Goal: Task Accomplishment & Management: Complete application form

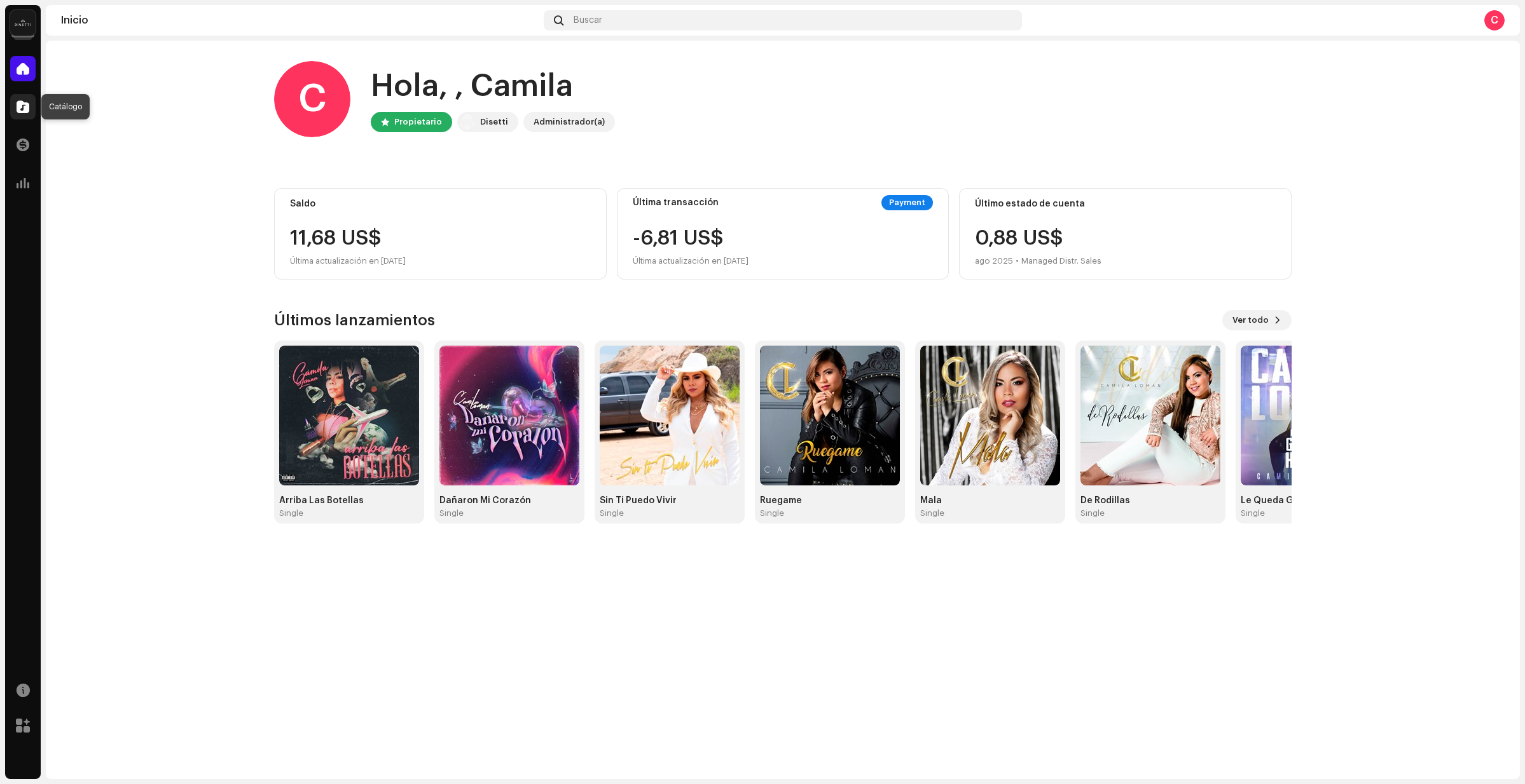
click at [27, 108] on span at bounding box center [22, 107] width 13 height 10
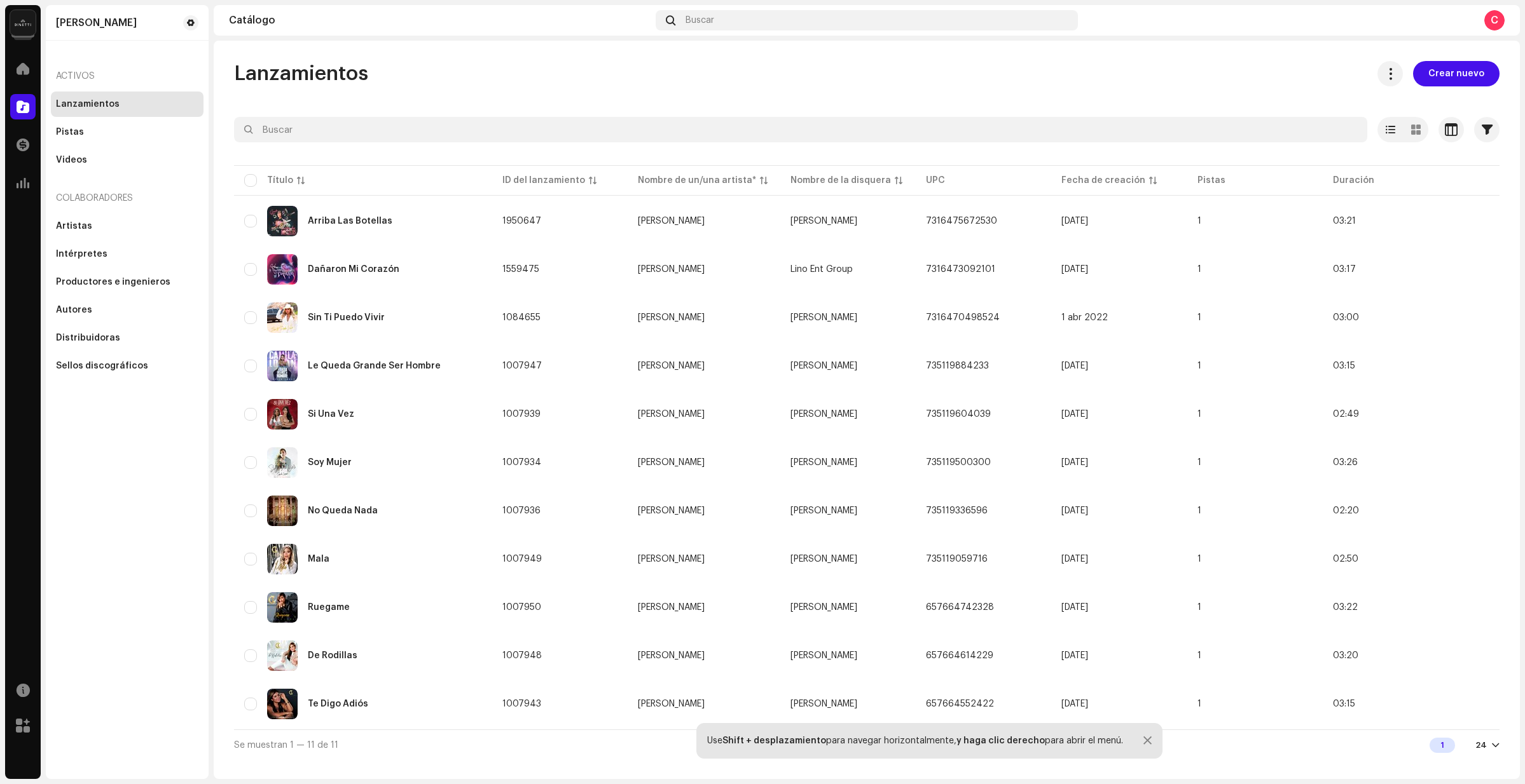
click at [1445, 76] on span "Crear nuevo" at bounding box center [1456, 74] width 56 height 25
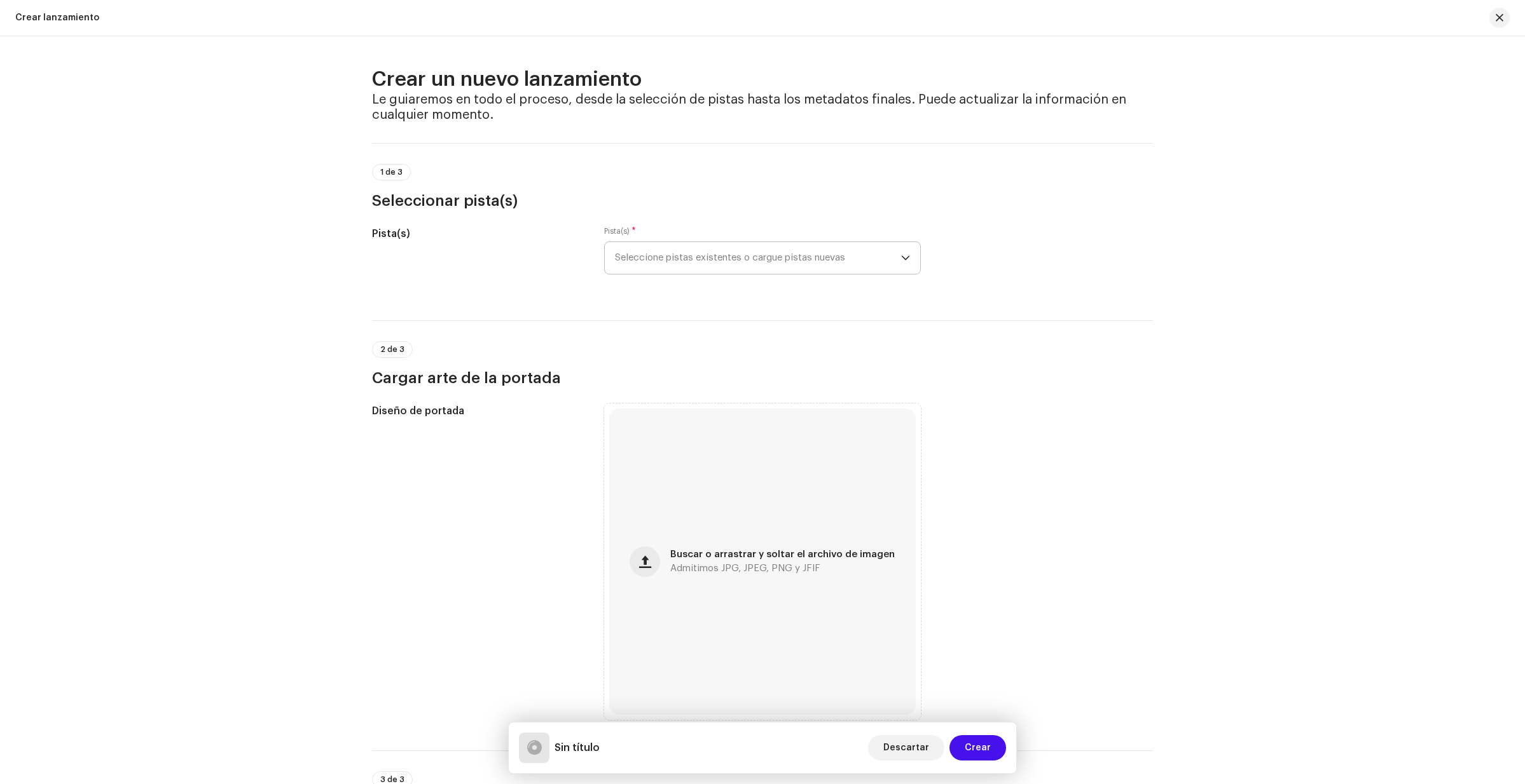
click at [901, 254] on icon "dropdown trigger" at bounding box center [905, 258] width 9 height 9
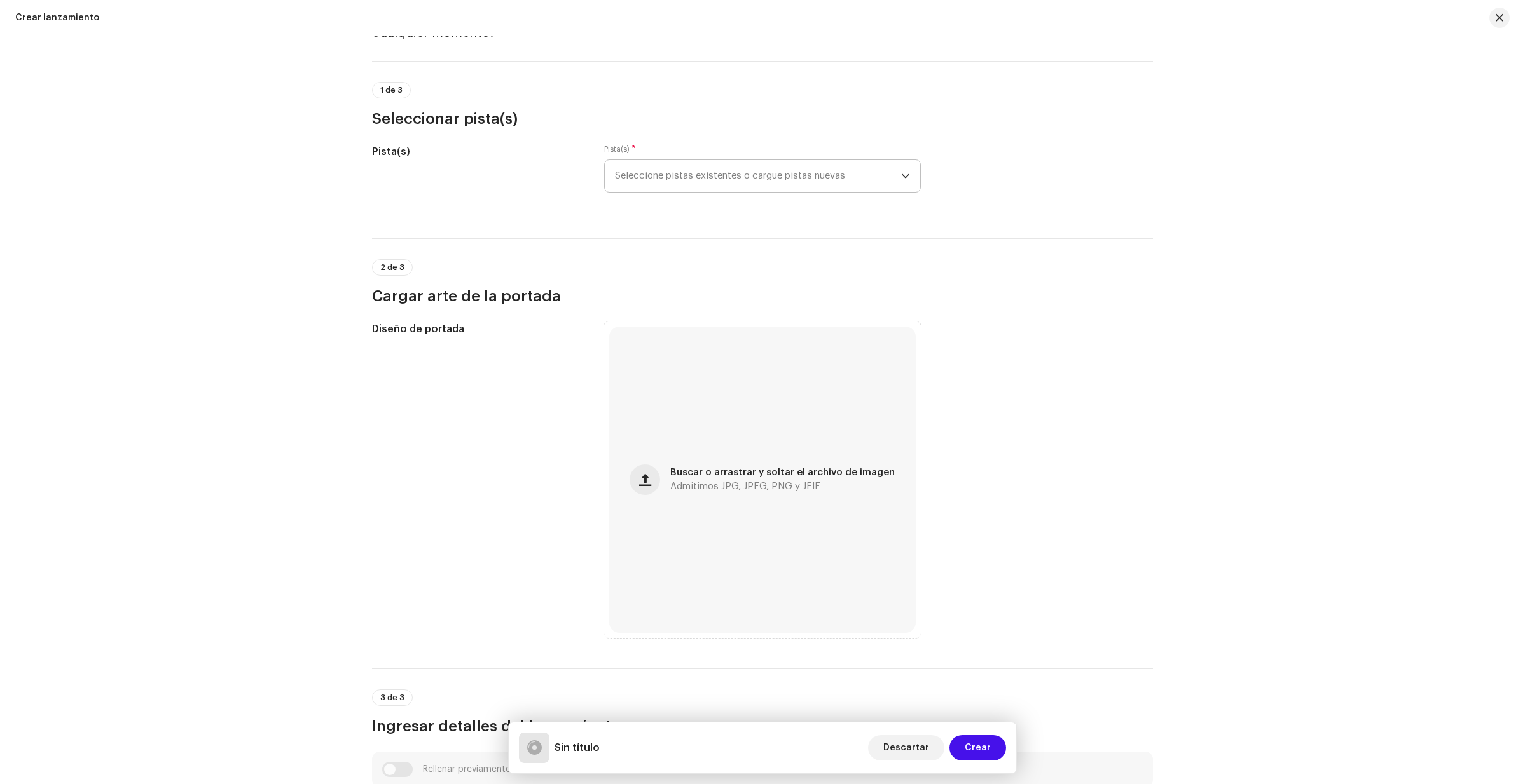
click at [907, 173] on p-select "Seleccione pistas existentes o cargue pistas nuevas" at bounding box center [762, 176] width 317 height 33
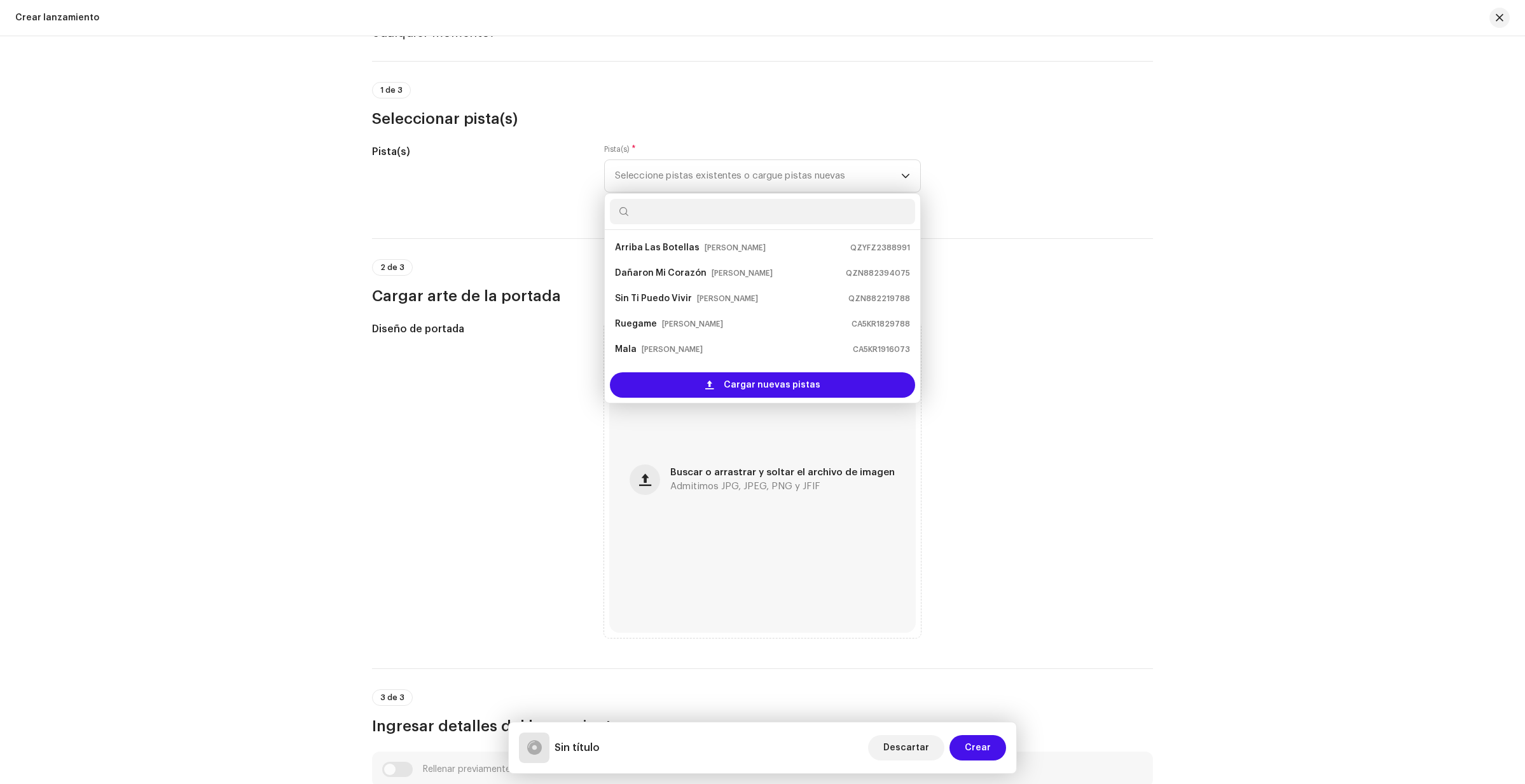
scroll to position [0, 0]
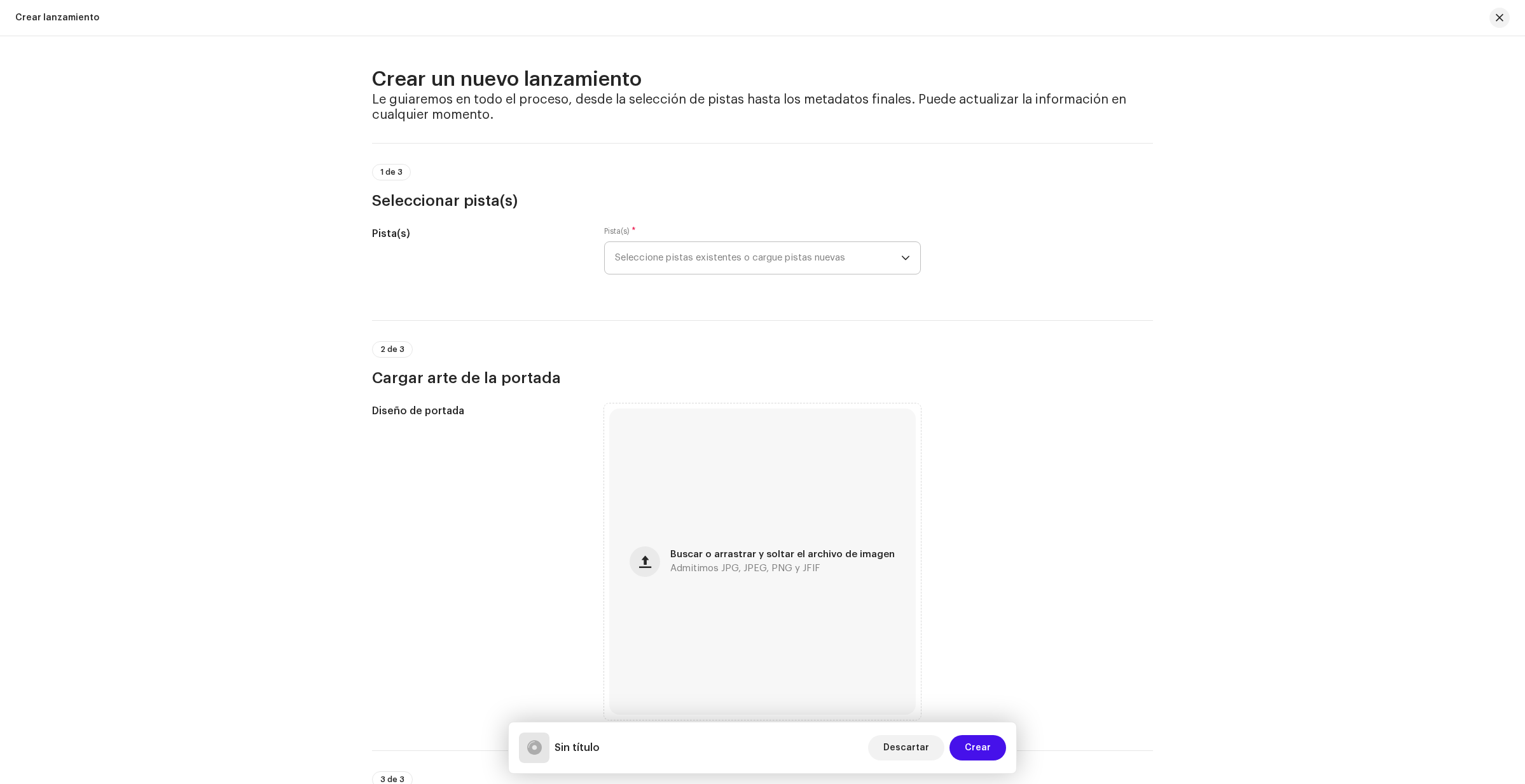
click at [903, 260] on icon "dropdown trigger" at bounding box center [905, 258] width 7 height 4
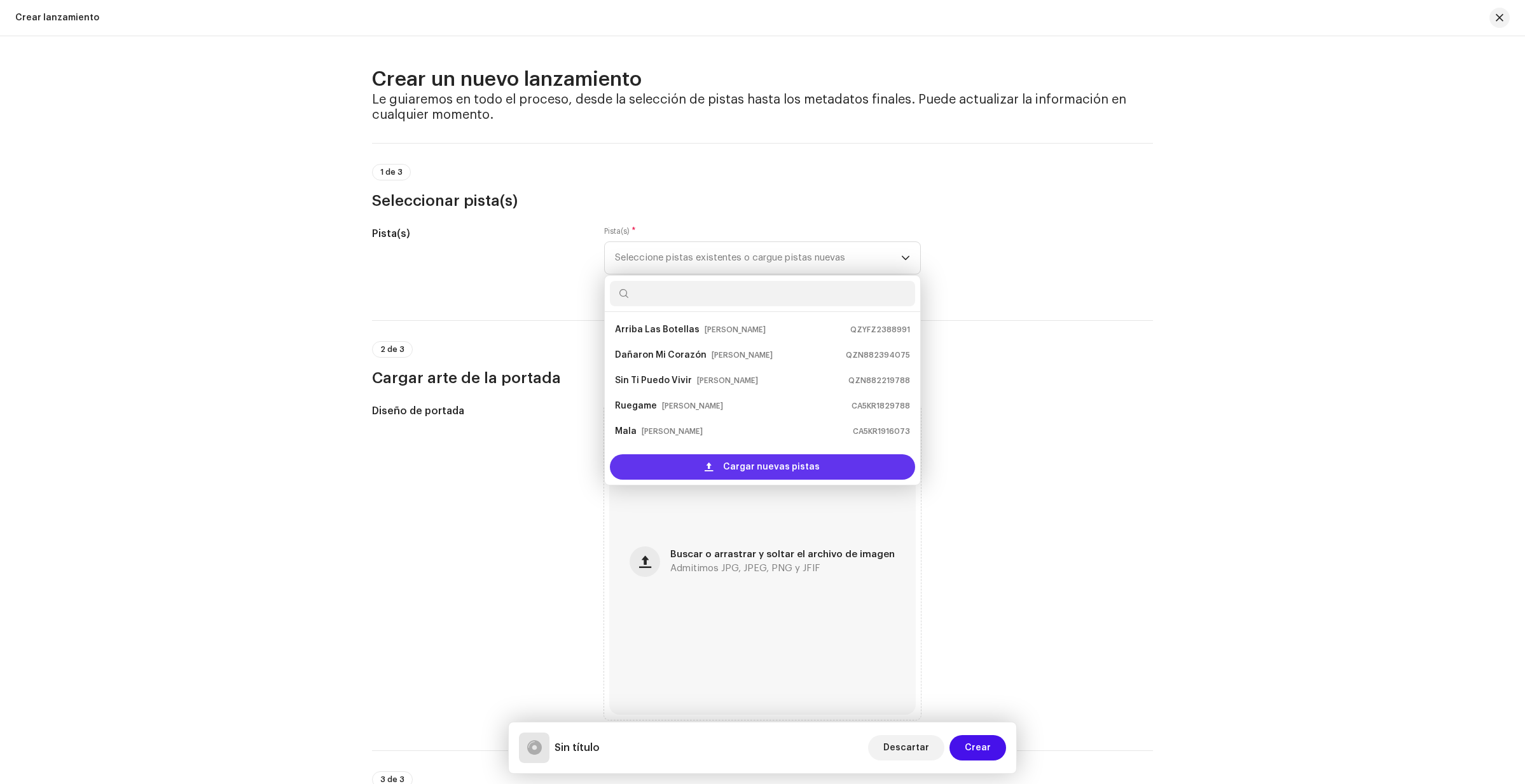
scroll to position [21, 0]
click at [764, 467] on span "Cargar nuevas pistas" at bounding box center [771, 467] width 97 height 25
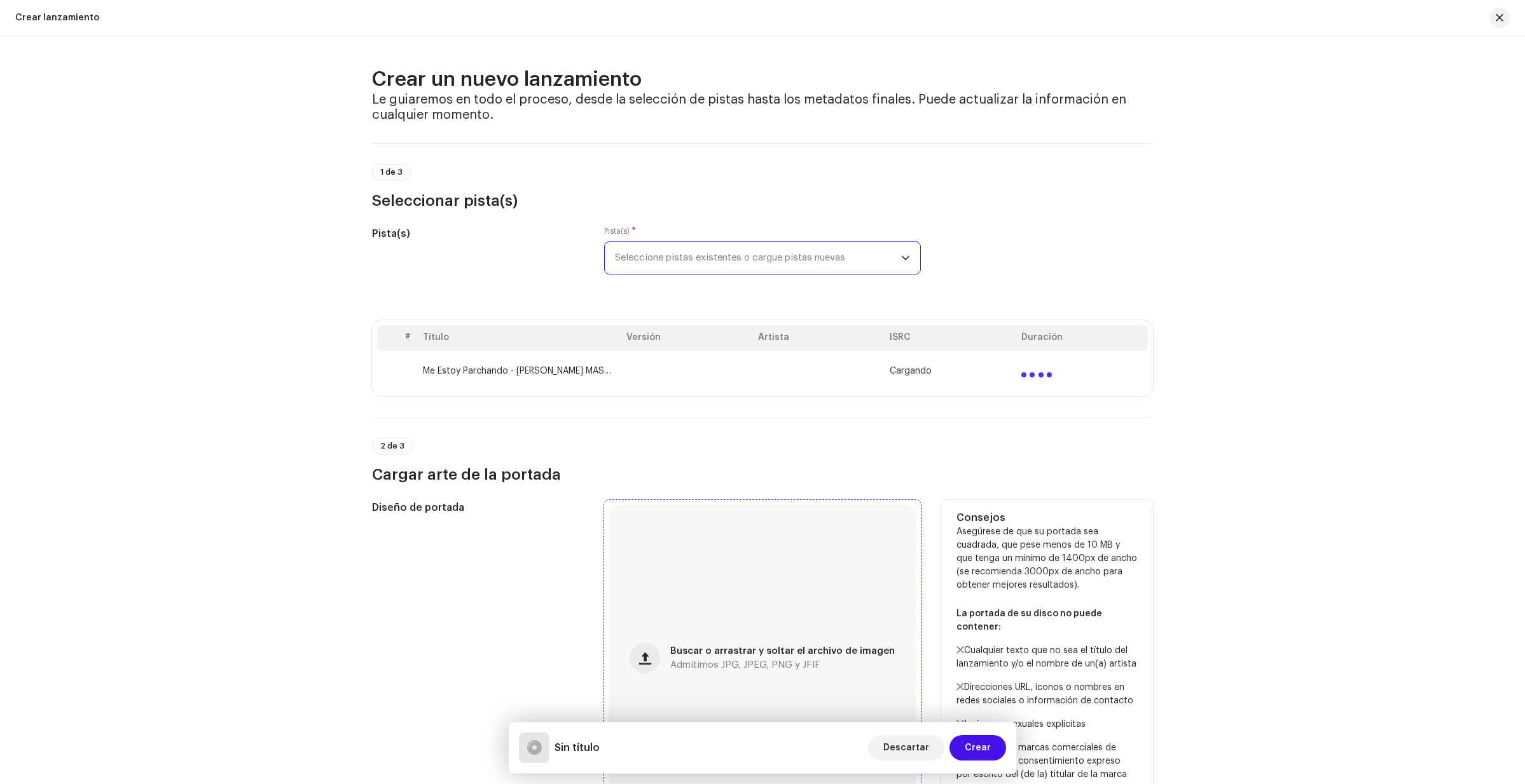
scroll to position [226, 0]
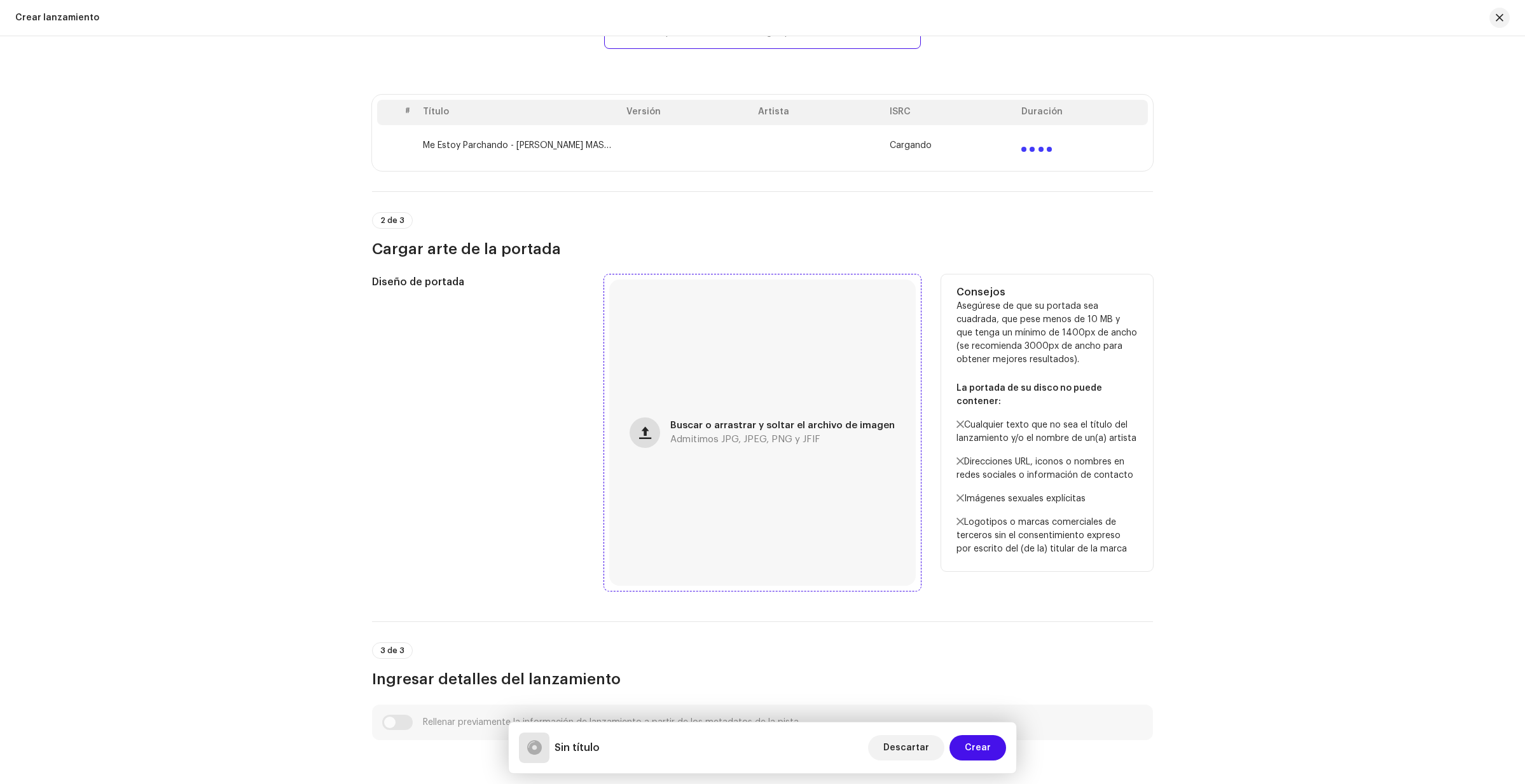
click at [644, 433] on span "button" at bounding box center [645, 433] width 12 height 10
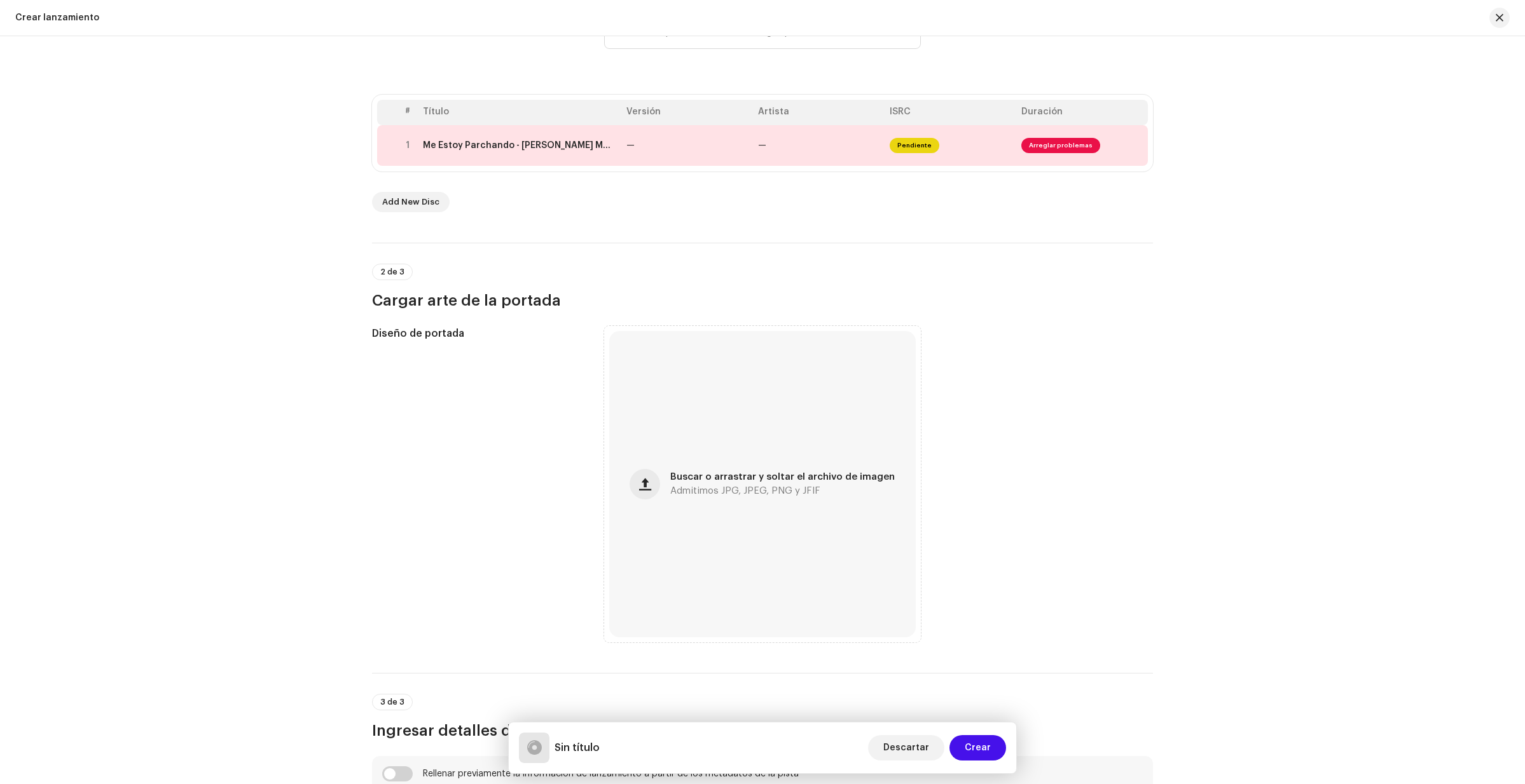
scroll to position [215, 0]
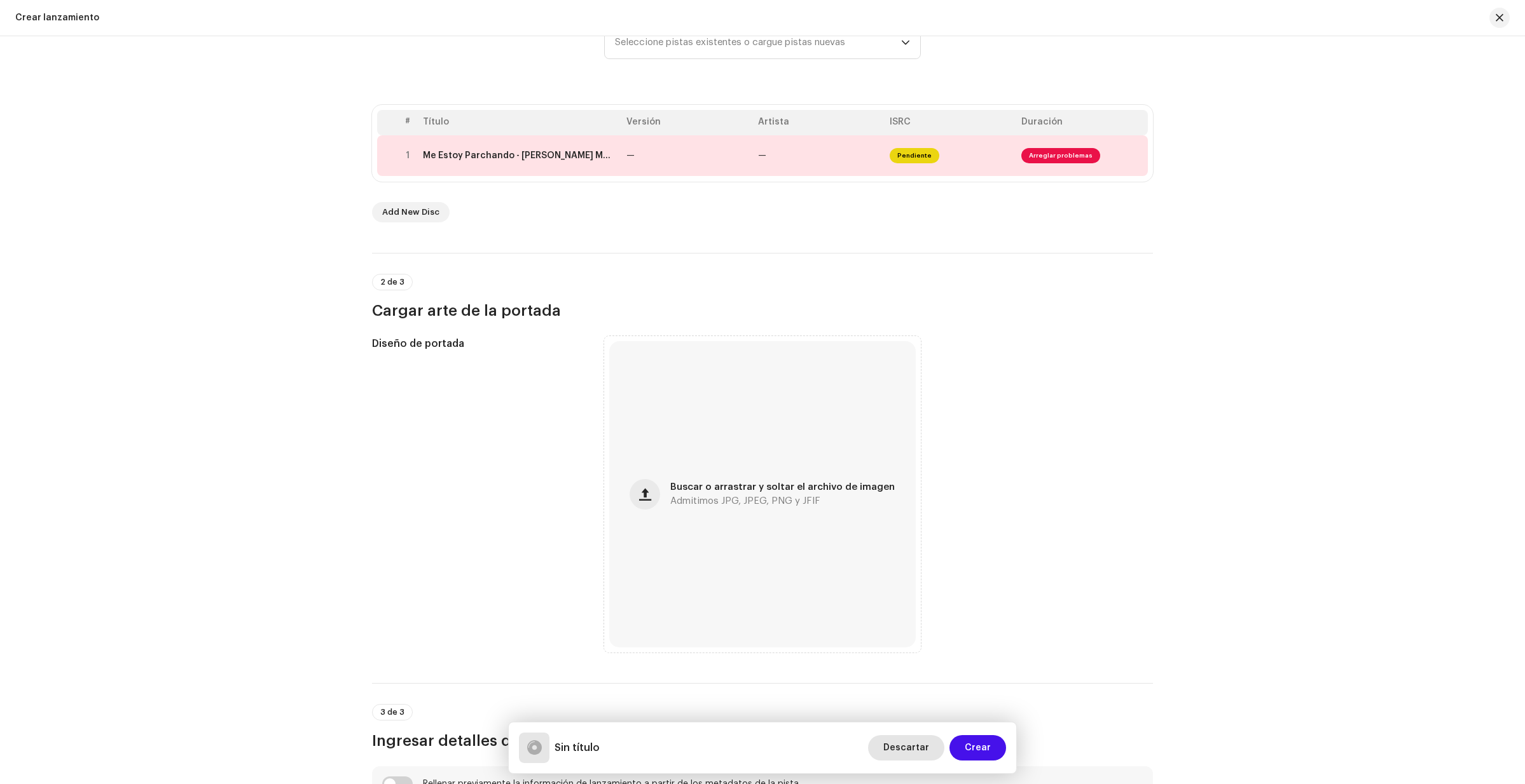
click at [899, 748] on span "Descartar" at bounding box center [906, 748] width 46 height 25
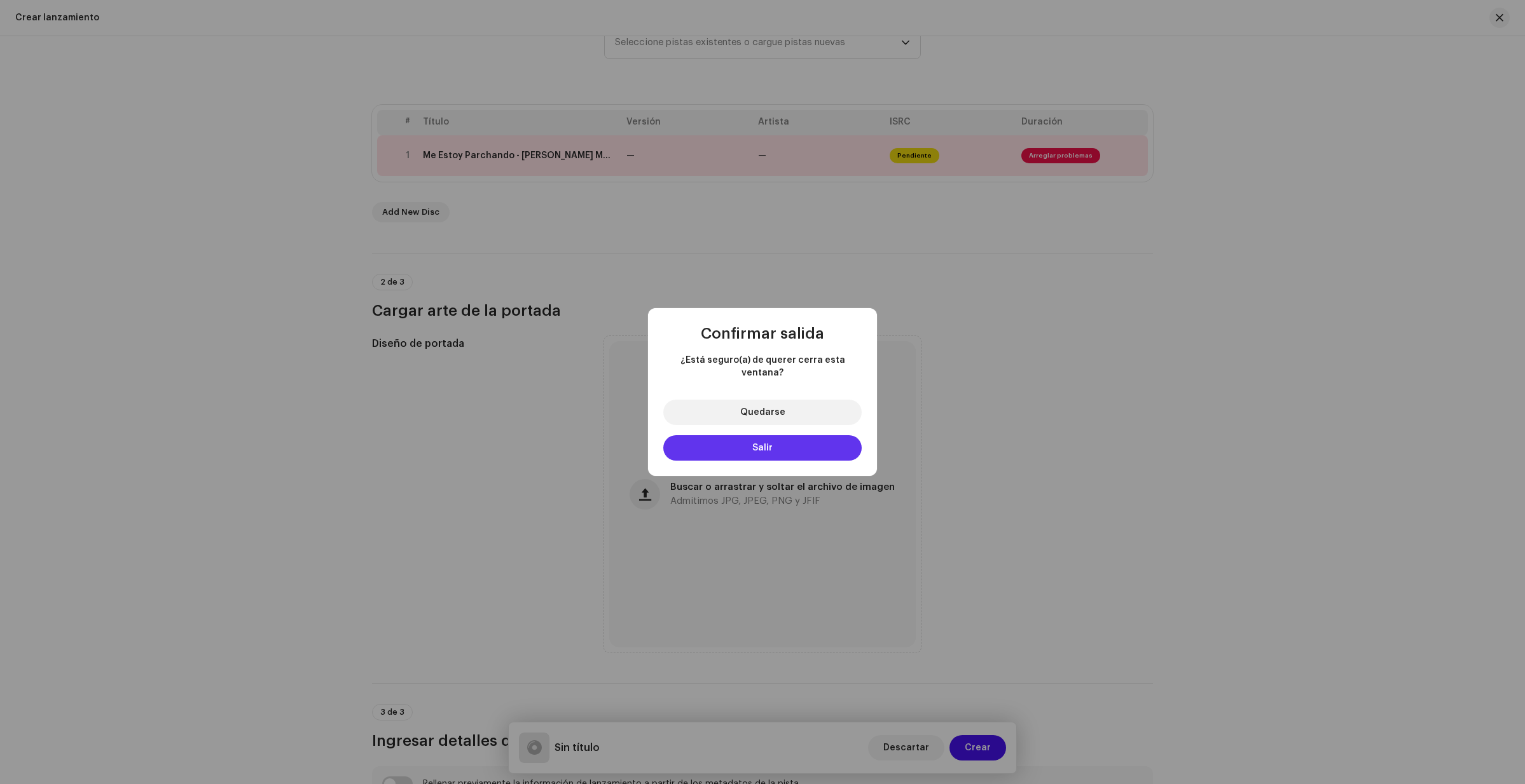
click at [781, 443] on button "Salir" at bounding box center [762, 448] width 198 height 25
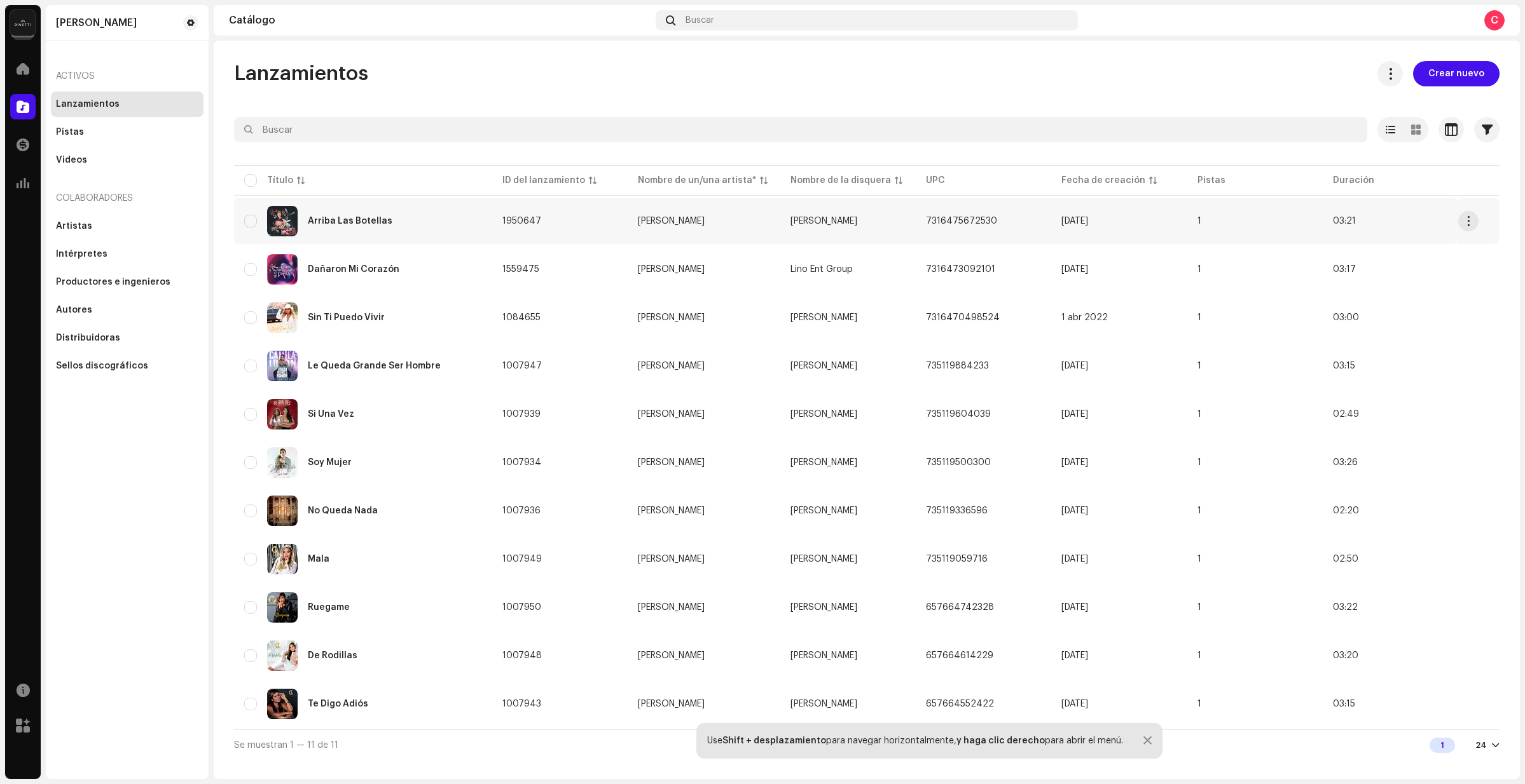
click at [444, 210] on div "Arriba Las Botellas" at bounding box center [363, 221] width 238 height 30
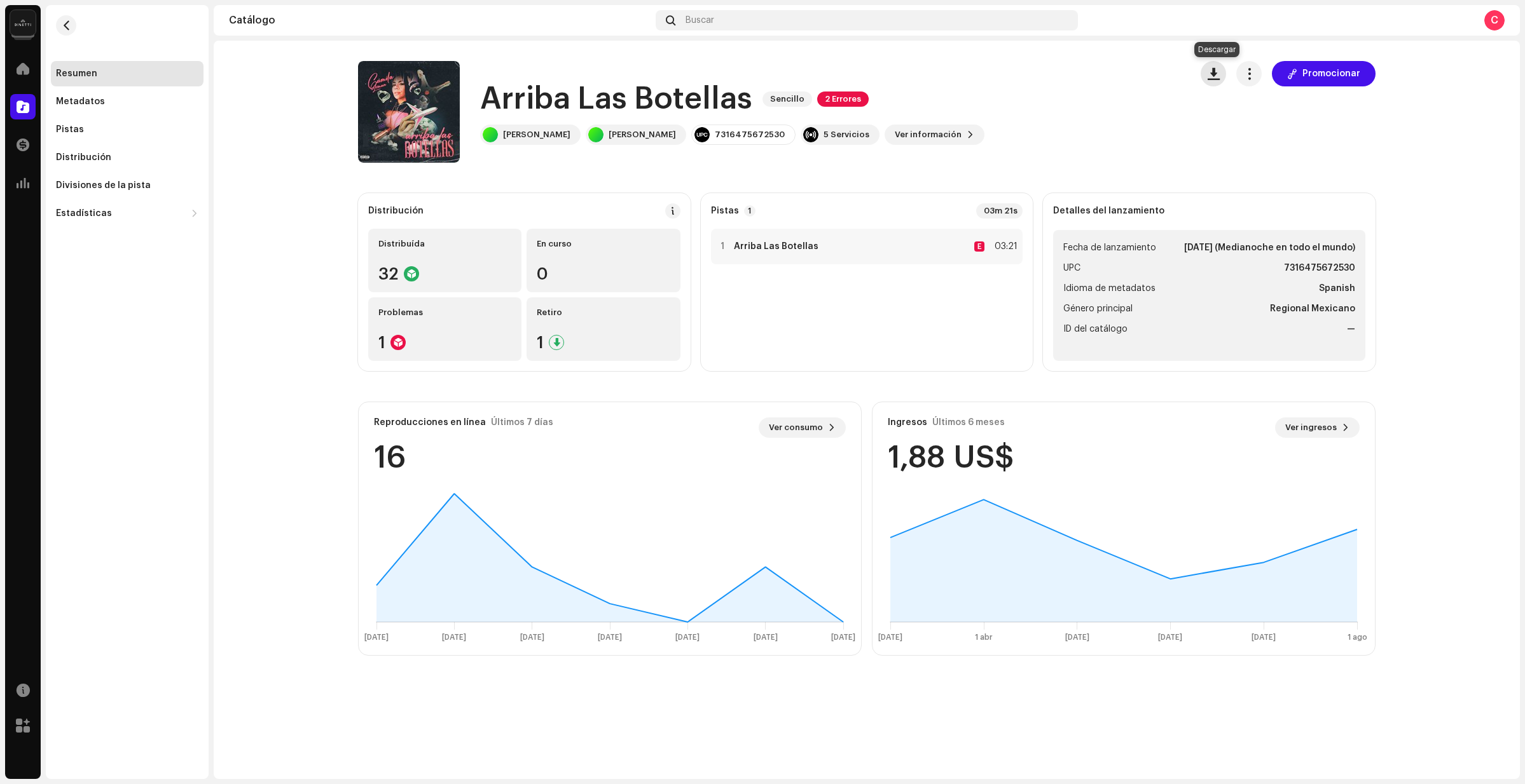
click at [1219, 74] on span "button" at bounding box center [1214, 74] width 12 height 10
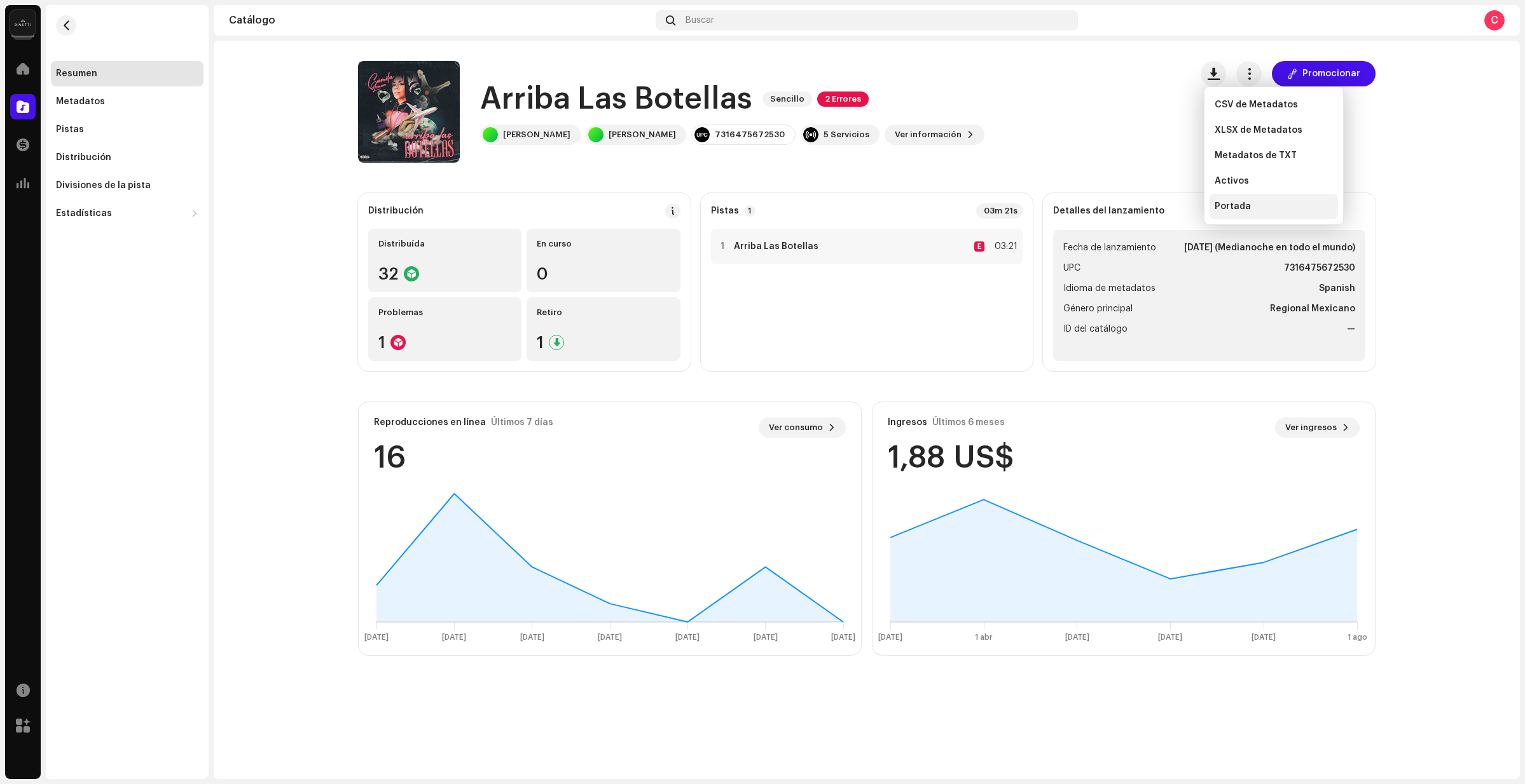
click at [1231, 203] on span "Portada" at bounding box center [1232, 207] width 36 height 10
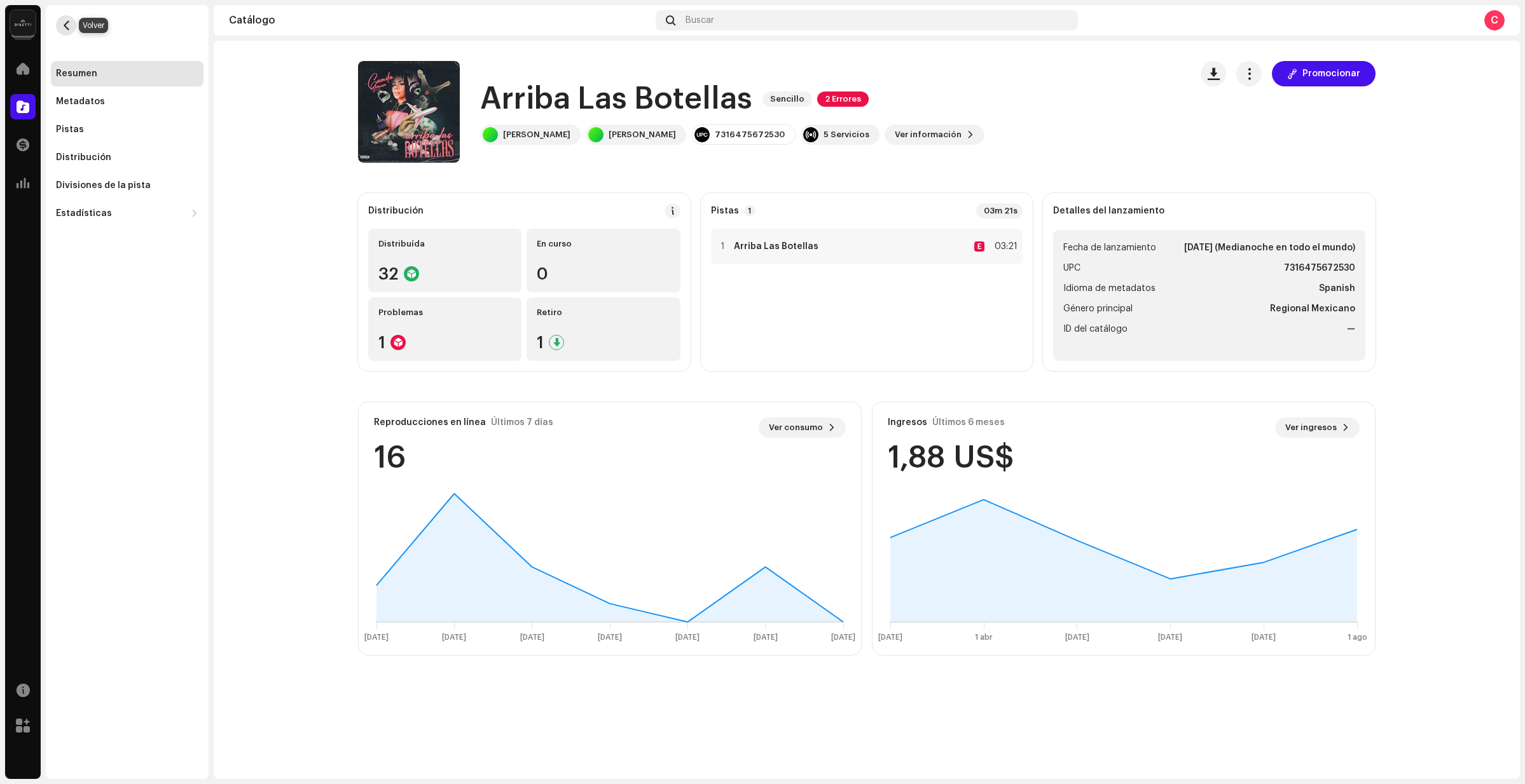
click at [67, 28] on span "button" at bounding box center [66, 26] width 10 height 10
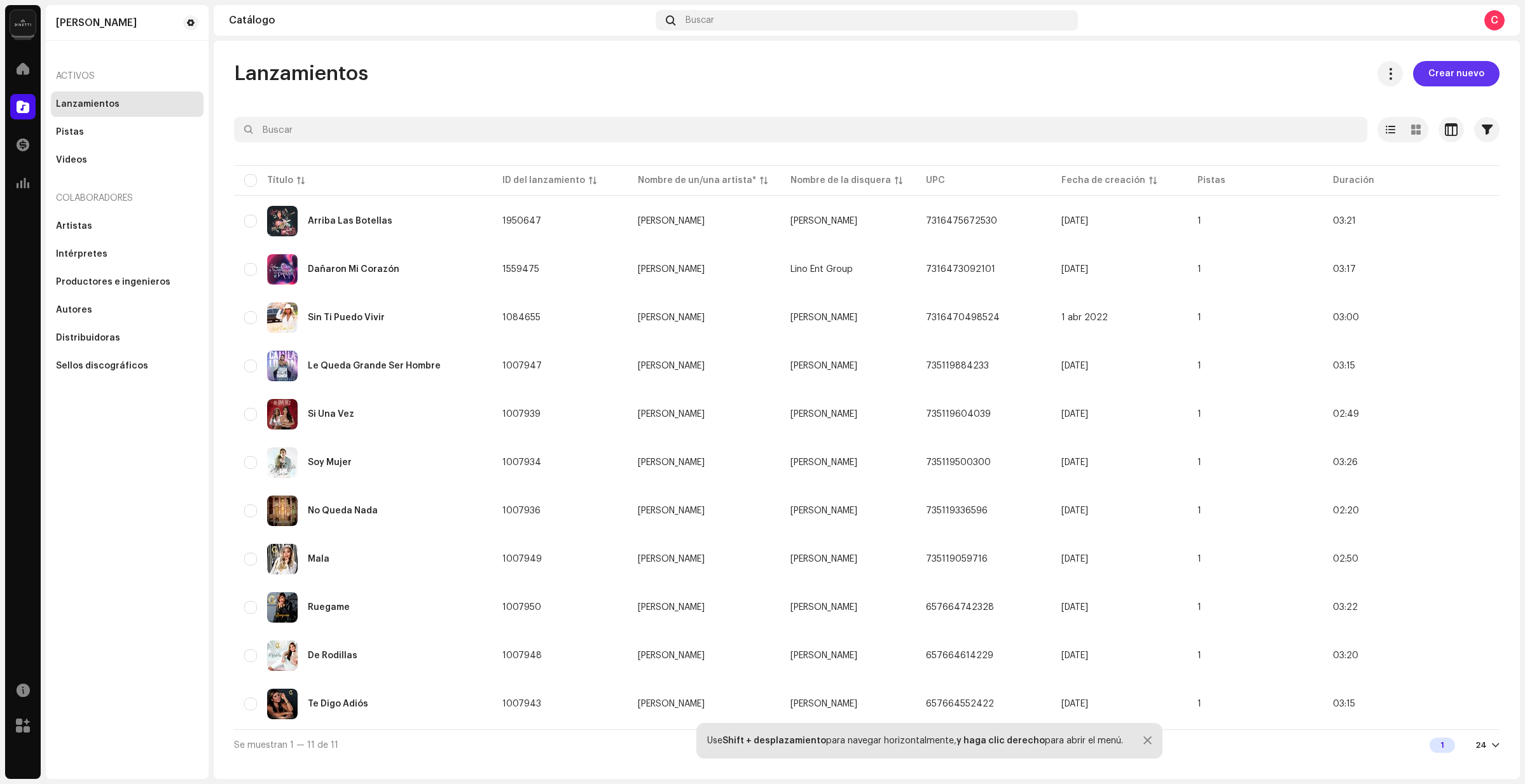
click at [1476, 72] on span "Crear nuevo" at bounding box center [1456, 74] width 56 height 25
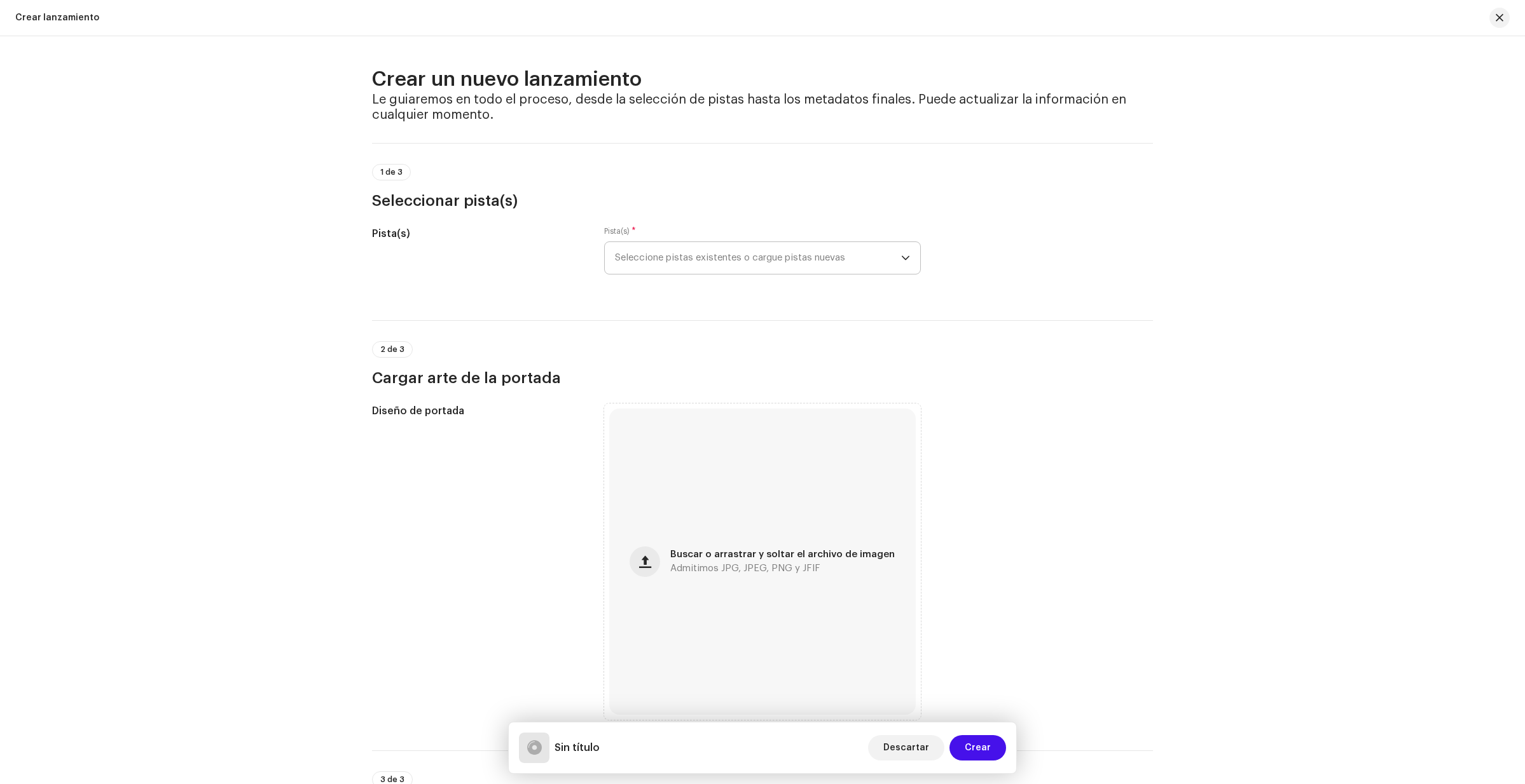
click at [910, 265] on p-select "Seleccione pistas existentes o cargue pistas nuevas" at bounding box center [762, 257] width 317 height 33
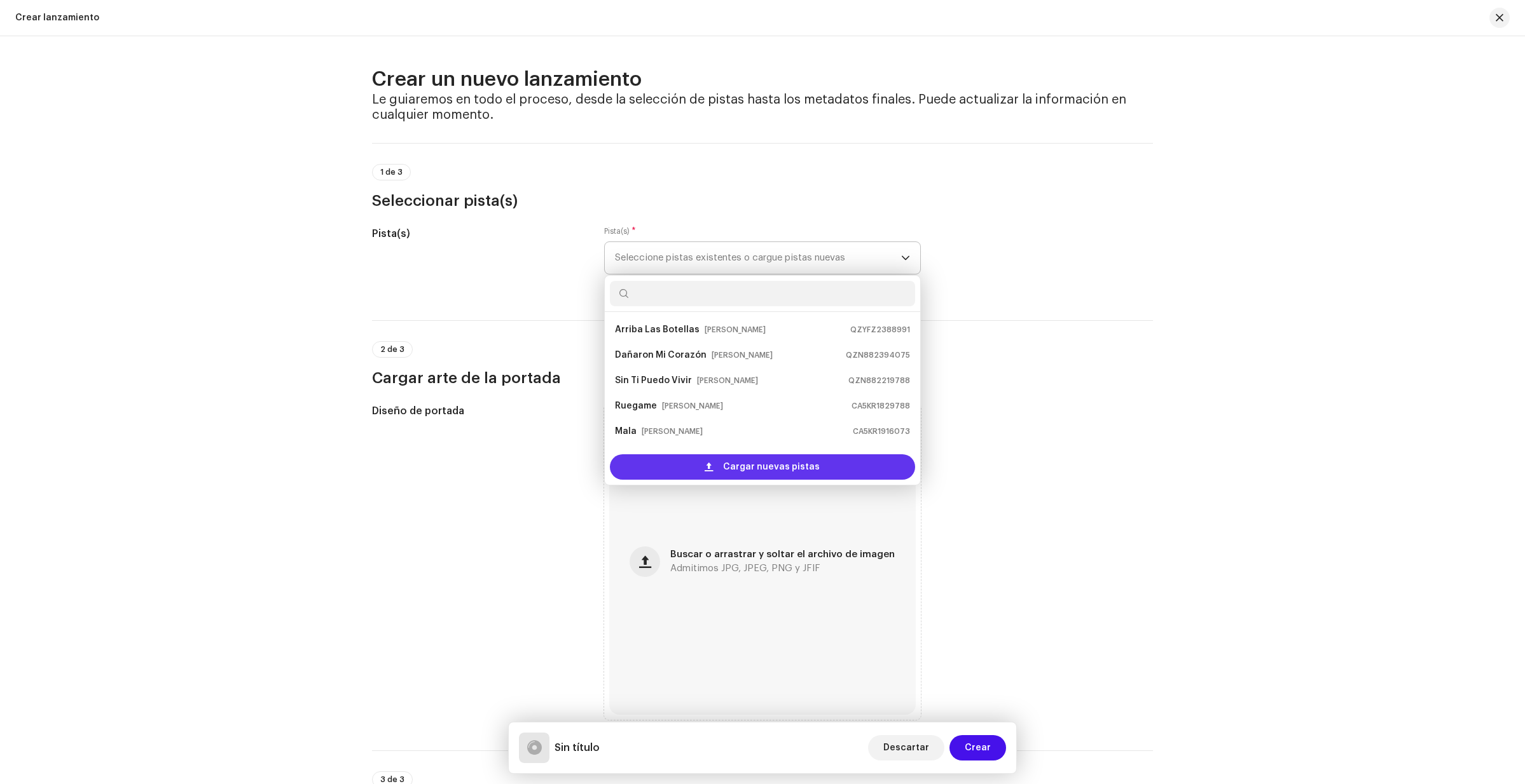
scroll to position [21, 0]
click at [758, 467] on span "Cargar nuevas pistas" at bounding box center [771, 467] width 97 height 25
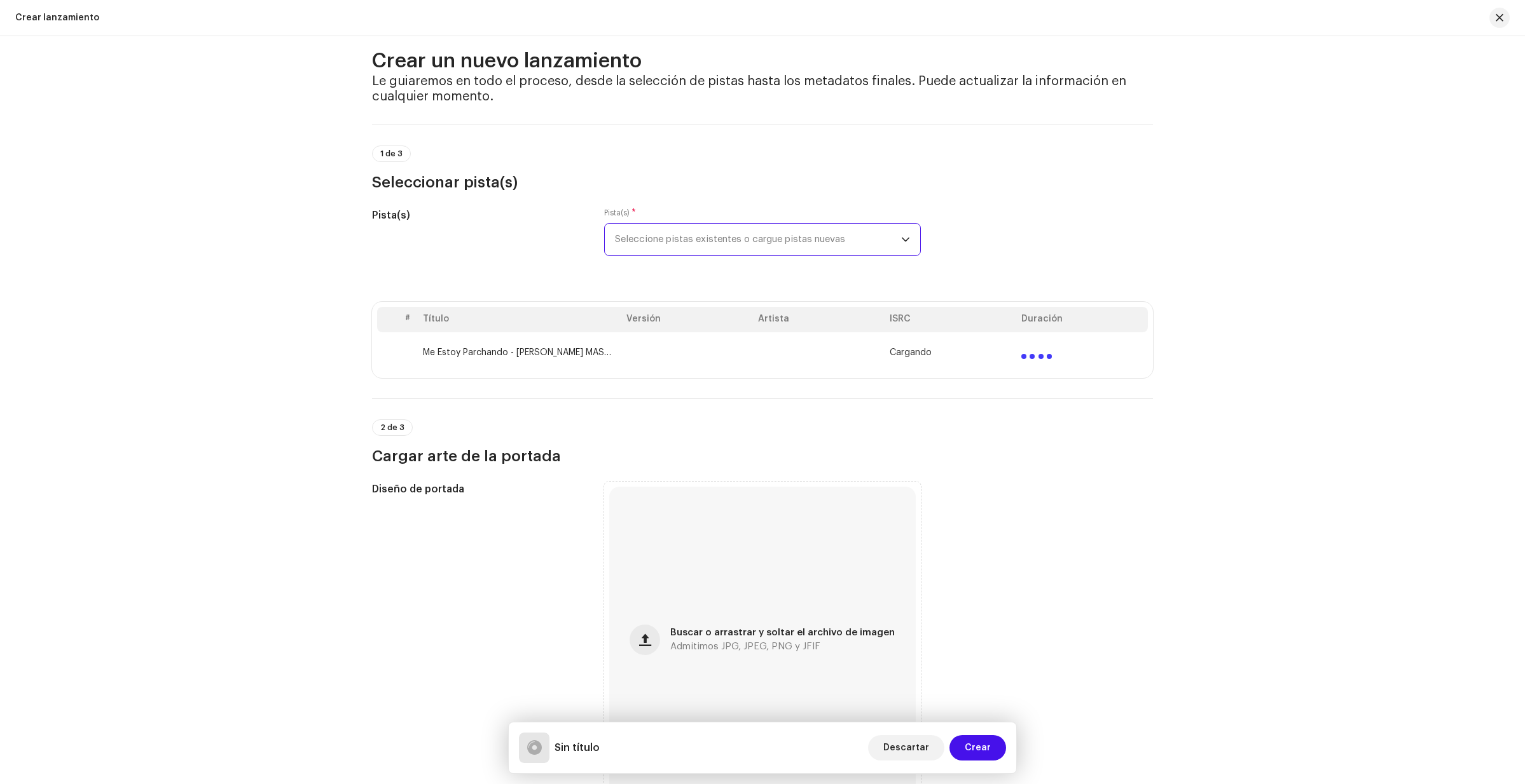
scroll to position [117, 0]
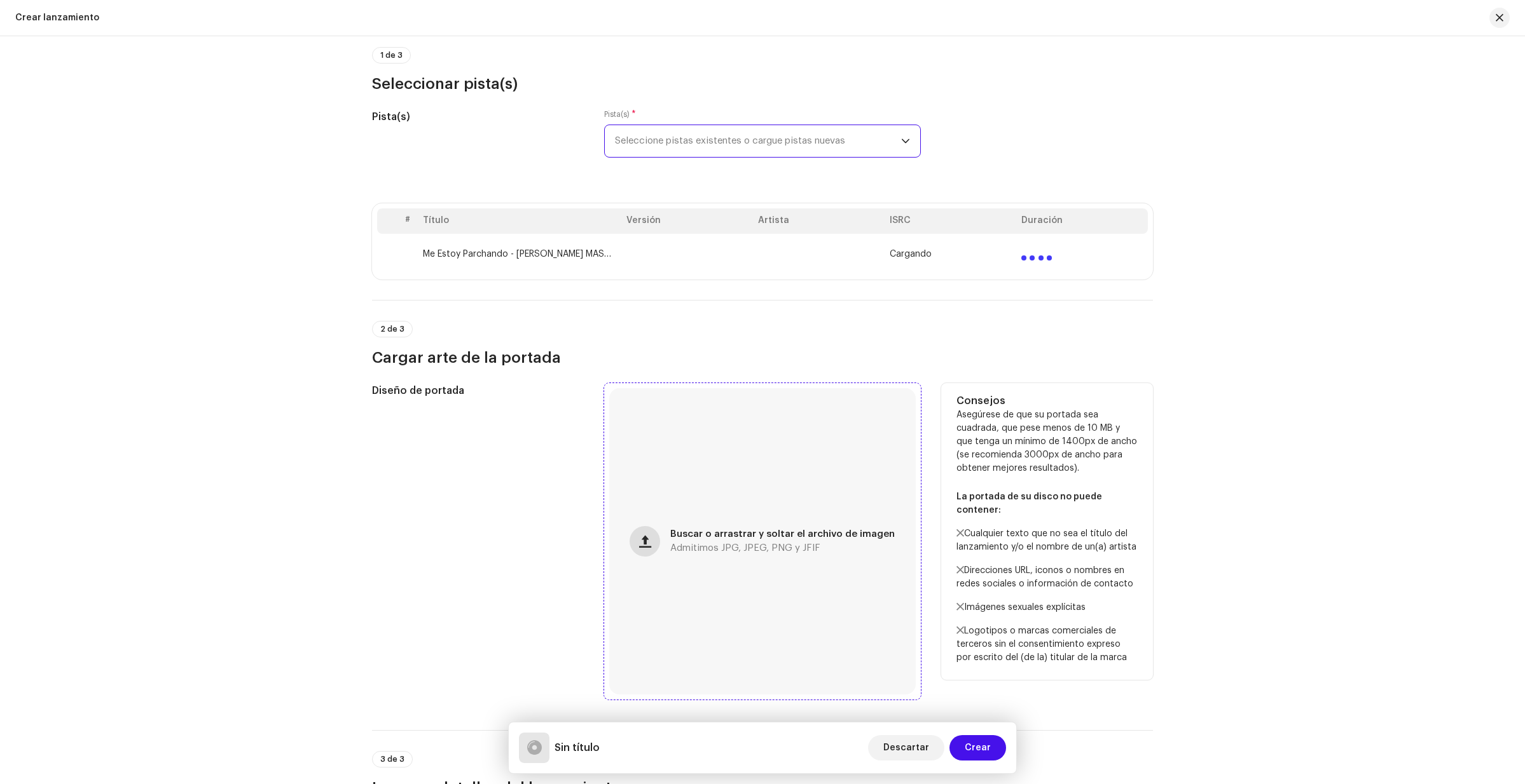
click at [651, 541] on span "button" at bounding box center [645, 541] width 12 height 10
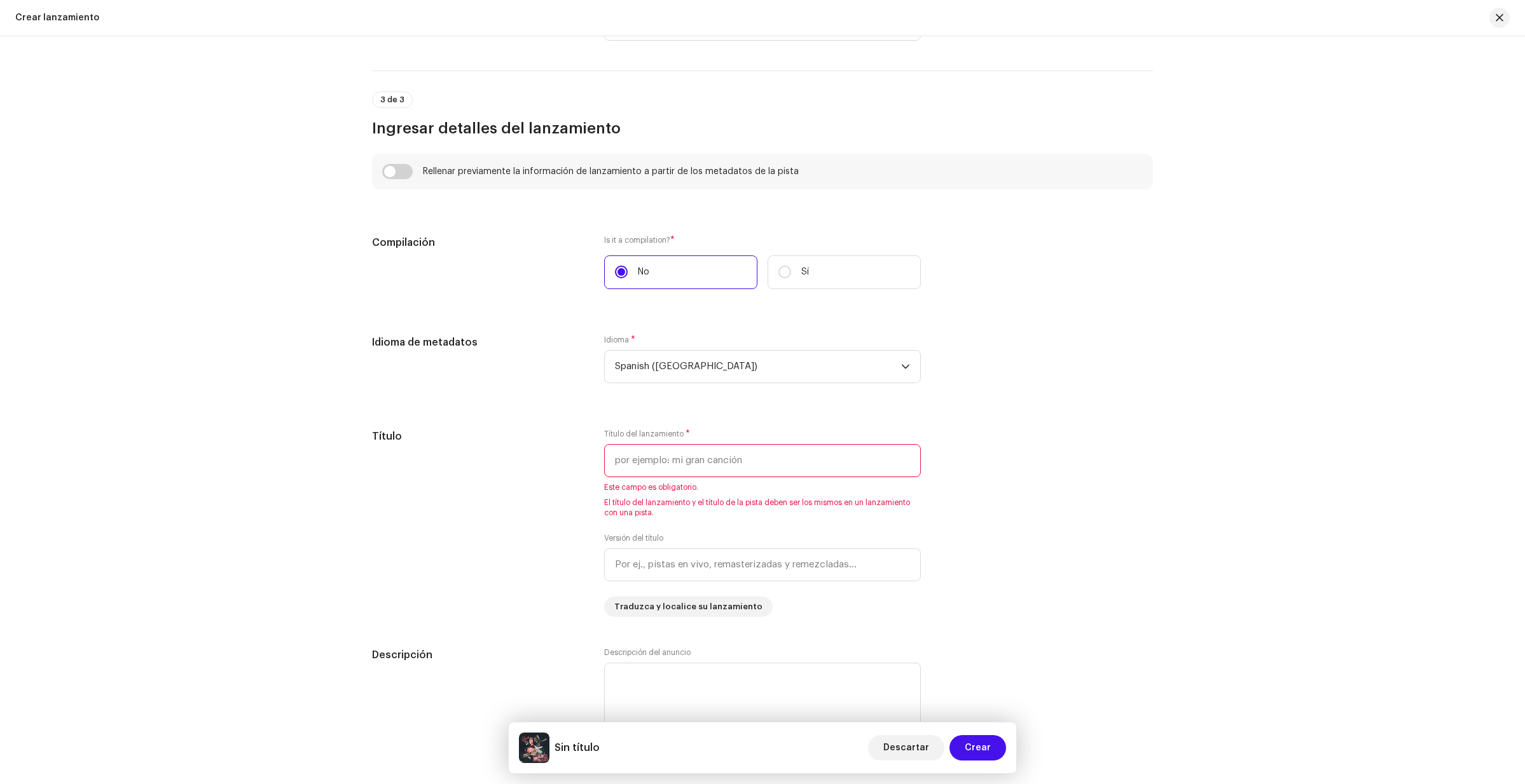
scroll to position [915, 0]
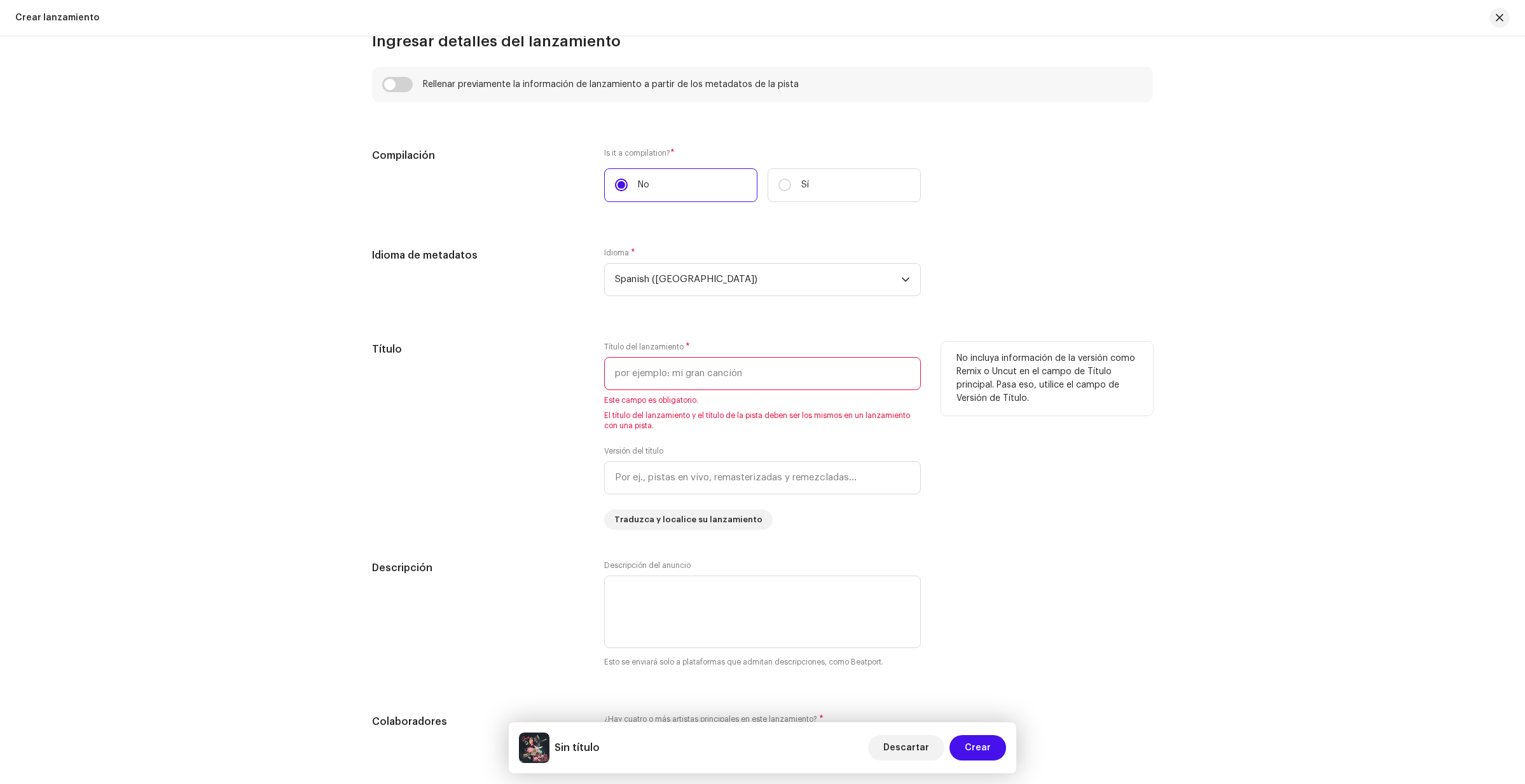
click at [699, 369] on input "text" at bounding box center [762, 373] width 317 height 33
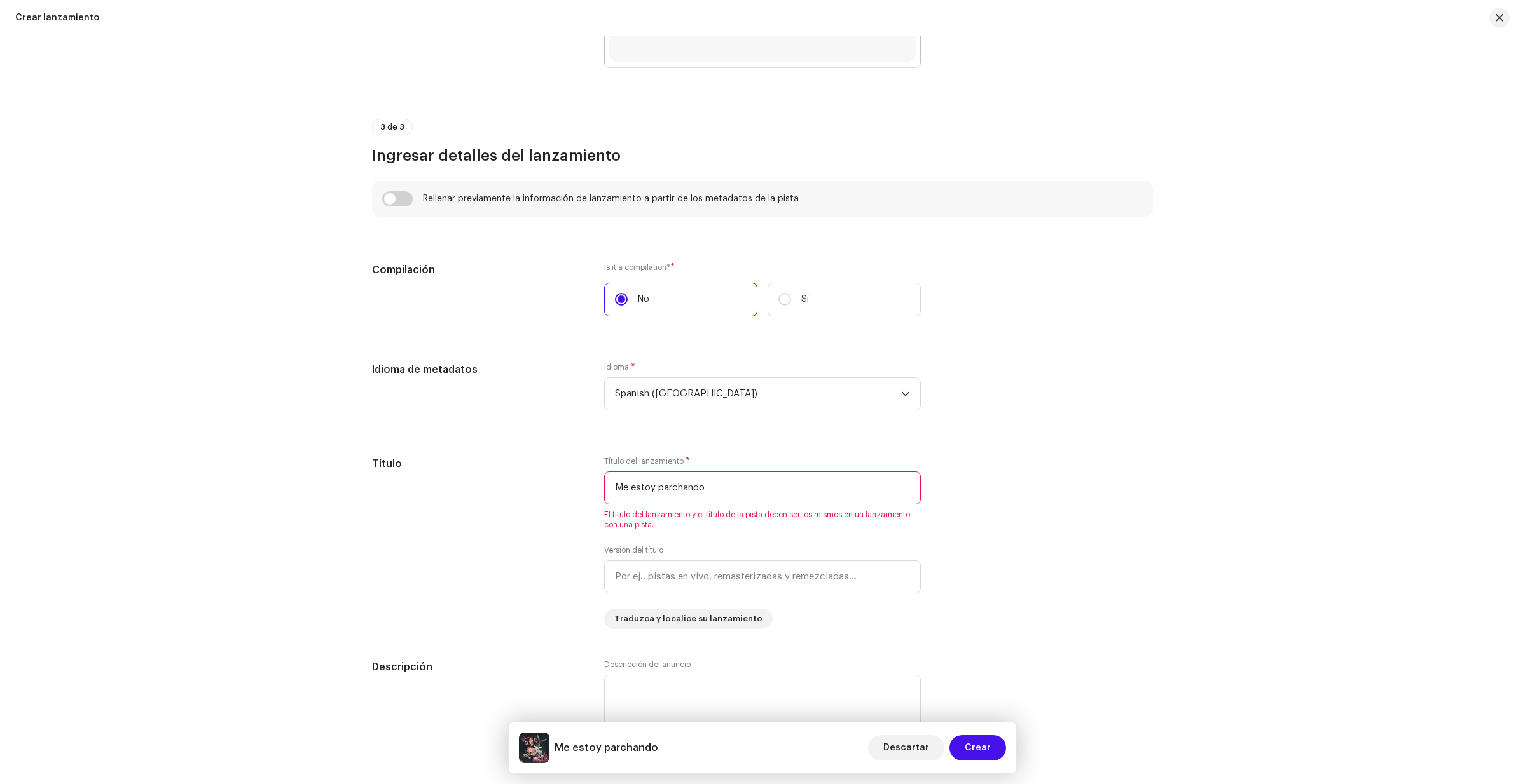
scroll to position [876, 0]
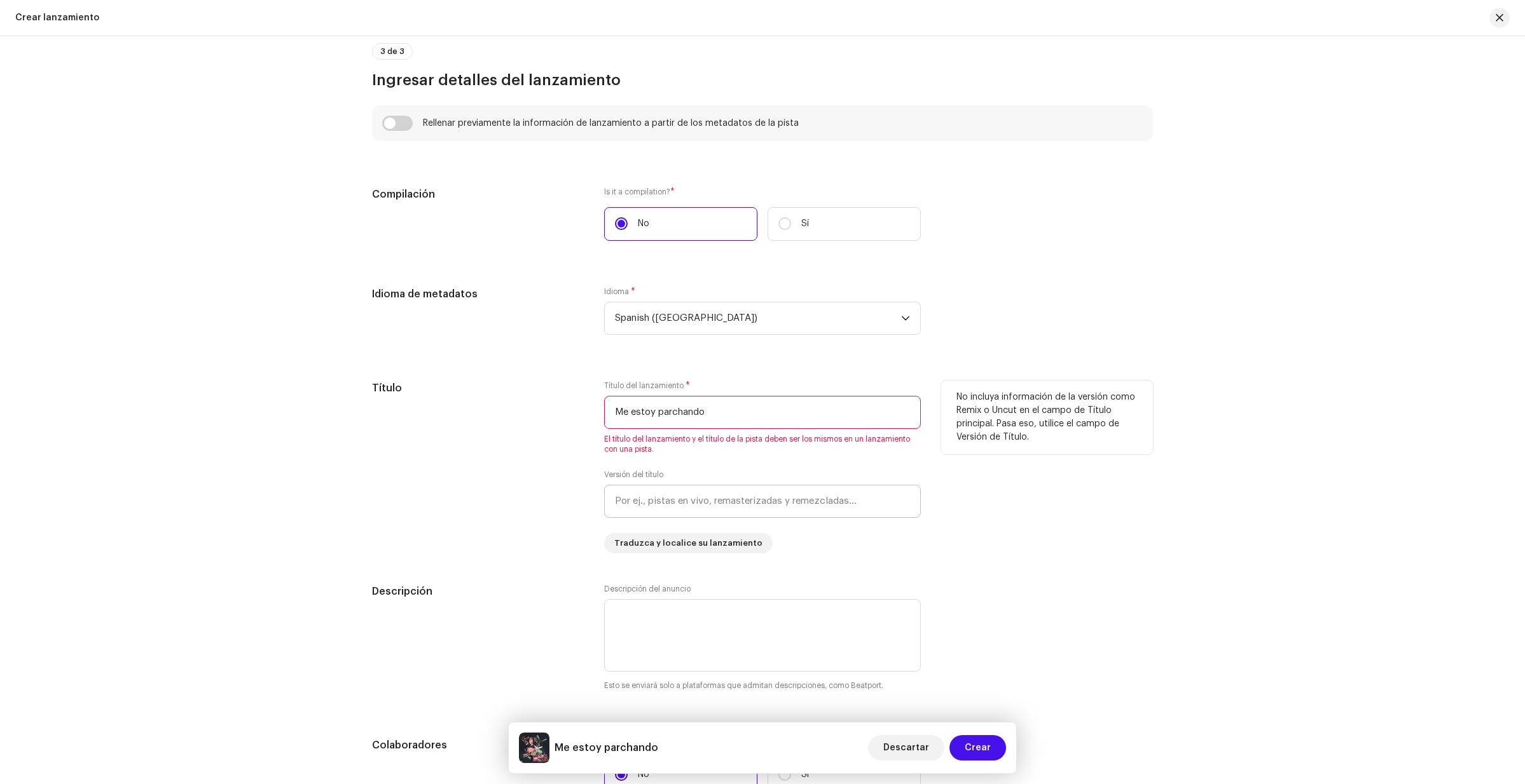
type input "Me estoy parchando"
click at [847, 502] on input "text" at bounding box center [762, 502] width 317 height 33
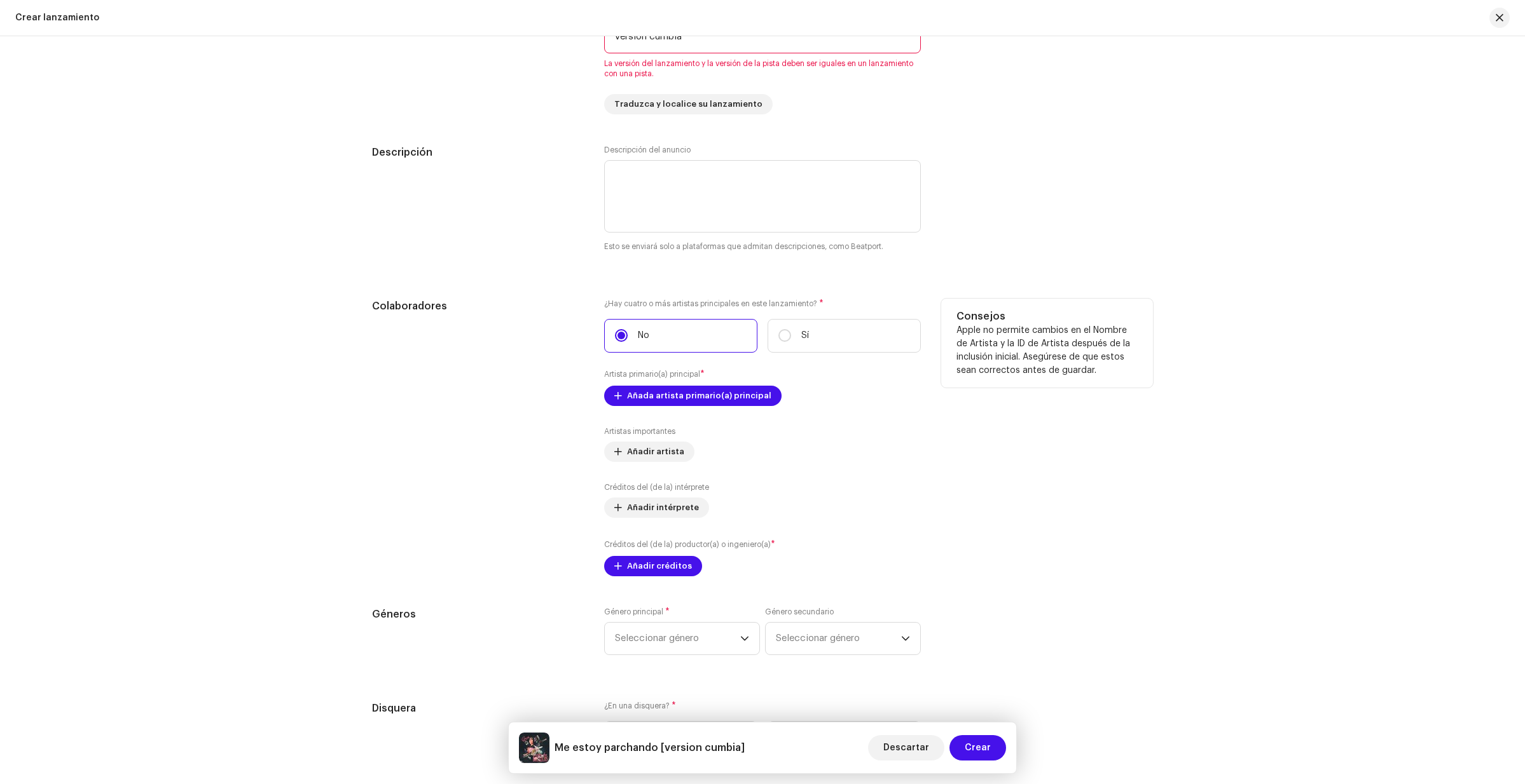
scroll to position [1391, 0]
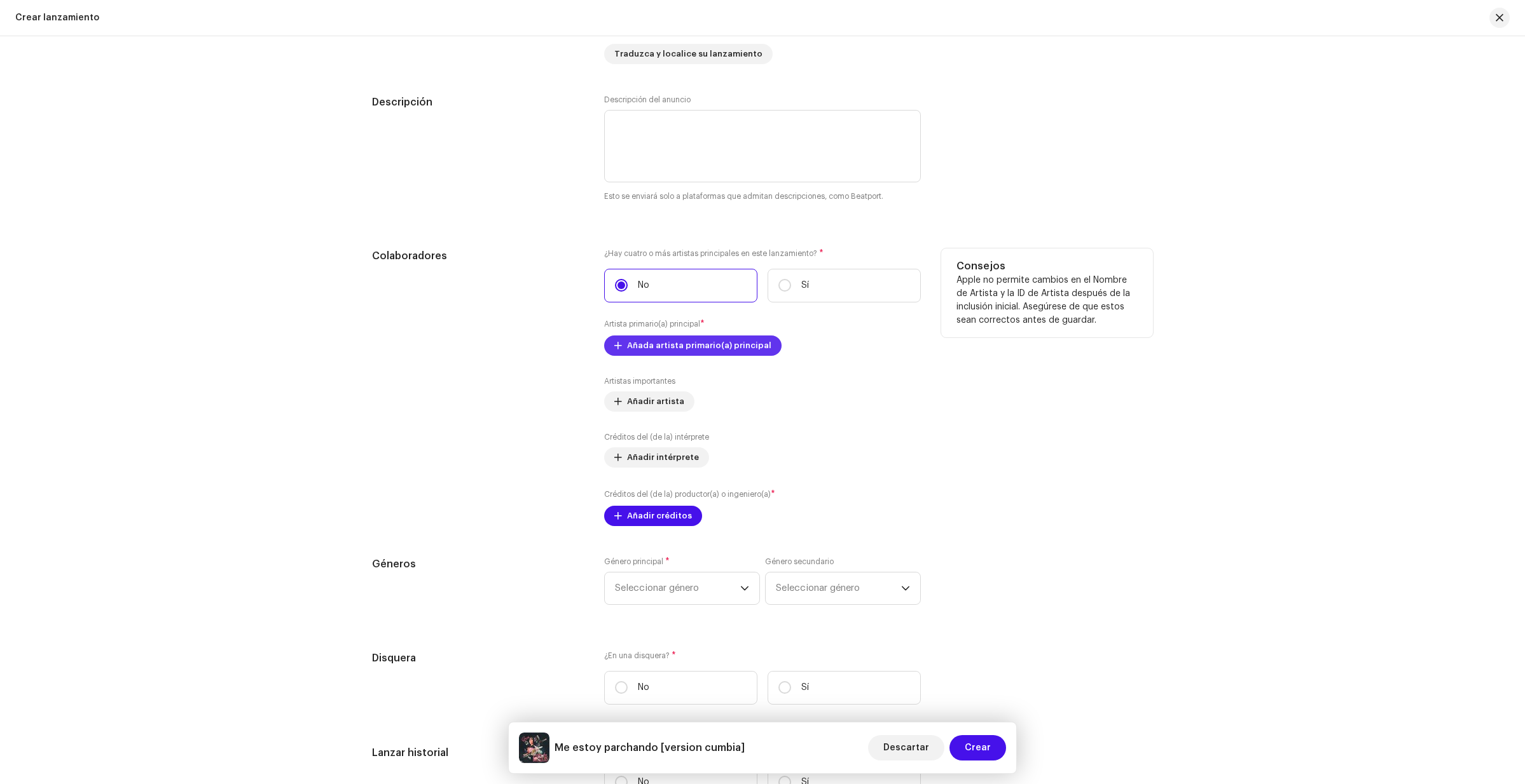
type input "version cumbia"
click at [654, 346] on span "Añada artista primario(a) principal" at bounding box center [699, 346] width 145 height 25
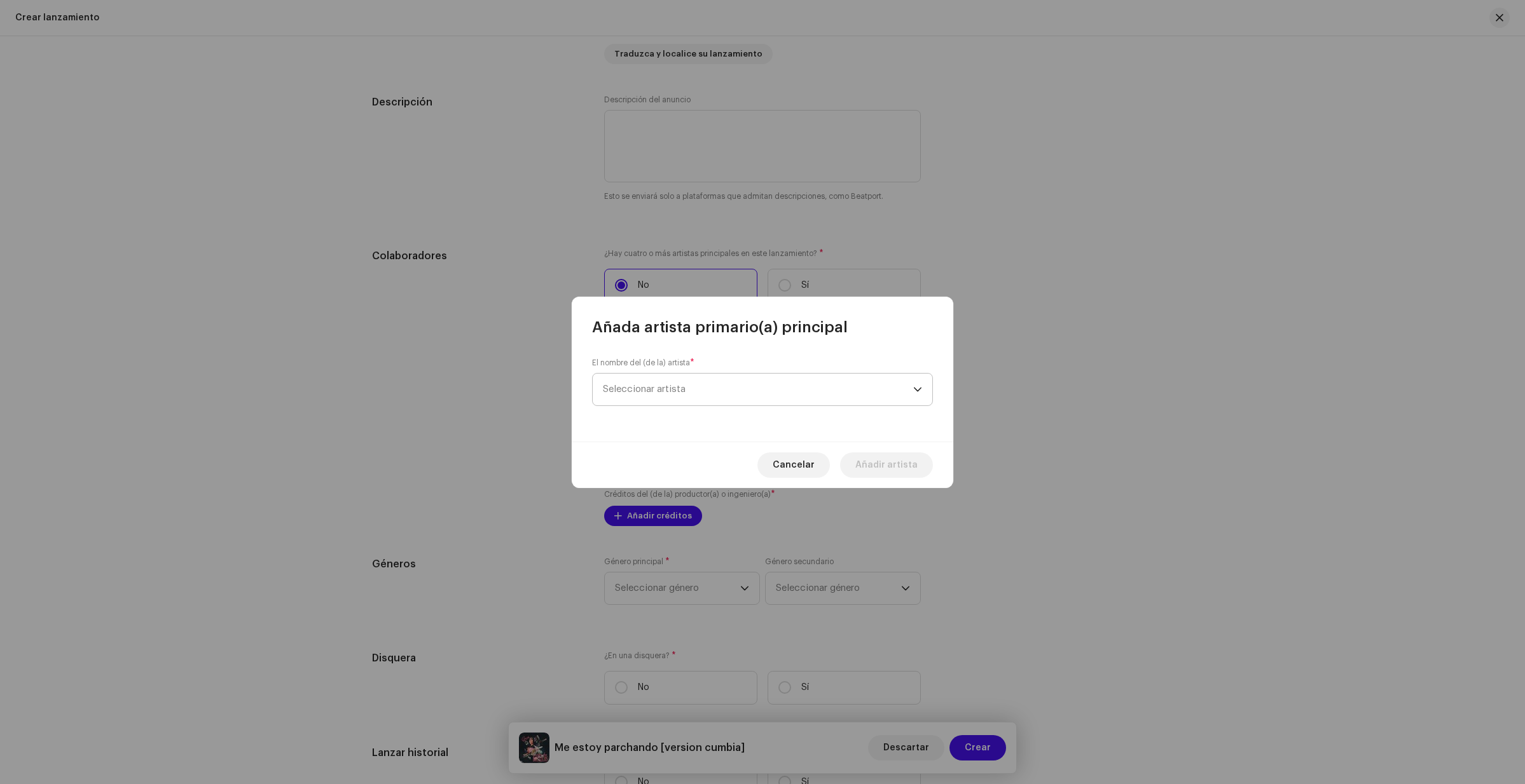
click at [685, 390] on span "Seleccionar artista" at bounding box center [644, 389] width 83 height 10
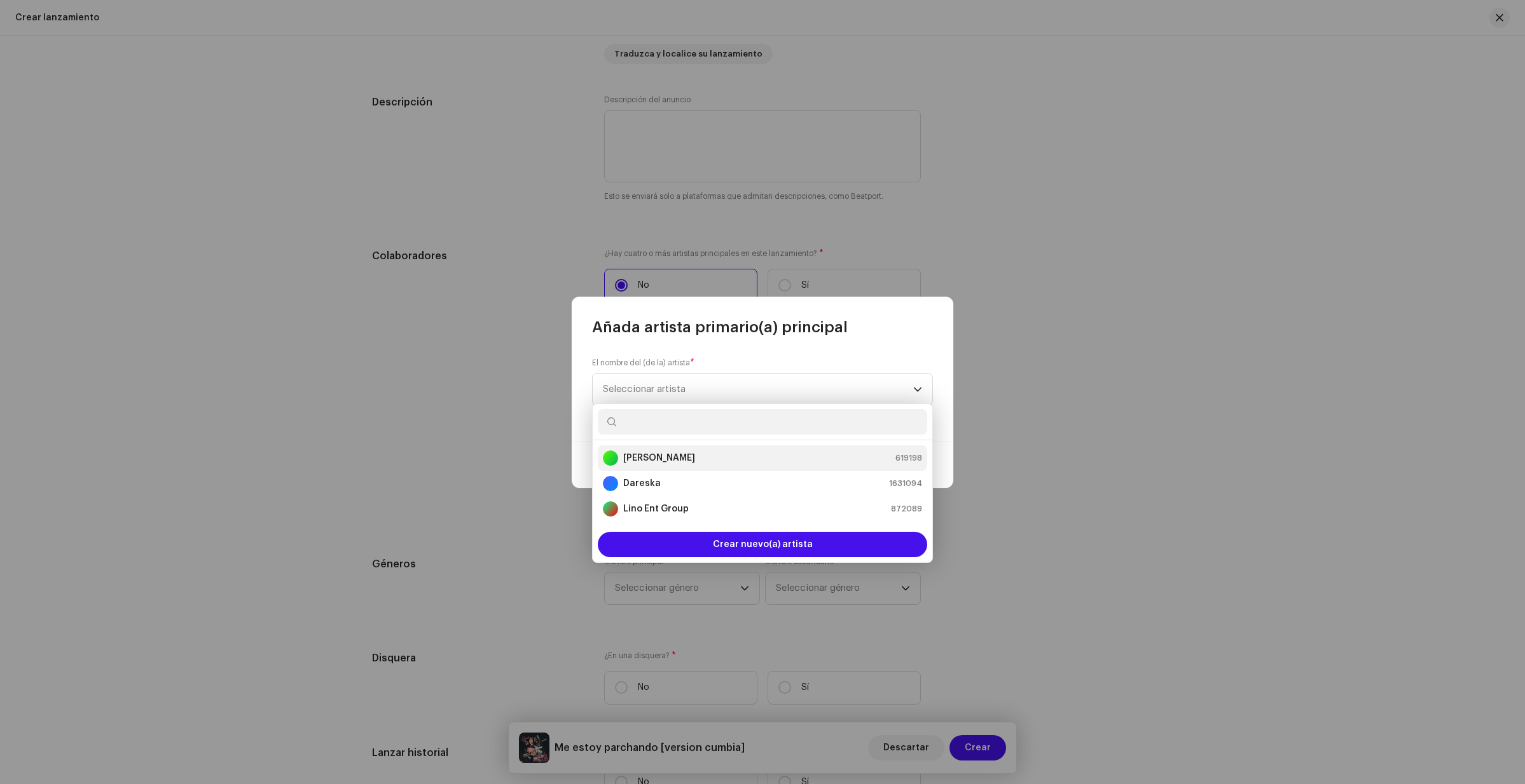
click at [671, 454] on strong "[PERSON_NAME]" at bounding box center [659, 458] width 72 height 13
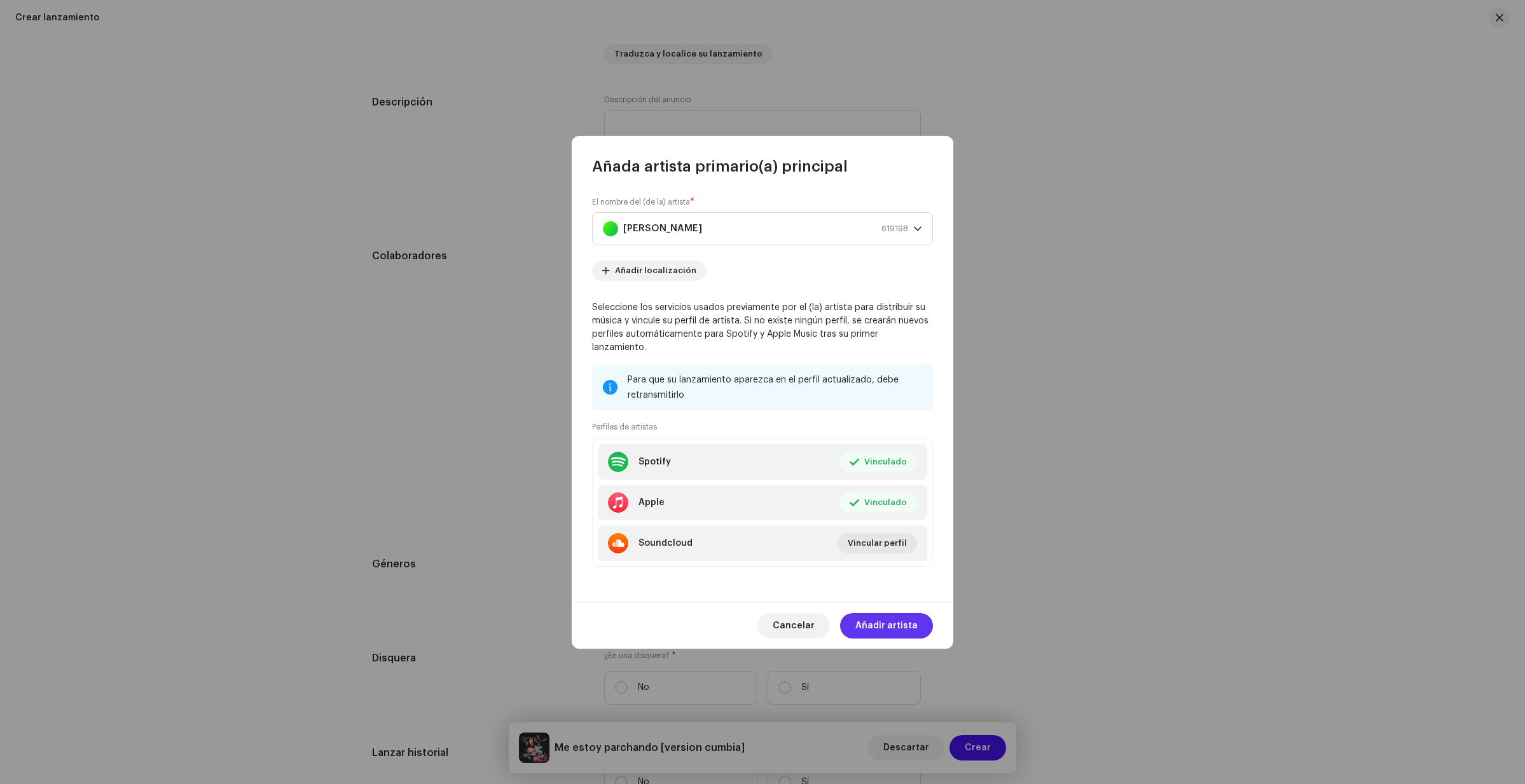
click at [871, 614] on span "Añadir artista" at bounding box center [886, 626] width 62 height 25
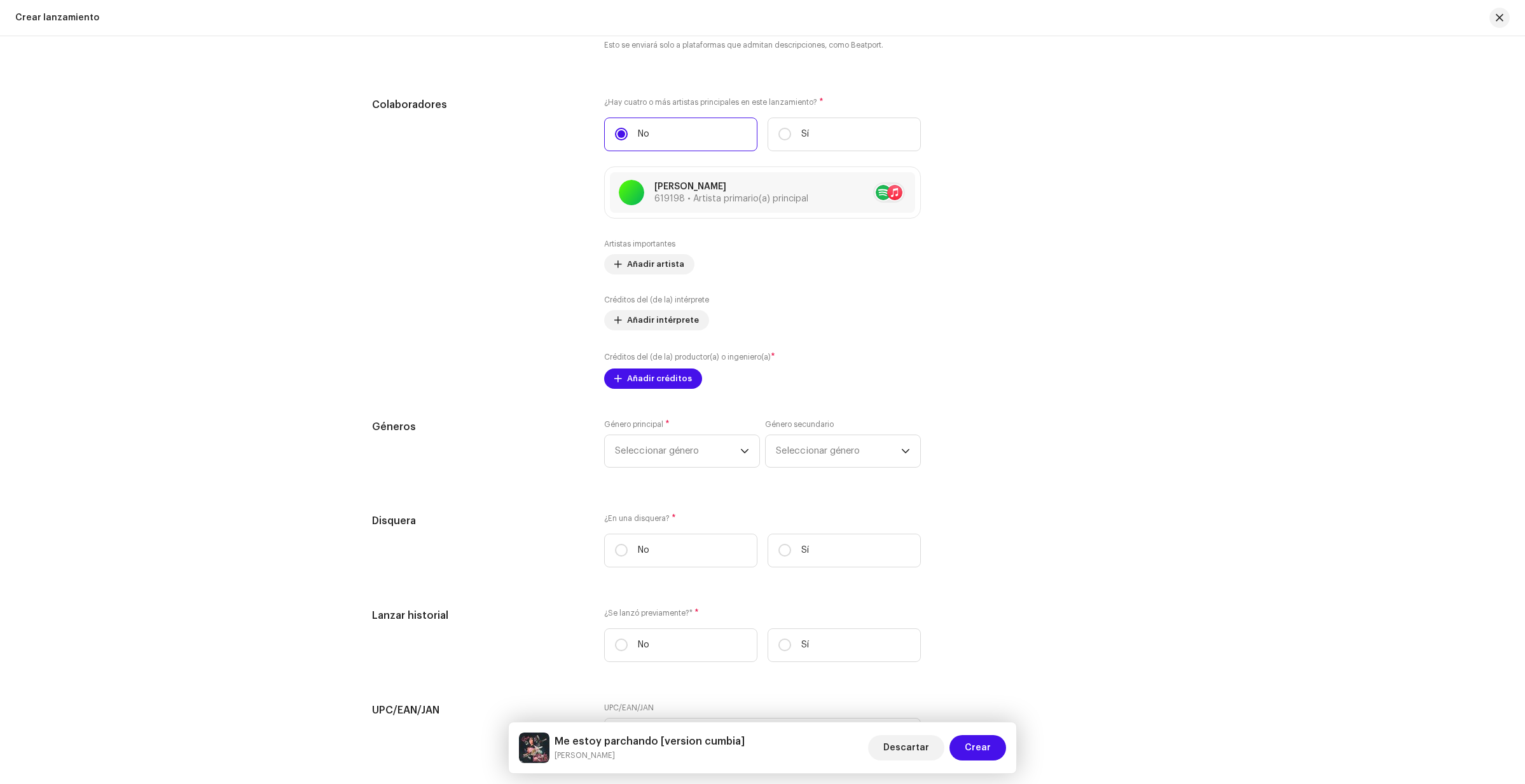
scroll to position [1625, 0]
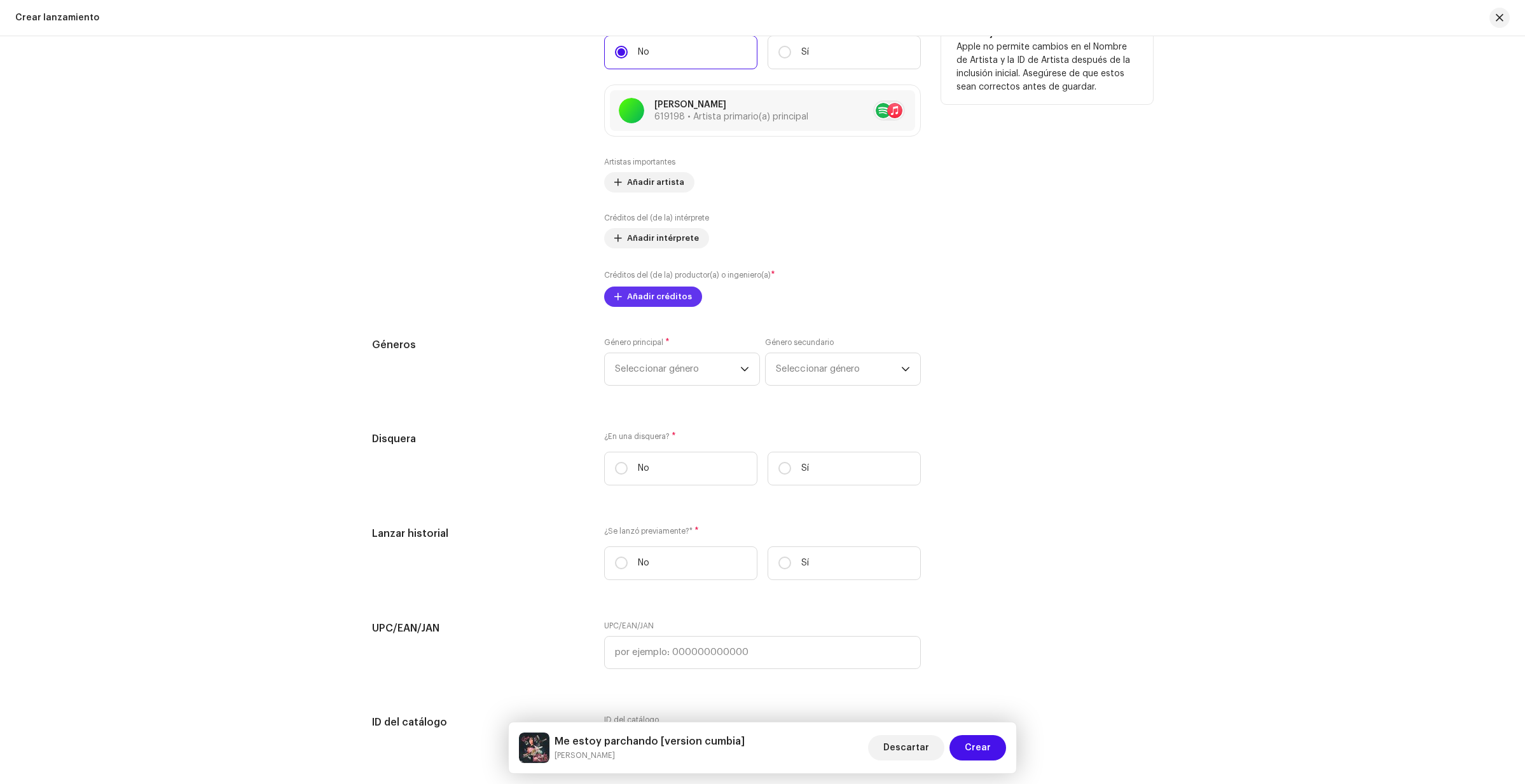
click at [675, 300] on span "Añadir créditos" at bounding box center [660, 296] width 65 height 25
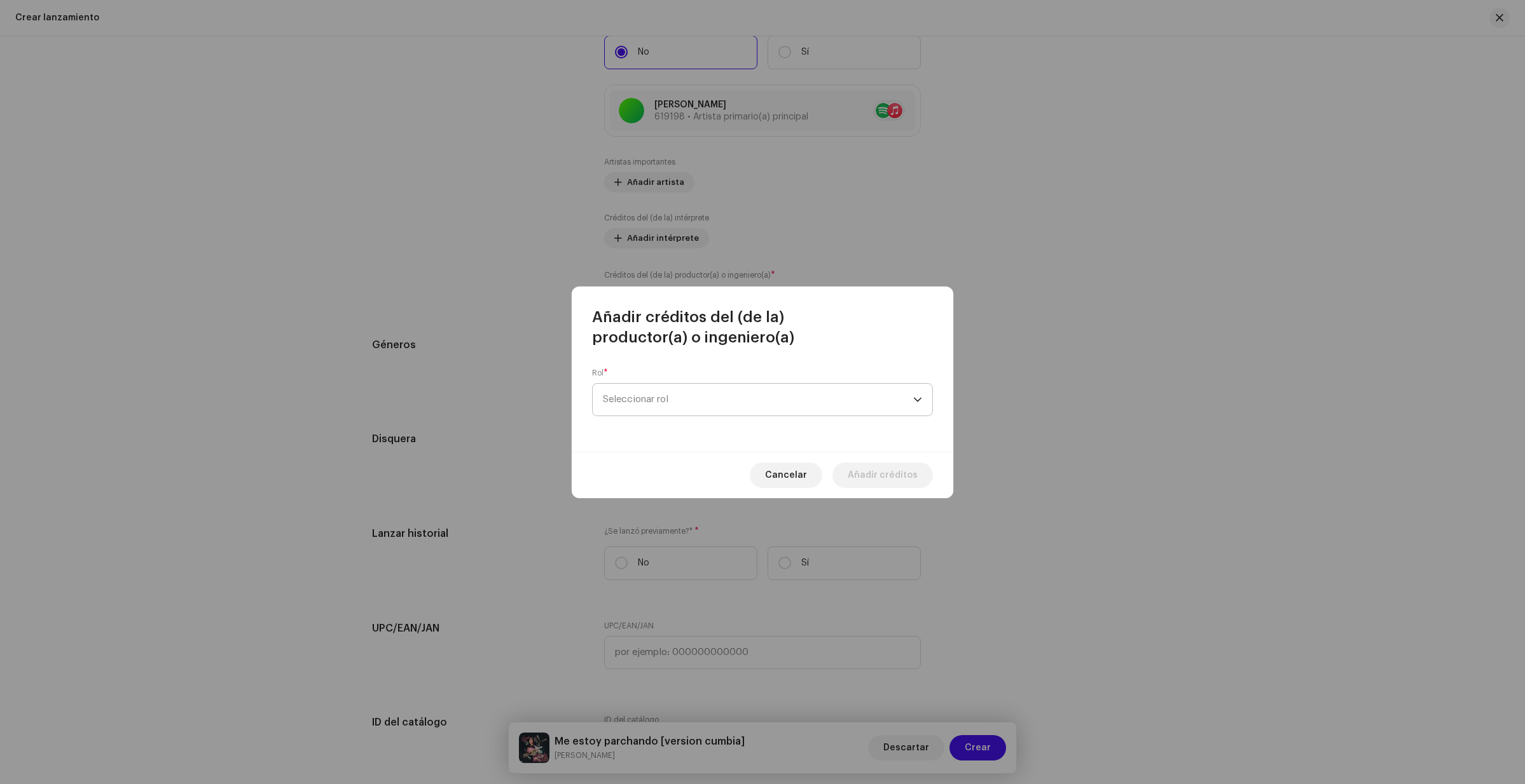
click at [919, 400] on div "dropdown trigger" at bounding box center [918, 400] width 9 height 32
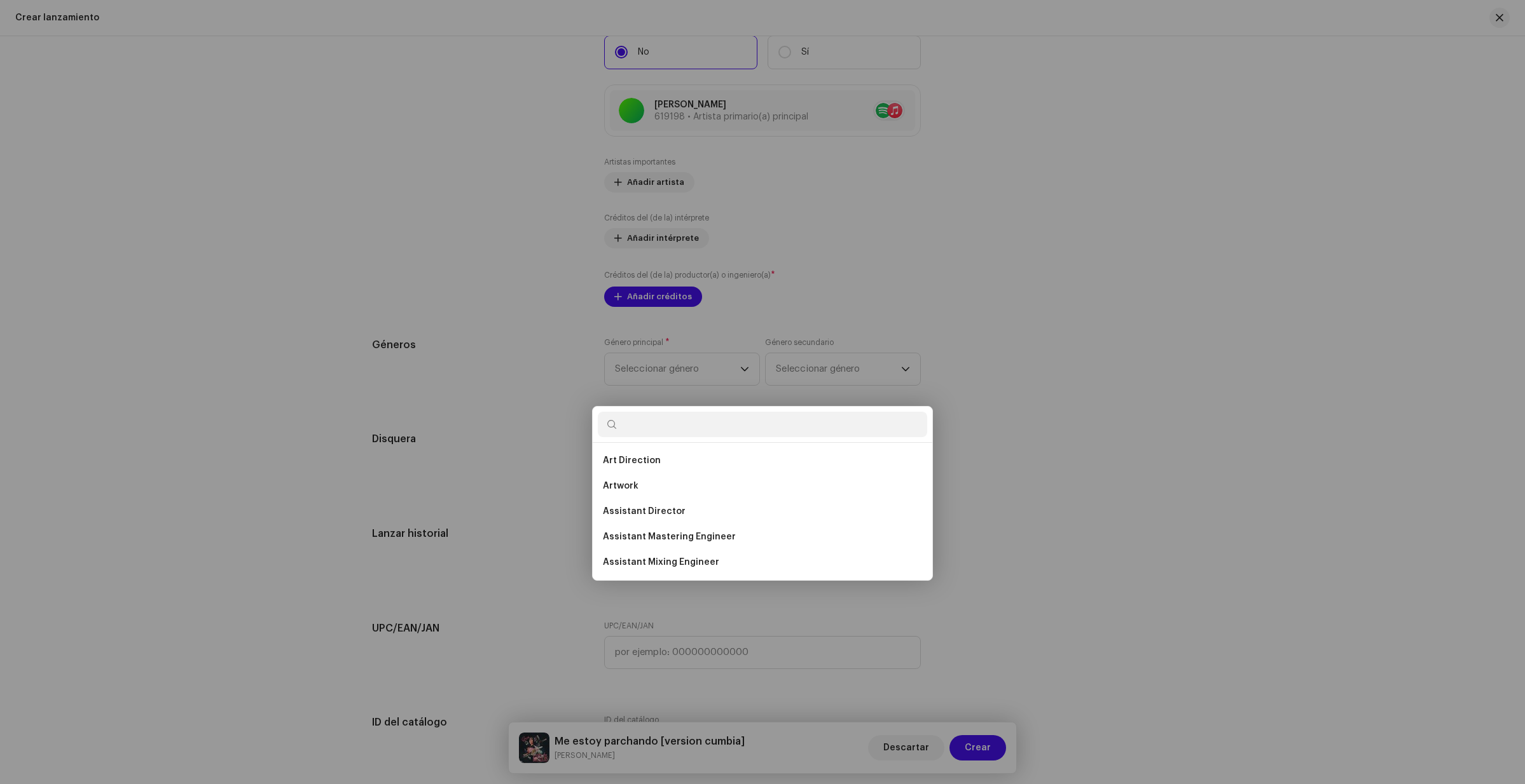
click at [1056, 375] on div "Añadir créditos del (de la) productor(a) o ingeniero(a) Rol * Seleccionar rol E…" at bounding box center [762, 392] width 1525 height 784
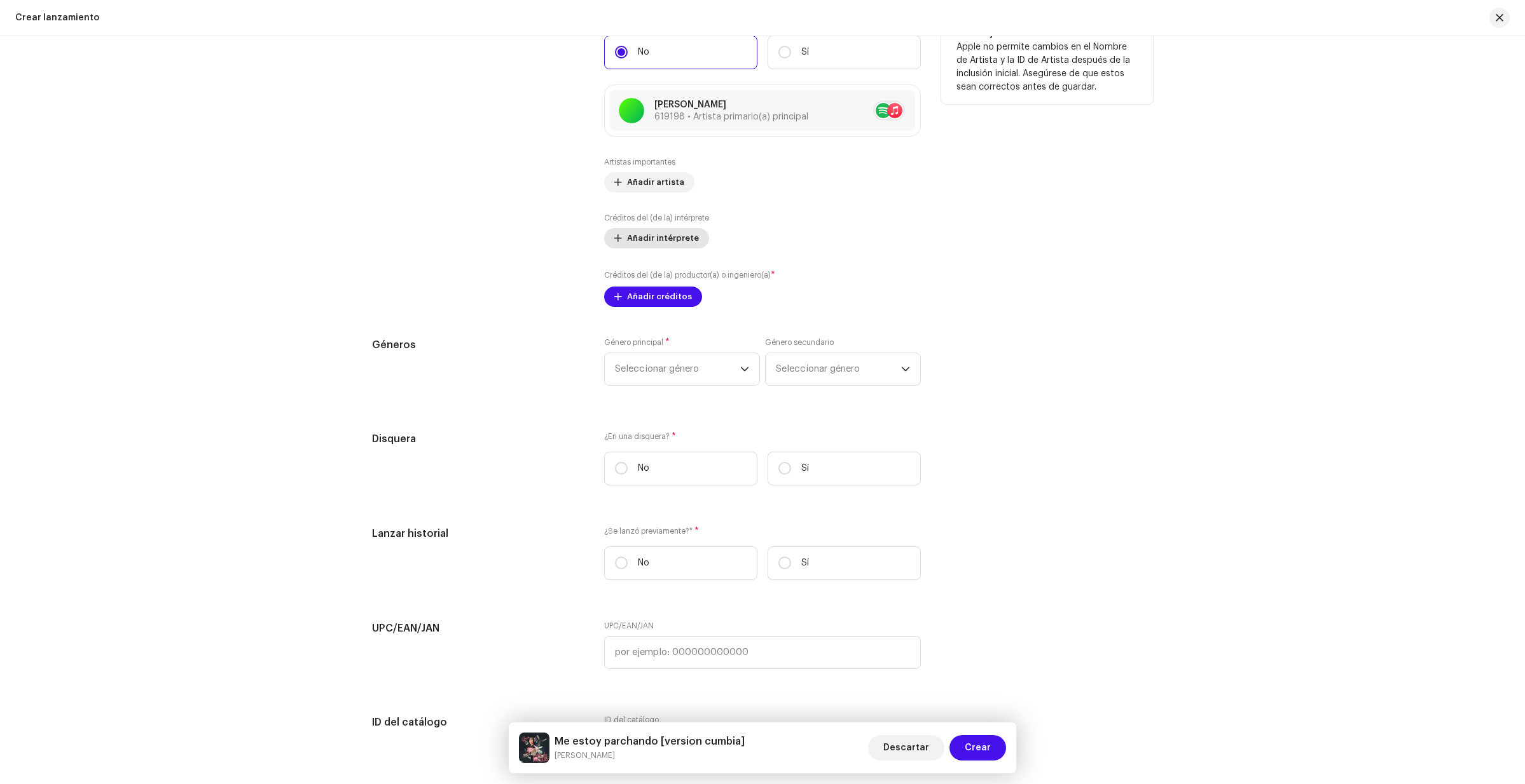
click at [630, 241] on span "Añadir intérprete" at bounding box center [663, 238] width 72 height 25
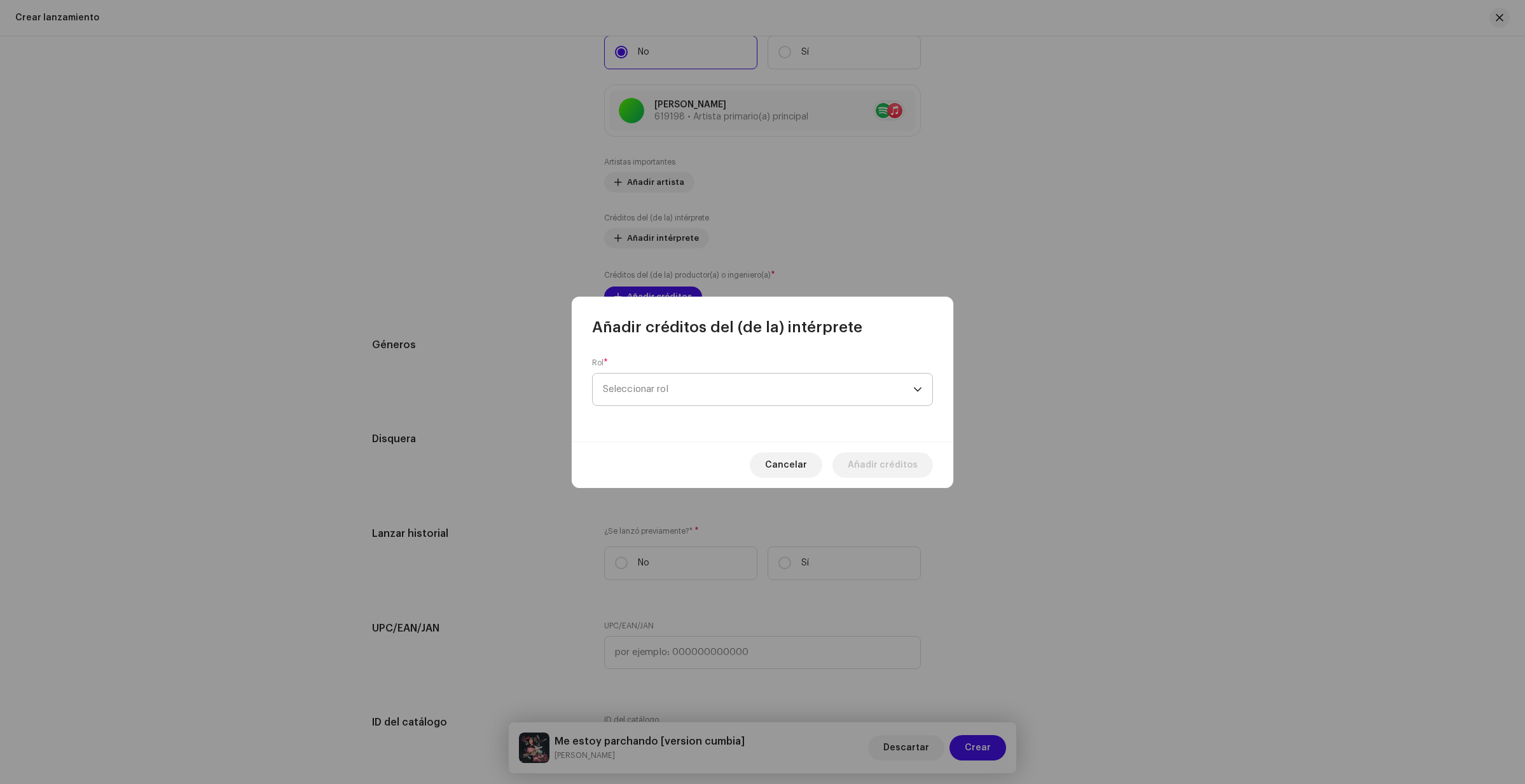
click at [909, 391] on span "Seleccionar rol" at bounding box center [758, 389] width 311 height 32
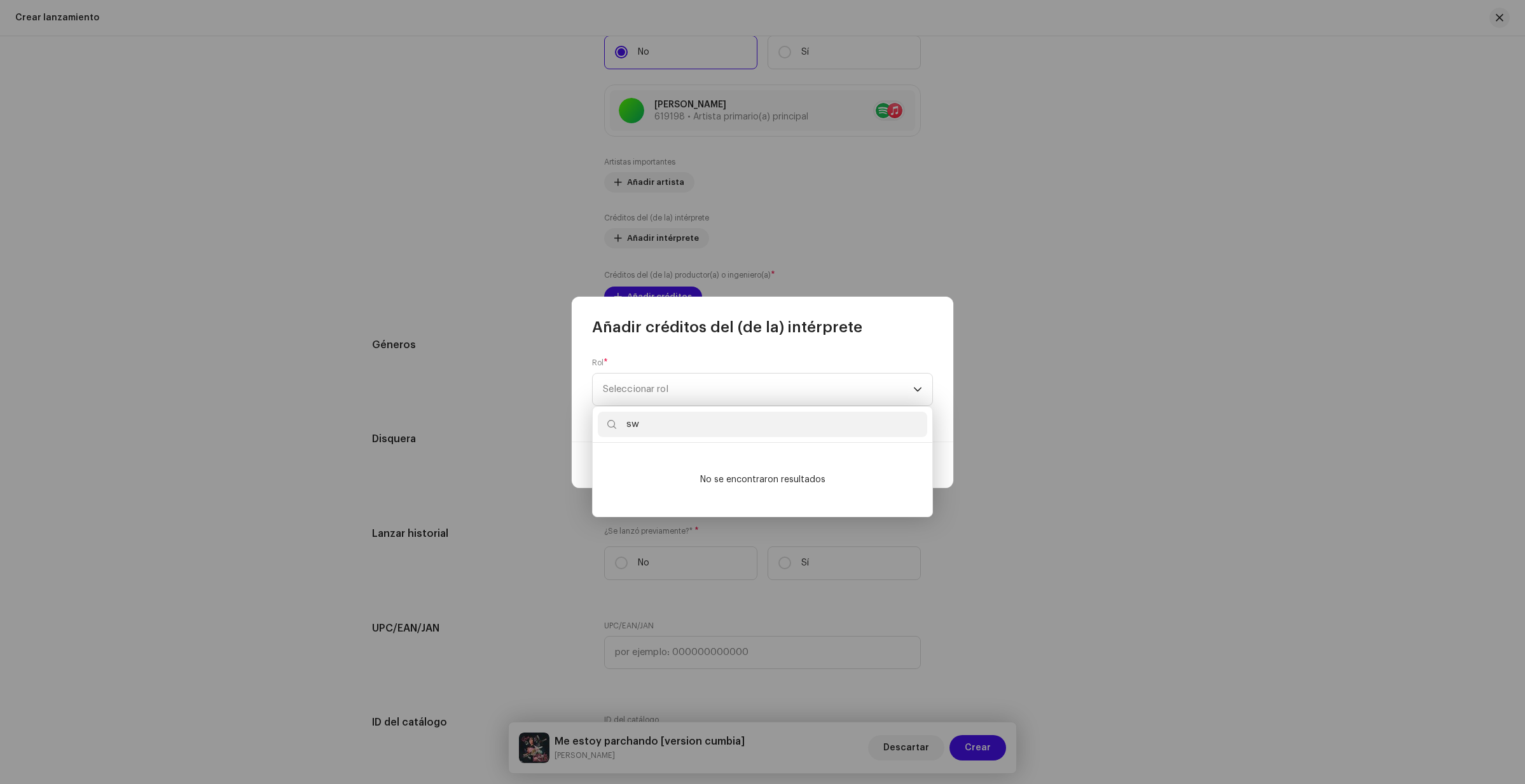
scroll to position [0, 0]
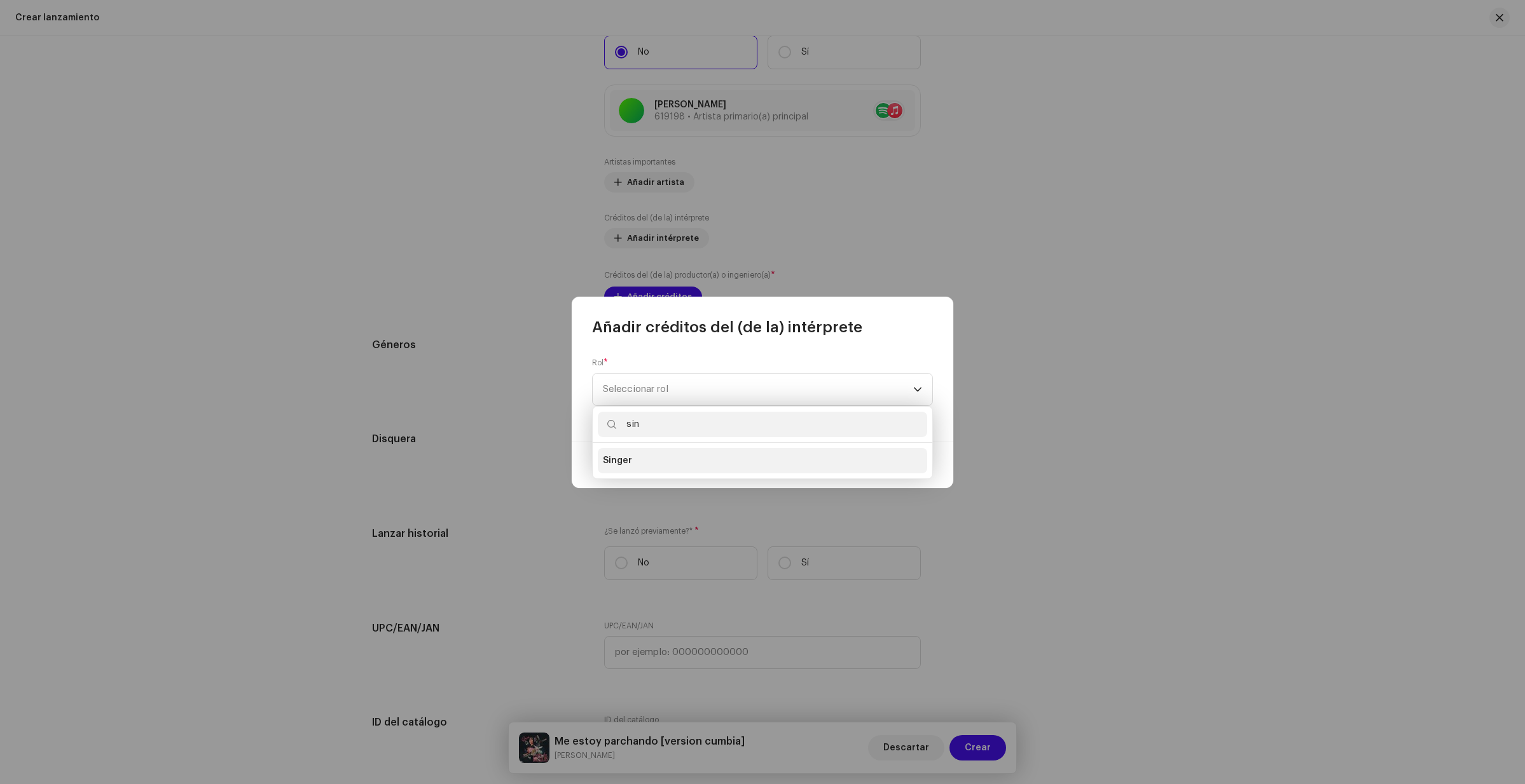
type input "sin"
click at [657, 460] on li "Singer" at bounding box center [762, 461] width 329 height 25
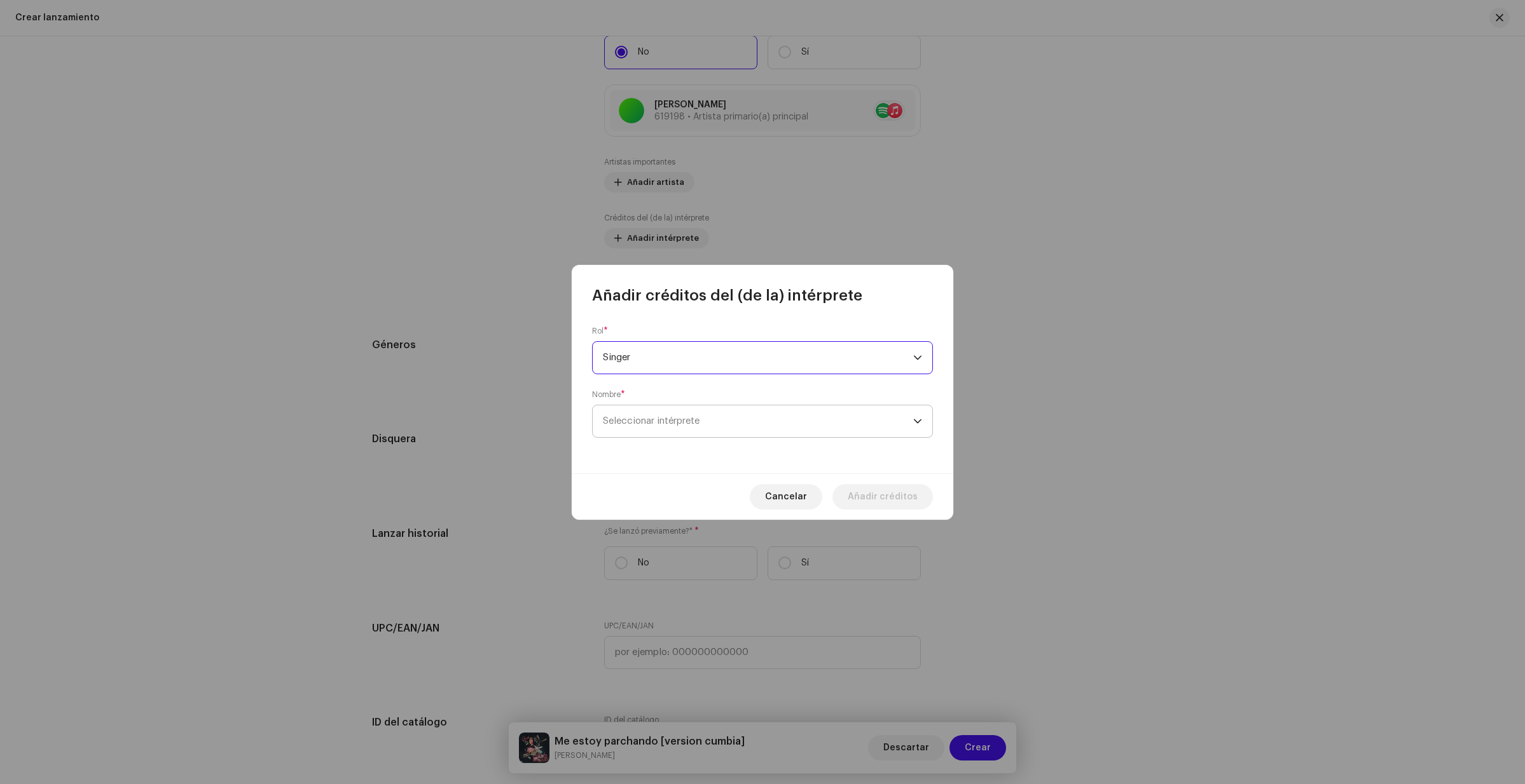
click at [892, 426] on span "Seleccionar intérprete" at bounding box center [758, 421] width 311 height 32
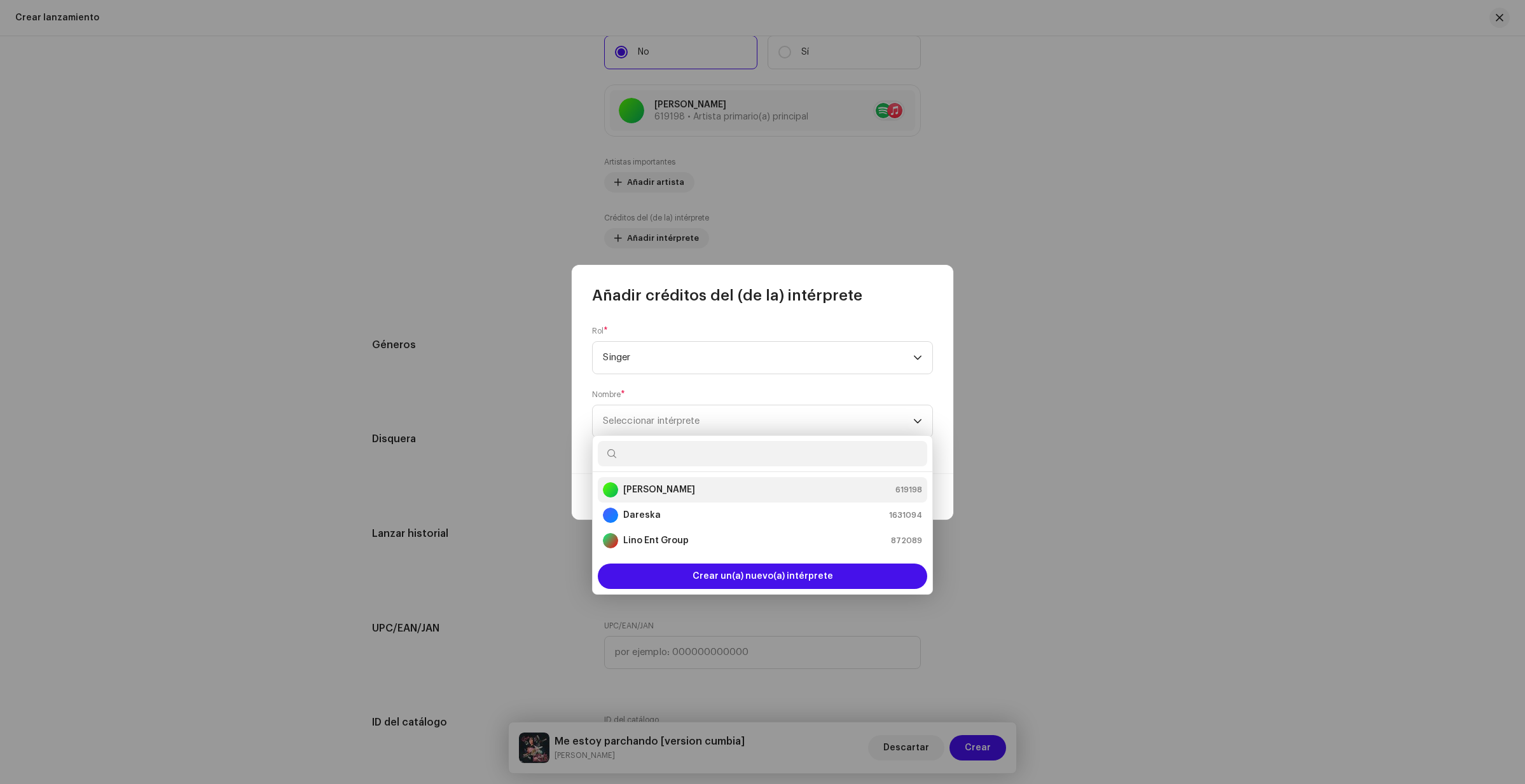
click at [750, 490] on div "[PERSON_NAME] 619198" at bounding box center [762, 490] width 319 height 15
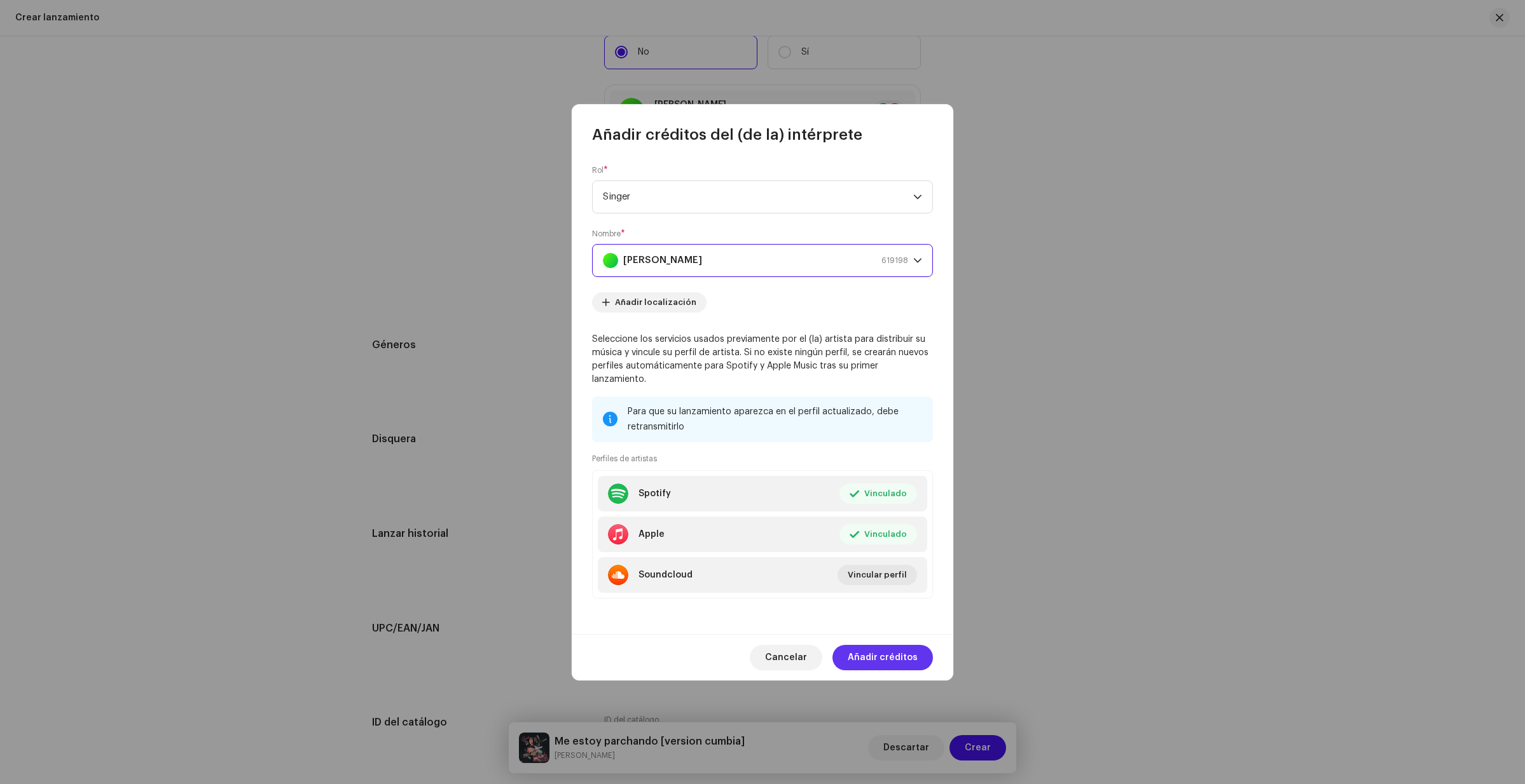
click at [891, 651] on span "Añadir créditos" at bounding box center [882, 658] width 70 height 25
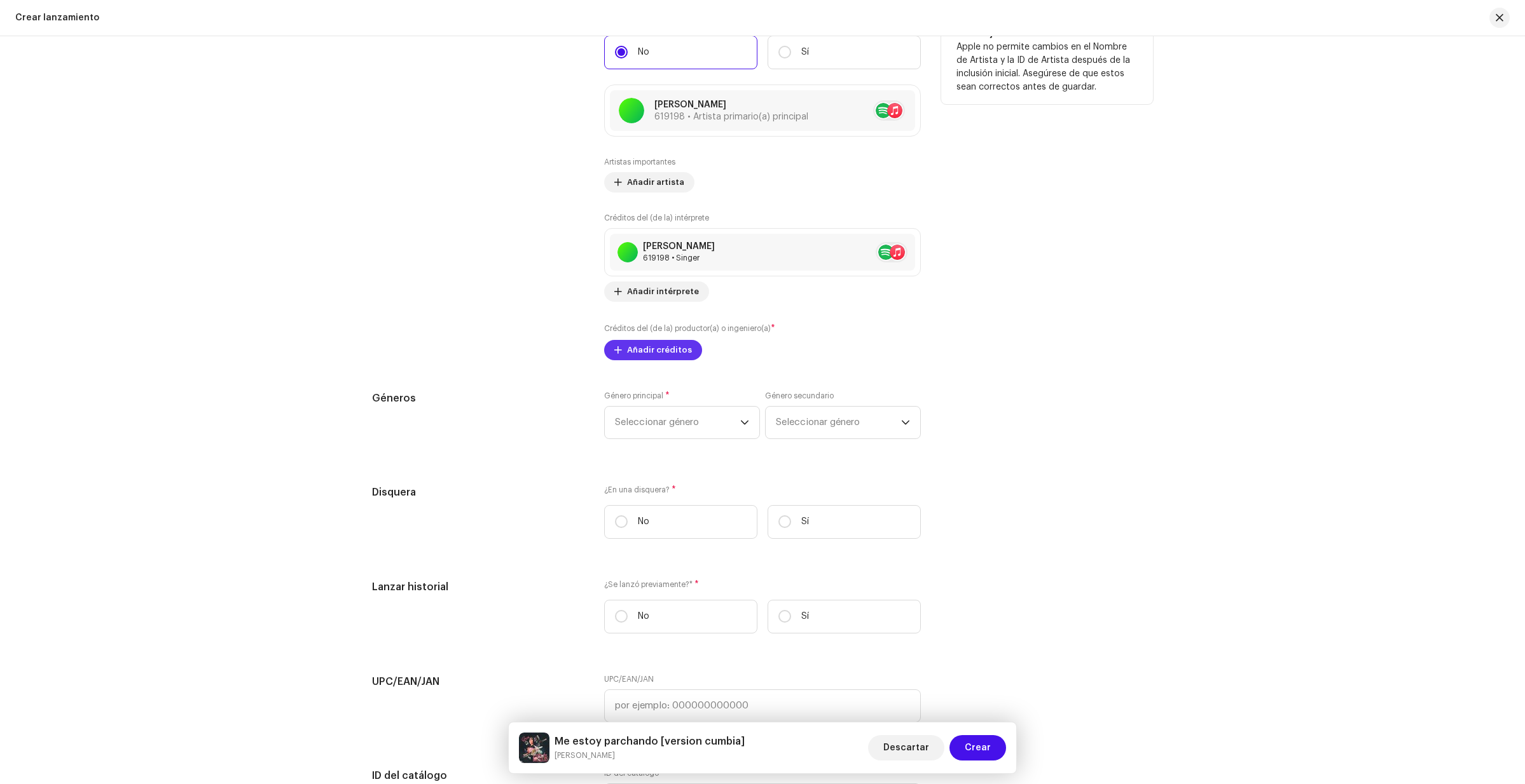
click at [675, 352] on span "Añadir créditos" at bounding box center [660, 350] width 65 height 25
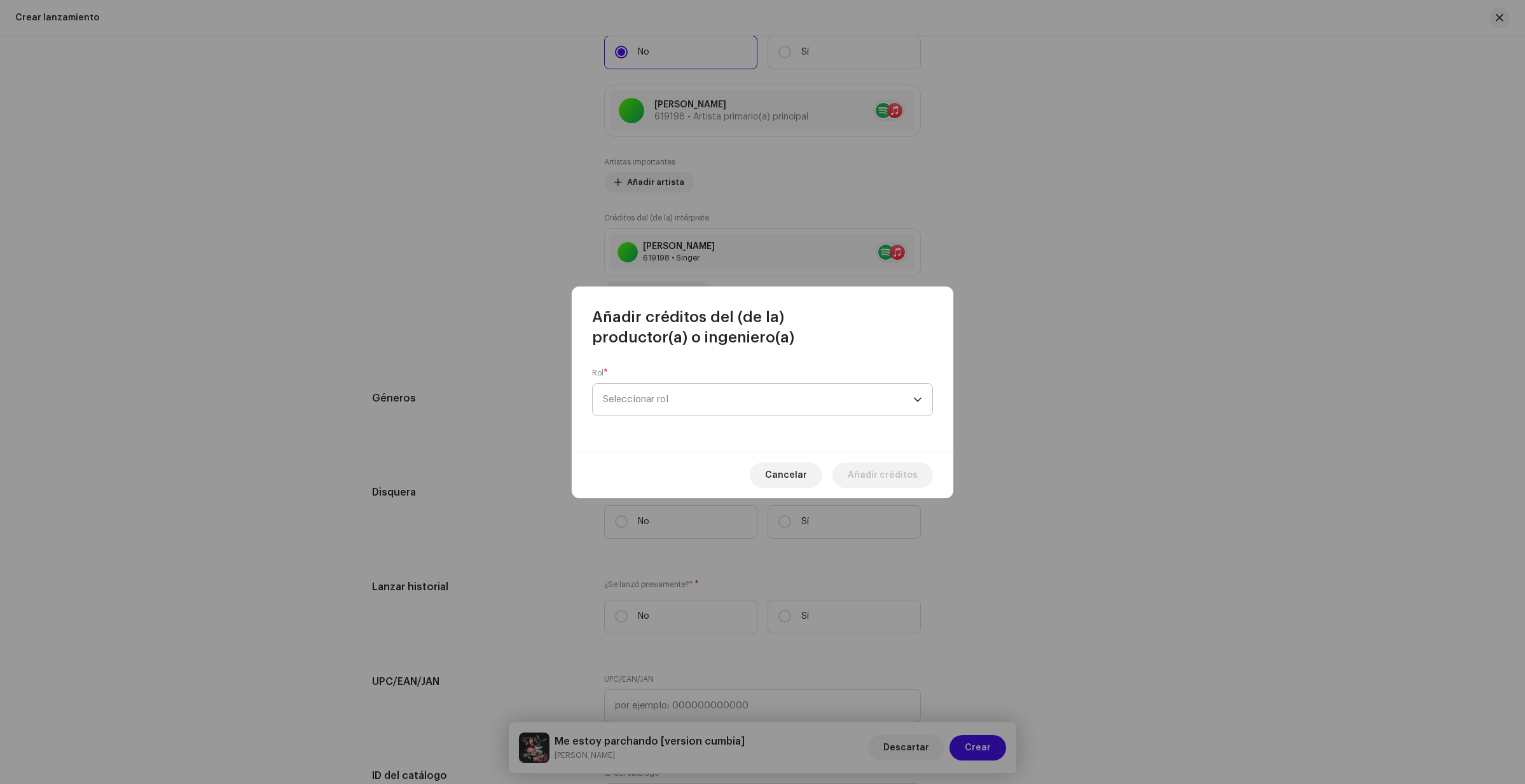
click at [919, 398] on div "dropdown trigger" at bounding box center [918, 400] width 9 height 32
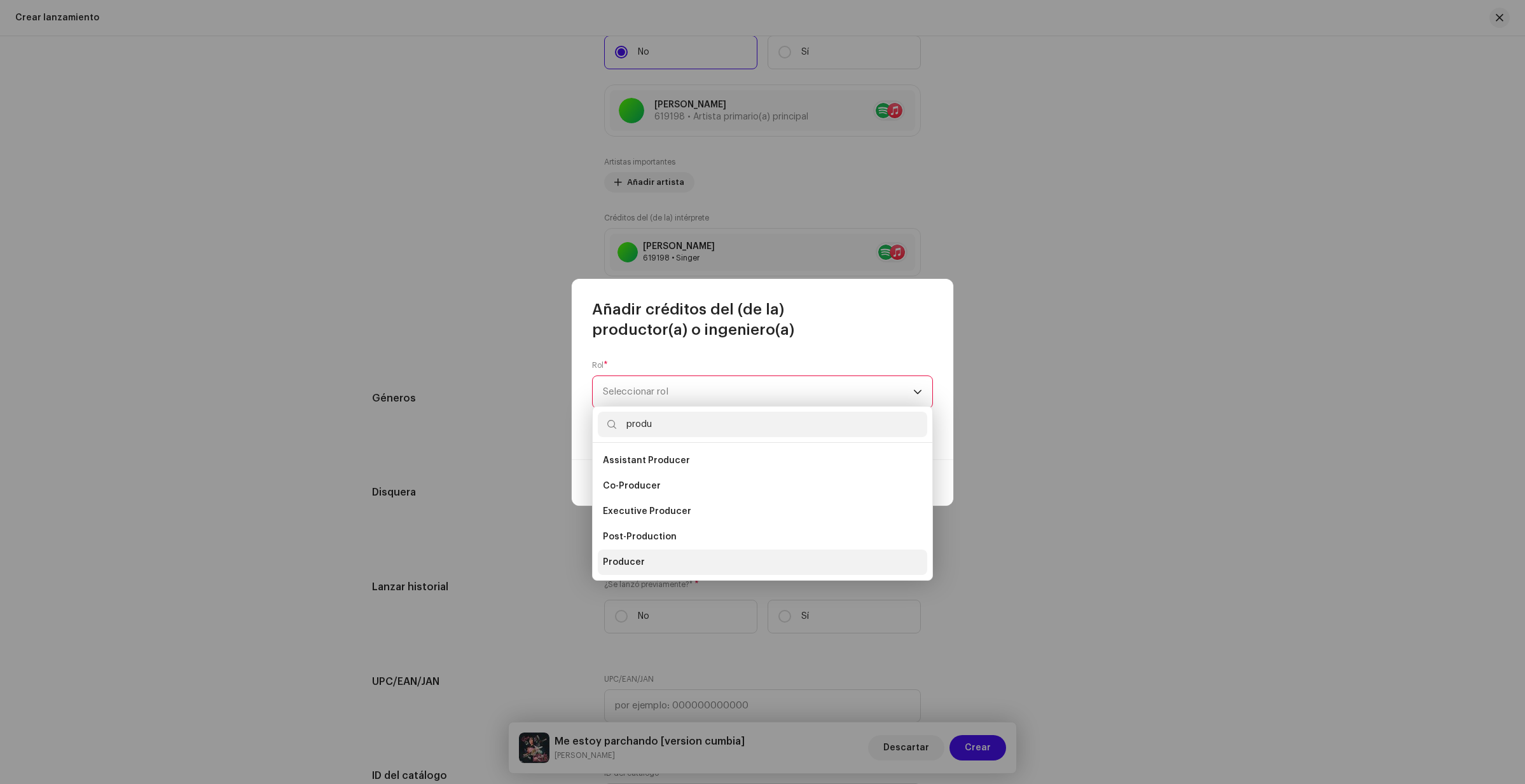
type input "produ"
click at [637, 561] on span "Producer" at bounding box center [623, 562] width 42 height 13
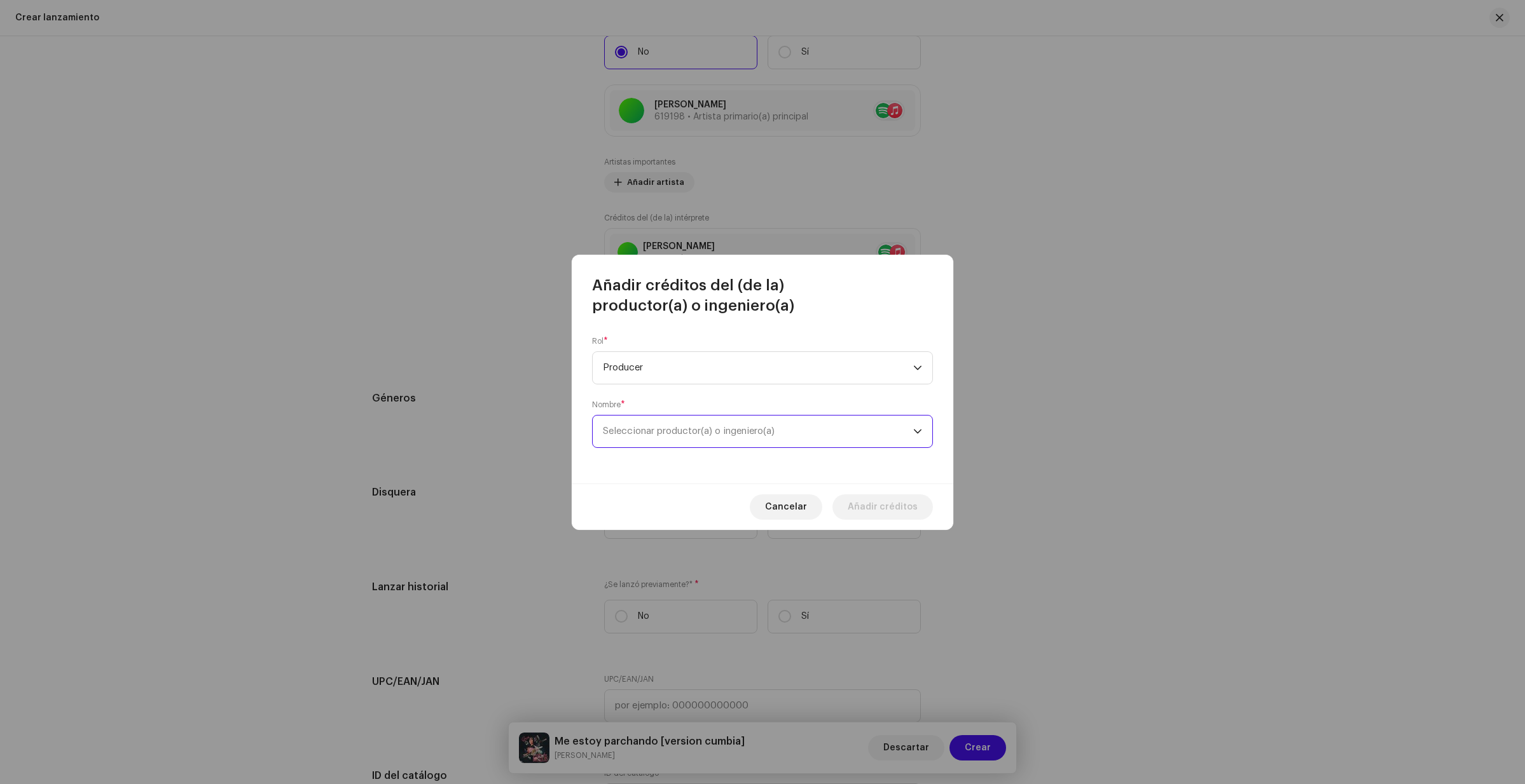
click at [820, 425] on span "Seleccionar productor(a) o ingeniero(a)" at bounding box center [758, 431] width 311 height 32
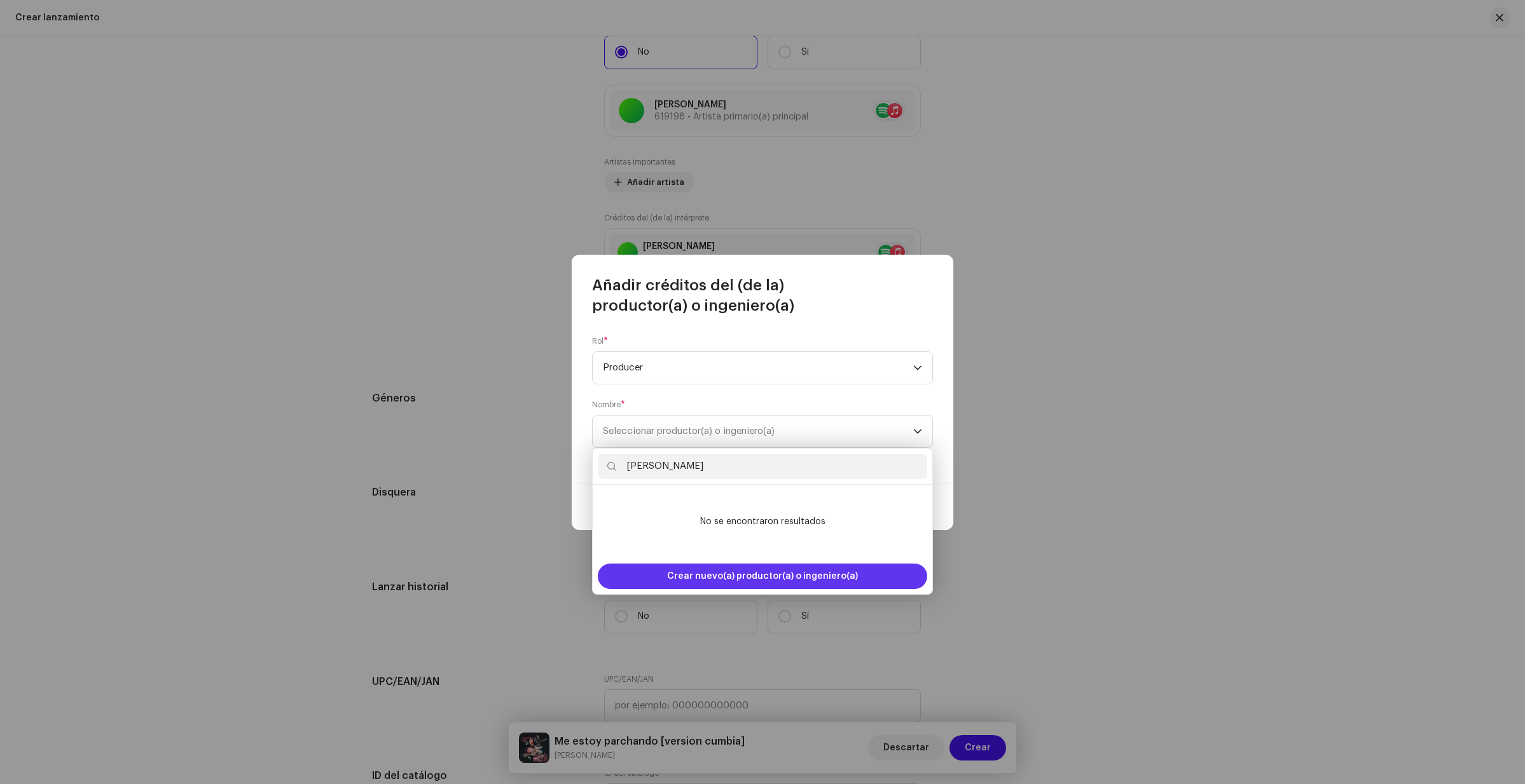
type input "[PERSON_NAME]"
click at [699, 577] on span "Crear nuevo(a) productor(a) o ingeniero(a)" at bounding box center [762, 576] width 191 height 25
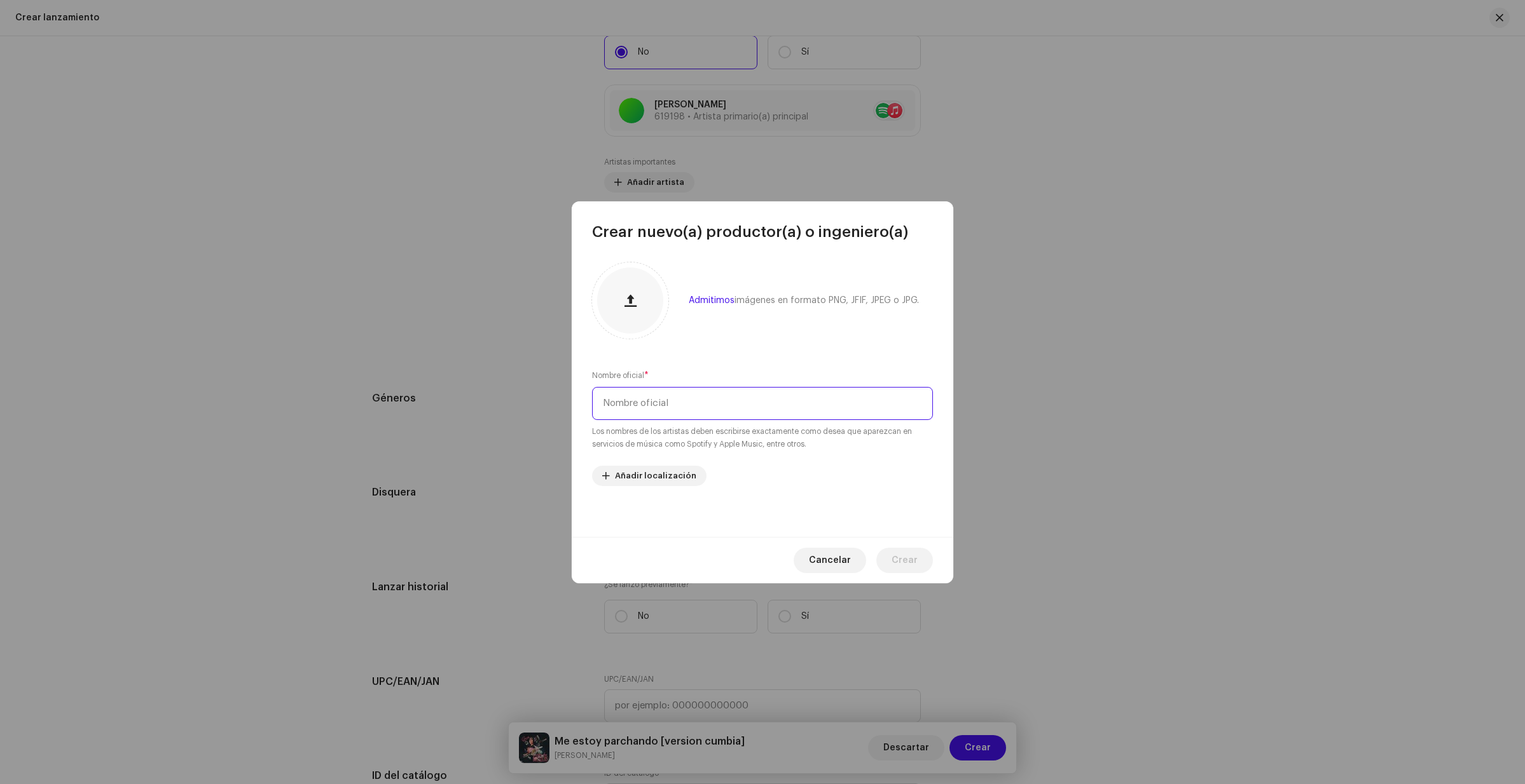
click at [662, 398] on input "text" at bounding box center [762, 403] width 341 height 33
type input "[PERSON_NAME]"
click at [910, 559] on span "Crear" at bounding box center [904, 561] width 26 height 25
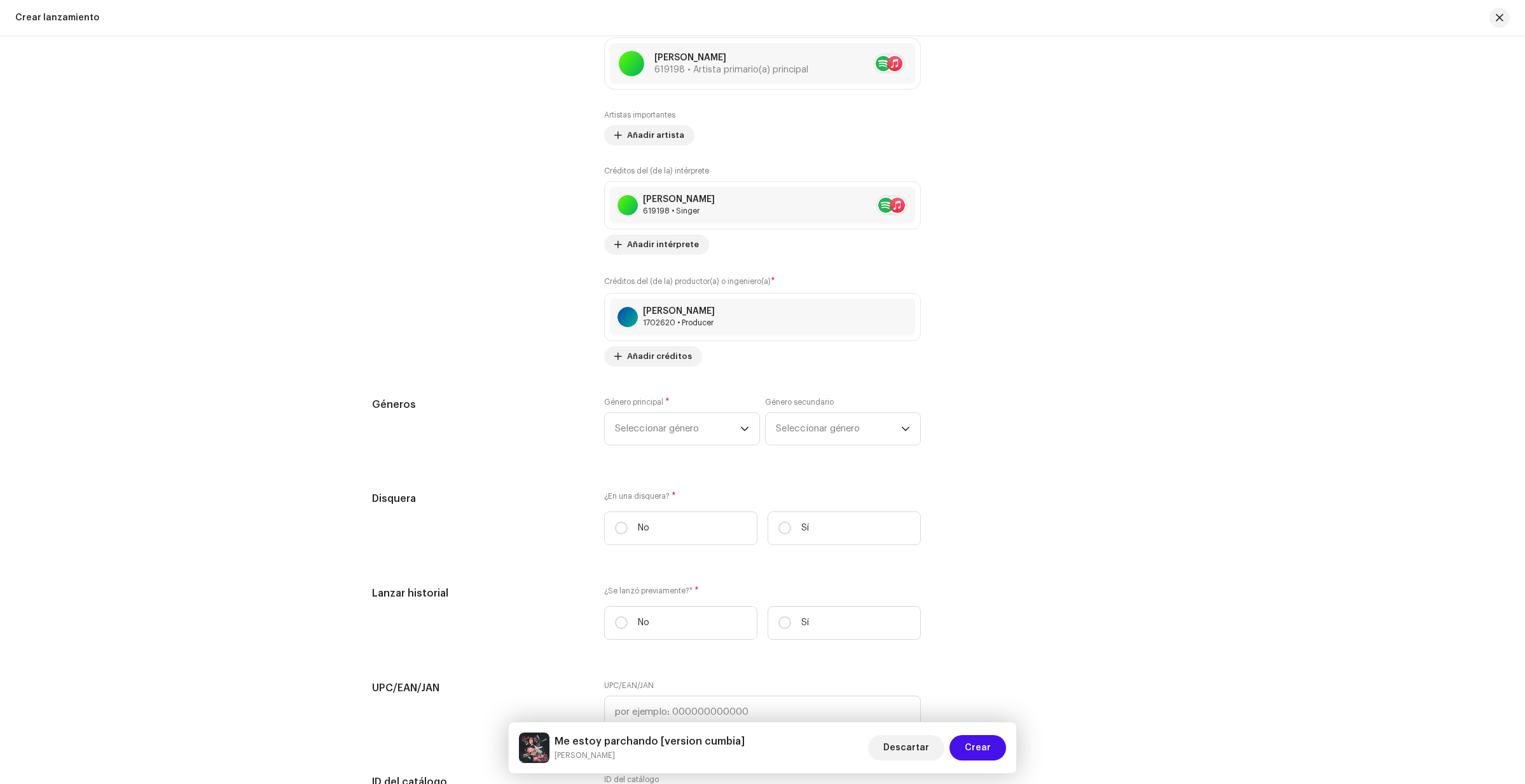
scroll to position [1702, 0]
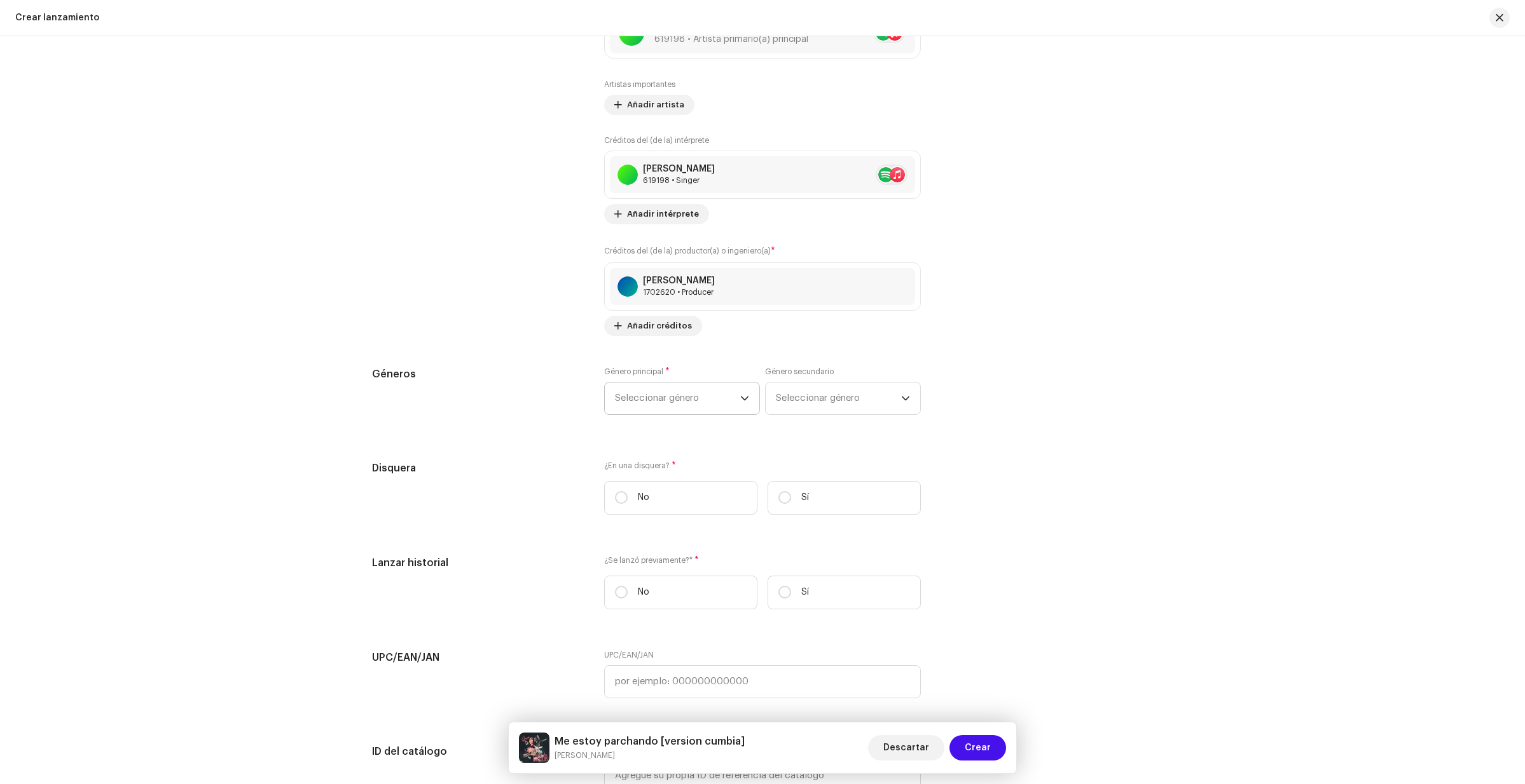
click at [743, 406] on div "dropdown trigger" at bounding box center [744, 398] width 9 height 32
click at [682, 437] on input "cumbre" at bounding box center [682, 434] width 145 height 25
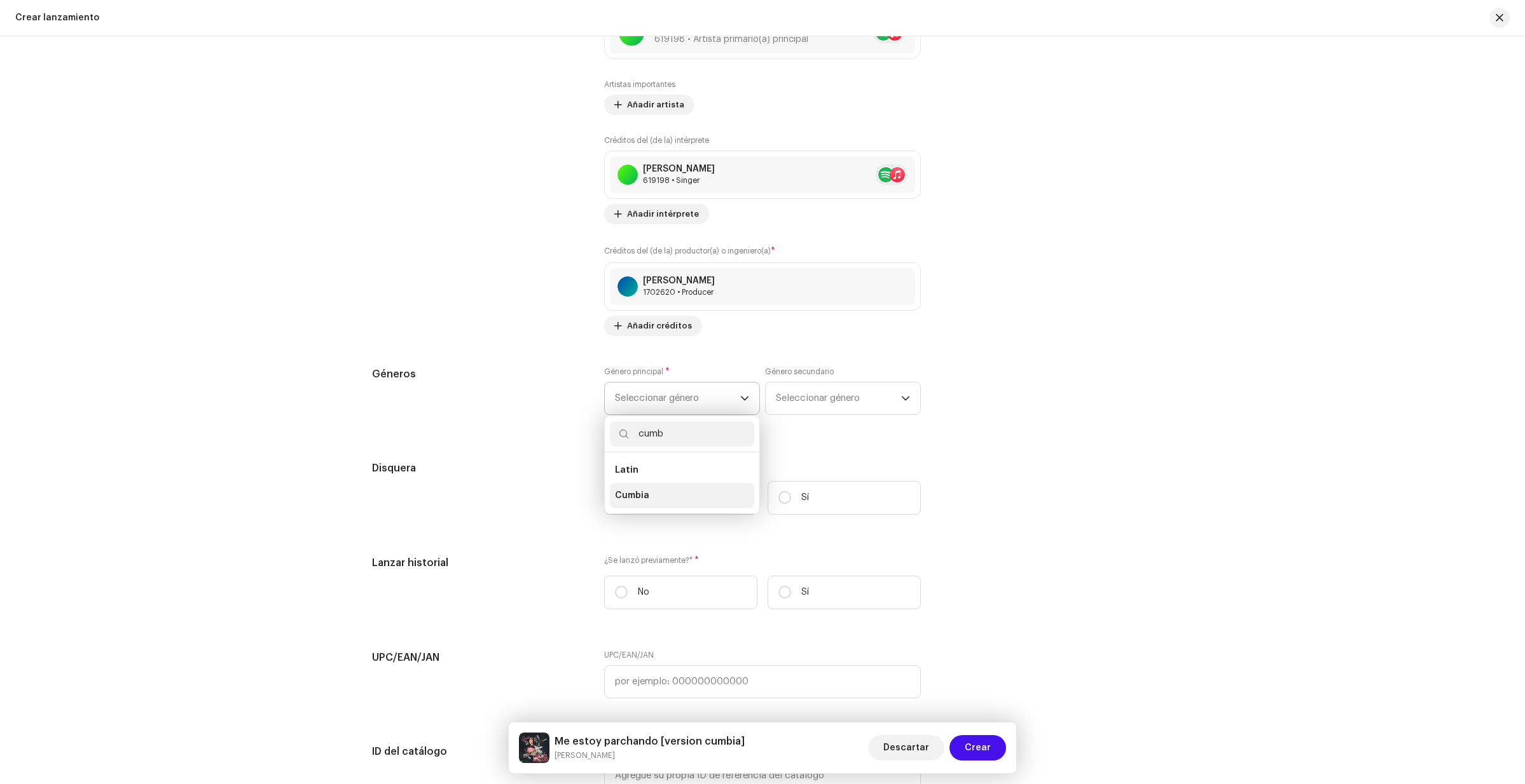
type input "cumb"
click at [640, 499] on span "Cumbia" at bounding box center [632, 496] width 35 height 13
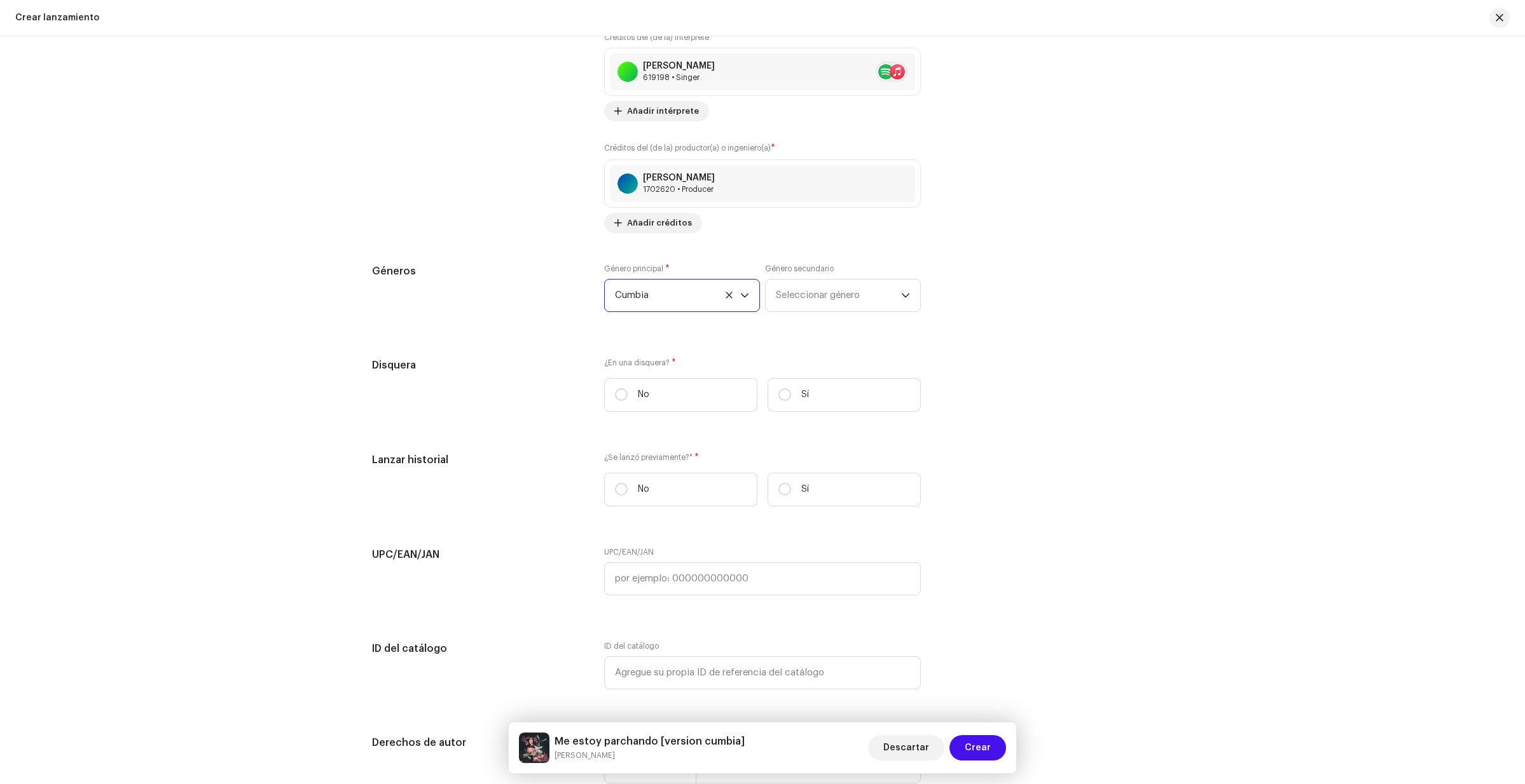
scroll to position [1819, 0]
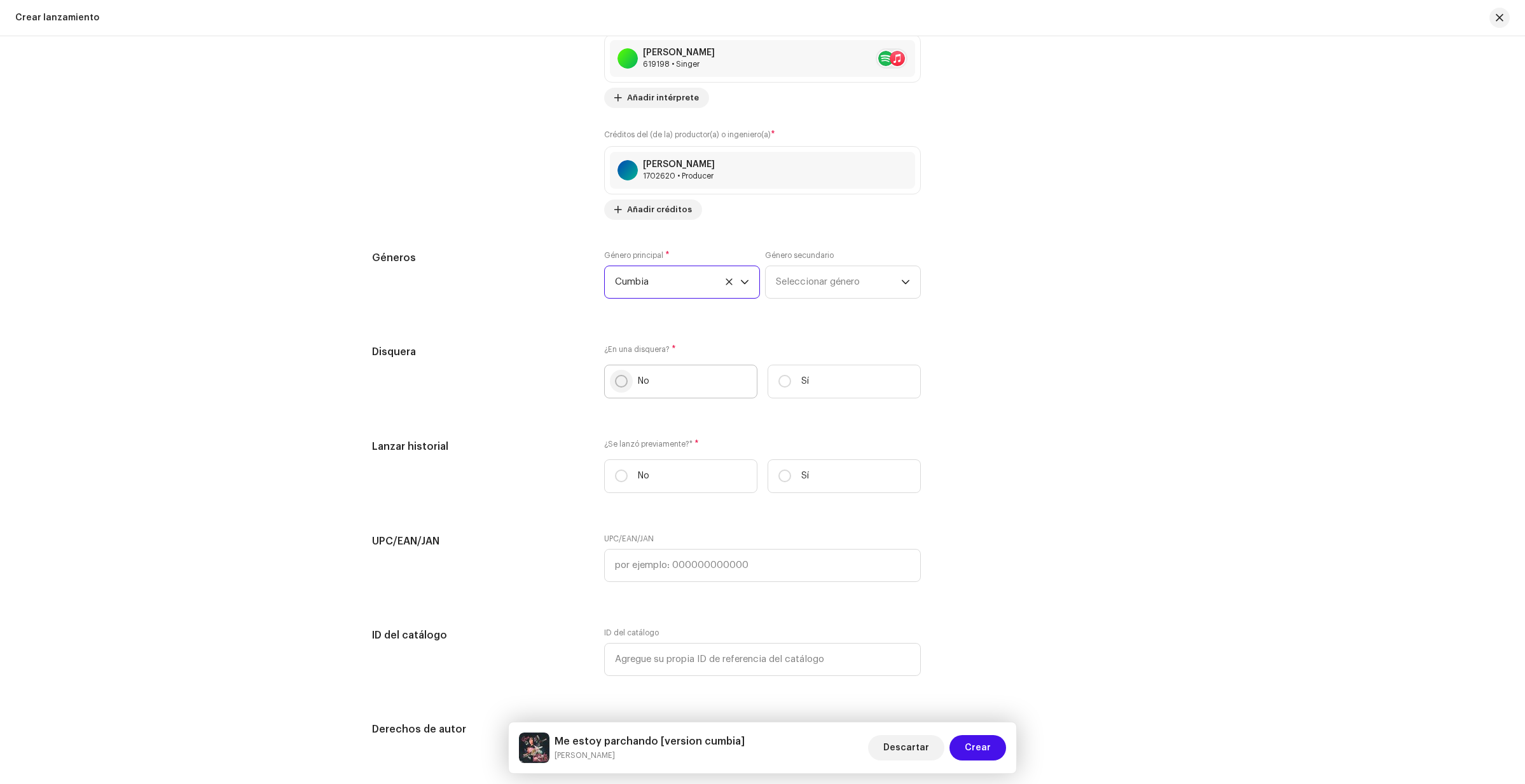
click at [618, 381] on input "No" at bounding box center [620, 381] width 13 height 13
radio input "true"
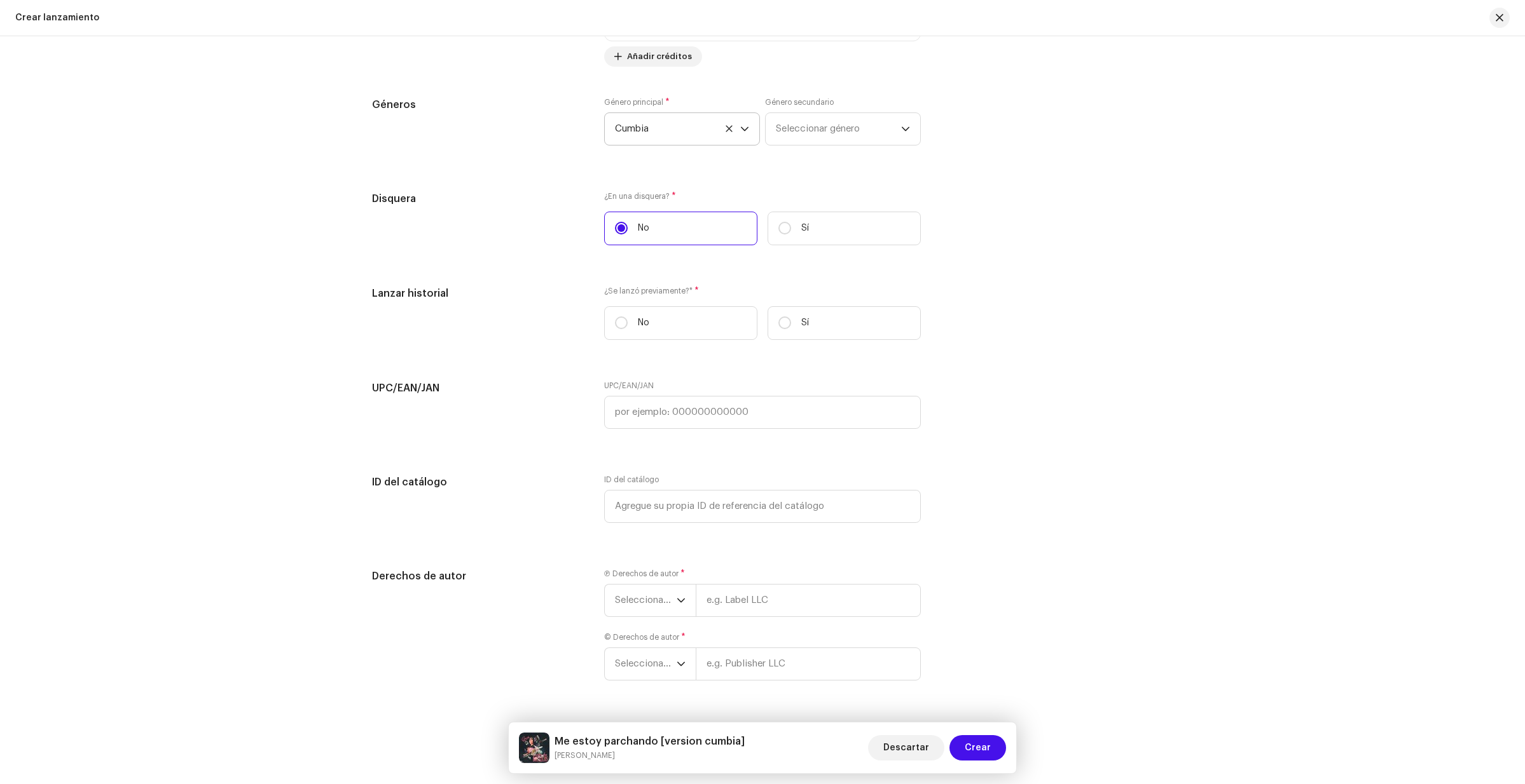
scroll to position [1977, 0]
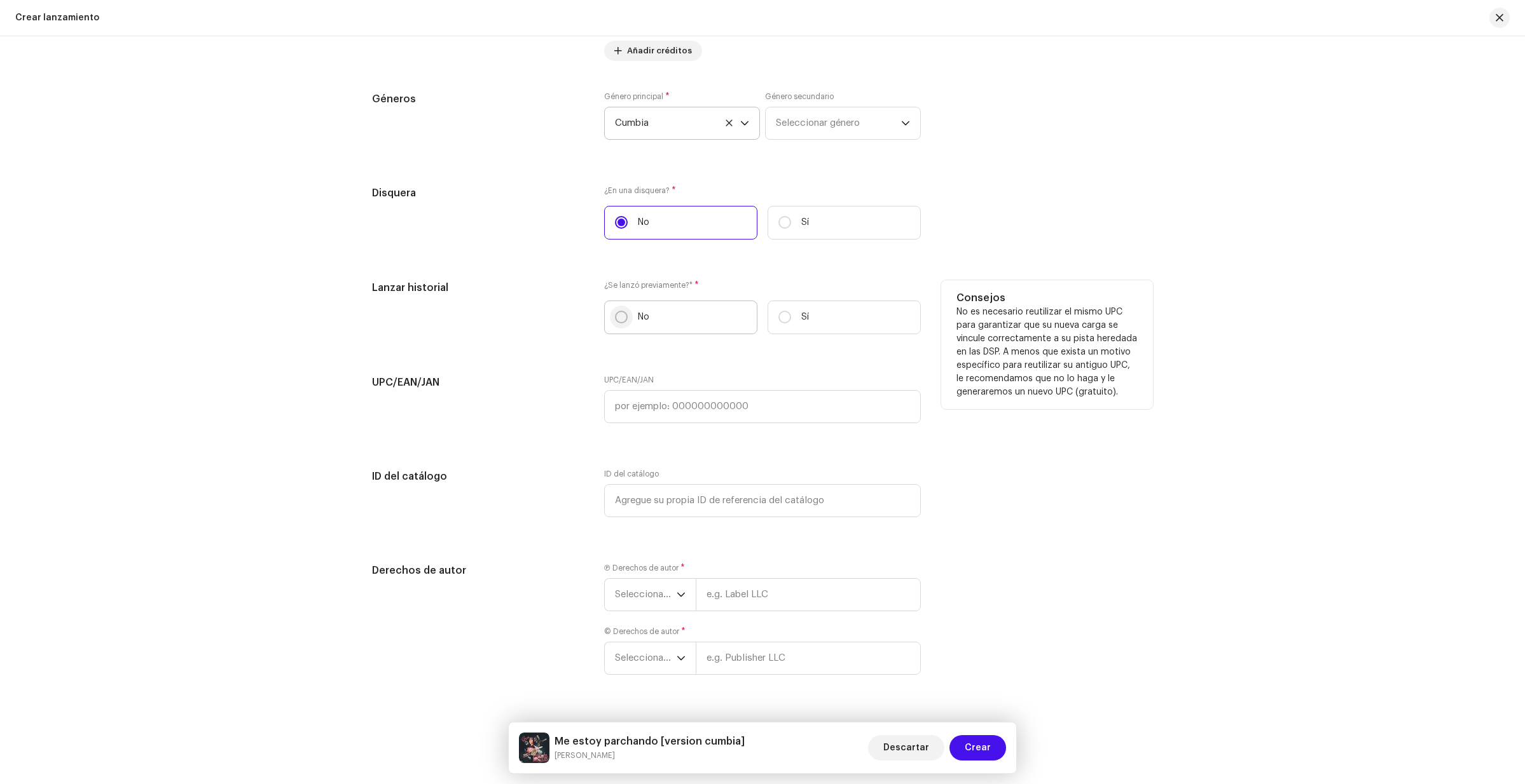
click at [620, 319] on input "No" at bounding box center [620, 316] width 13 height 13
radio input "true"
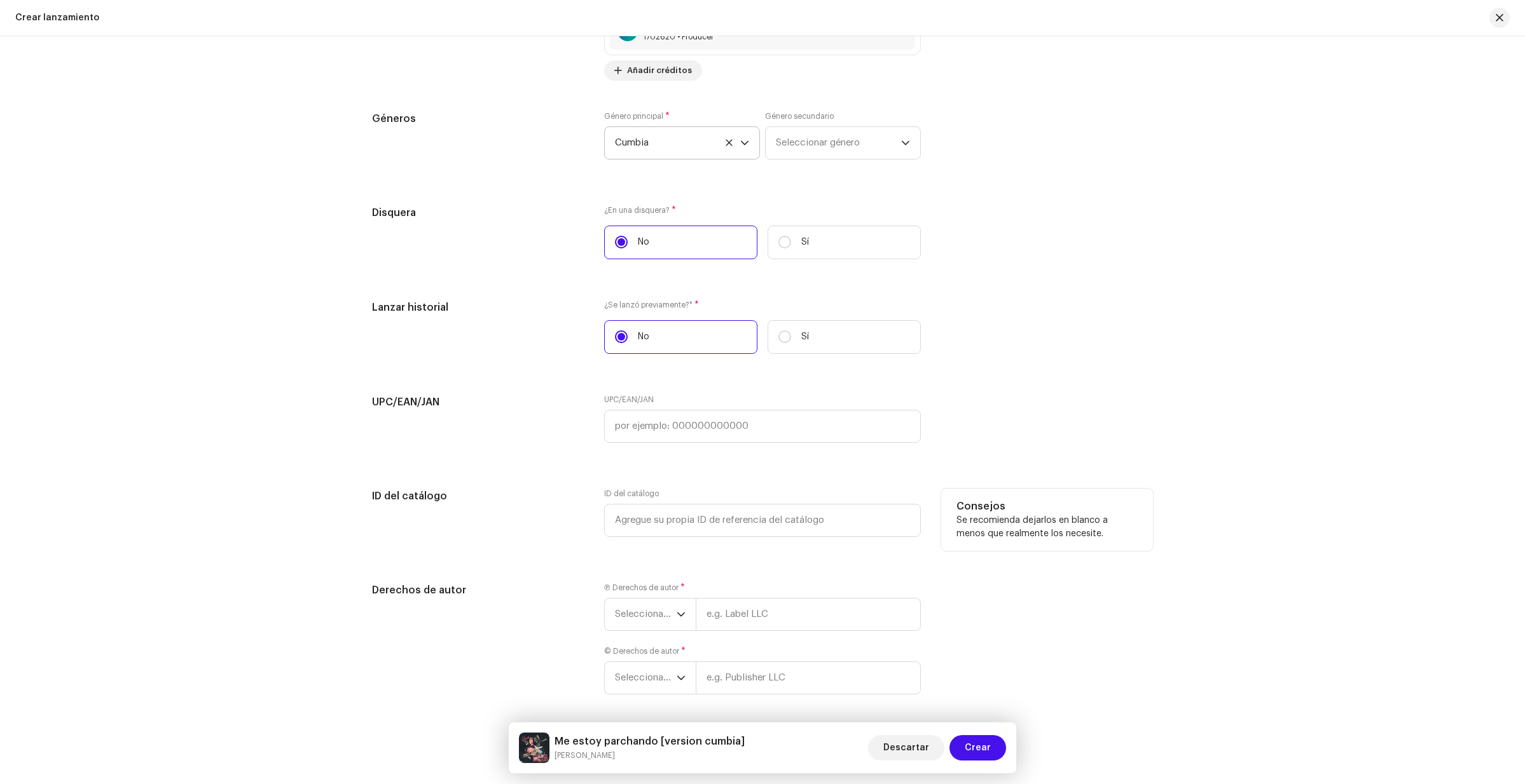
scroll to position [2005, 0]
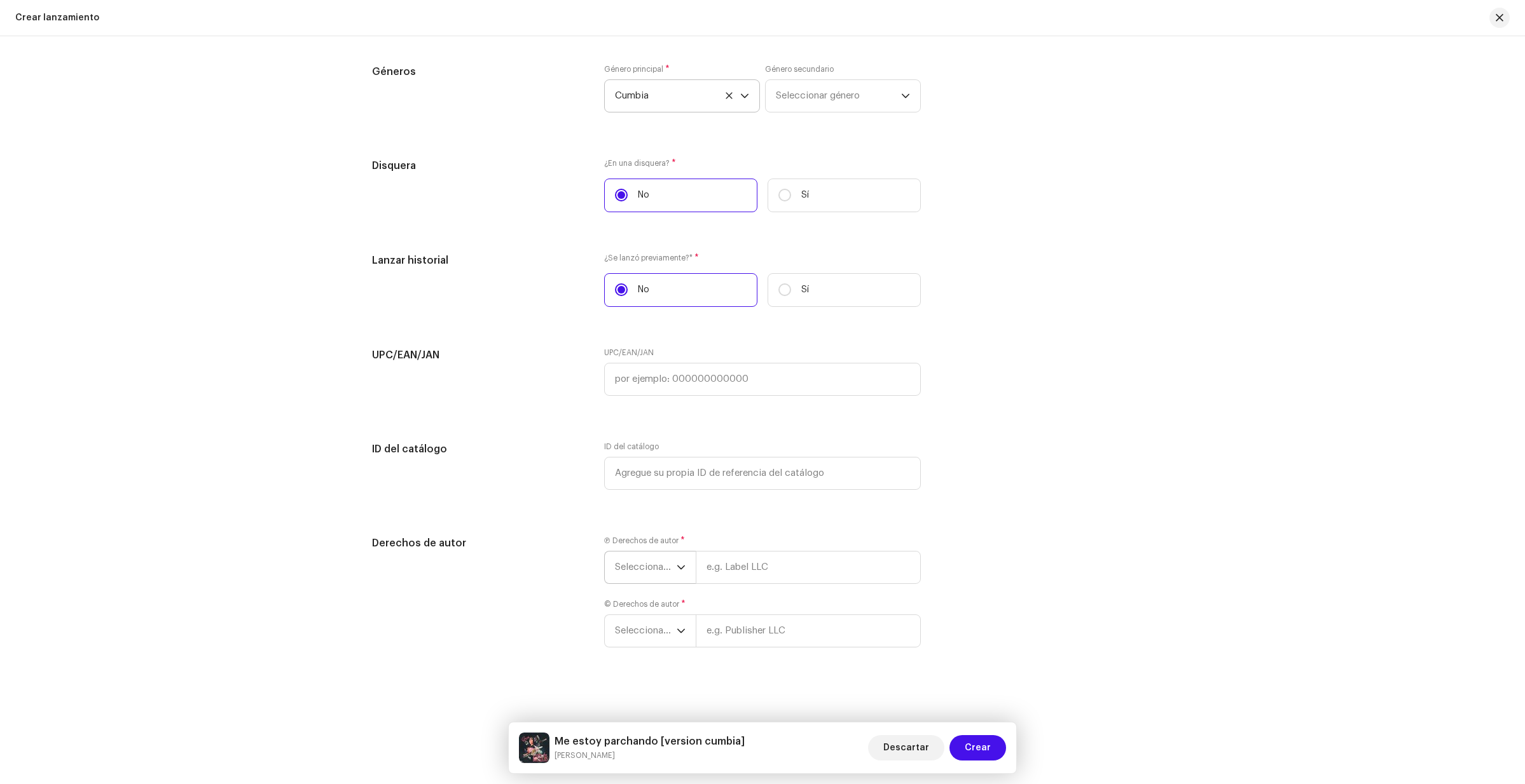
click at [679, 566] on icon "dropdown trigger" at bounding box center [681, 568] width 9 height 9
click at [642, 662] on li "2025" at bounding box center [654, 665] width 90 height 25
click at [717, 569] on input "text" at bounding box center [808, 567] width 225 height 33
type input "[PERSON_NAME]"
click at [675, 656] on div "Ⓟ Derechos de autor * 2025 [PERSON_NAME] Por favor, ingrese los derechos de aut…" at bounding box center [762, 611] width 317 height 153
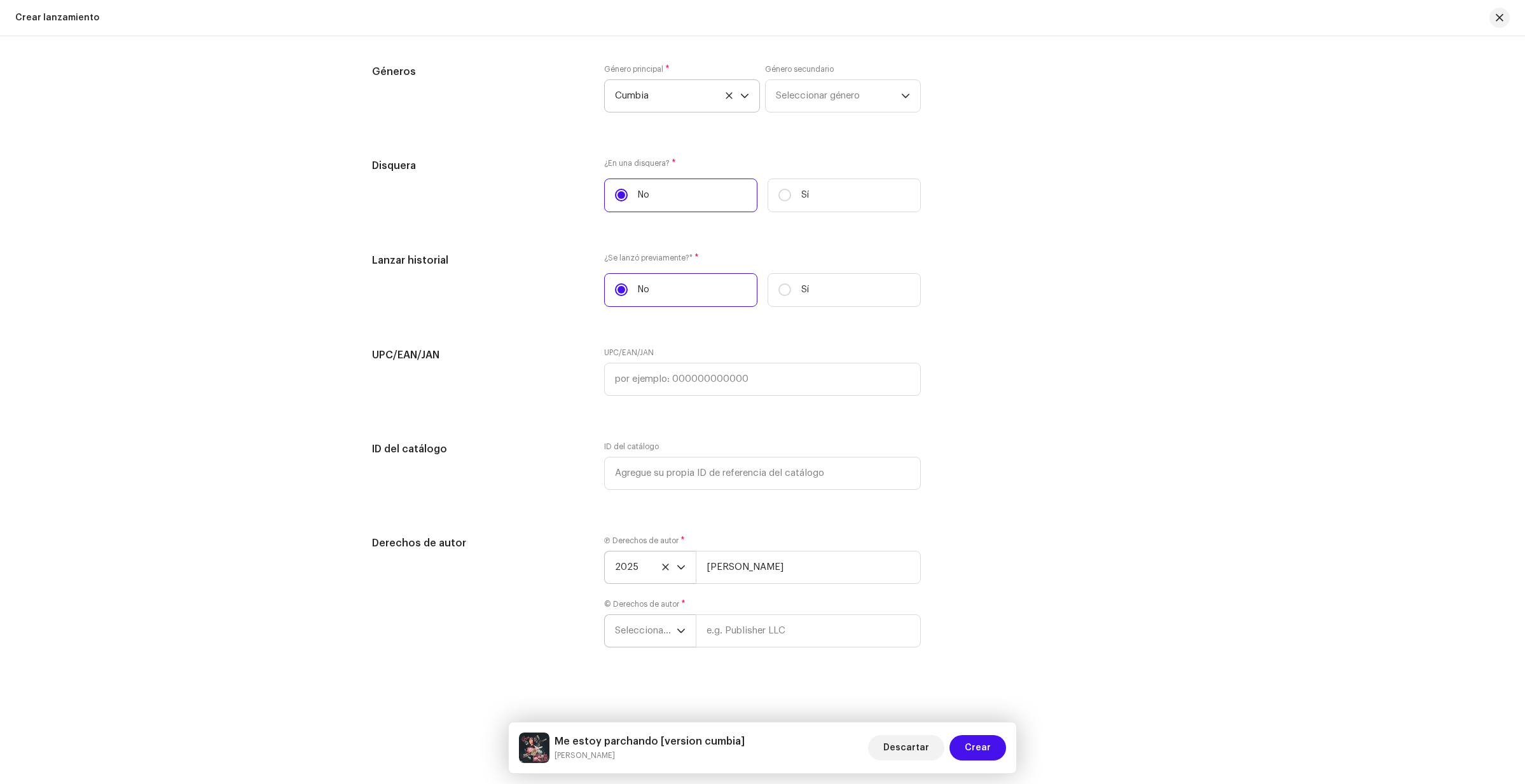
click at [678, 628] on icon "dropdown trigger" at bounding box center [681, 631] width 9 height 9
click at [621, 497] on span "2025" at bounding box center [626, 499] width 23 height 13
click at [781, 626] on input "text" at bounding box center [808, 631] width 225 height 33
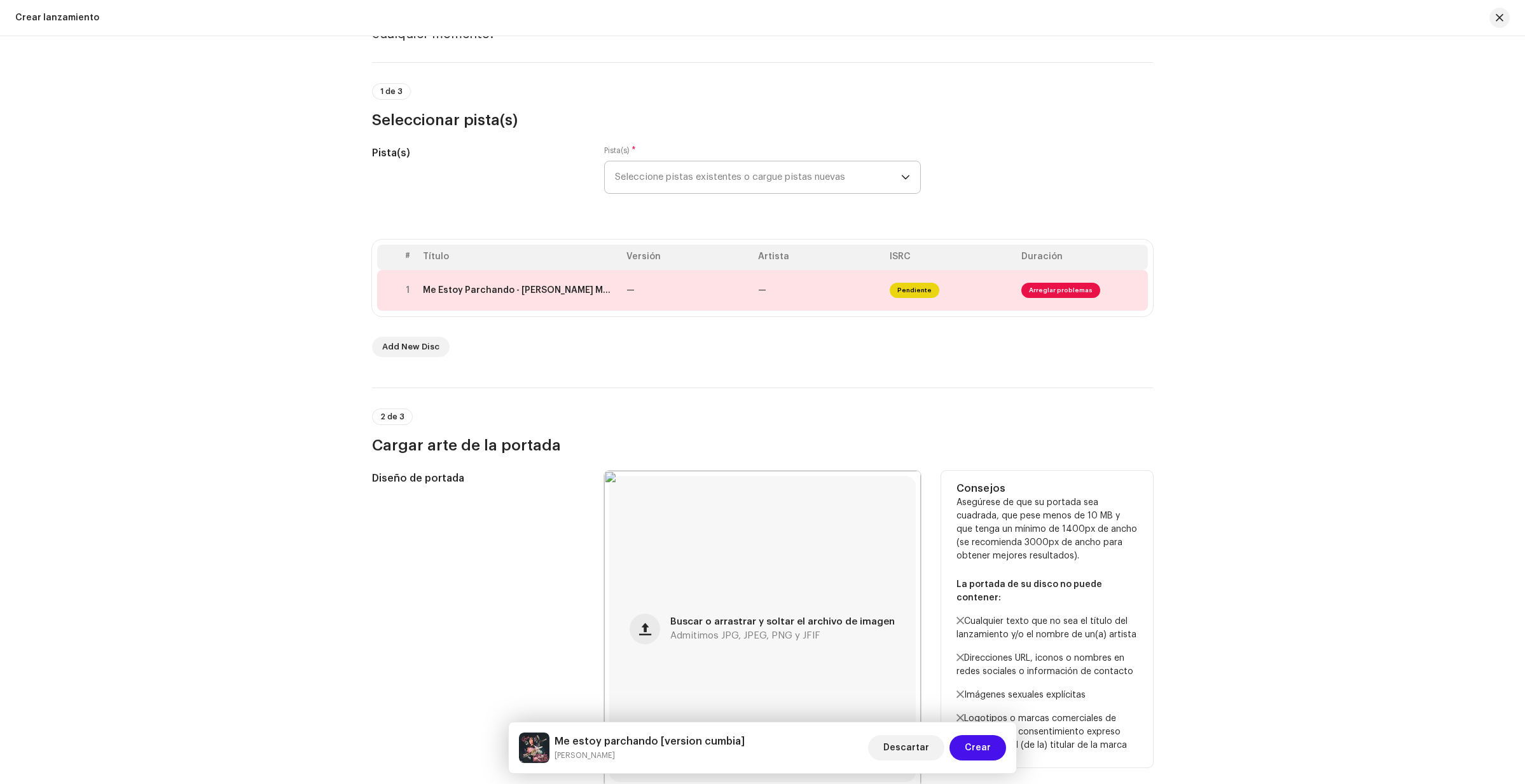
scroll to position [52, 0]
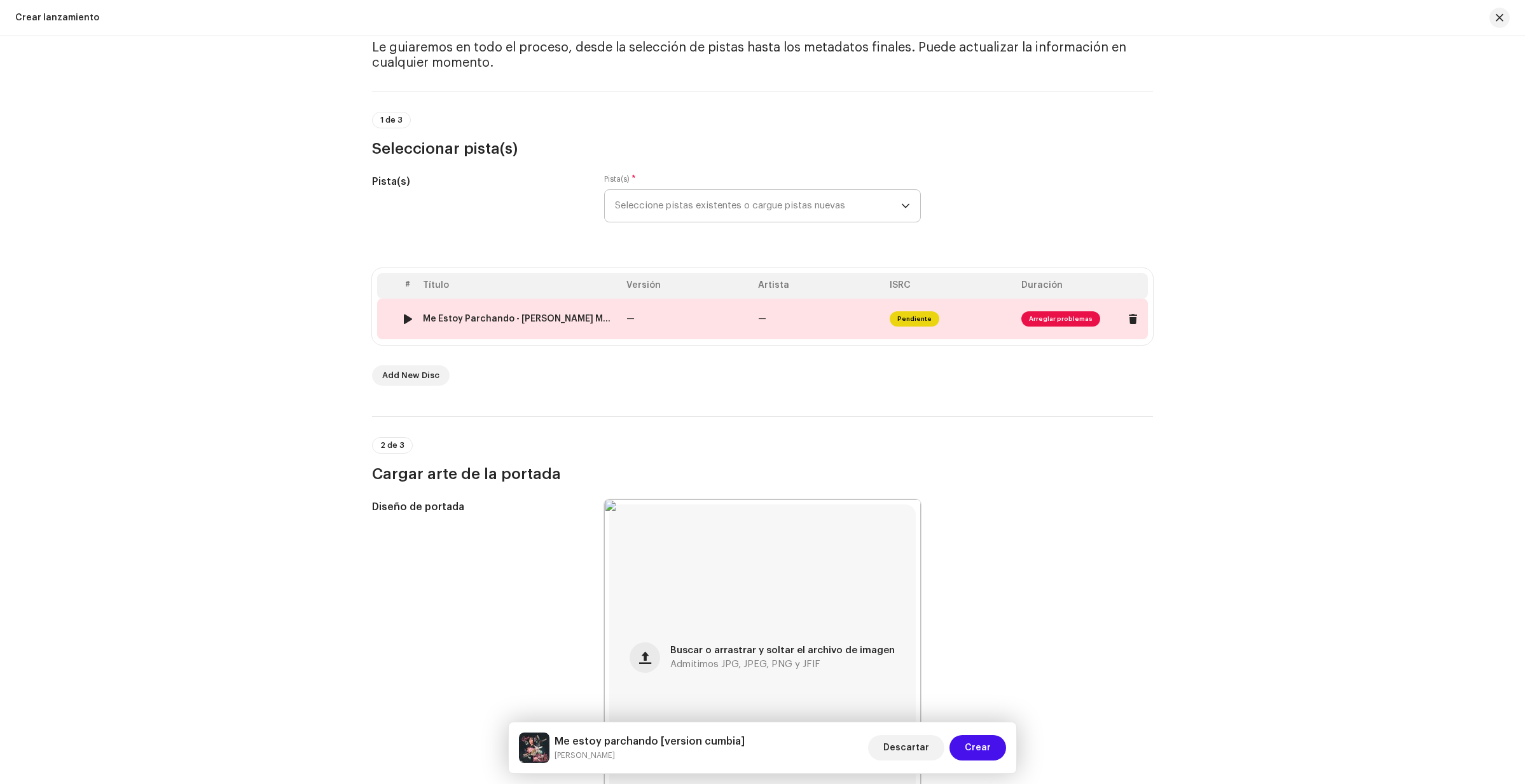
type input "[PERSON_NAME]"
click at [1062, 321] on span "Arreglar problemas" at bounding box center [1060, 319] width 79 height 15
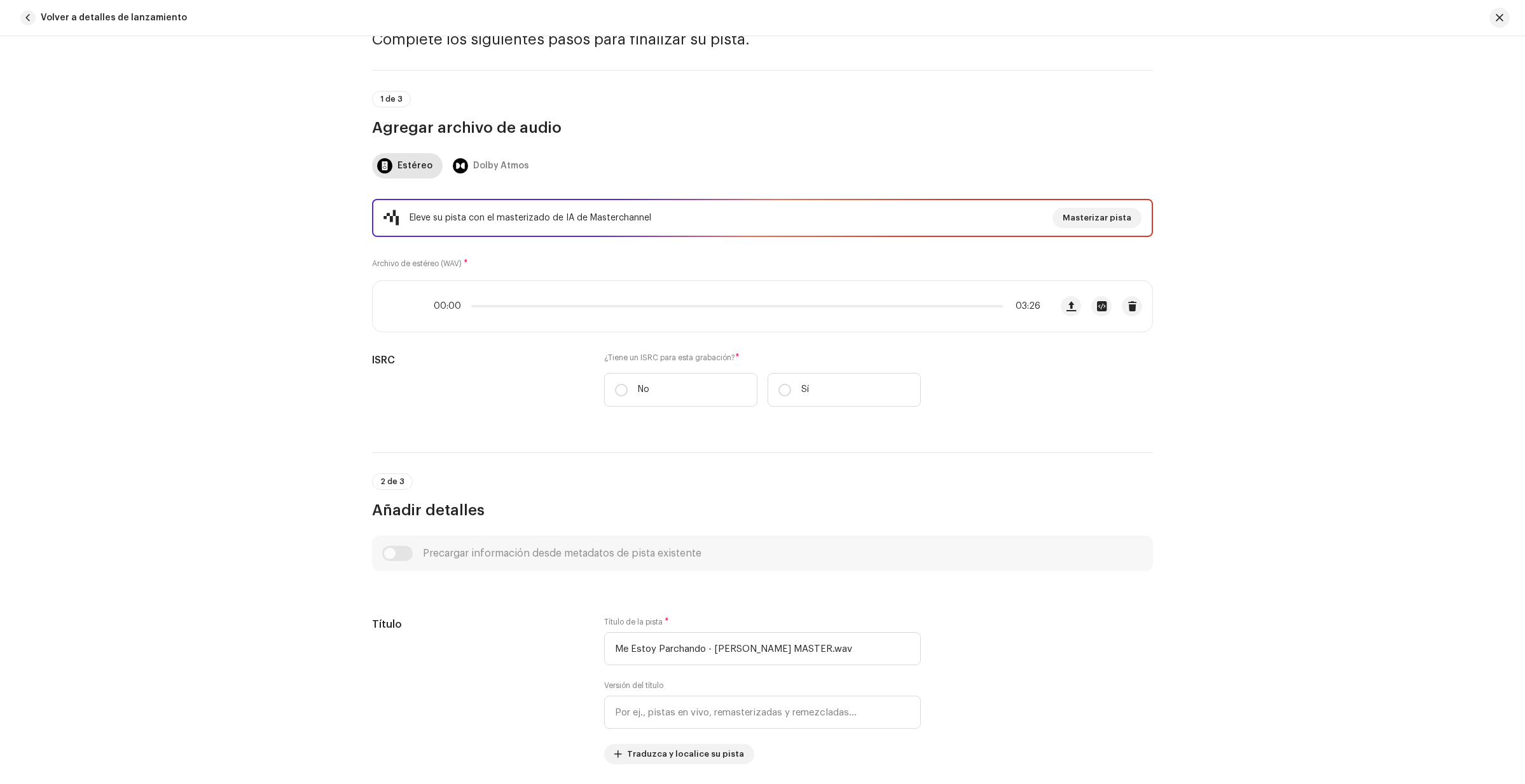
scroll to position [0, 0]
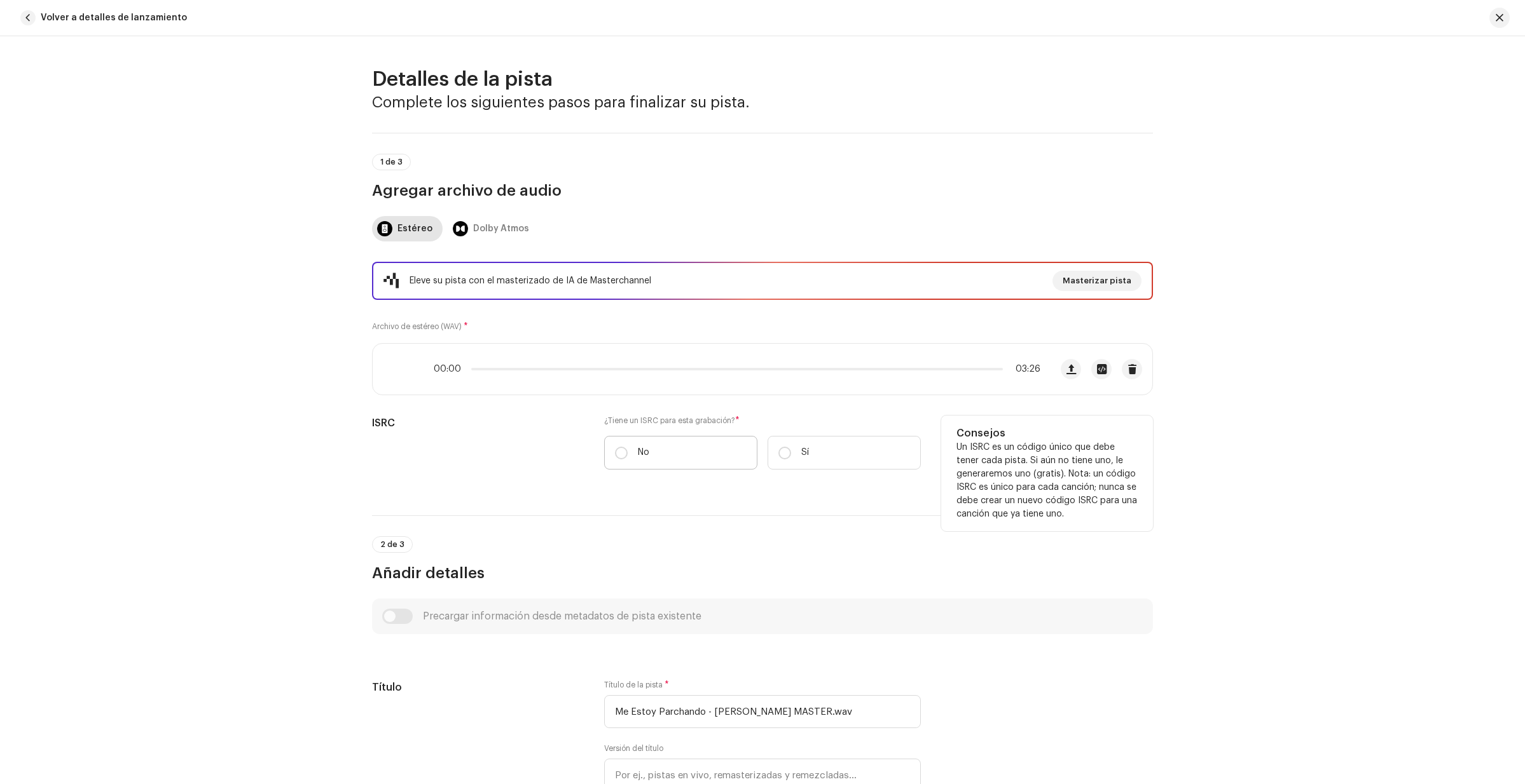
click at [629, 453] on label "No" at bounding box center [681, 453] width 153 height 34
click at [628, 453] on input "No" at bounding box center [620, 453] width 13 height 13
radio input "true"
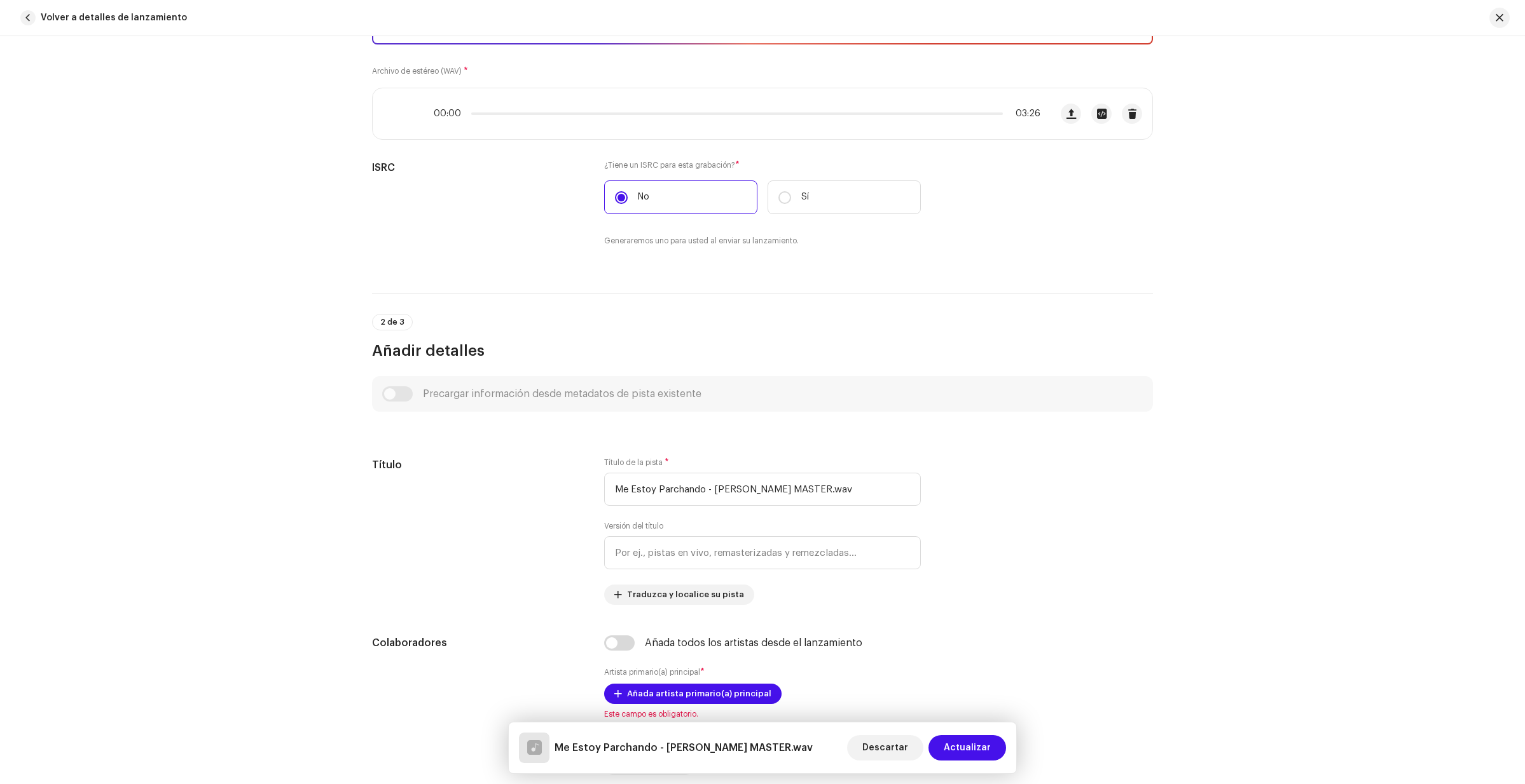
scroll to position [358, 0]
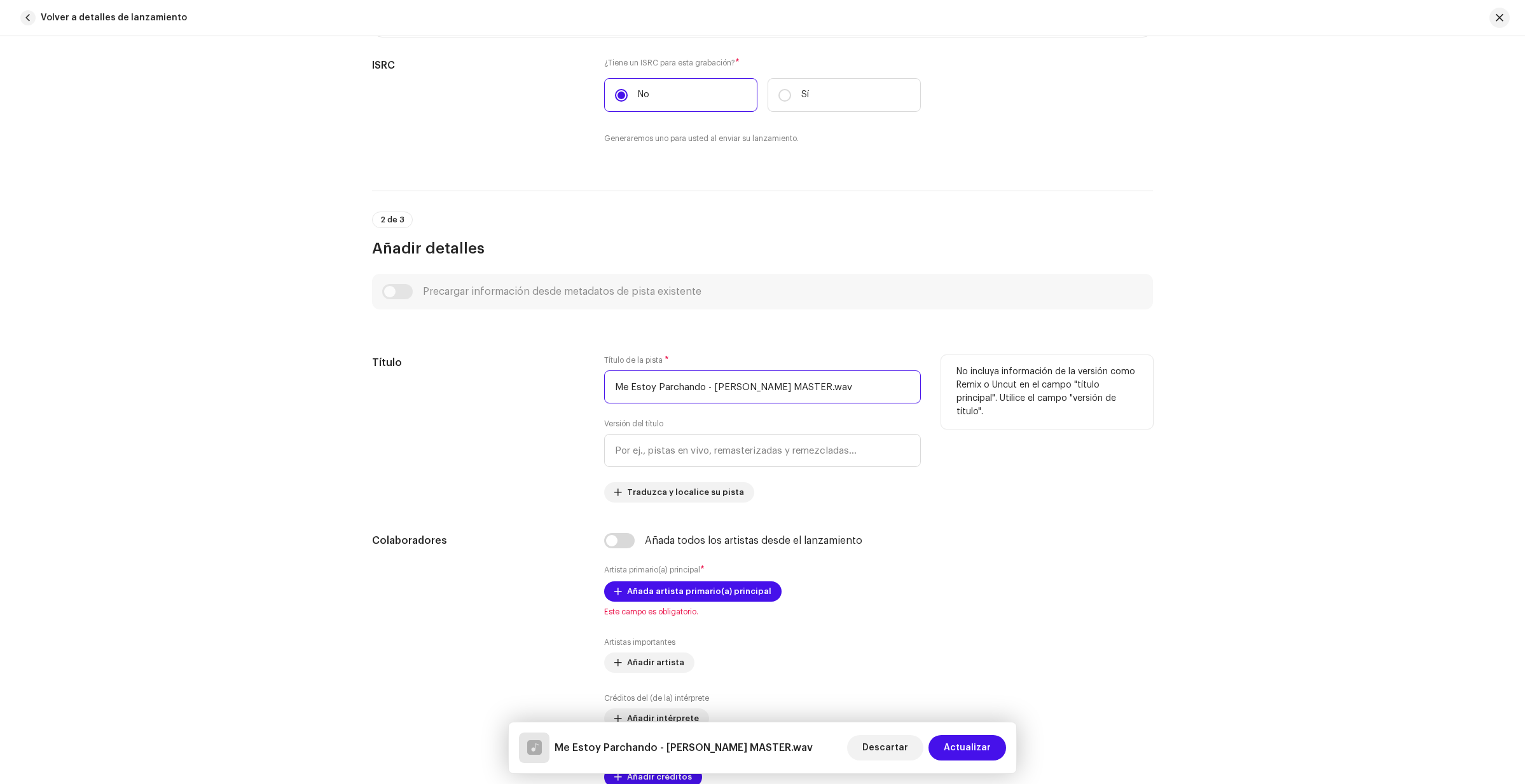
drag, startPoint x: 842, startPoint y: 387, endPoint x: 771, endPoint y: 388, distance: 71.0
click at [771, 388] on input "Me Estoy Parchando - [PERSON_NAME] MASTER.wav" at bounding box center [762, 386] width 317 height 33
type input "Me Estoy Parchando - [PERSON_NAME]"
drag, startPoint x: 786, startPoint y: 386, endPoint x: 612, endPoint y: 388, distance: 174.0
click at [612, 388] on input "Me Estoy Parchando - [PERSON_NAME]" at bounding box center [762, 386] width 317 height 33
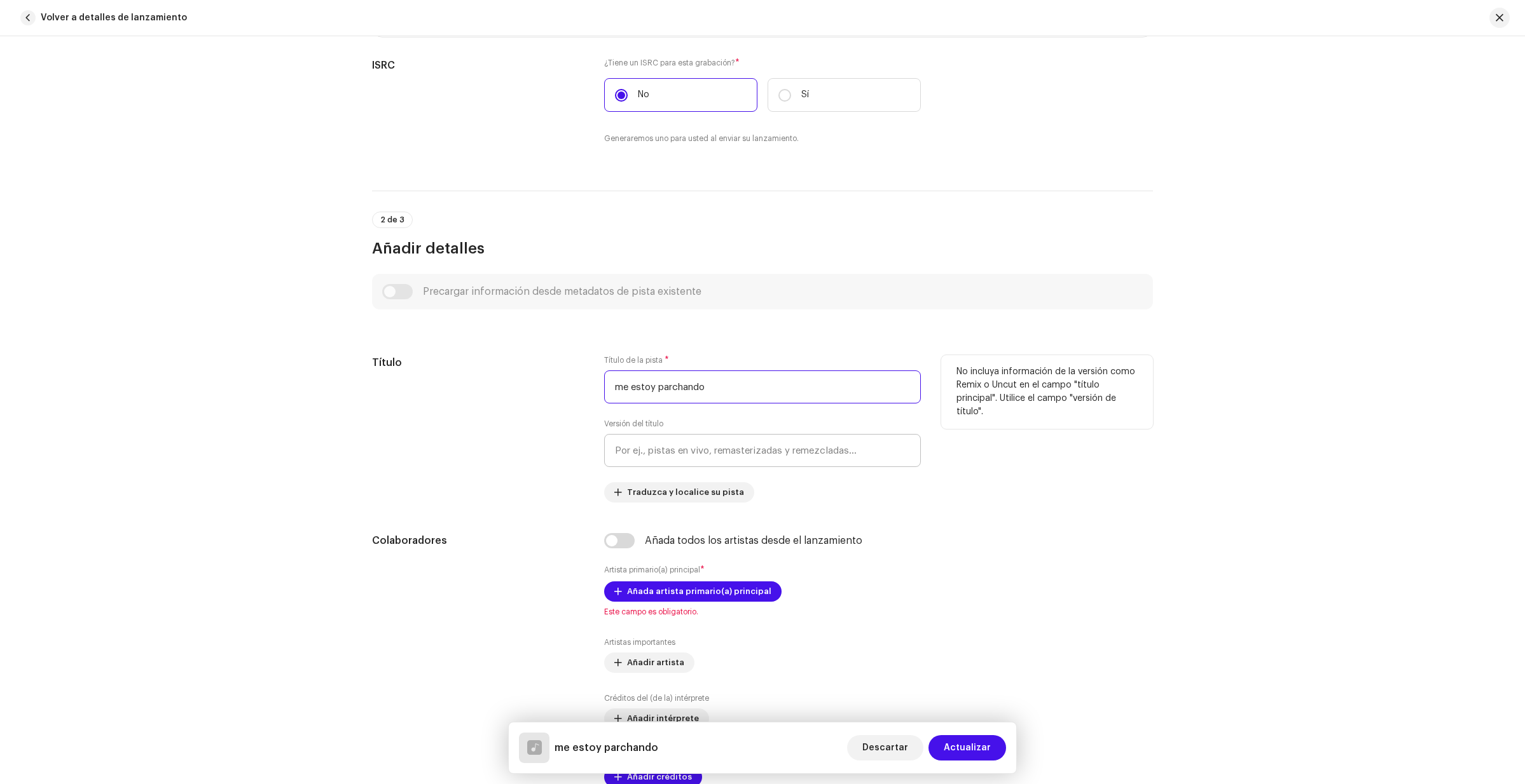
type input "me estoy parchando"
click at [725, 454] on input "text" at bounding box center [762, 451] width 317 height 33
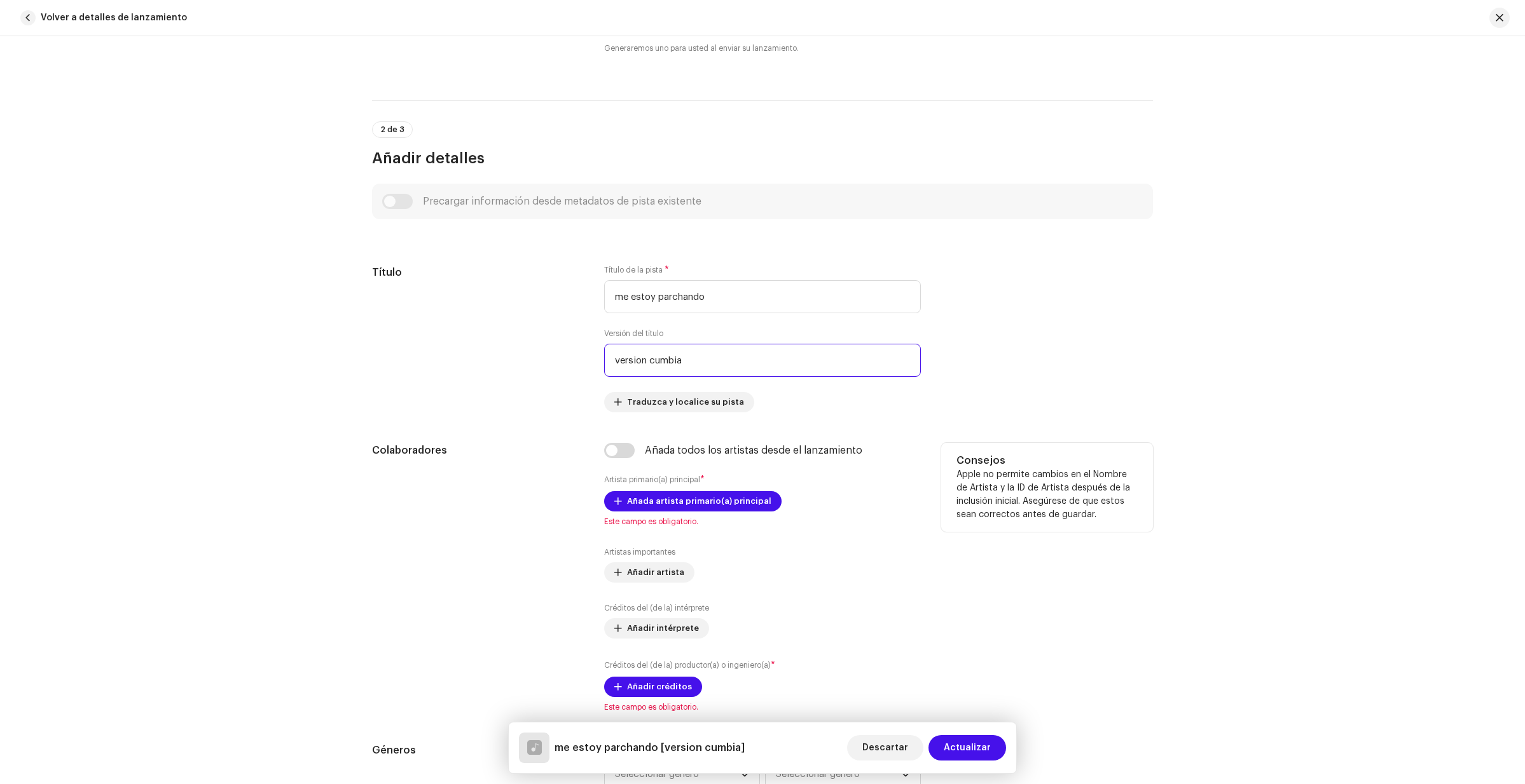
scroll to position [451, 0]
type input "version cumbia"
click at [605, 449] on input "checkbox" at bounding box center [619, 448] width 30 height 15
checkbox input "true"
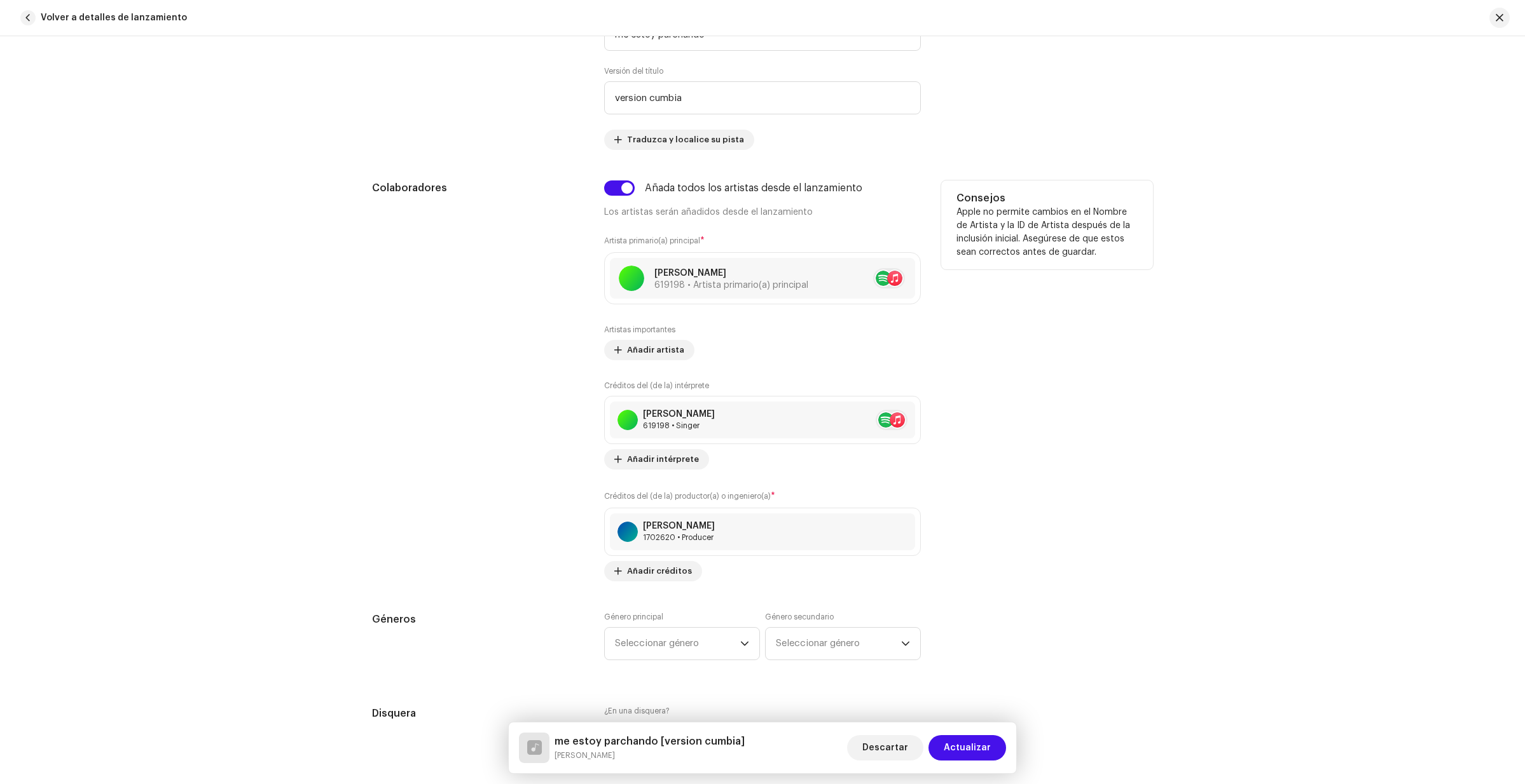
scroll to position [794, 0]
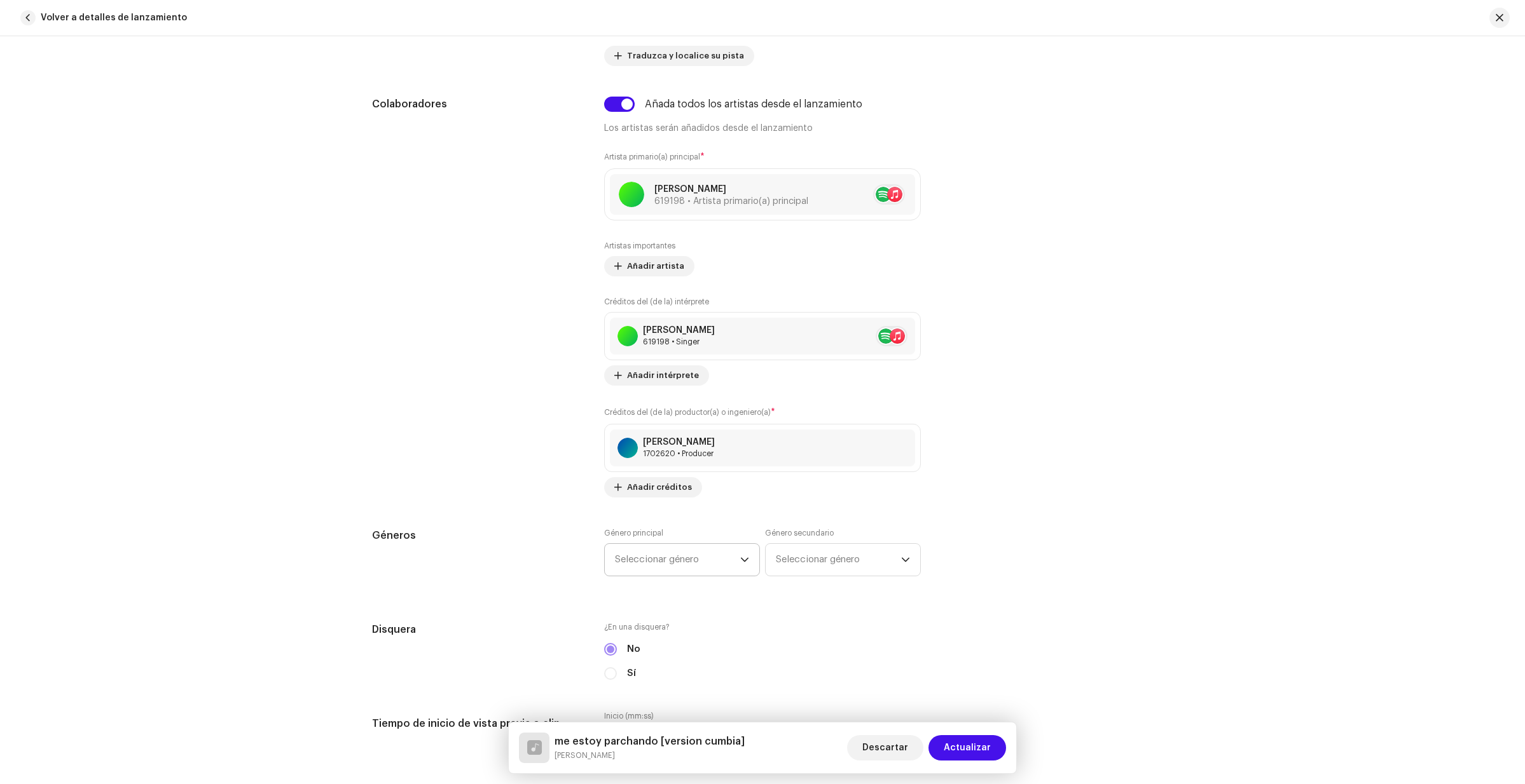
click at [748, 555] on p-select "Seleccionar género" at bounding box center [682, 560] width 156 height 33
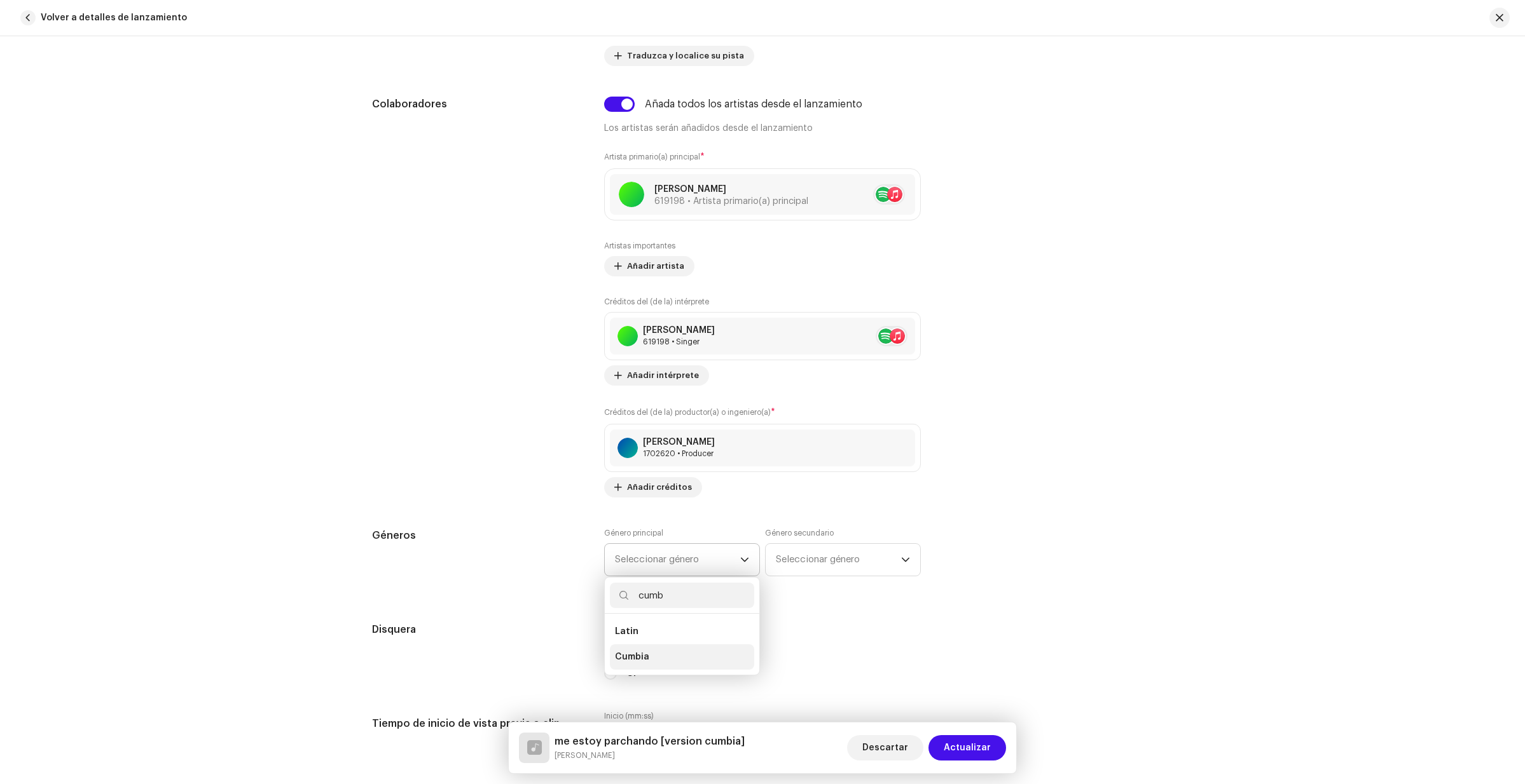
type input "cumb"
click at [641, 657] on span "Cumbia" at bounding box center [632, 656] width 35 height 13
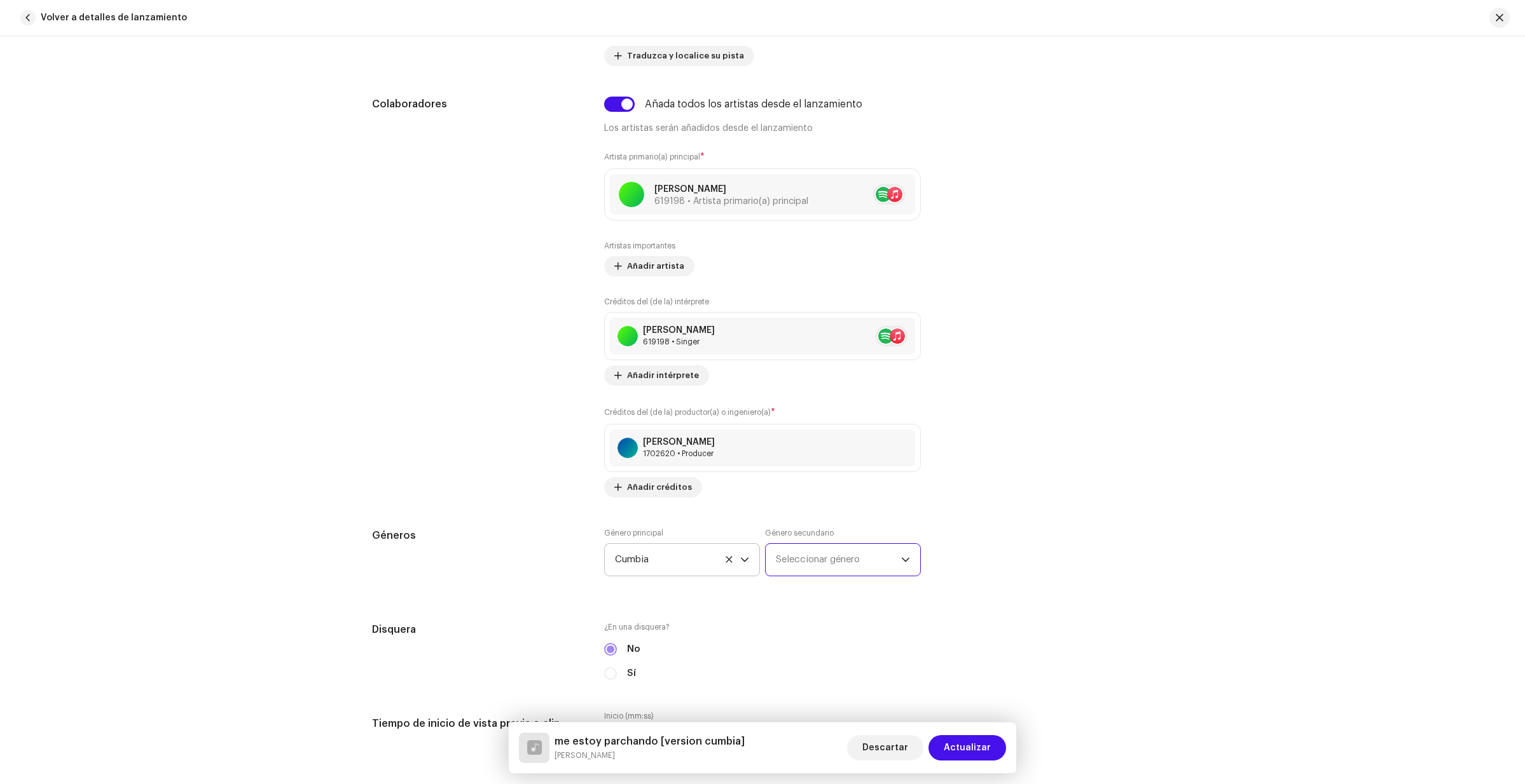
click at [890, 563] on span "Seleccionar género" at bounding box center [838, 560] width 125 height 32
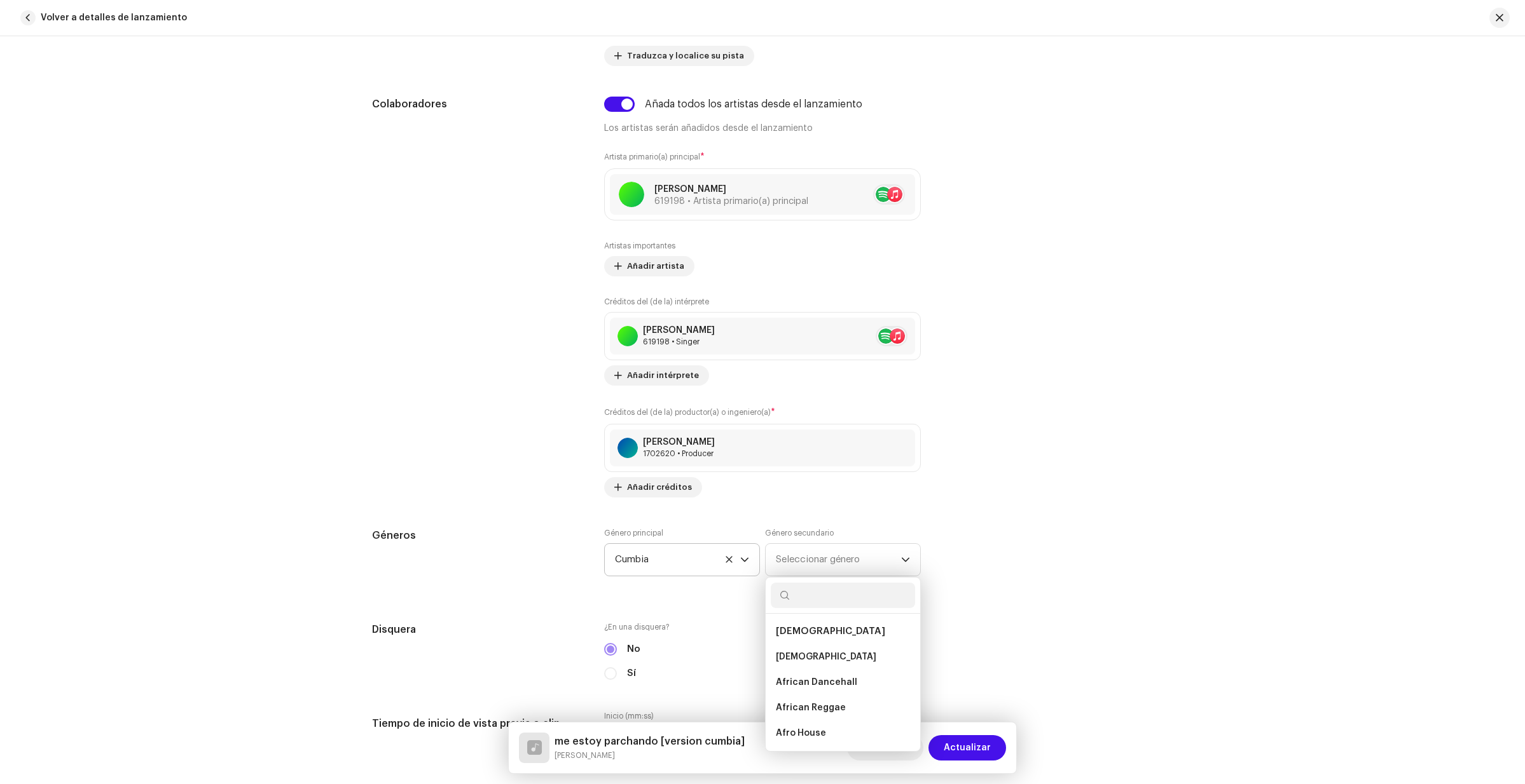
click at [1022, 568] on div "Géneros Género principal Cumbia Género secundario Seleccionar género African Af…" at bounding box center [762, 560] width 781 height 63
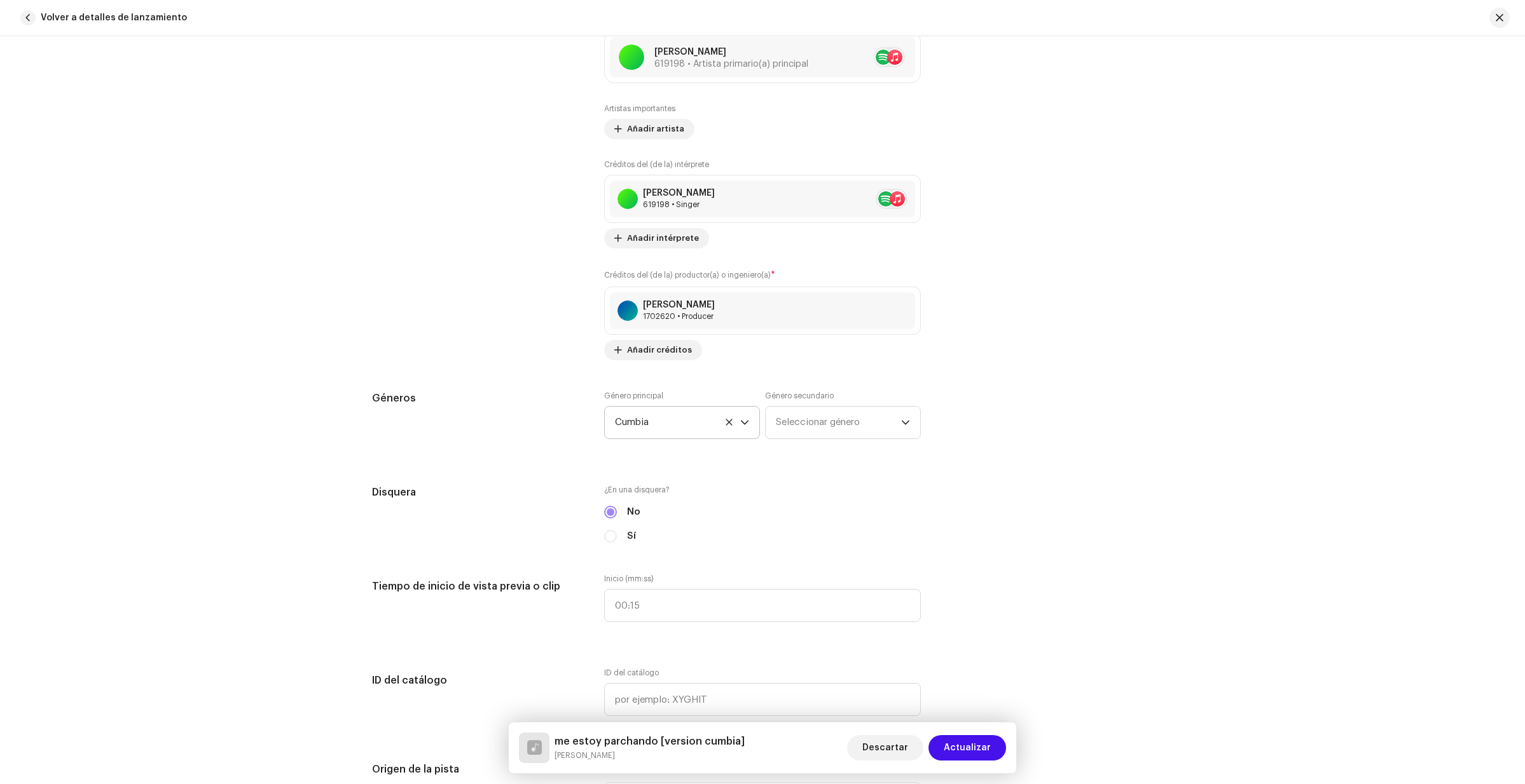
scroll to position [1014, 0]
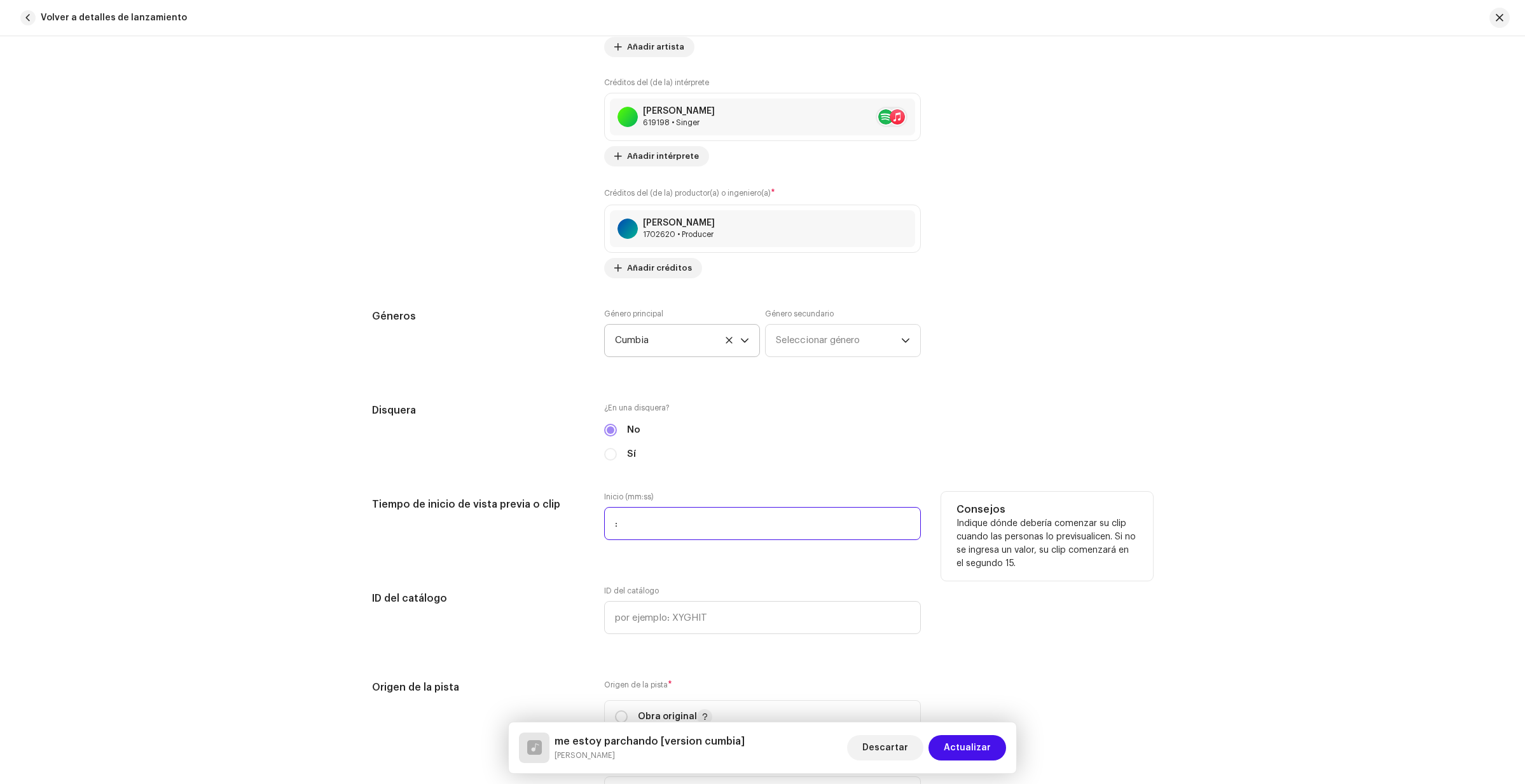
click at [635, 521] on input ":" at bounding box center [762, 524] width 317 height 33
type input "01:00"
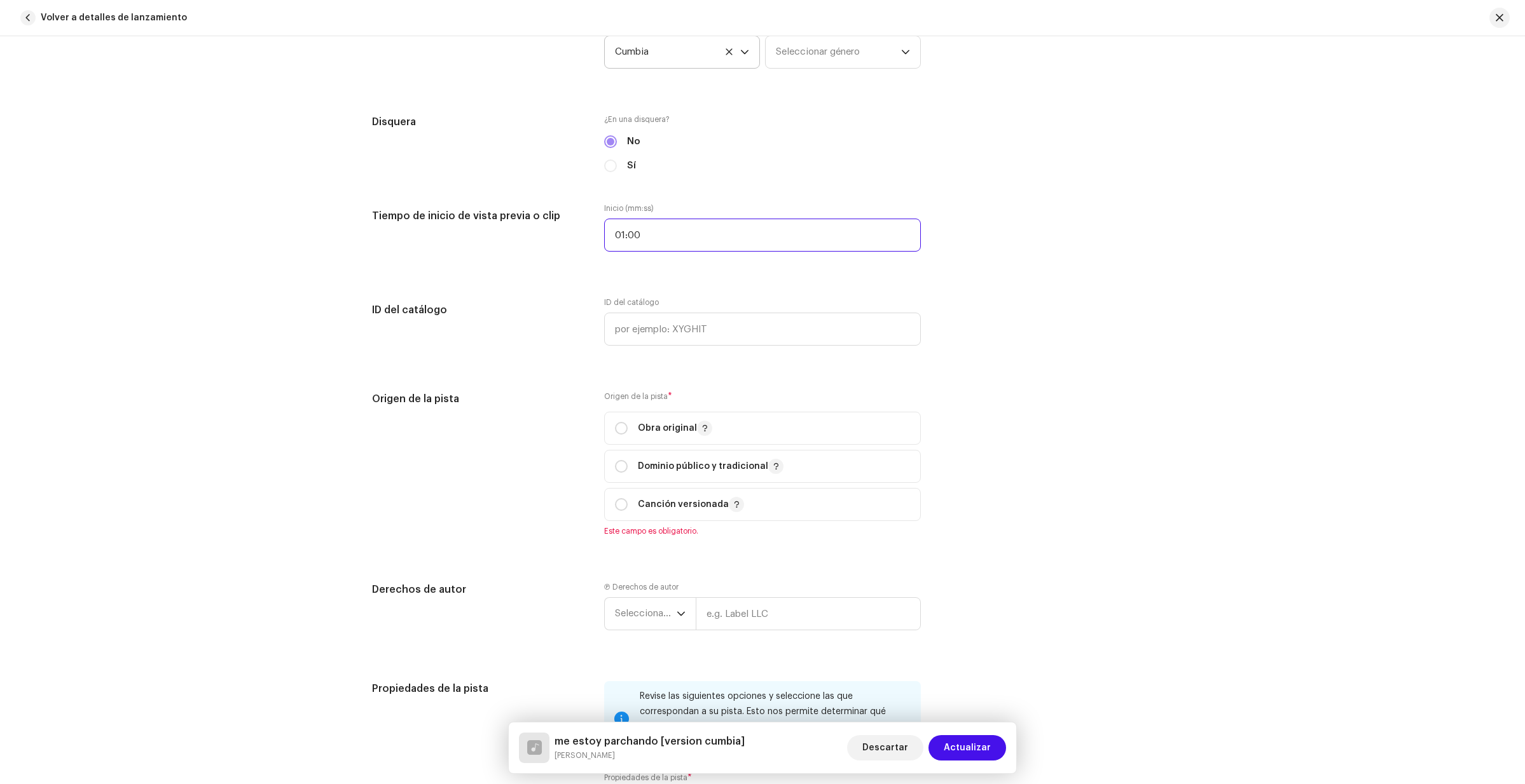
scroll to position [1321, 0]
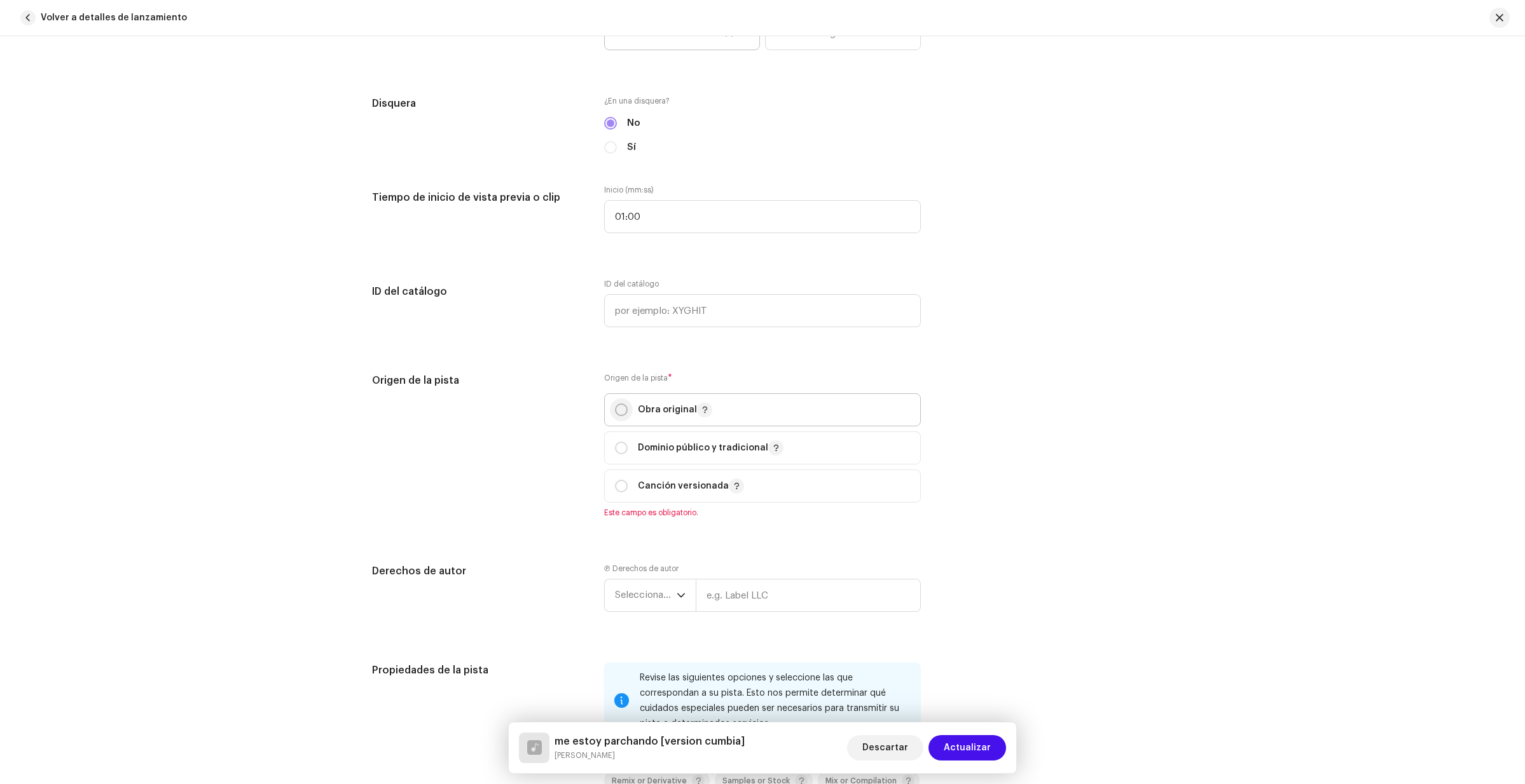
click at [618, 414] on input "radio" at bounding box center [620, 409] width 13 height 13
radio input "true"
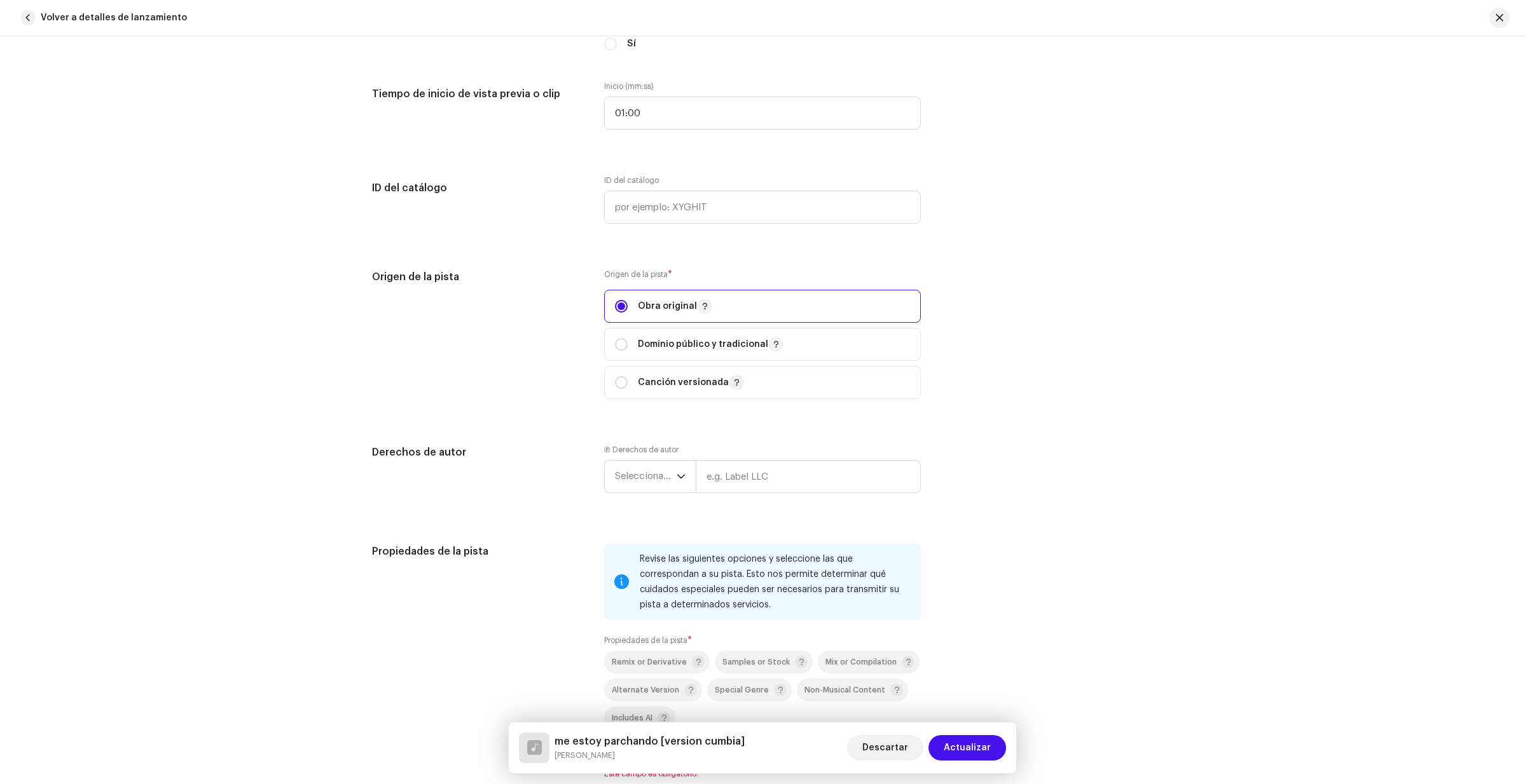
scroll to position [1441, 0]
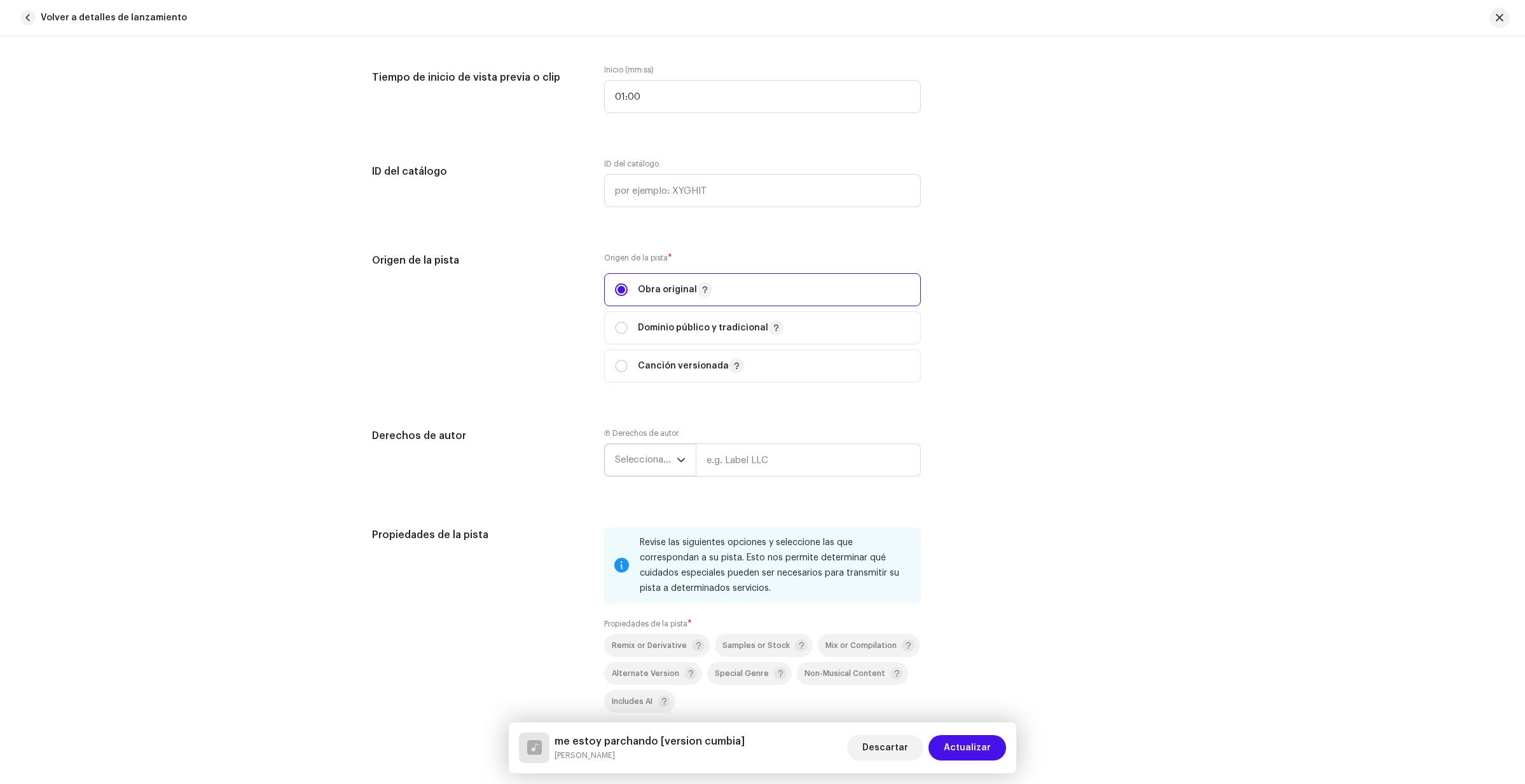
click at [679, 462] on icon "dropdown trigger" at bounding box center [681, 460] width 9 height 9
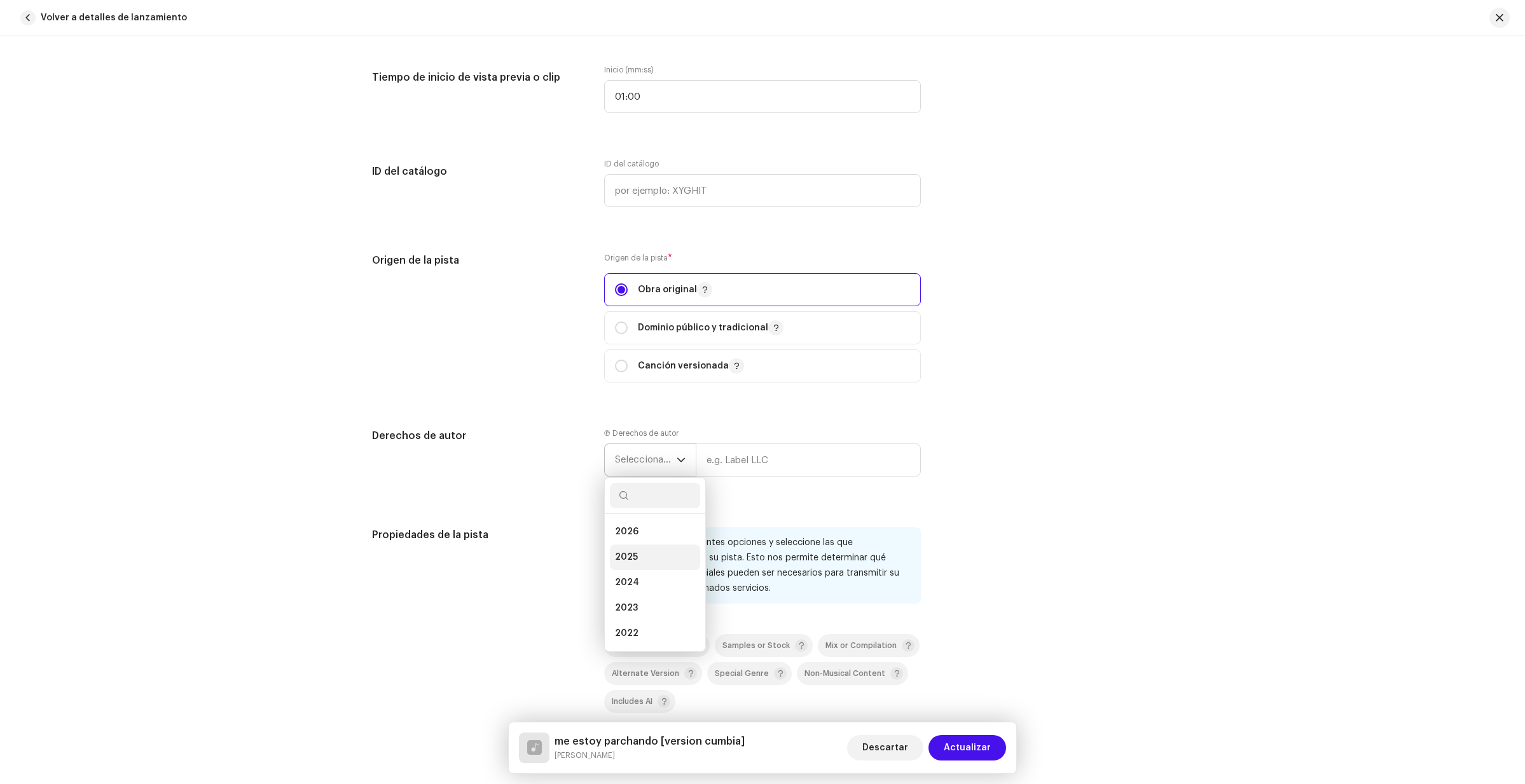
click at [639, 550] on li "2025" at bounding box center [654, 558] width 90 height 25
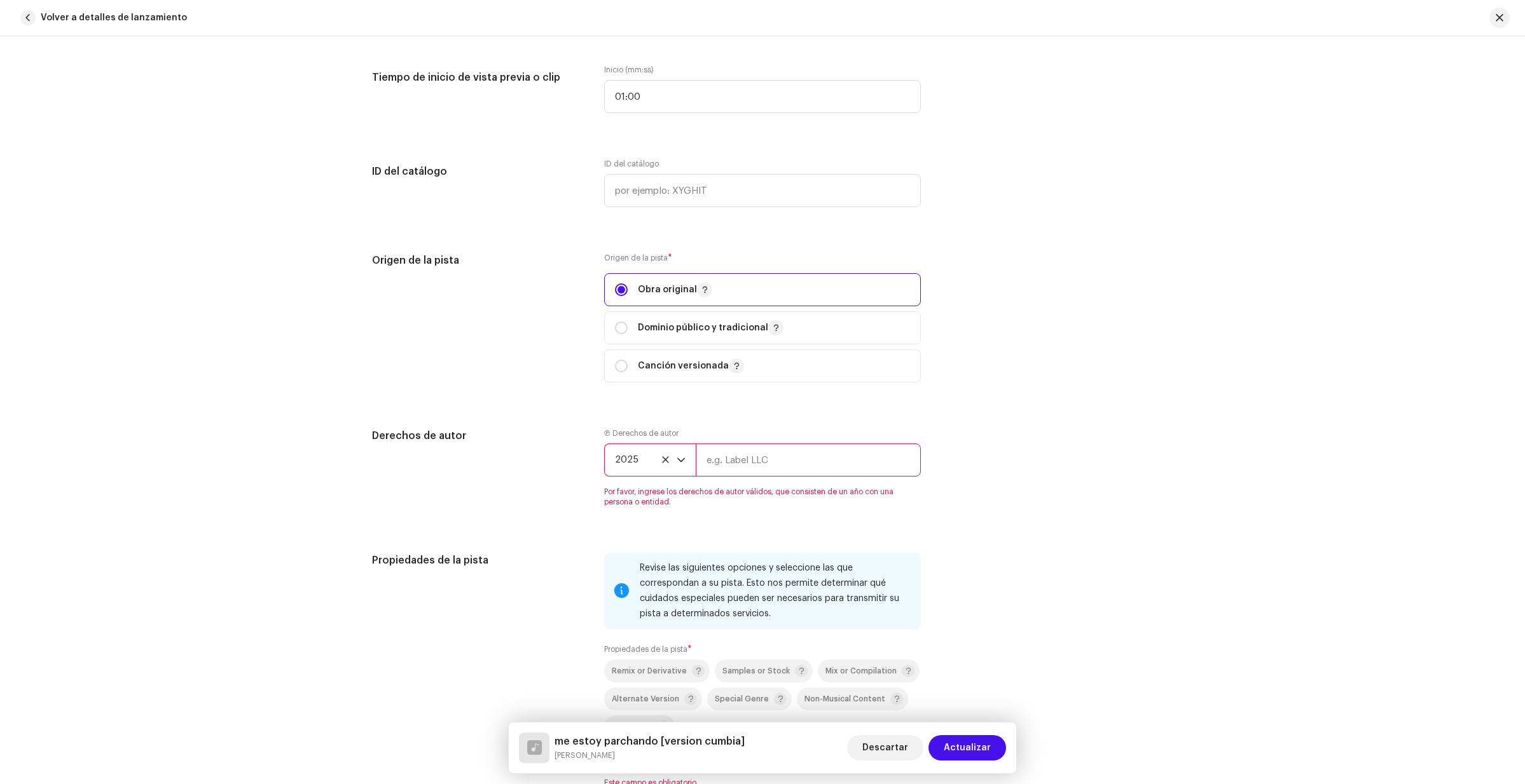
click at [720, 459] on input "text" at bounding box center [808, 460] width 225 height 33
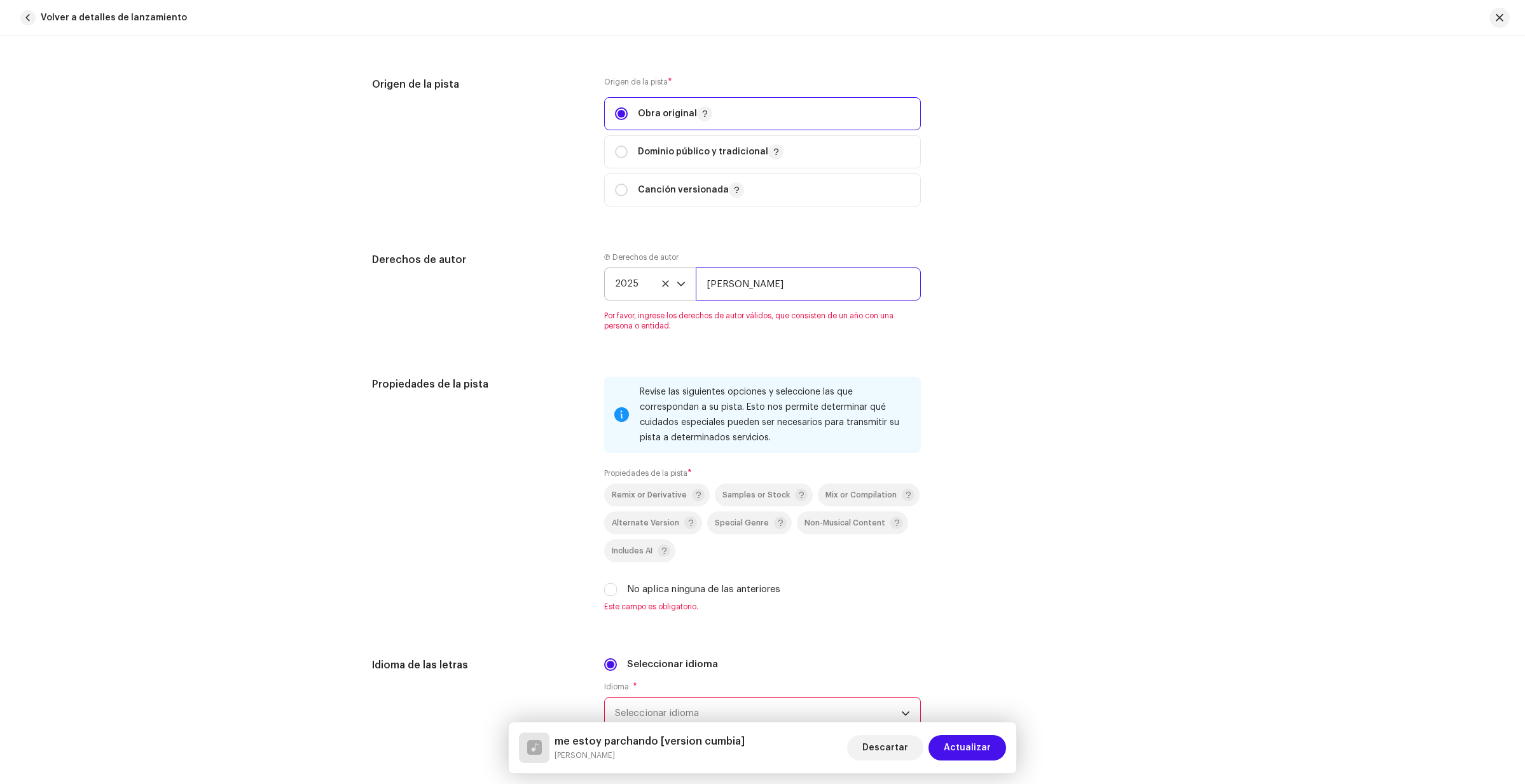
scroll to position [1704, 0]
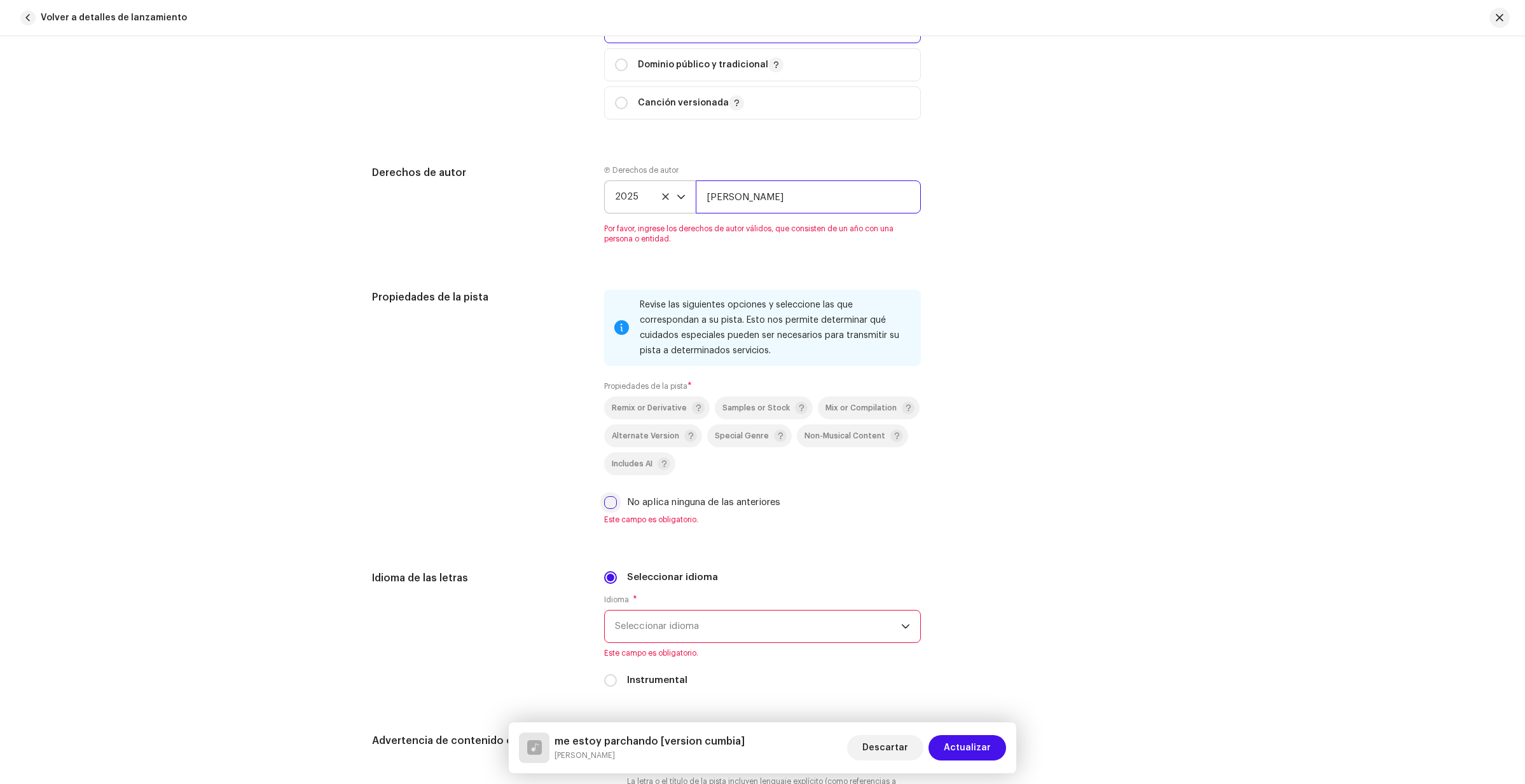
type input "[PERSON_NAME]"
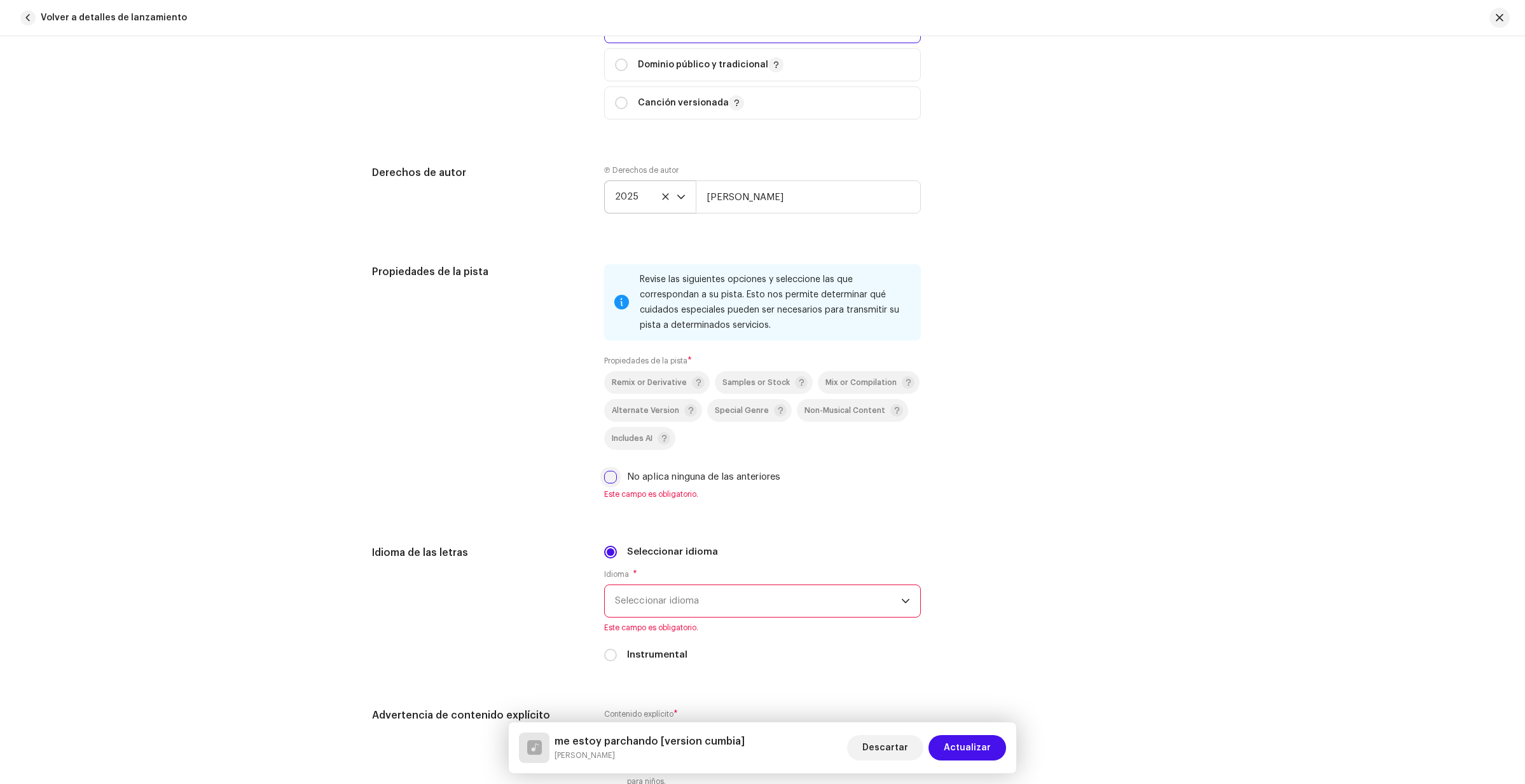
click at [608, 502] on div "Revise las siguientes opciones y seleccione las que correspondan a su pista. Es…" at bounding box center [762, 390] width 317 height 251
click at [609, 481] on input "No aplica ninguna de las anteriores" at bounding box center [610, 477] width 13 height 13
checkbox input "true"
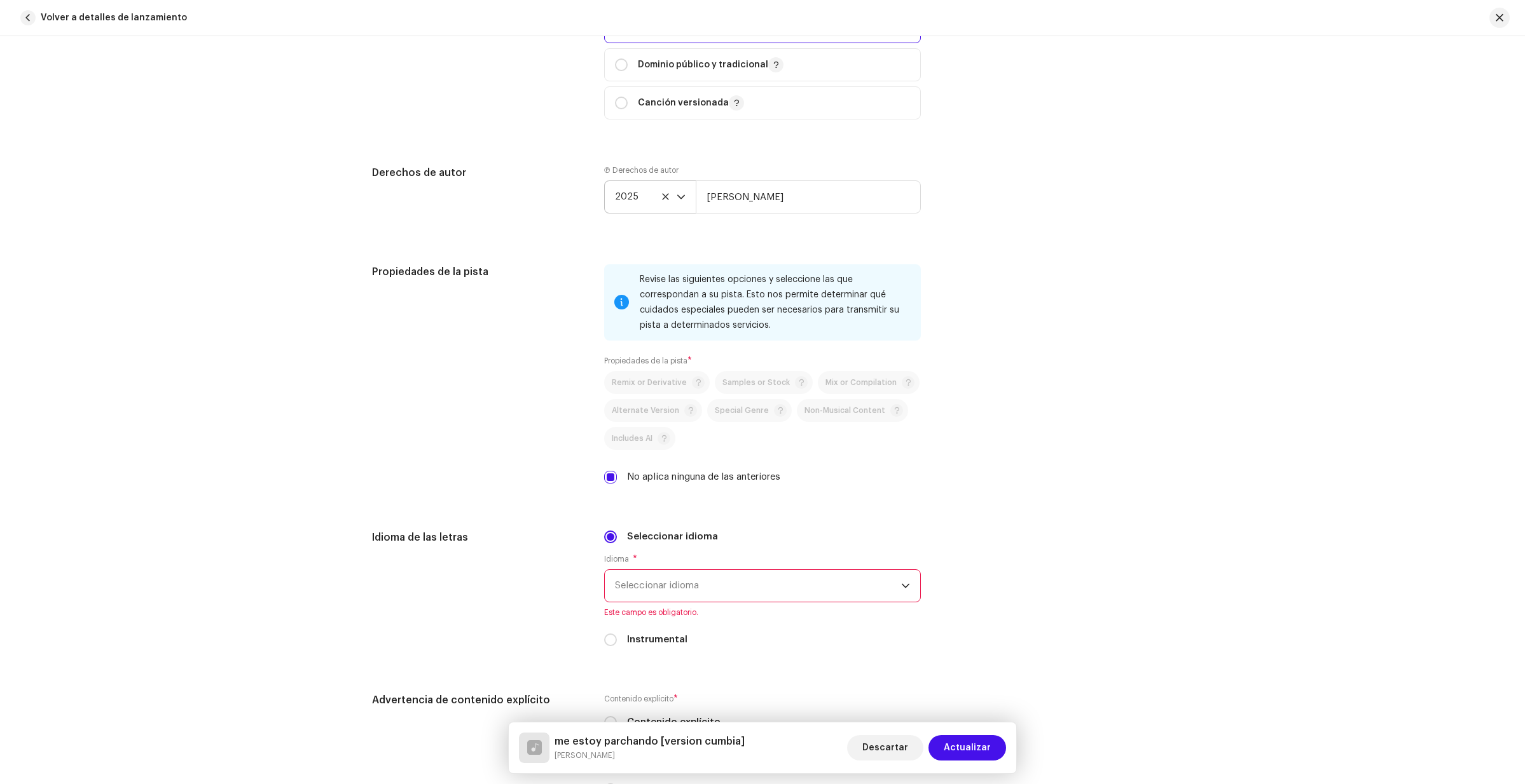
scroll to position [1786, 0]
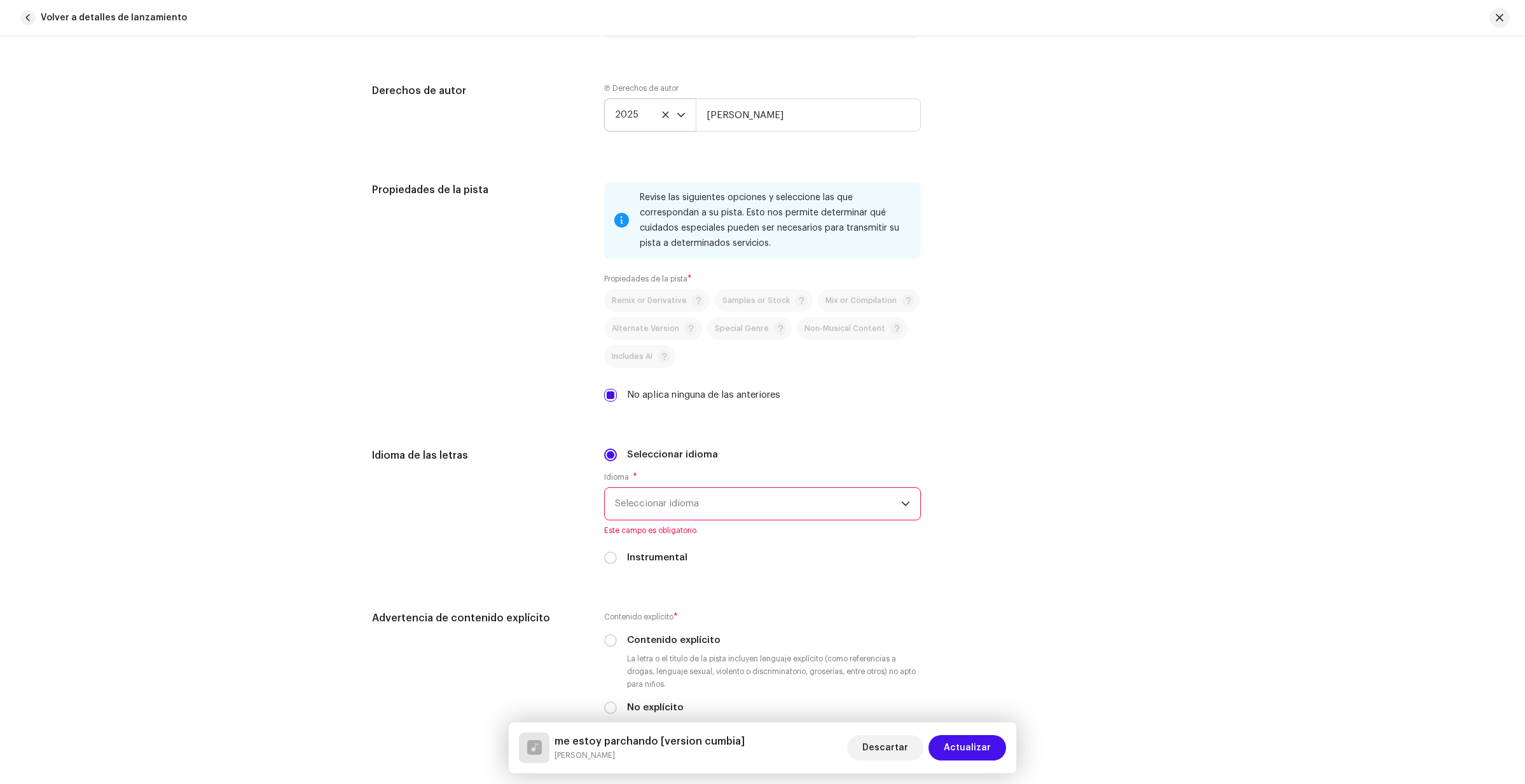
click at [904, 503] on icon "dropdown trigger" at bounding box center [905, 504] width 9 height 9
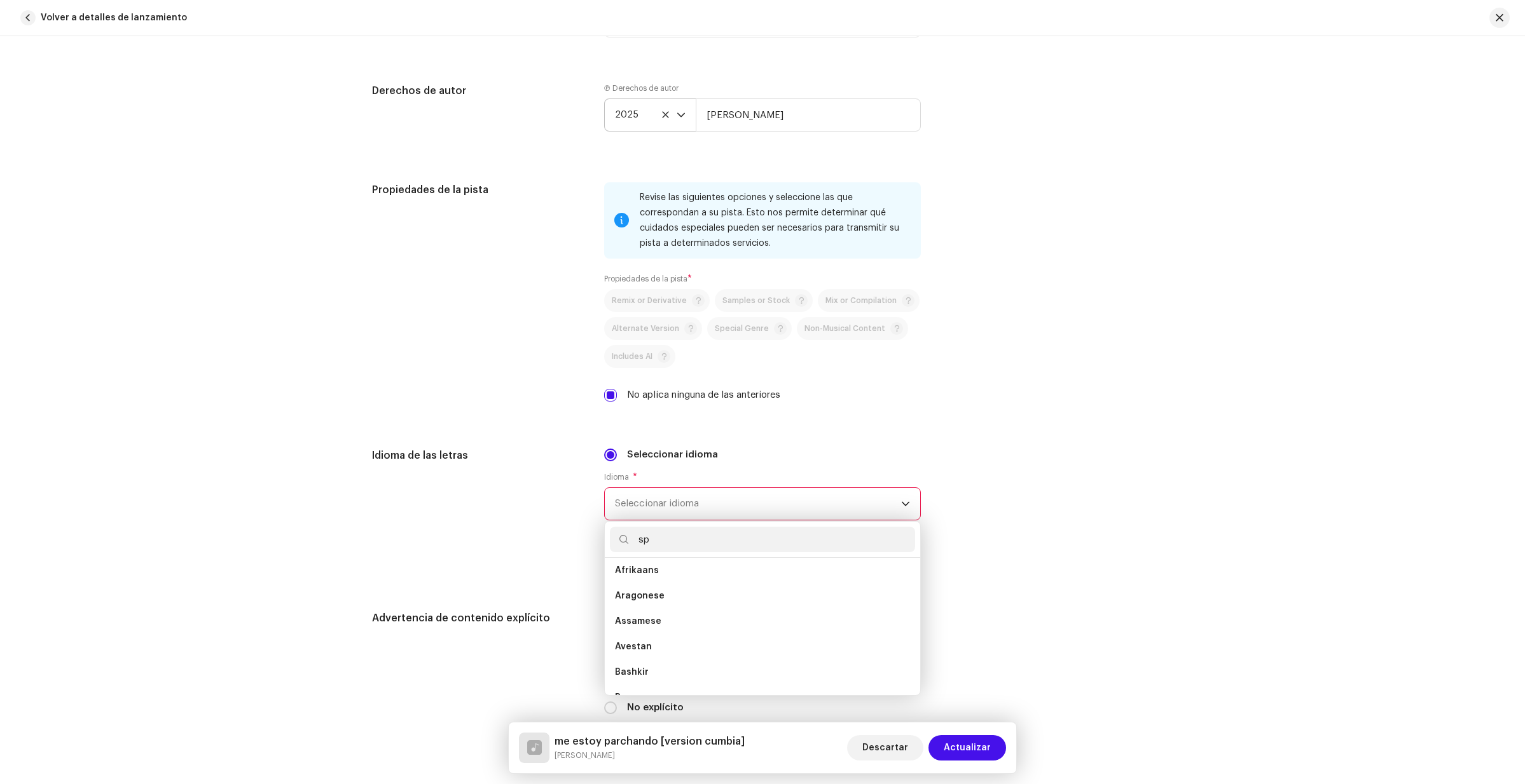
scroll to position [0, 0]
type input "sp"
click at [629, 600] on span "Spanish" at bounding box center [632, 601] width 36 height 13
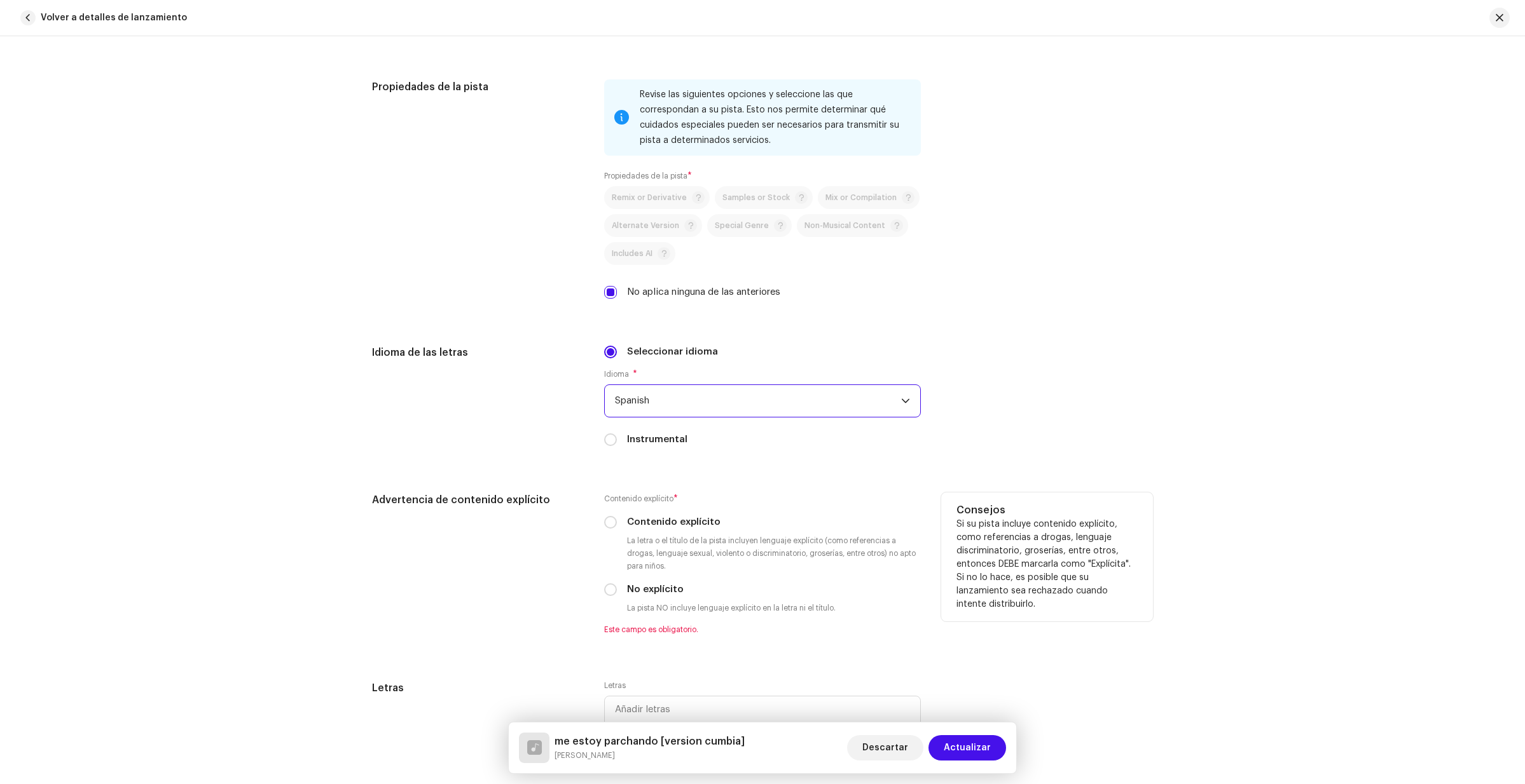
scroll to position [1909, 0]
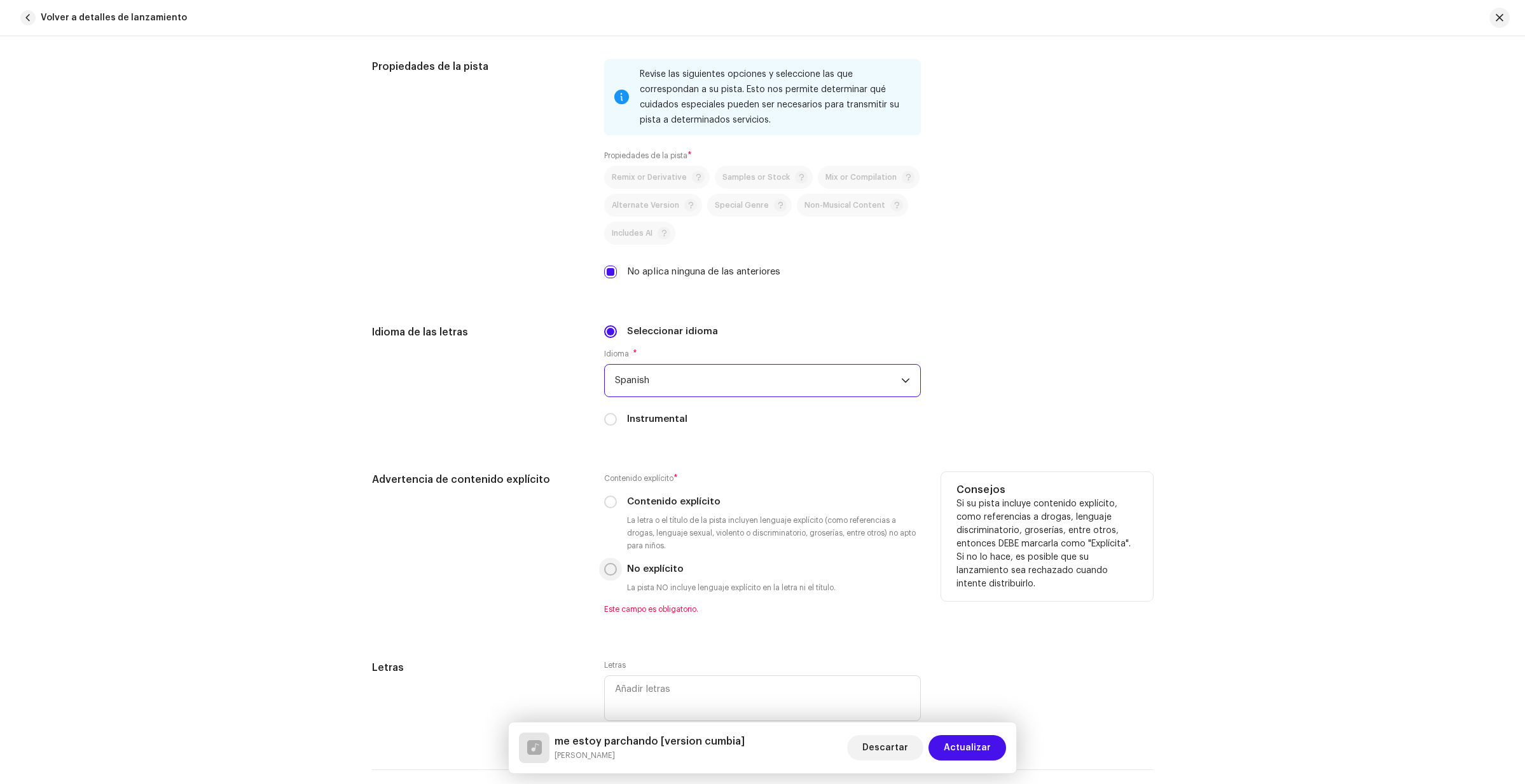
click at [610, 569] on input "No explícito" at bounding box center [610, 569] width 13 height 13
radio input "true"
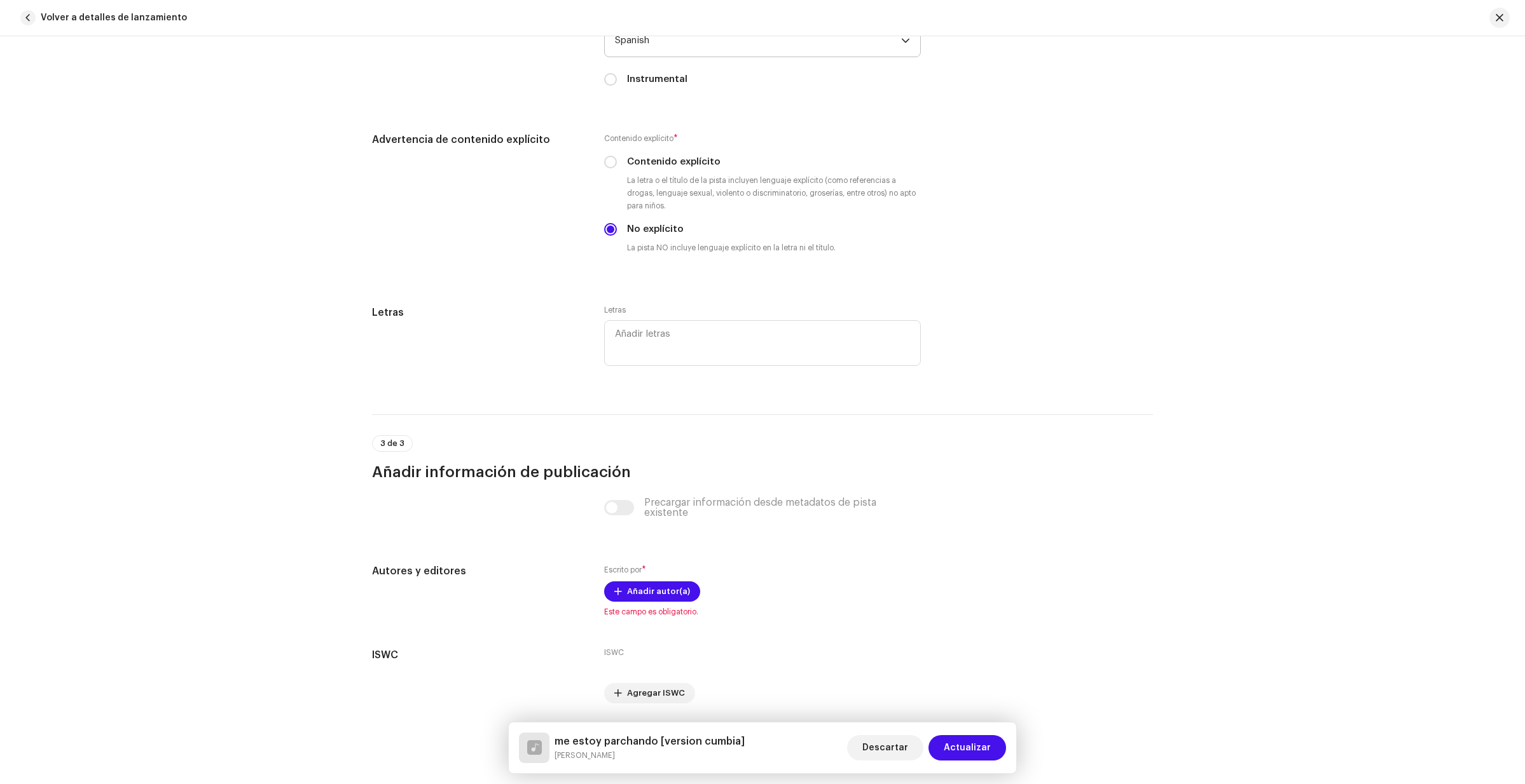
scroll to position [2291, 0]
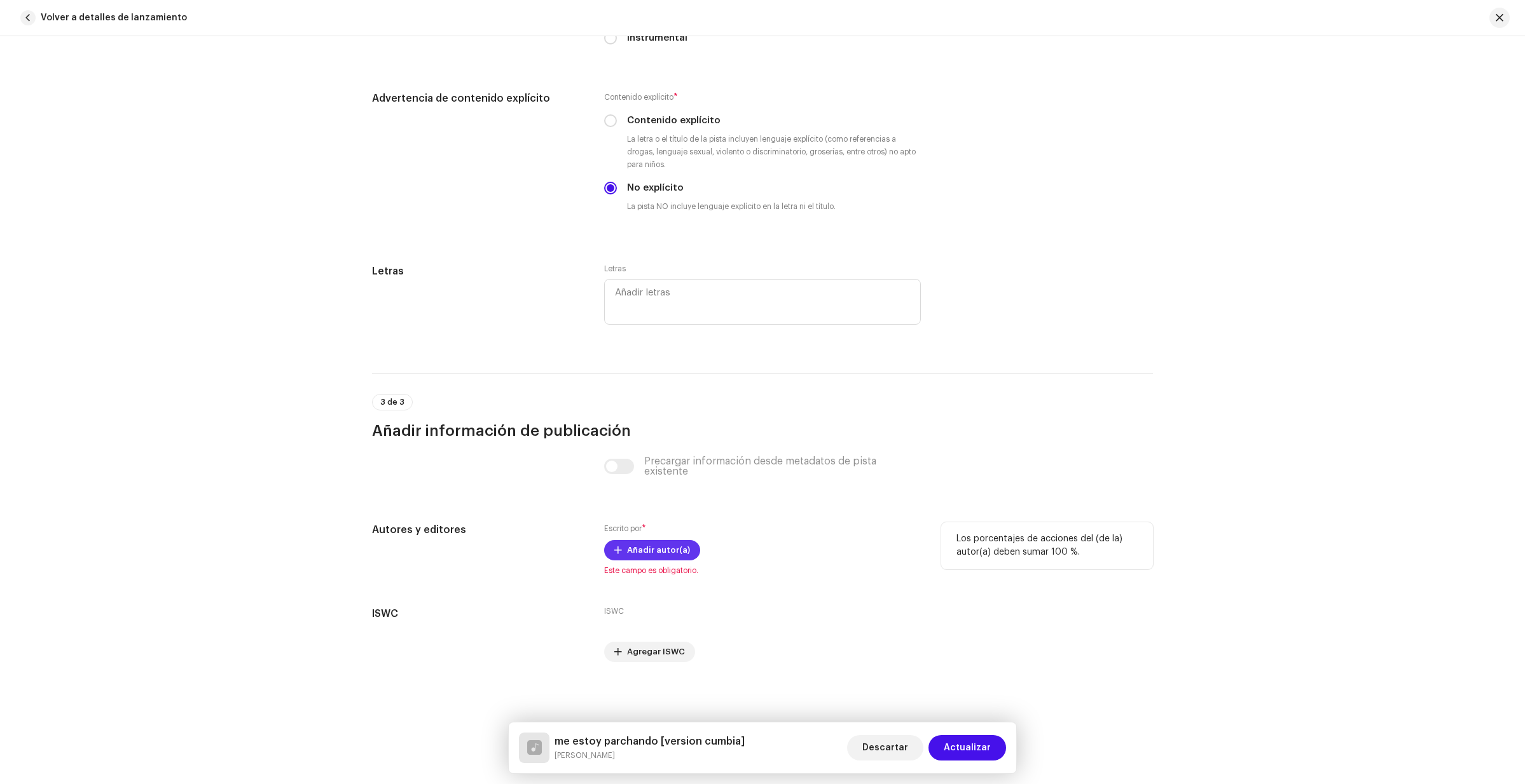
click at [663, 552] on span "Añadir autor(a)" at bounding box center [658, 550] width 63 height 25
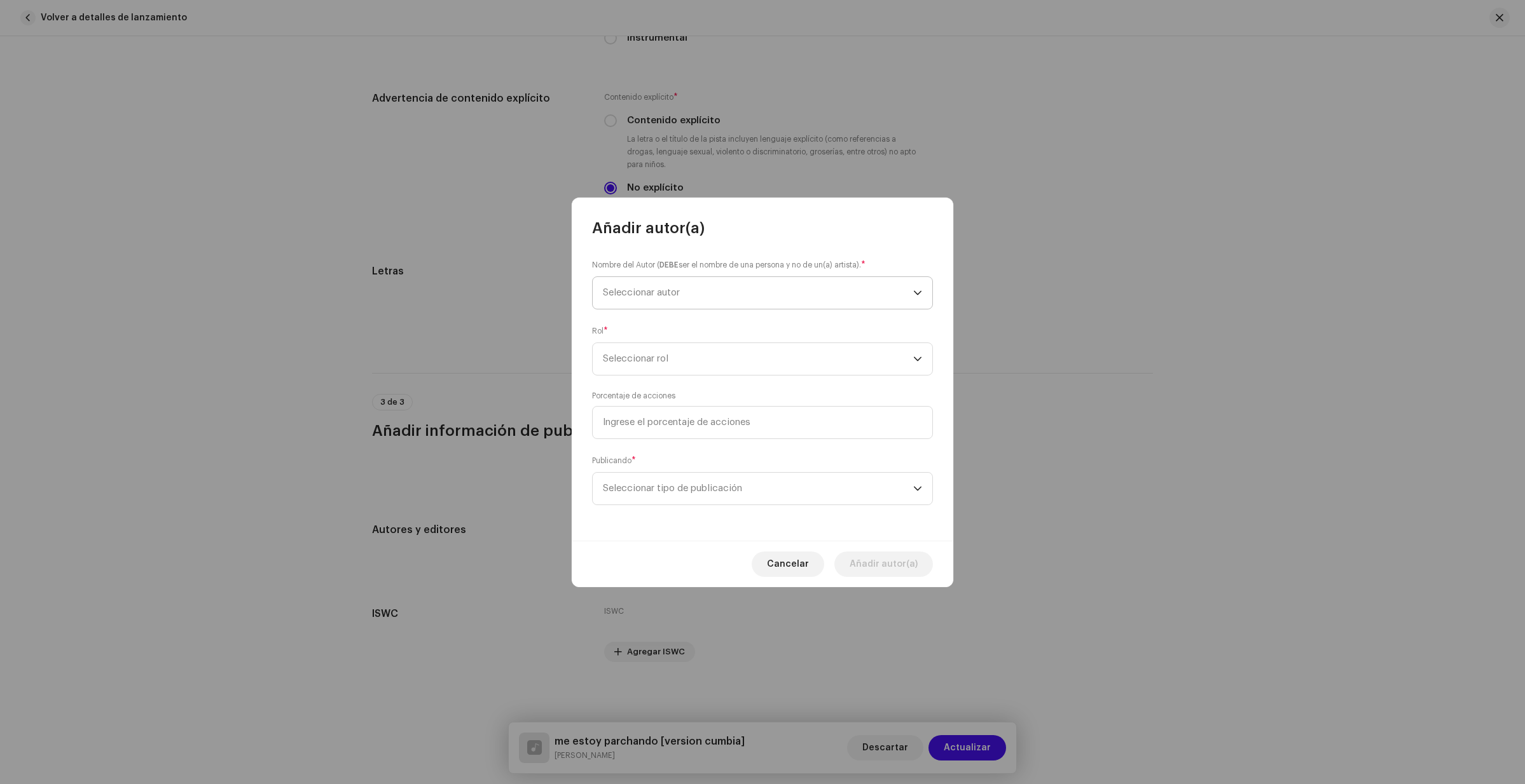
click at [671, 293] on span "Seleccionar autor" at bounding box center [641, 292] width 77 height 10
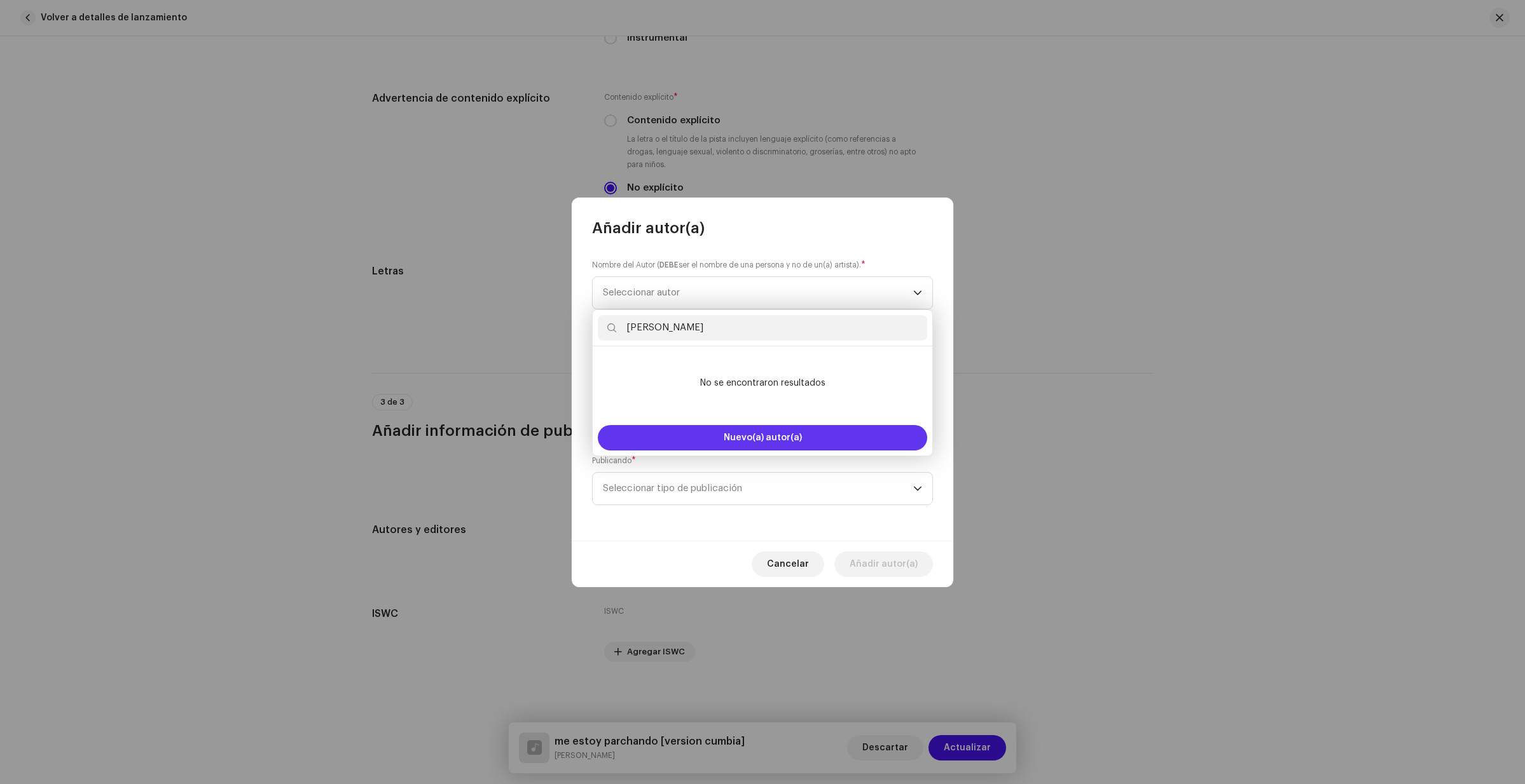
type input "[PERSON_NAME]"
click at [746, 433] on button "Nuevo(a) autor(a)" at bounding box center [762, 438] width 329 height 25
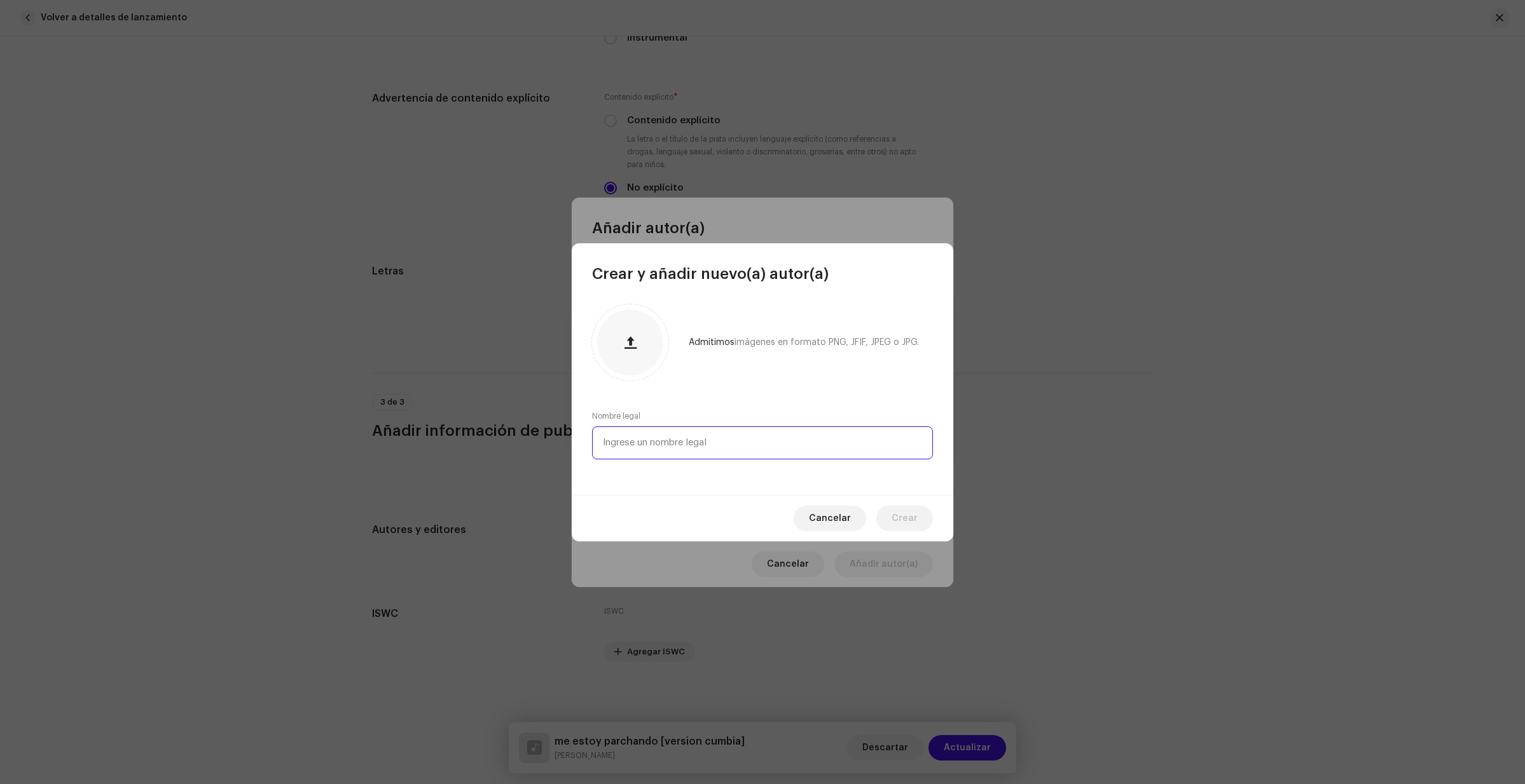
click at [739, 435] on input "text" at bounding box center [762, 443] width 341 height 33
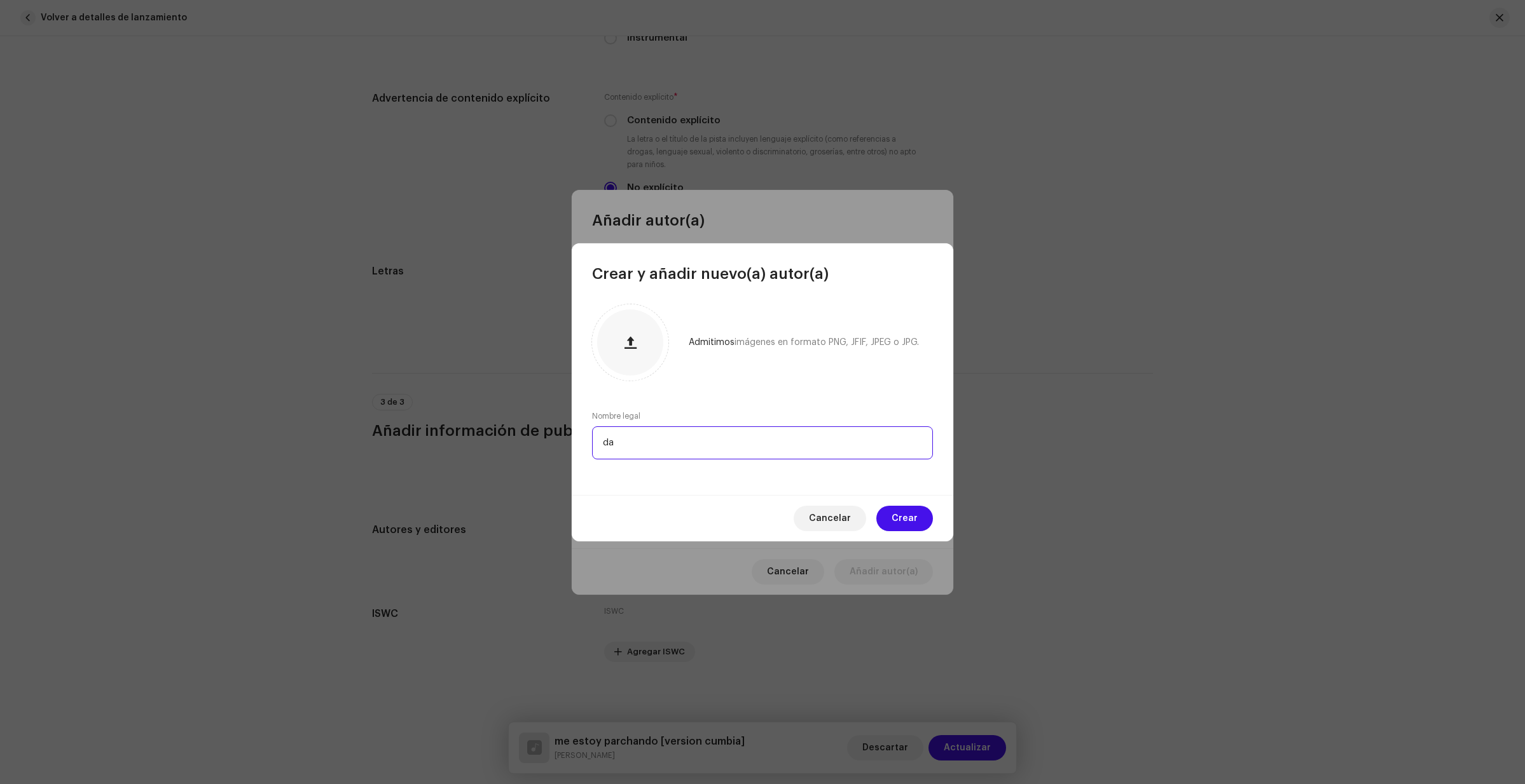
type input "d"
type input "[PERSON_NAME] [PERSON_NAME]"
click at [888, 515] on button "Crear" at bounding box center [905, 518] width 57 height 25
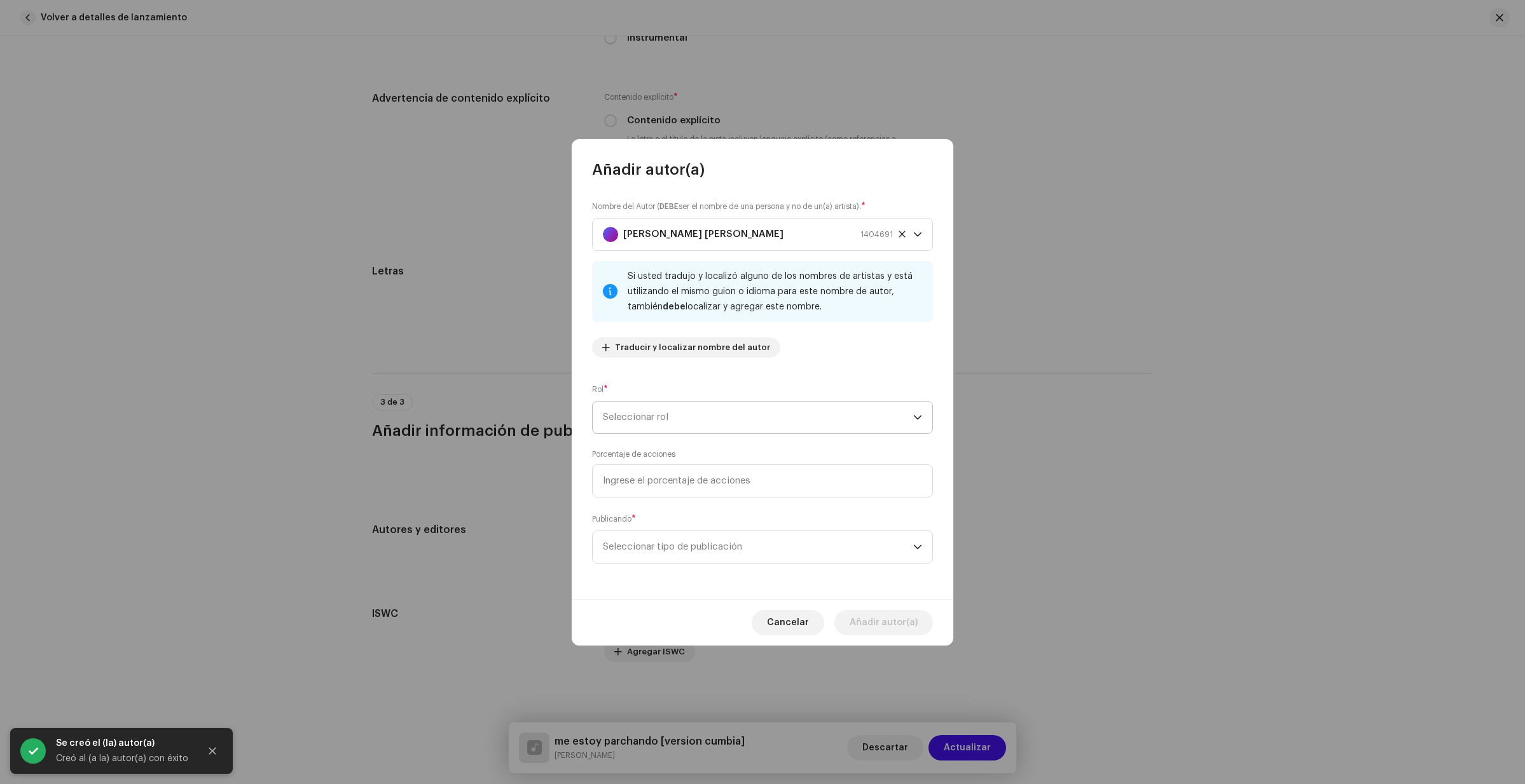
click at [709, 412] on span "Seleccionar rol" at bounding box center [758, 417] width 311 height 32
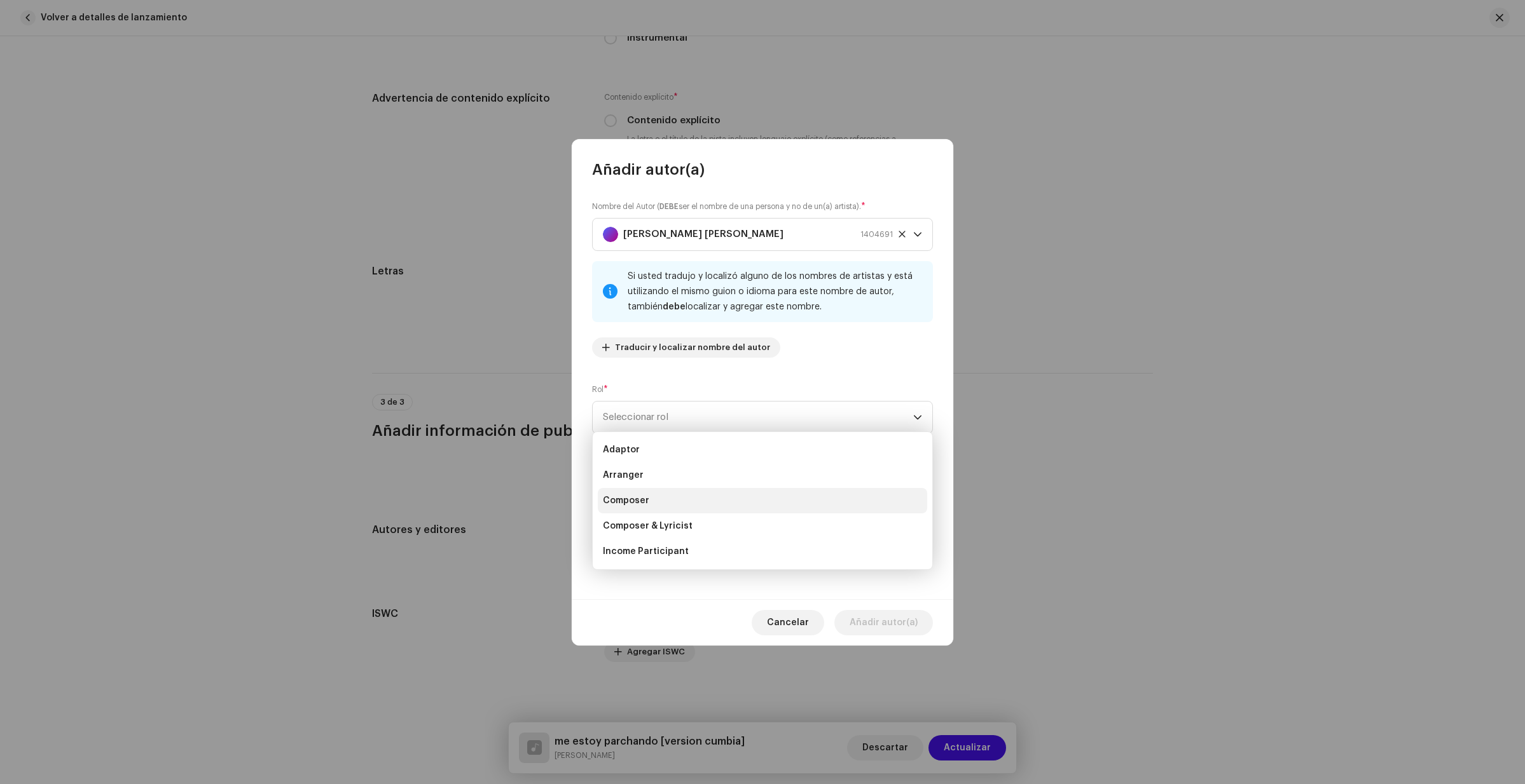
click at [637, 500] on span "Composer" at bounding box center [626, 500] width 46 height 13
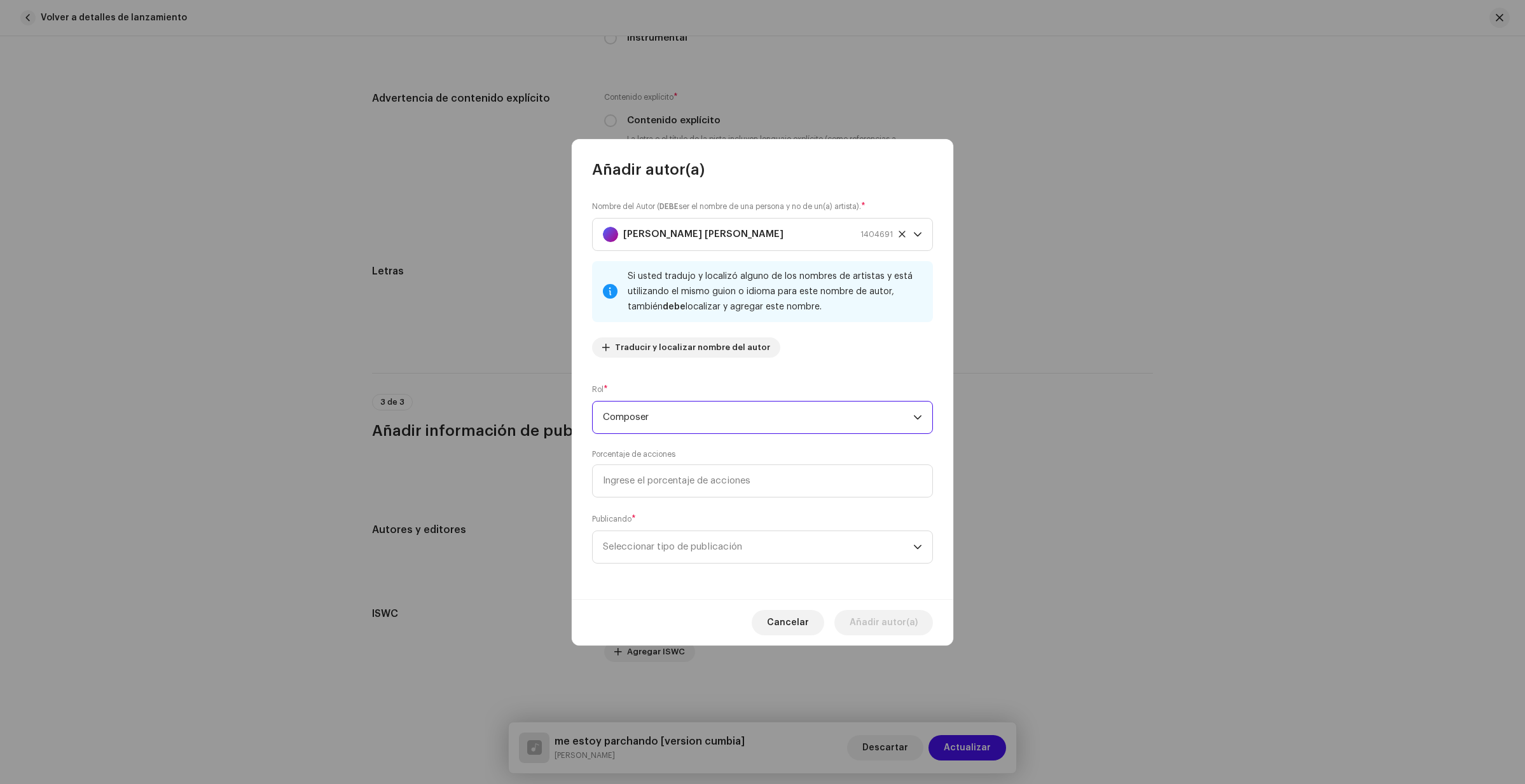
click at [696, 426] on span "Composer" at bounding box center [758, 417] width 311 height 32
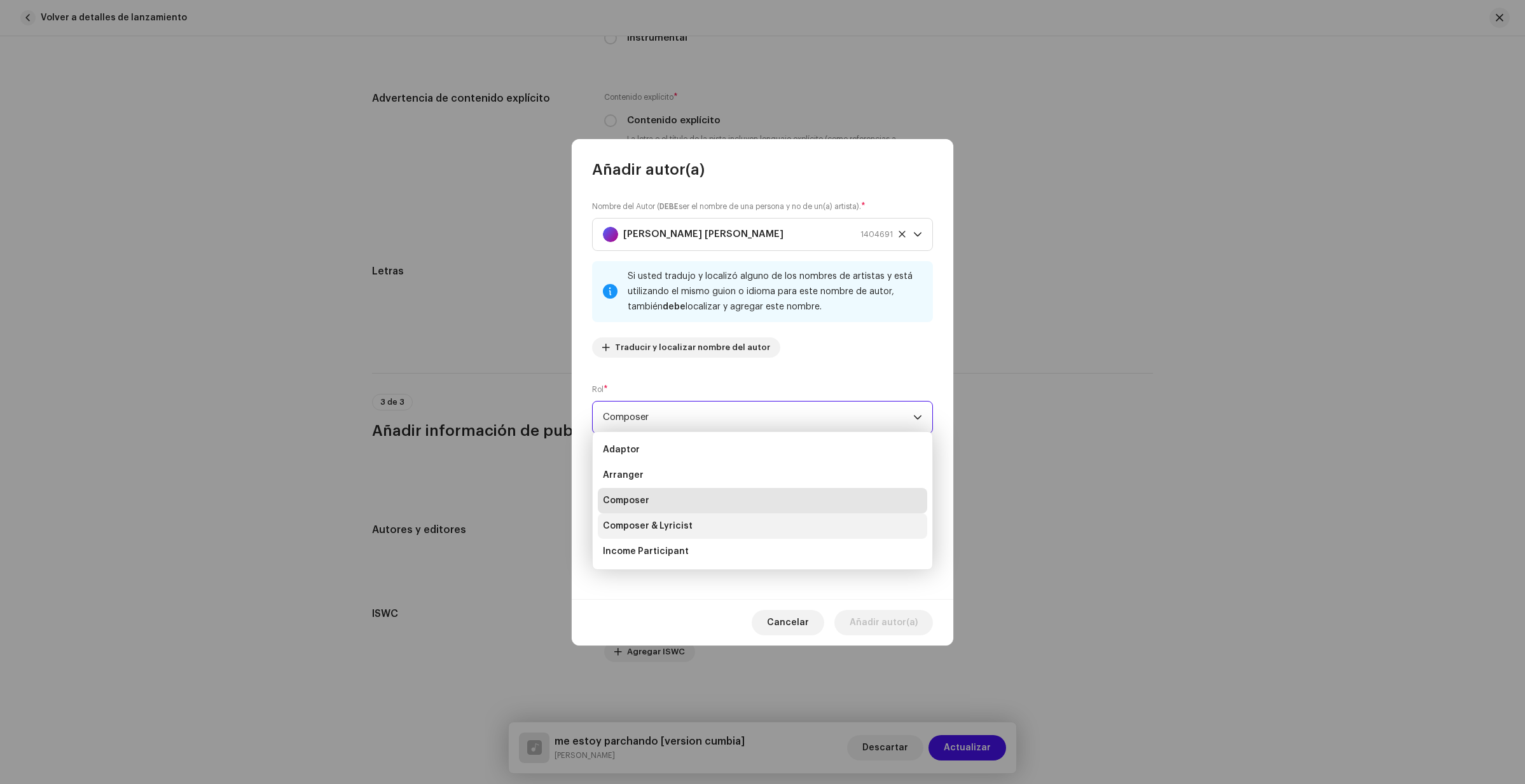
click at [675, 521] on span "Composer & Lyricist" at bounding box center [648, 526] width 90 height 13
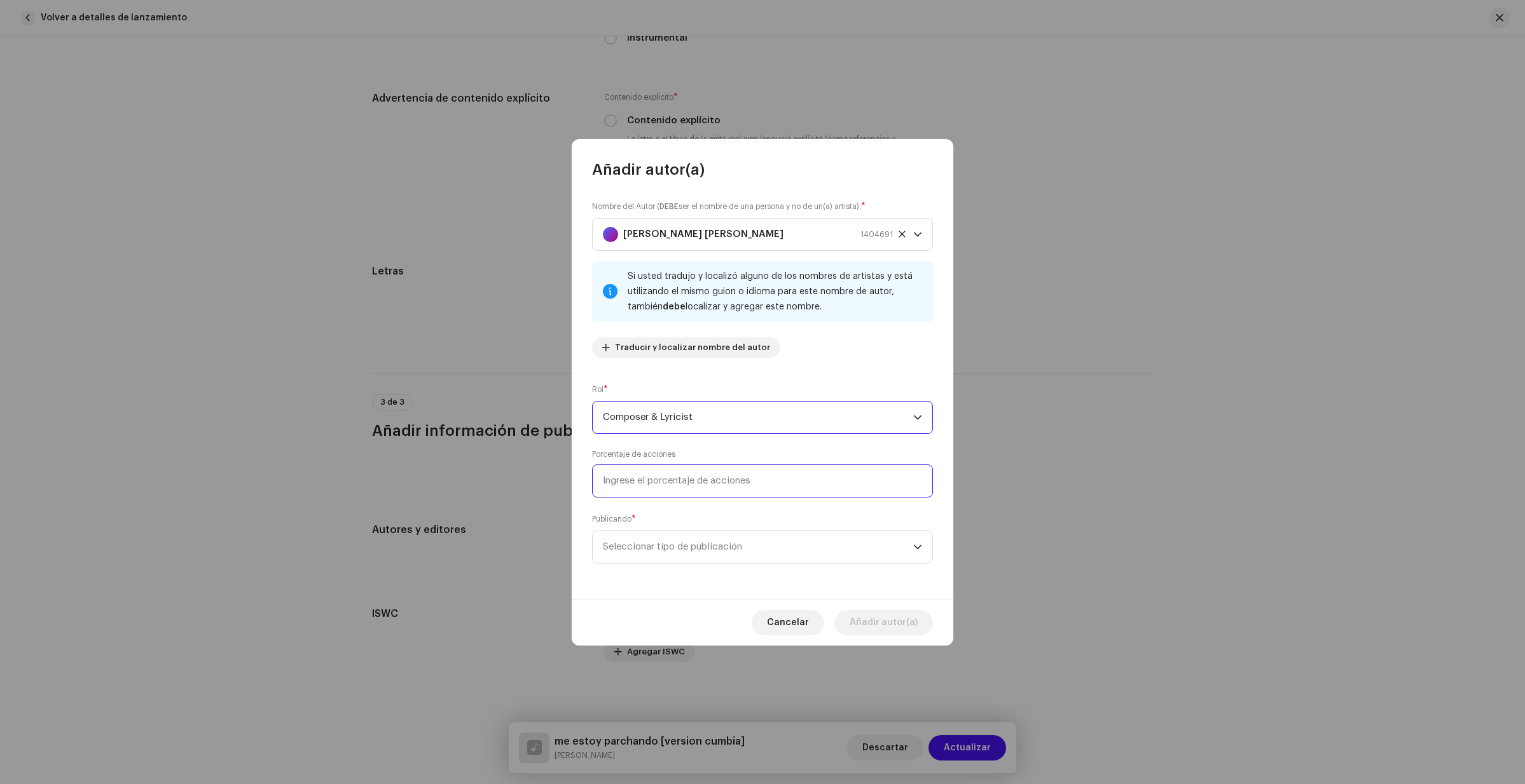
click at [711, 487] on input at bounding box center [762, 481] width 341 height 33
type input "1,00"
type input "10,00"
click at [627, 476] on input "10,00" at bounding box center [762, 481] width 341 height 33
click at [914, 549] on icon "dropdown trigger" at bounding box center [918, 547] width 9 height 9
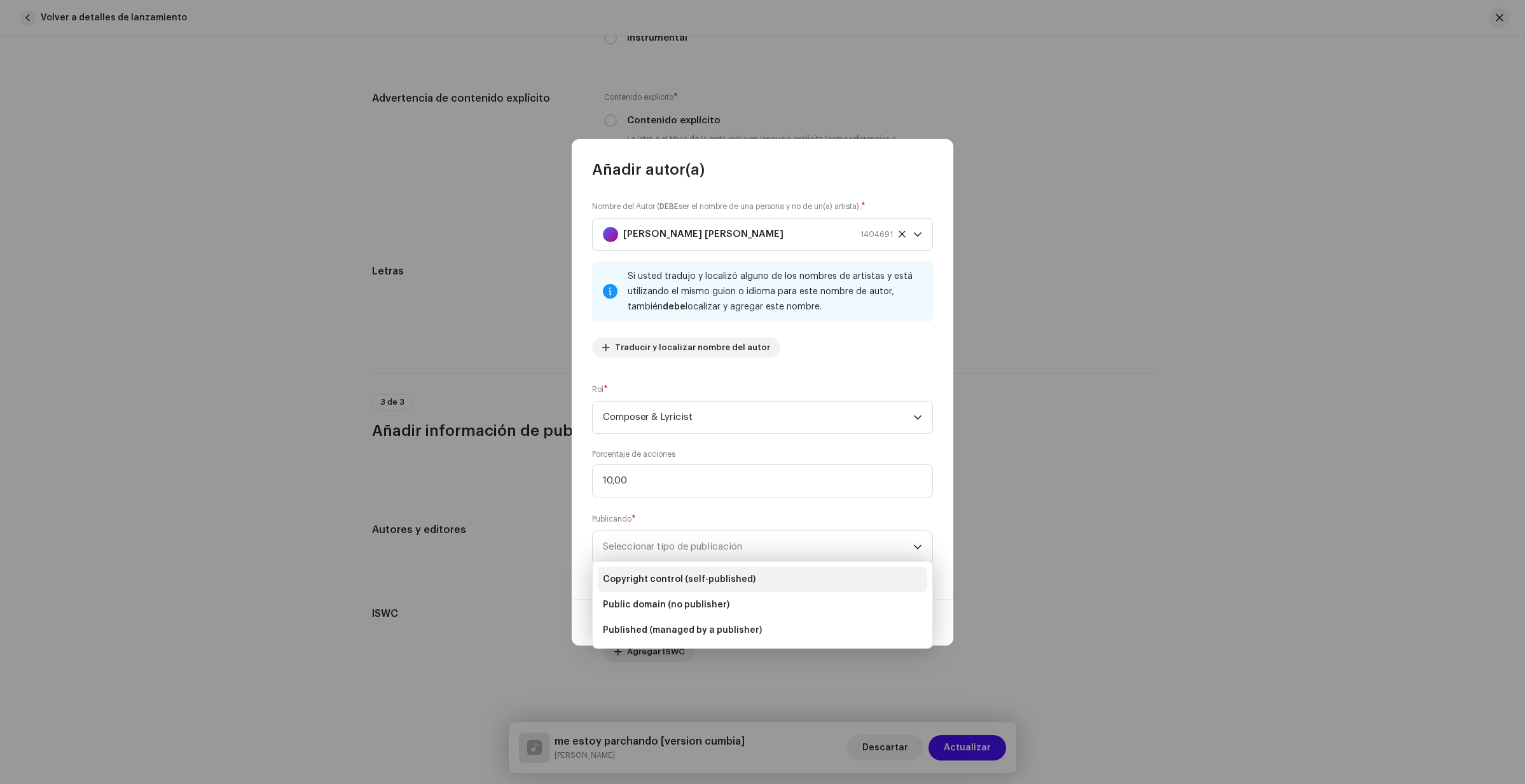
click at [665, 581] on span "Copyright control (self-published)" at bounding box center [679, 579] width 153 height 13
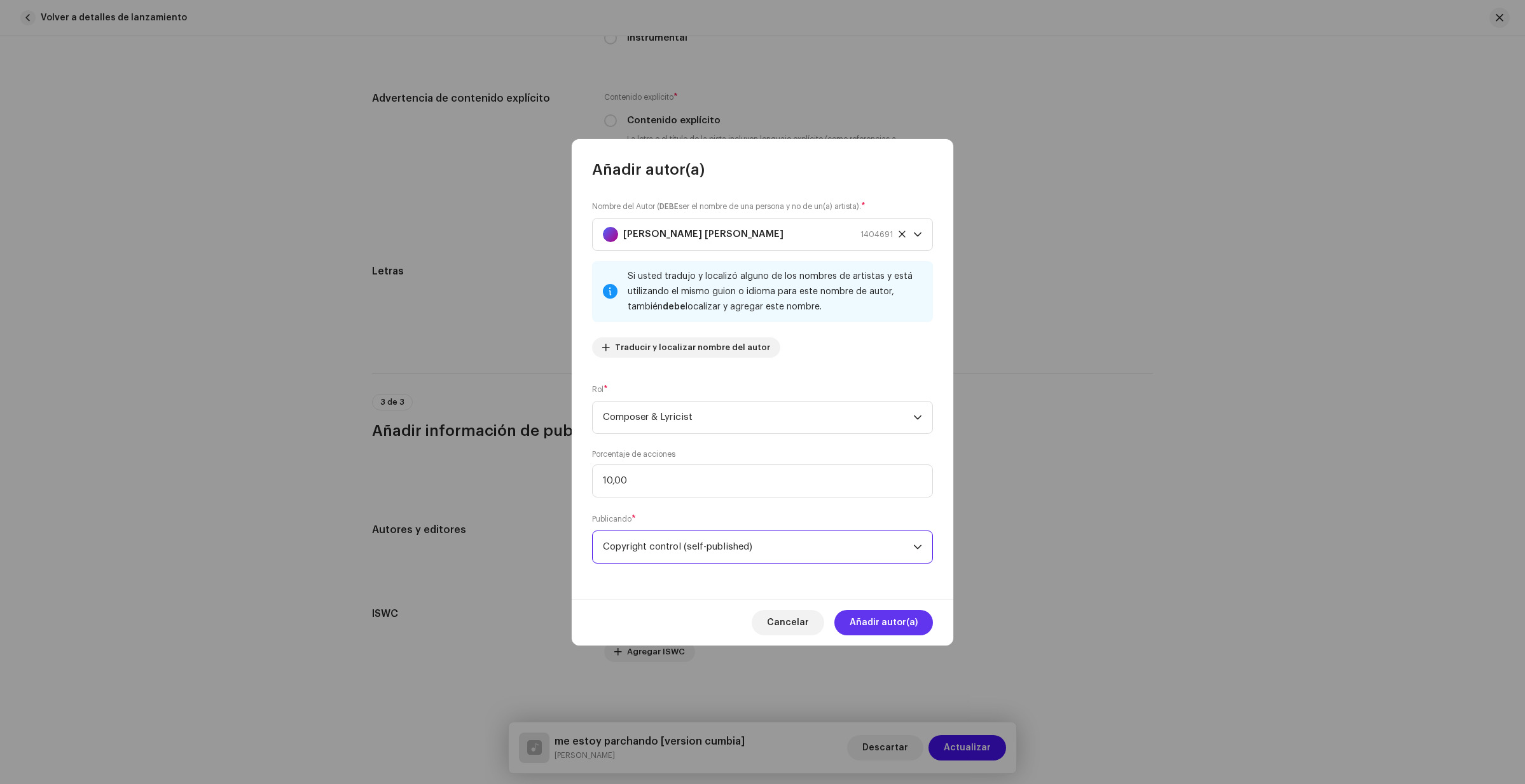
click at [898, 619] on span "Añadir autor(a)" at bounding box center [883, 622] width 68 height 25
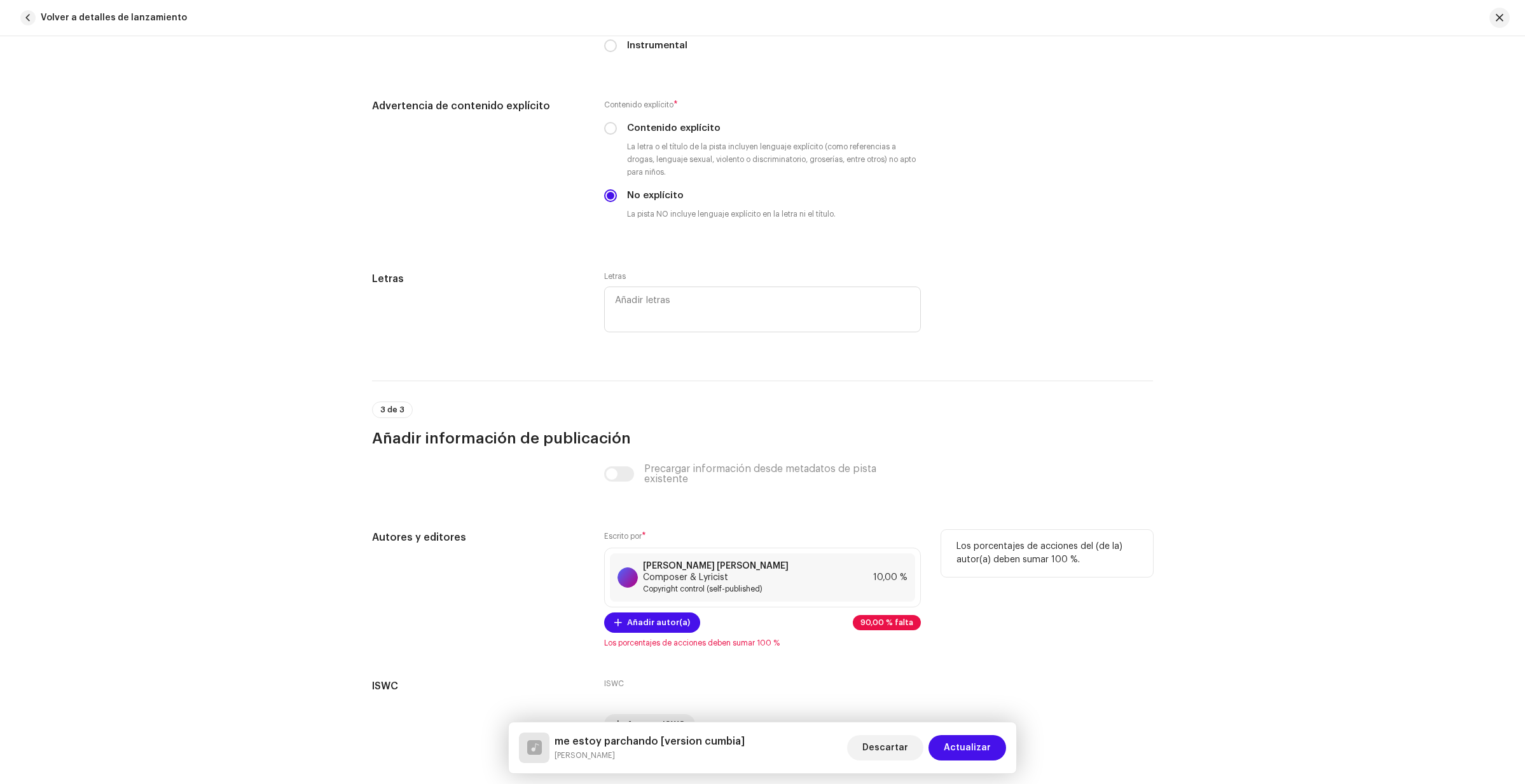
scroll to position [2356, 0]
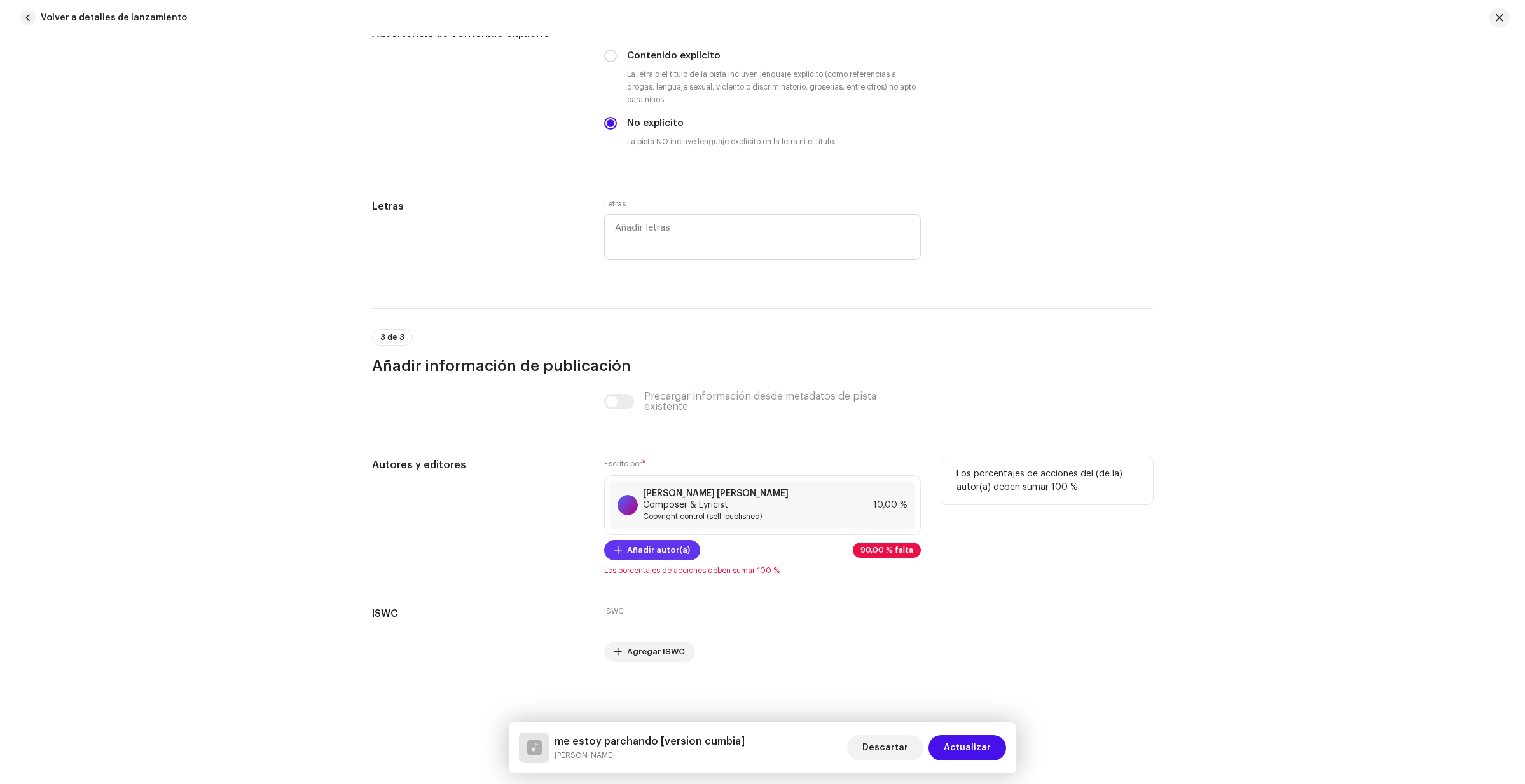
click at [642, 556] on span "Añadir autor(a)" at bounding box center [658, 550] width 63 height 25
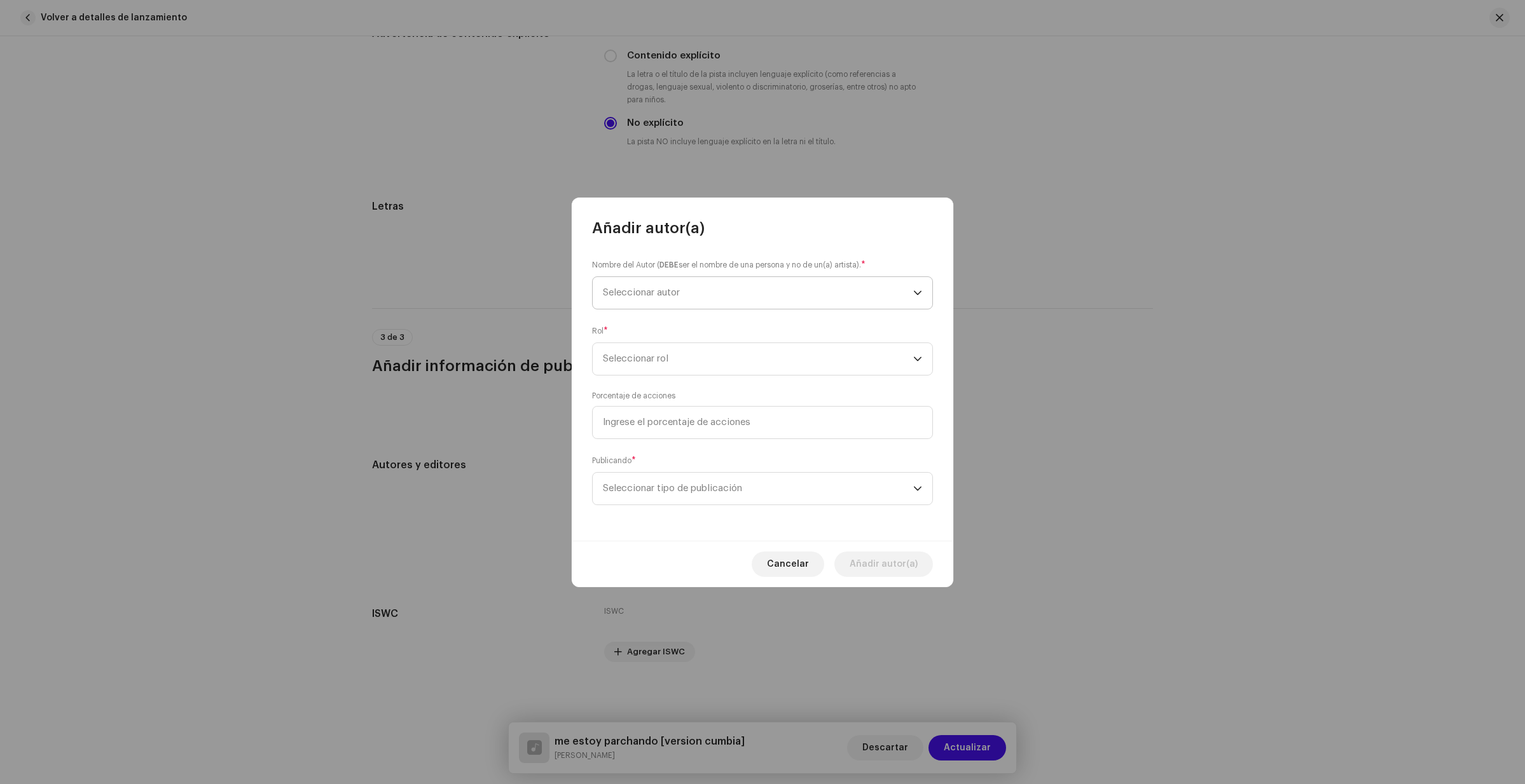
click at [683, 291] on span "Seleccionar autor" at bounding box center [758, 293] width 311 height 32
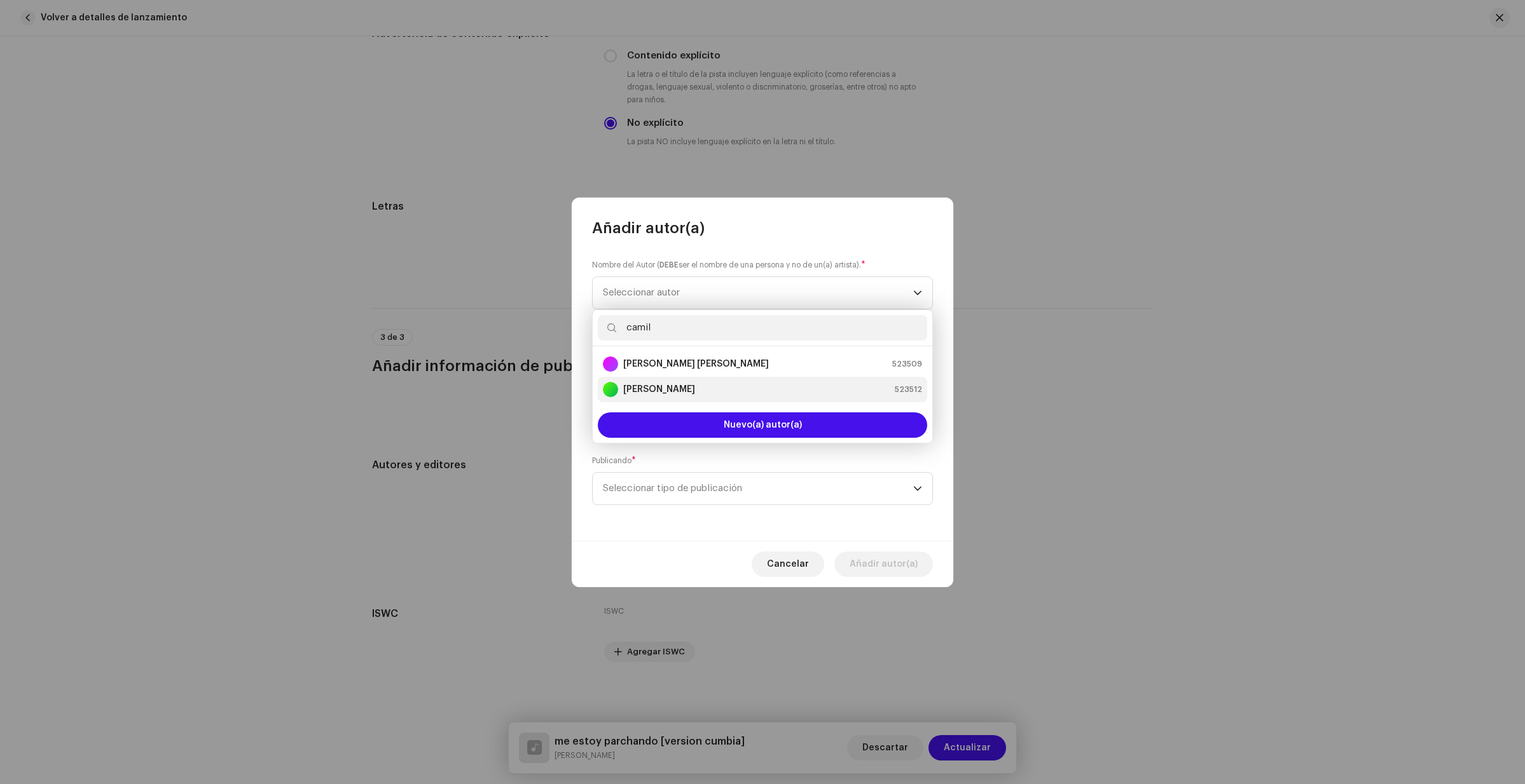
type input "camil"
click at [688, 386] on div "[PERSON_NAME] 523512" at bounding box center [762, 389] width 319 height 15
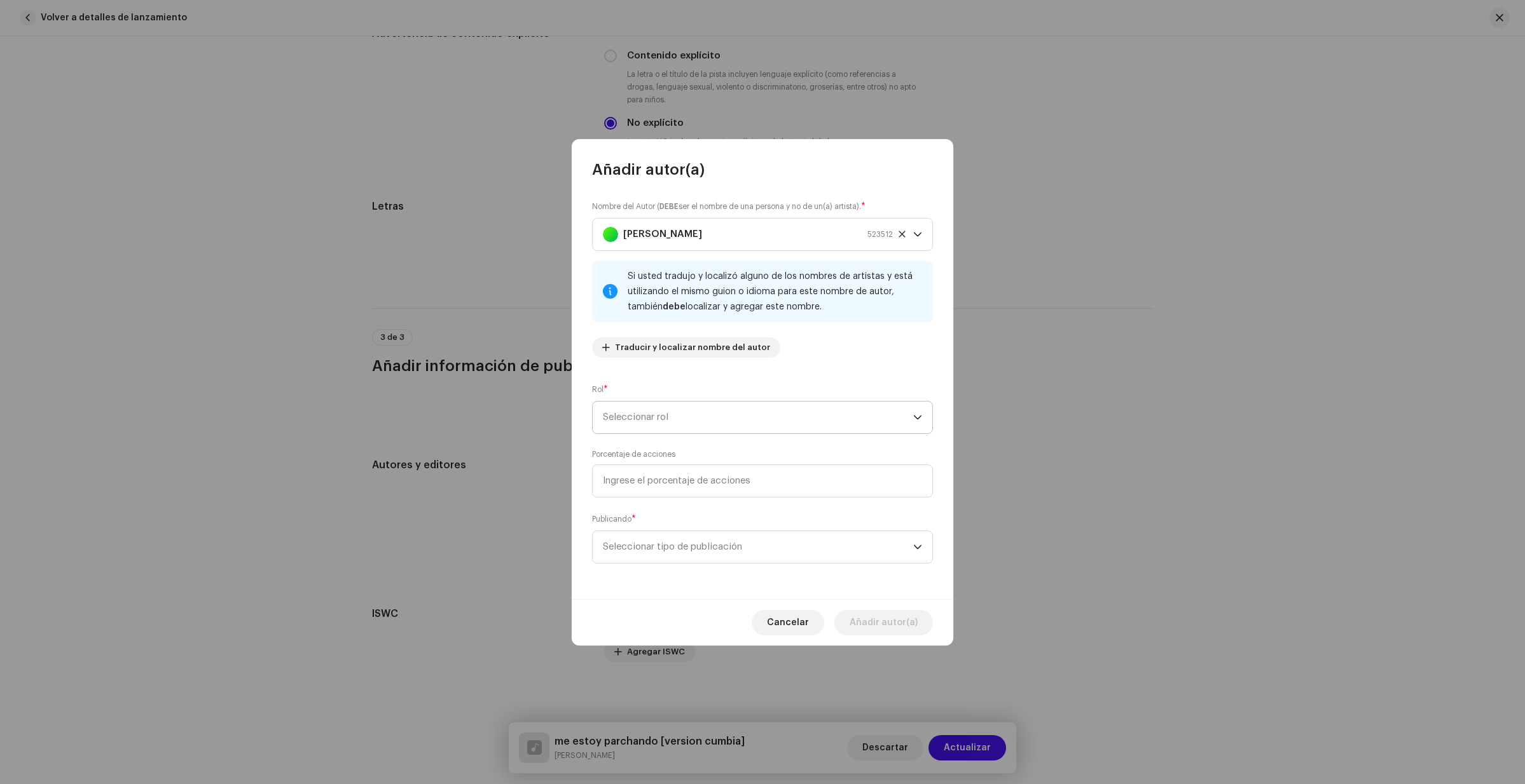
click at [716, 417] on span "Seleccionar rol" at bounding box center [758, 417] width 311 height 32
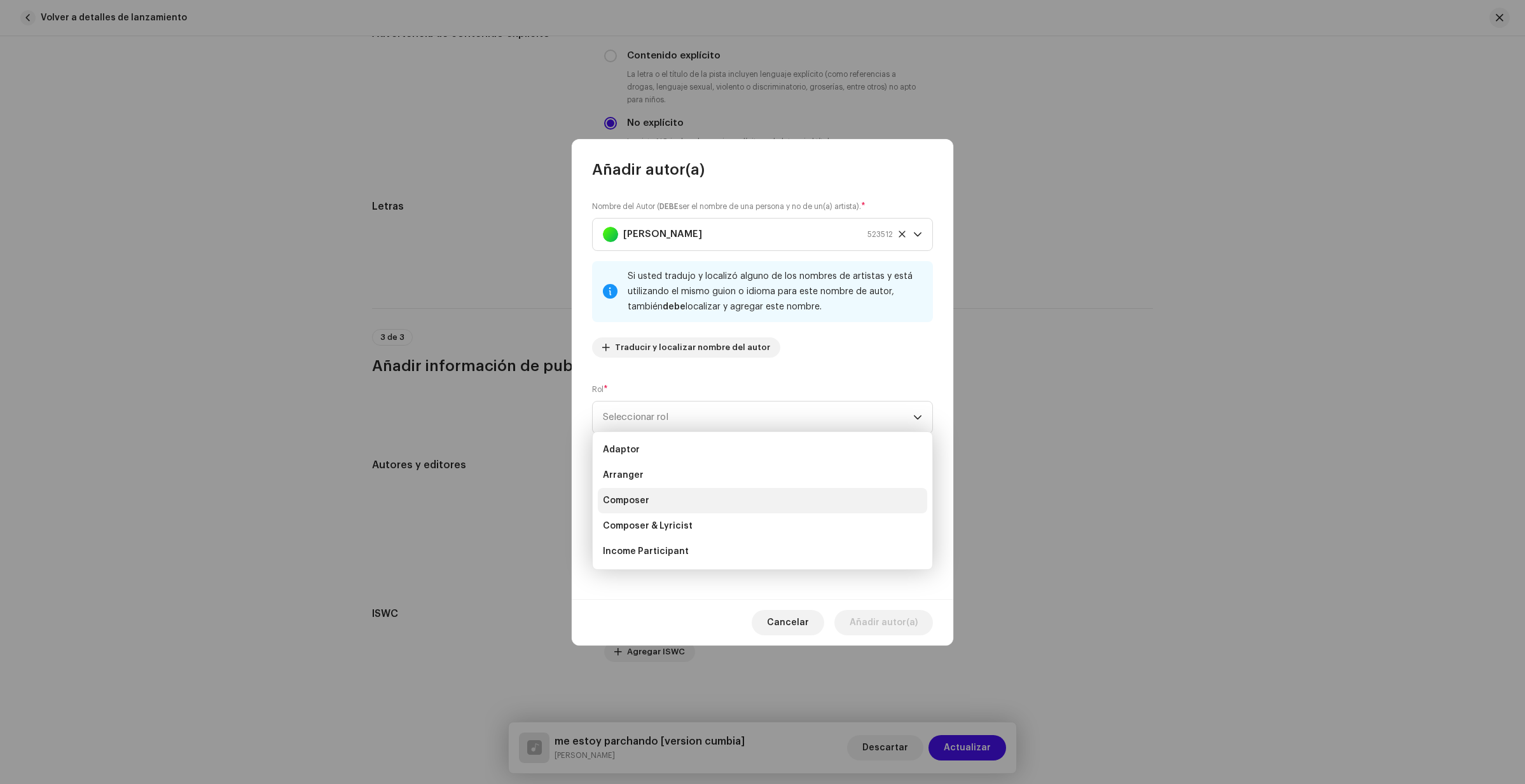
click at [646, 498] on span "Composer" at bounding box center [626, 500] width 46 height 13
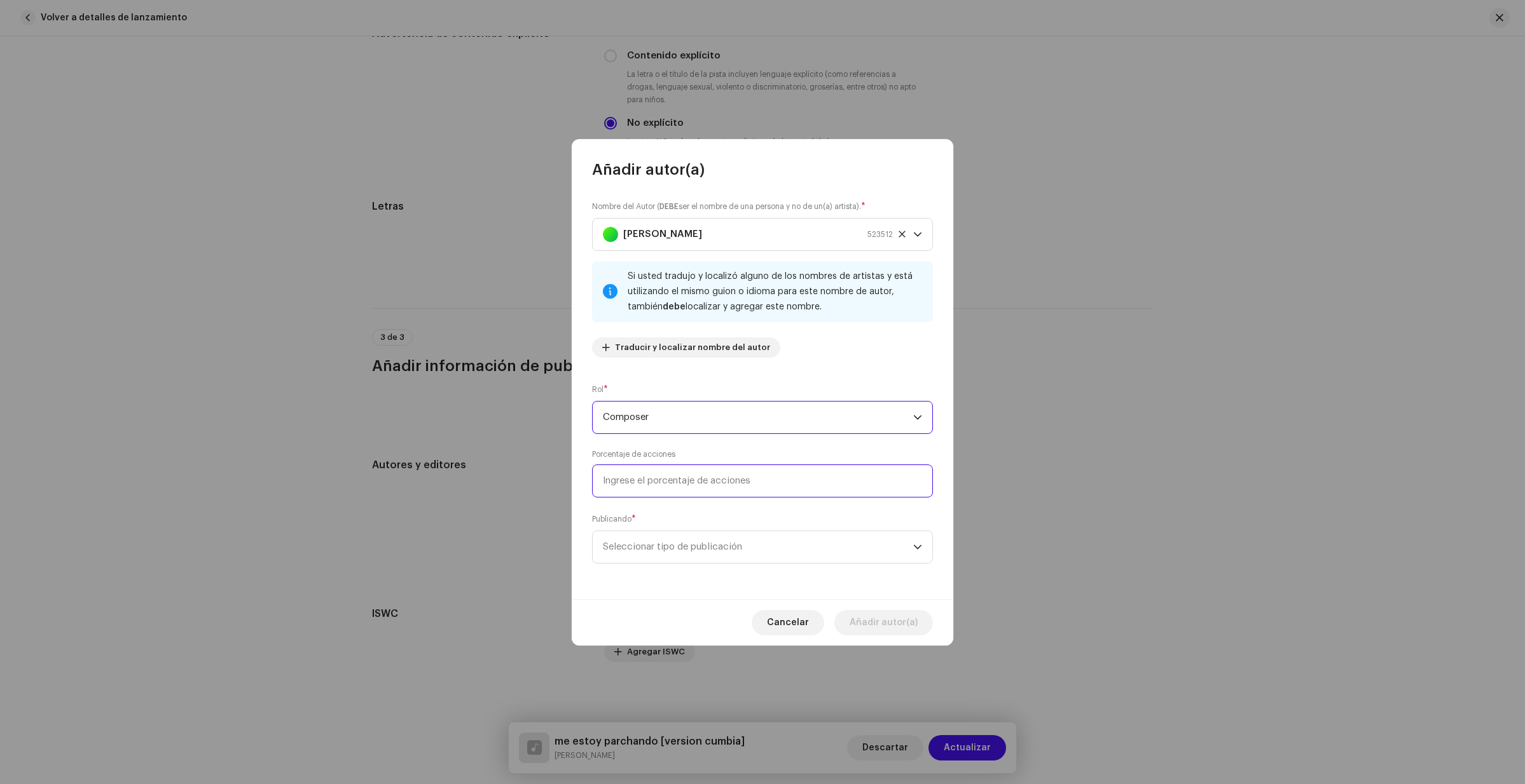
click at [654, 483] on input at bounding box center [762, 481] width 341 height 33
type input "90,00"
click at [688, 544] on span "Seleccionar tipo de publicación" at bounding box center [758, 547] width 311 height 32
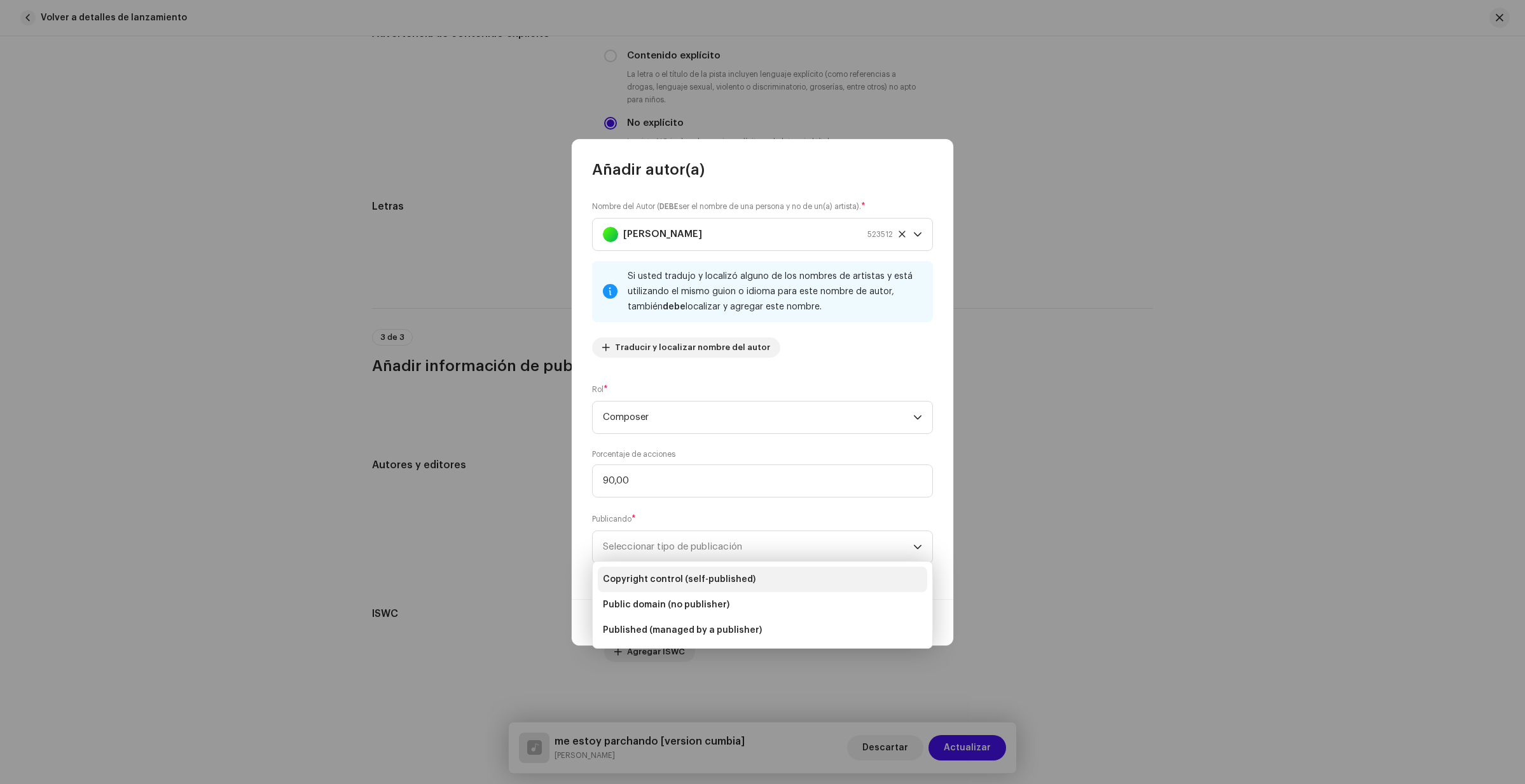
click at [656, 580] on span "Copyright control (self-published)" at bounding box center [679, 579] width 153 height 13
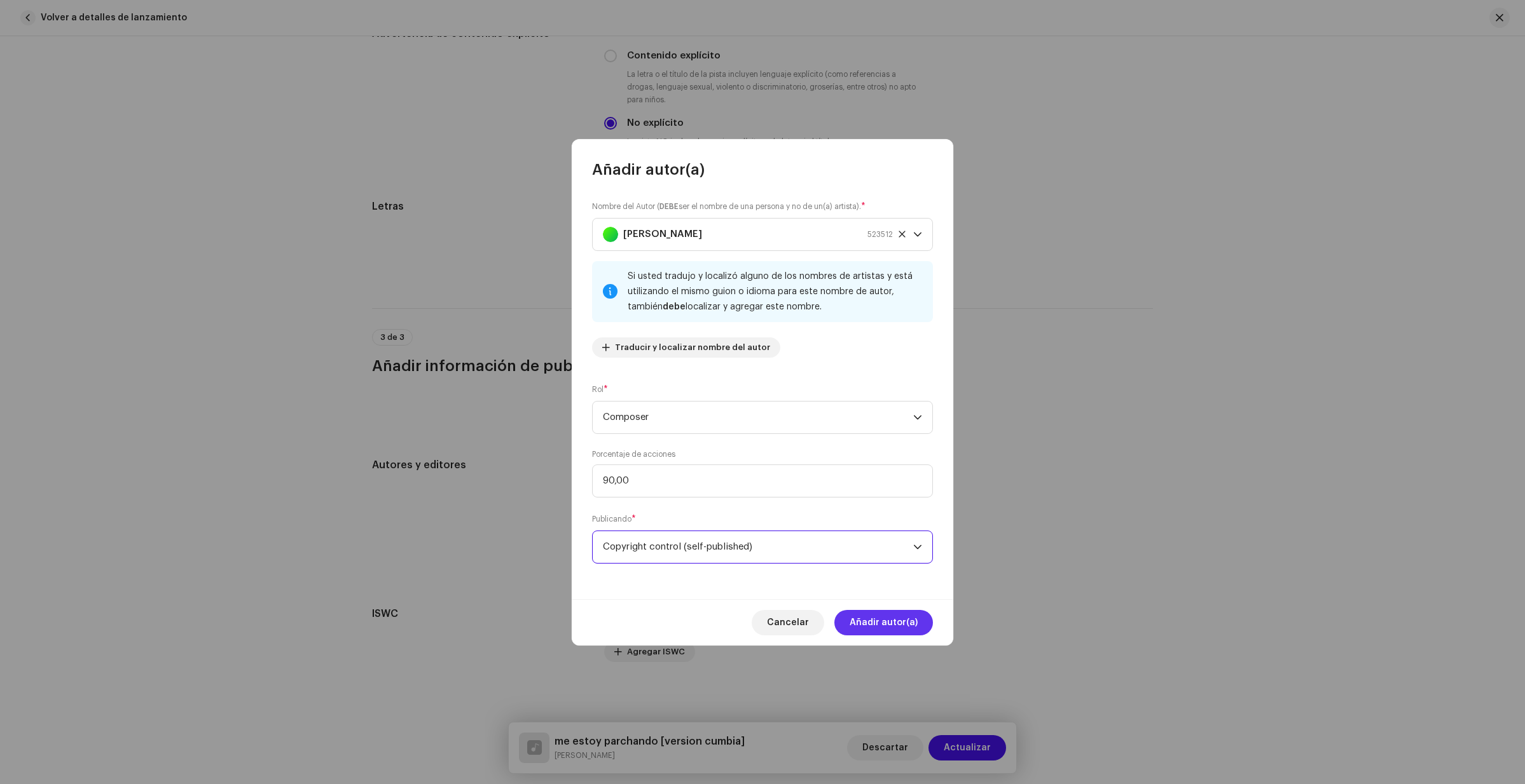
click at [898, 620] on span "Añadir autor(a)" at bounding box center [883, 622] width 68 height 25
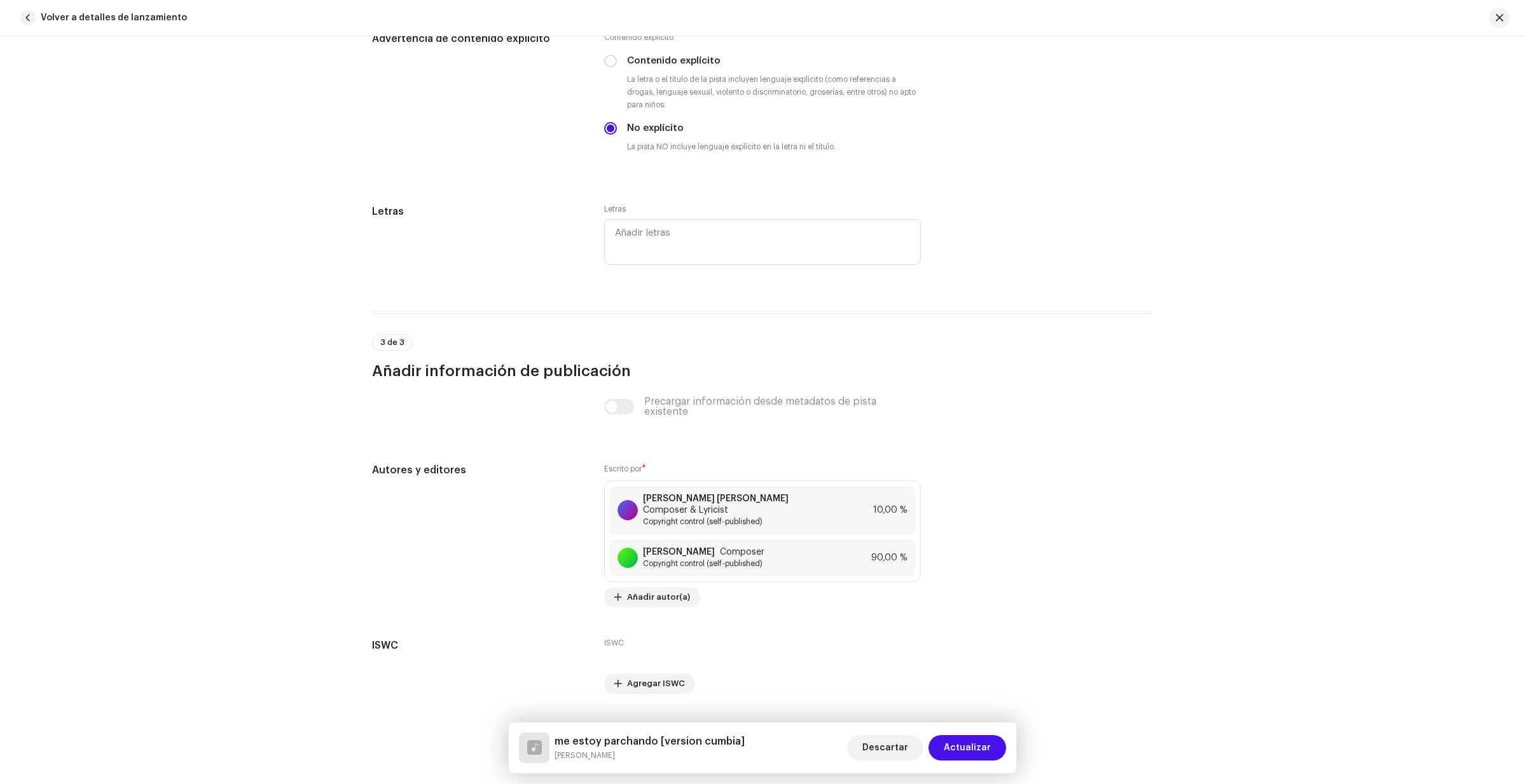
scroll to position [2382, 0]
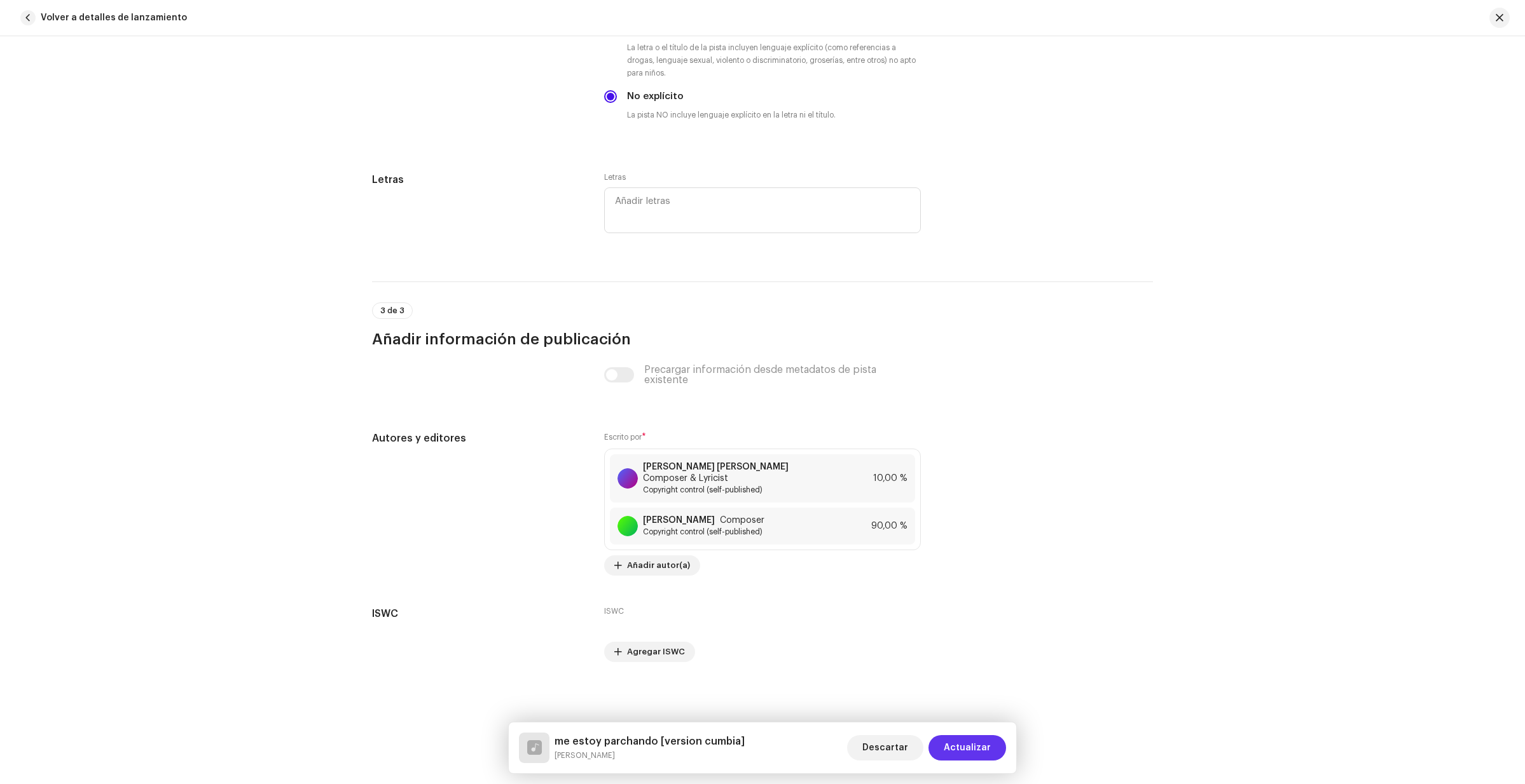
click at [960, 753] on span "Actualizar" at bounding box center [967, 748] width 47 height 25
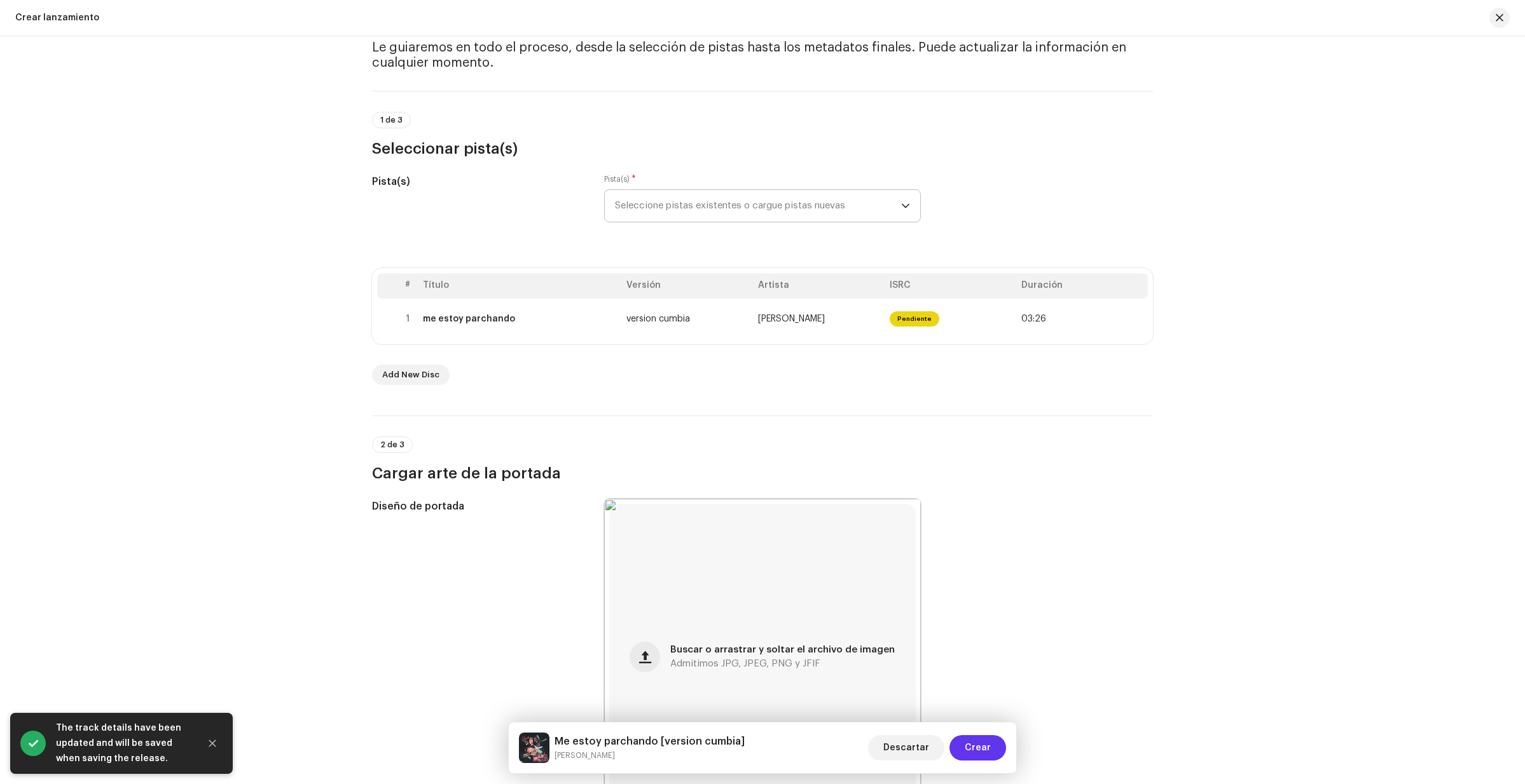
click at [972, 743] on span "Crear" at bounding box center [977, 748] width 26 height 25
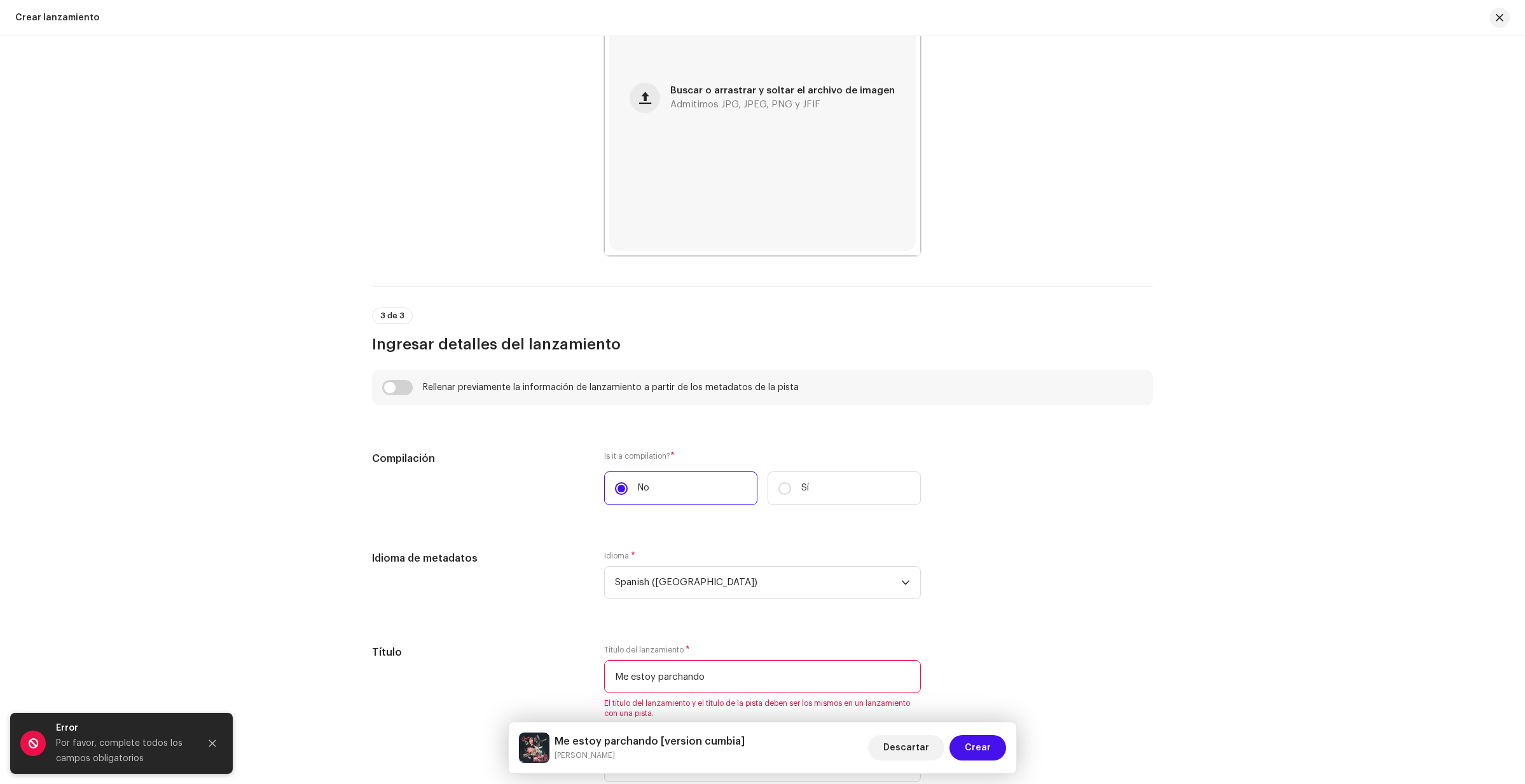
scroll to position [614, 0]
click at [619, 673] on input "Me estoy parchando" at bounding box center [762, 674] width 317 height 33
type input "me estoy parchando"
click at [971, 743] on span "Crear" at bounding box center [977, 748] width 26 height 25
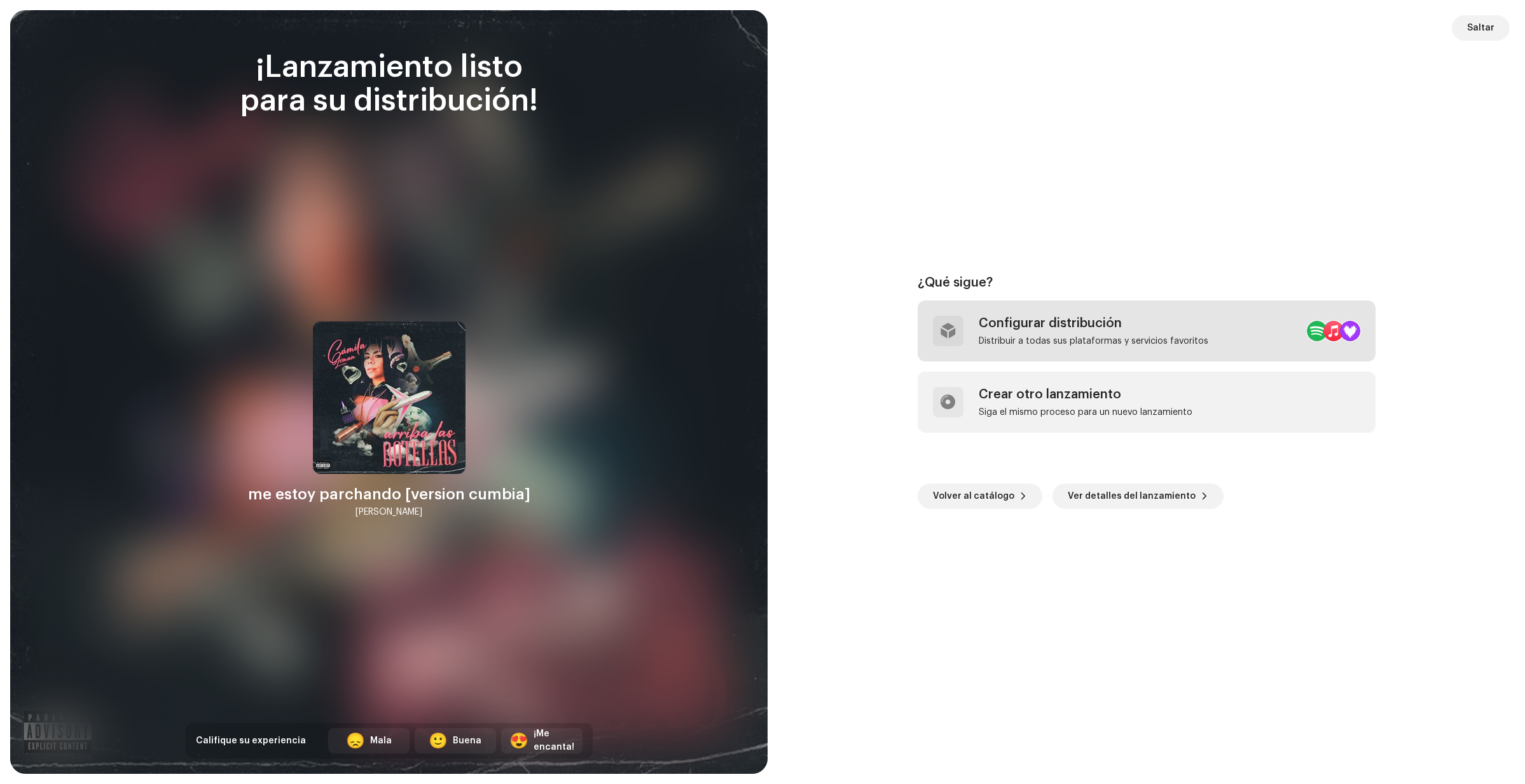
click at [1014, 326] on div "Configurar distribución" at bounding box center [1093, 323] width 229 height 15
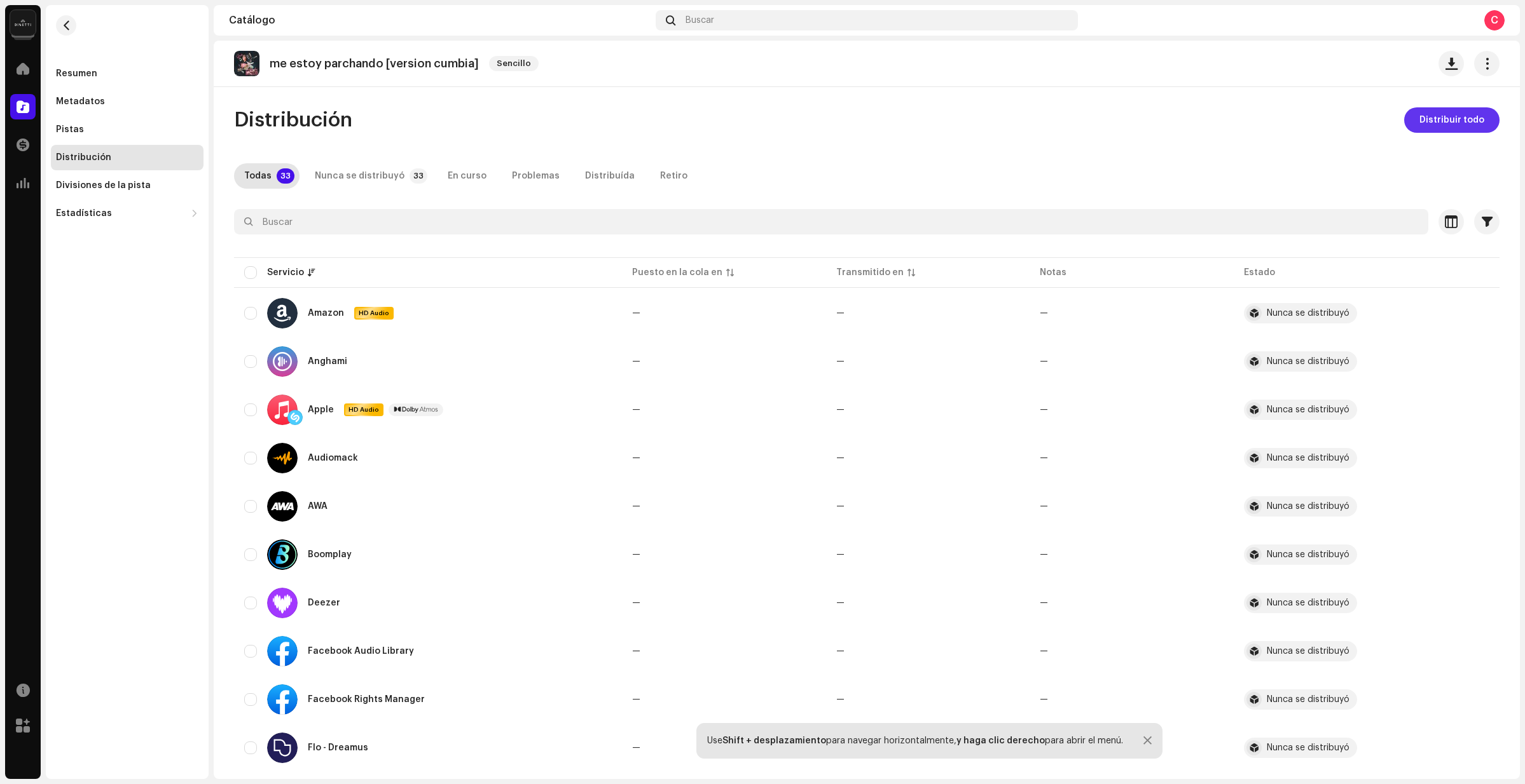
click at [1469, 119] on span "Distribuir todo" at bounding box center [1452, 120] width 65 height 25
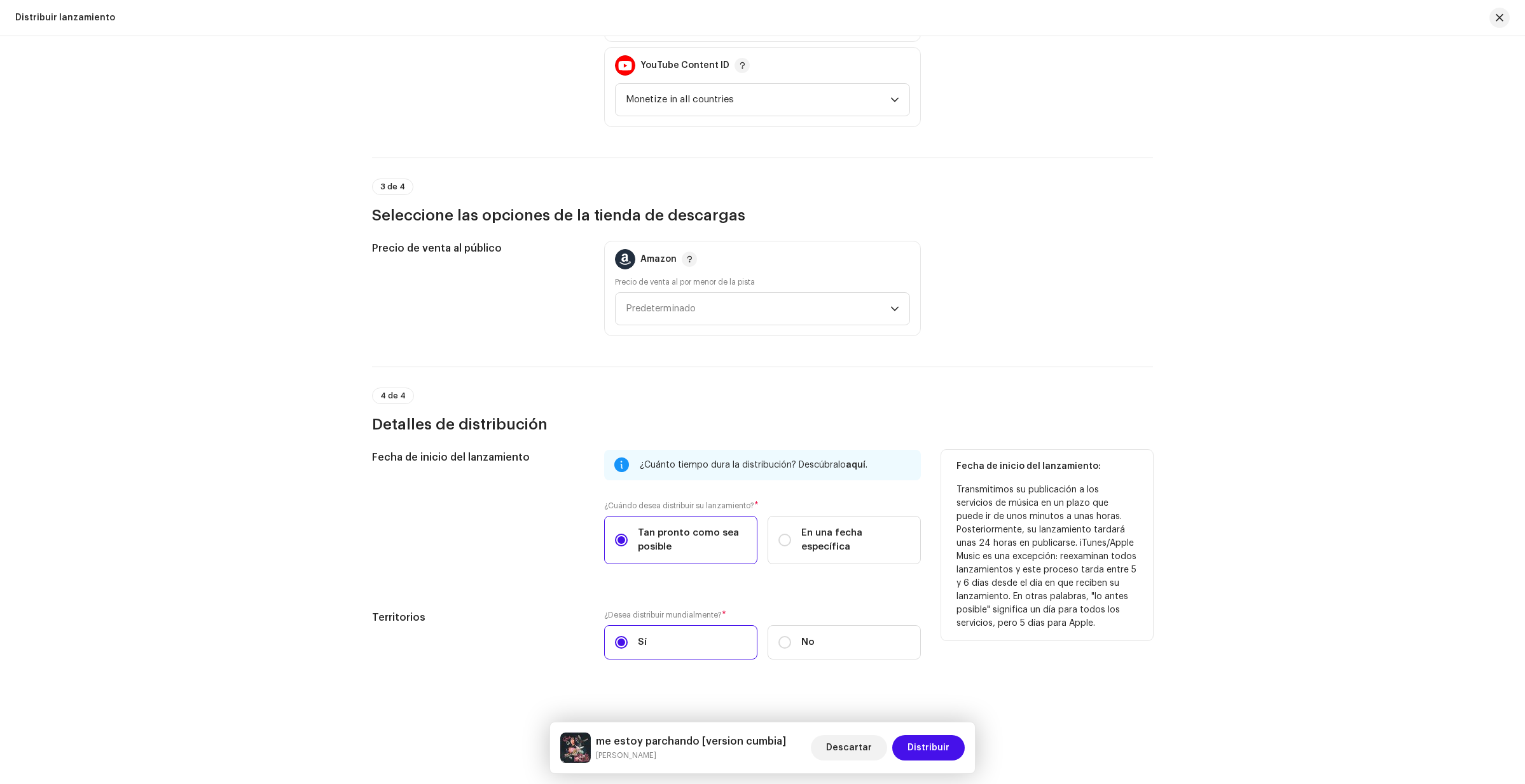
scroll to position [1798, 0]
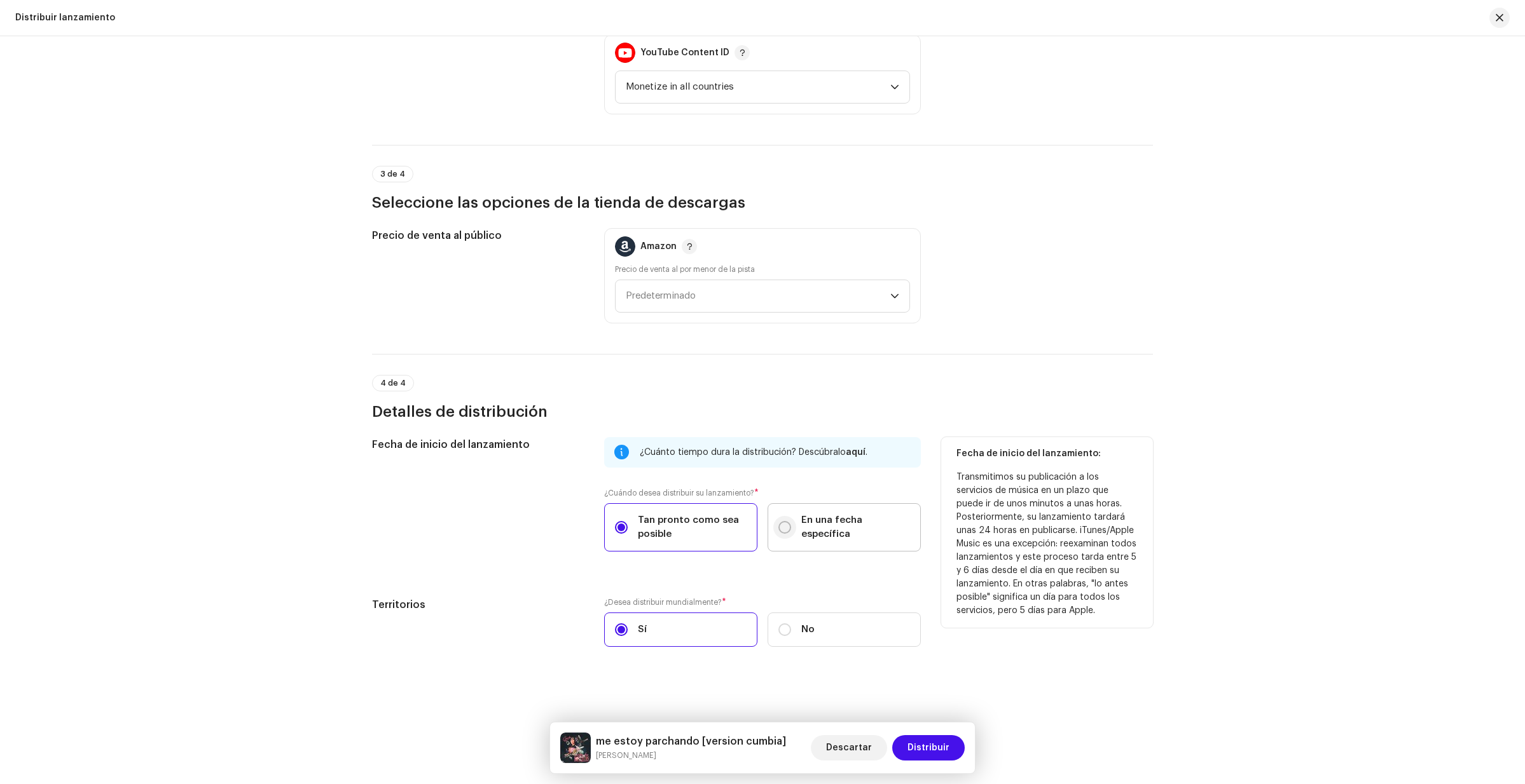
click at [784, 523] on input "En una fecha específica" at bounding box center [784, 527] width 13 height 13
radio input "true"
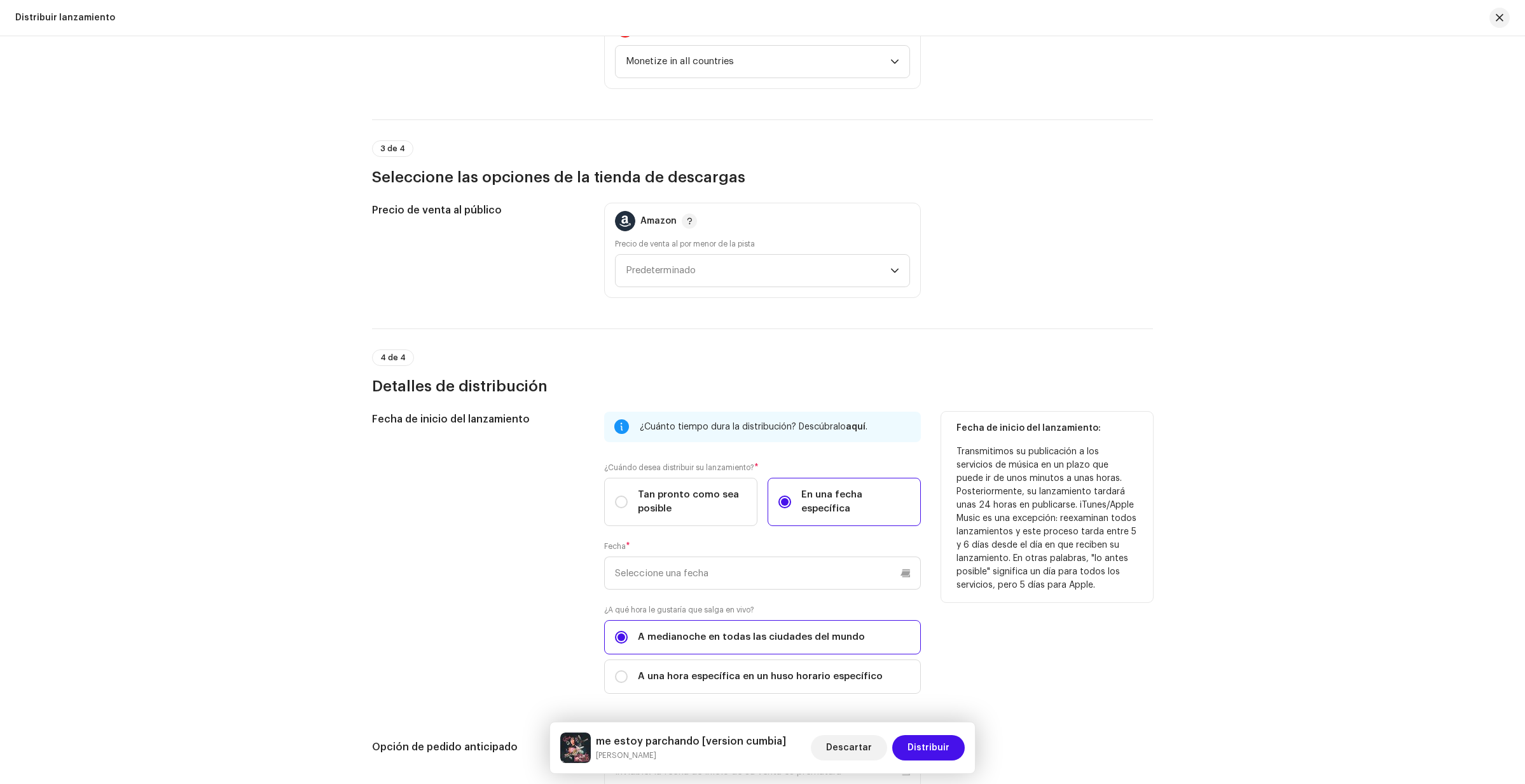
scroll to position [1911, 0]
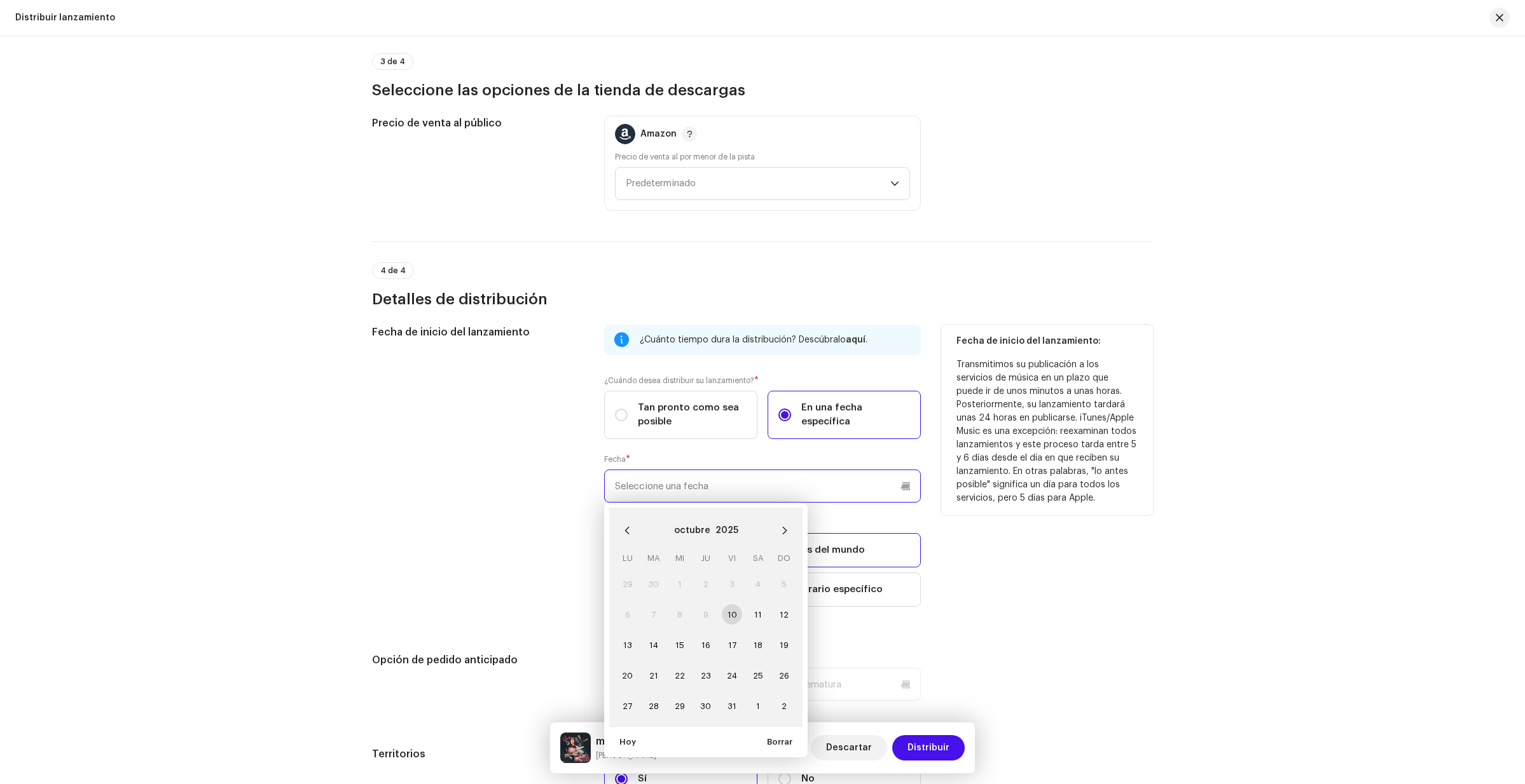
click at [671, 487] on input "text" at bounding box center [762, 486] width 317 height 33
click at [753, 616] on span "11" at bounding box center [758, 615] width 21 height 21
type input "[DATE]"
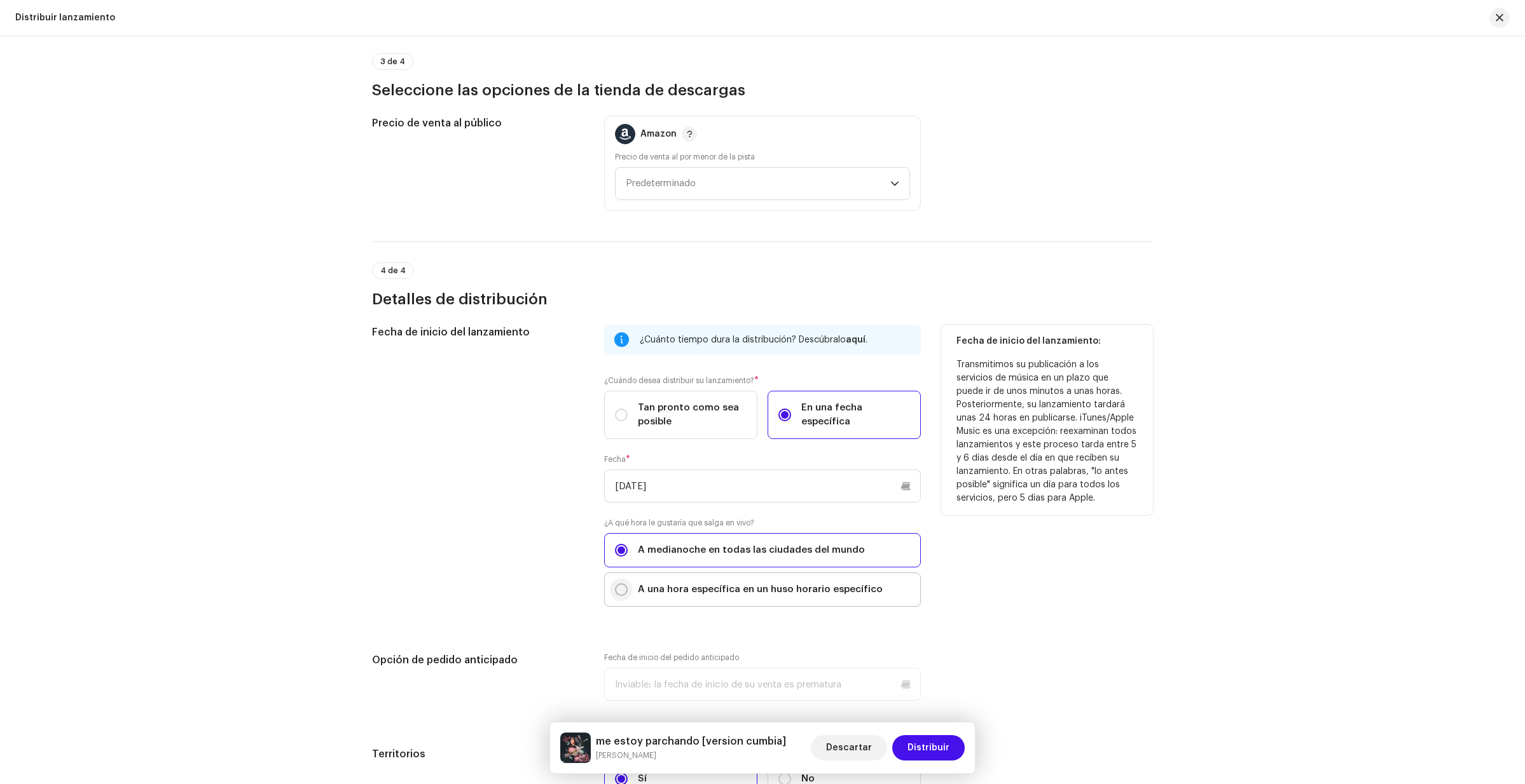
click at [620, 588] on input "A una hora específica en un huso horario específico" at bounding box center [620, 589] width 13 height 13
radio input "true"
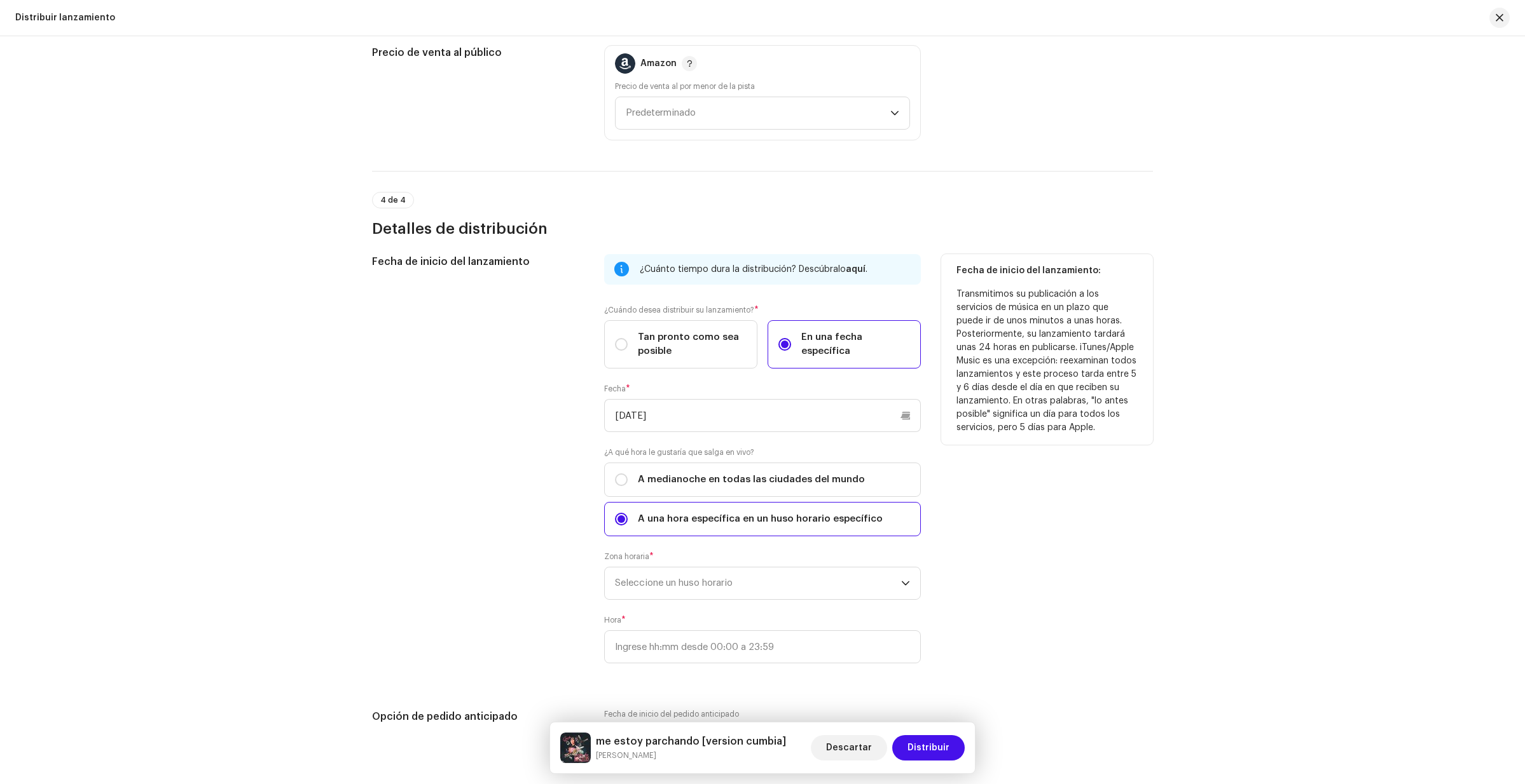
scroll to position [2003, 0]
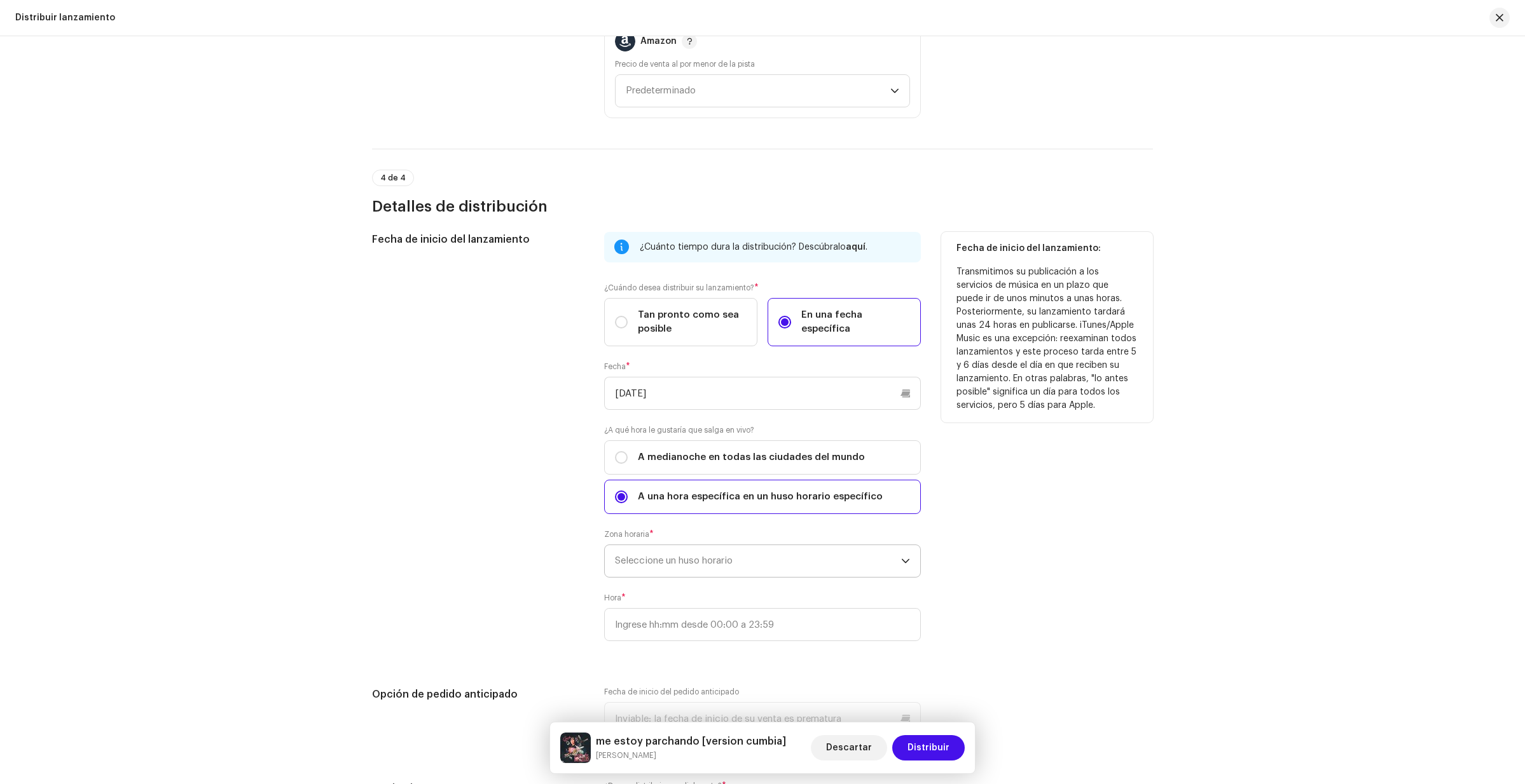
click at [905, 561] on icon "dropdown trigger" at bounding box center [905, 561] width 7 height 4
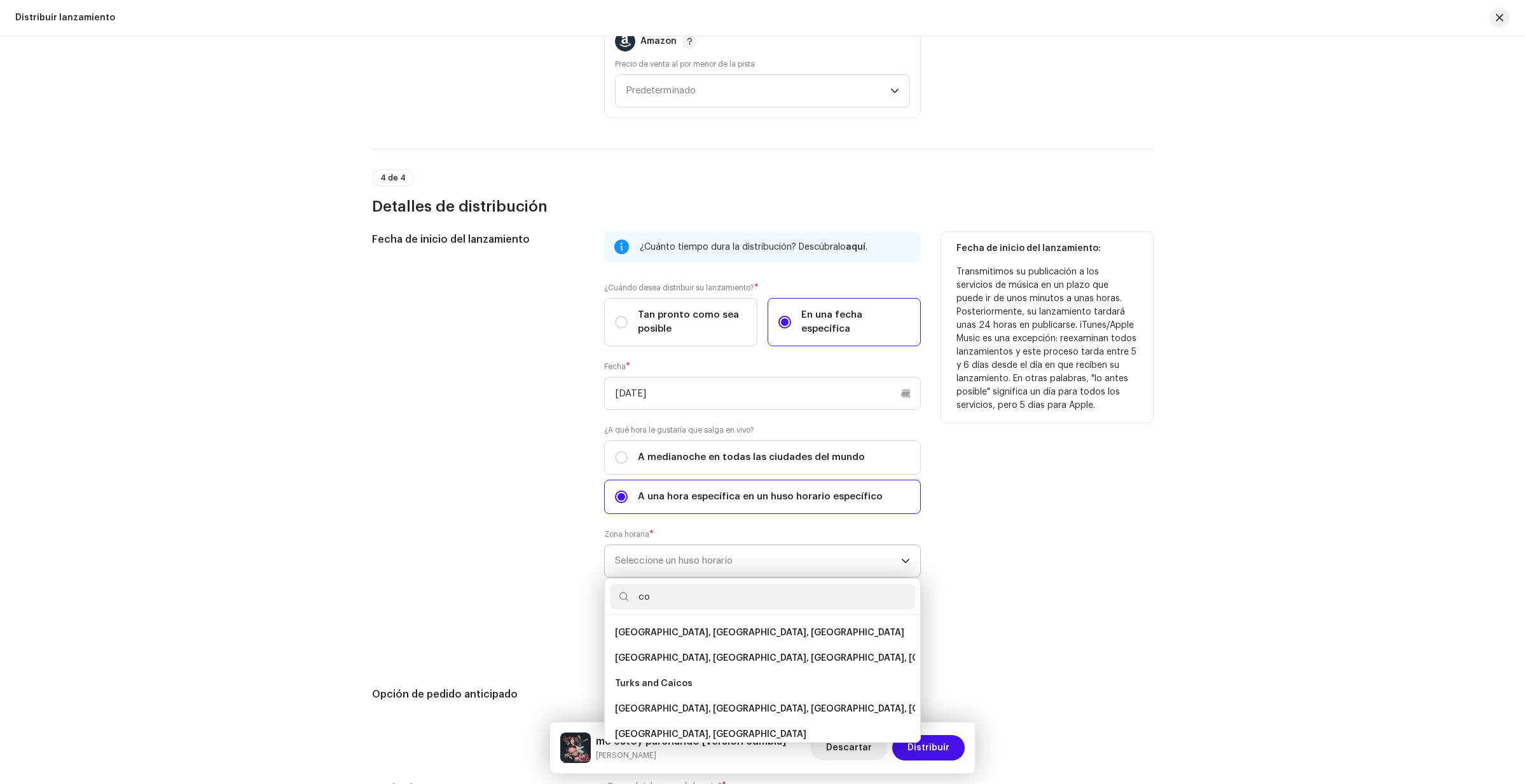
type input "c"
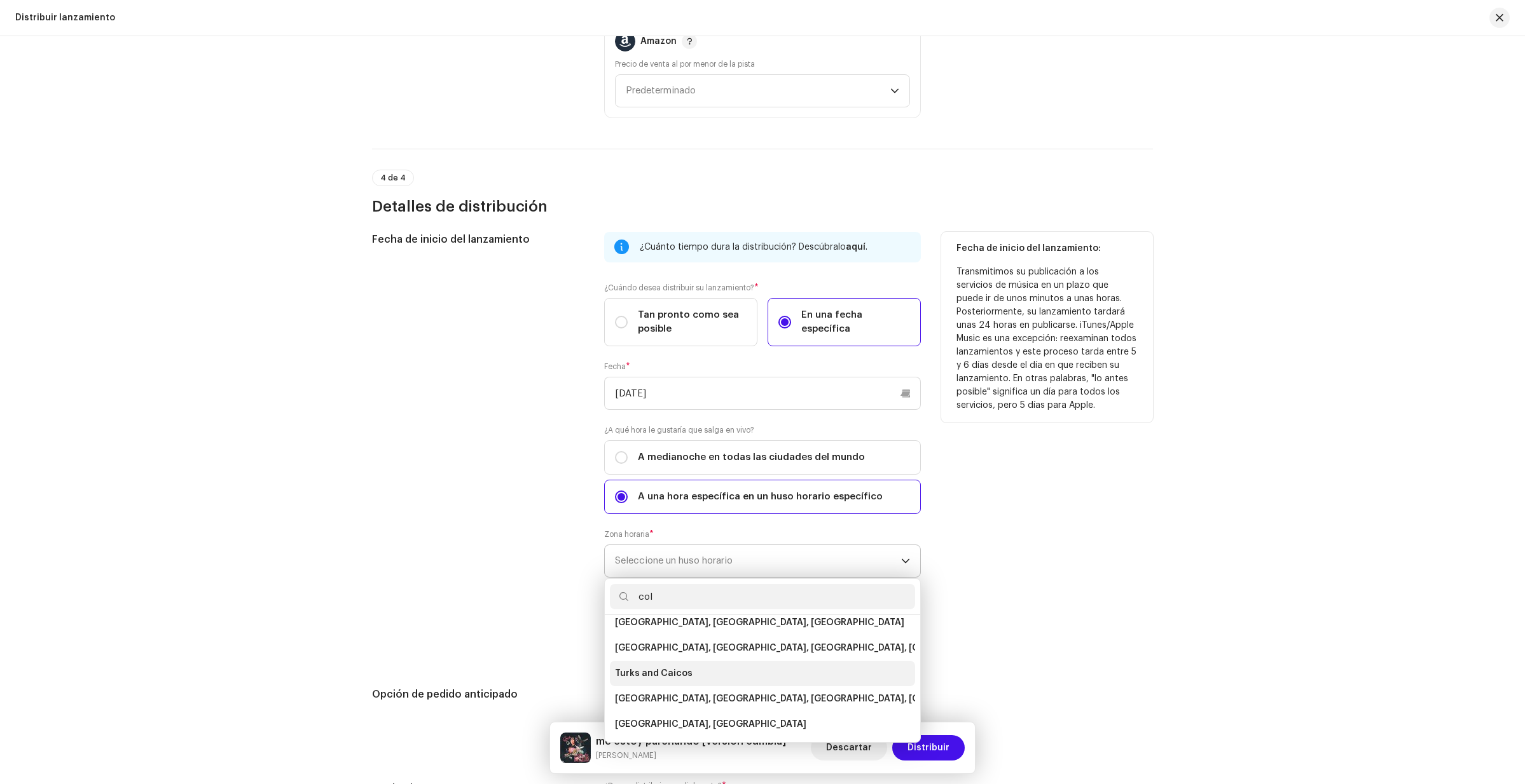
scroll to position [0, 0]
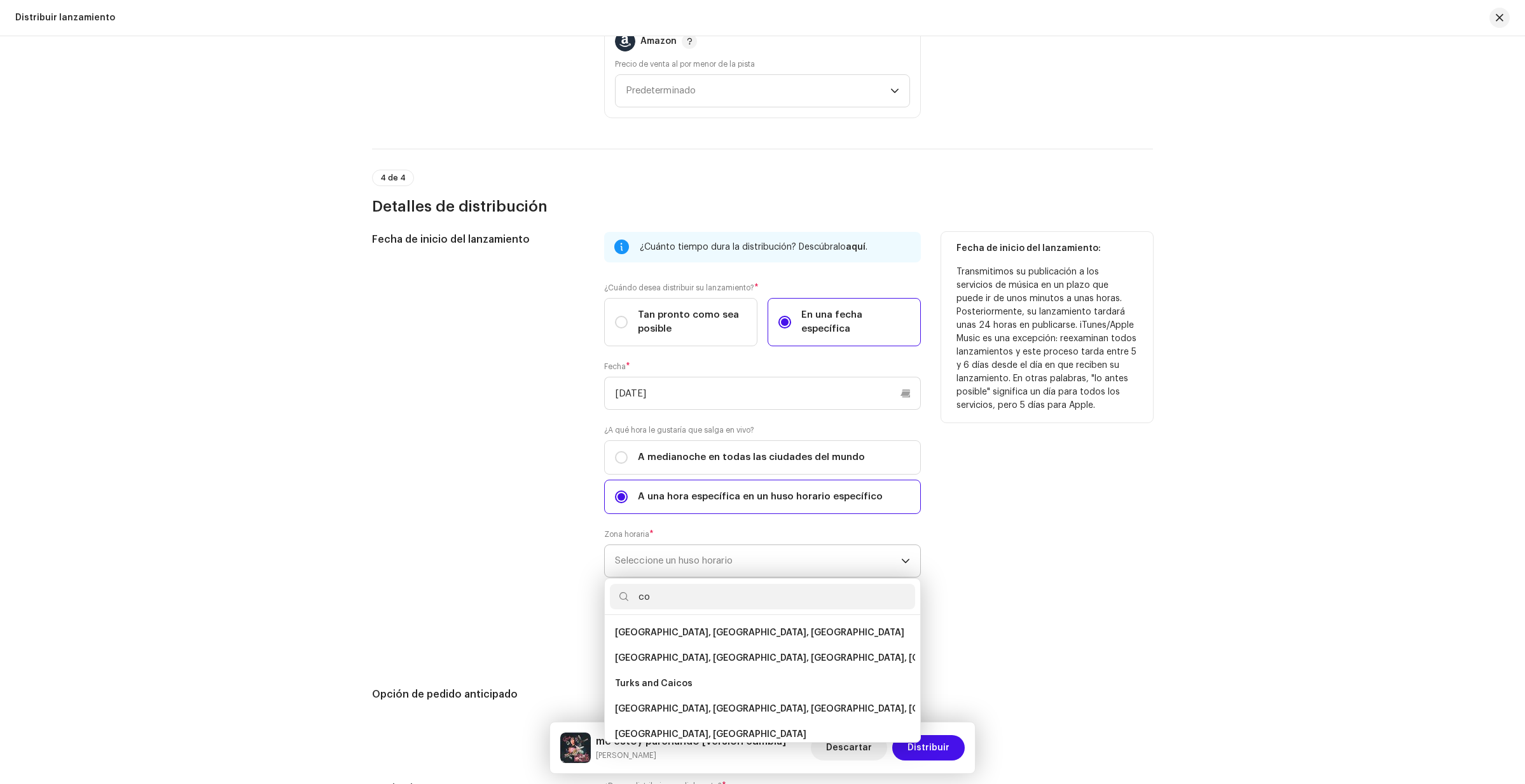
type input "c"
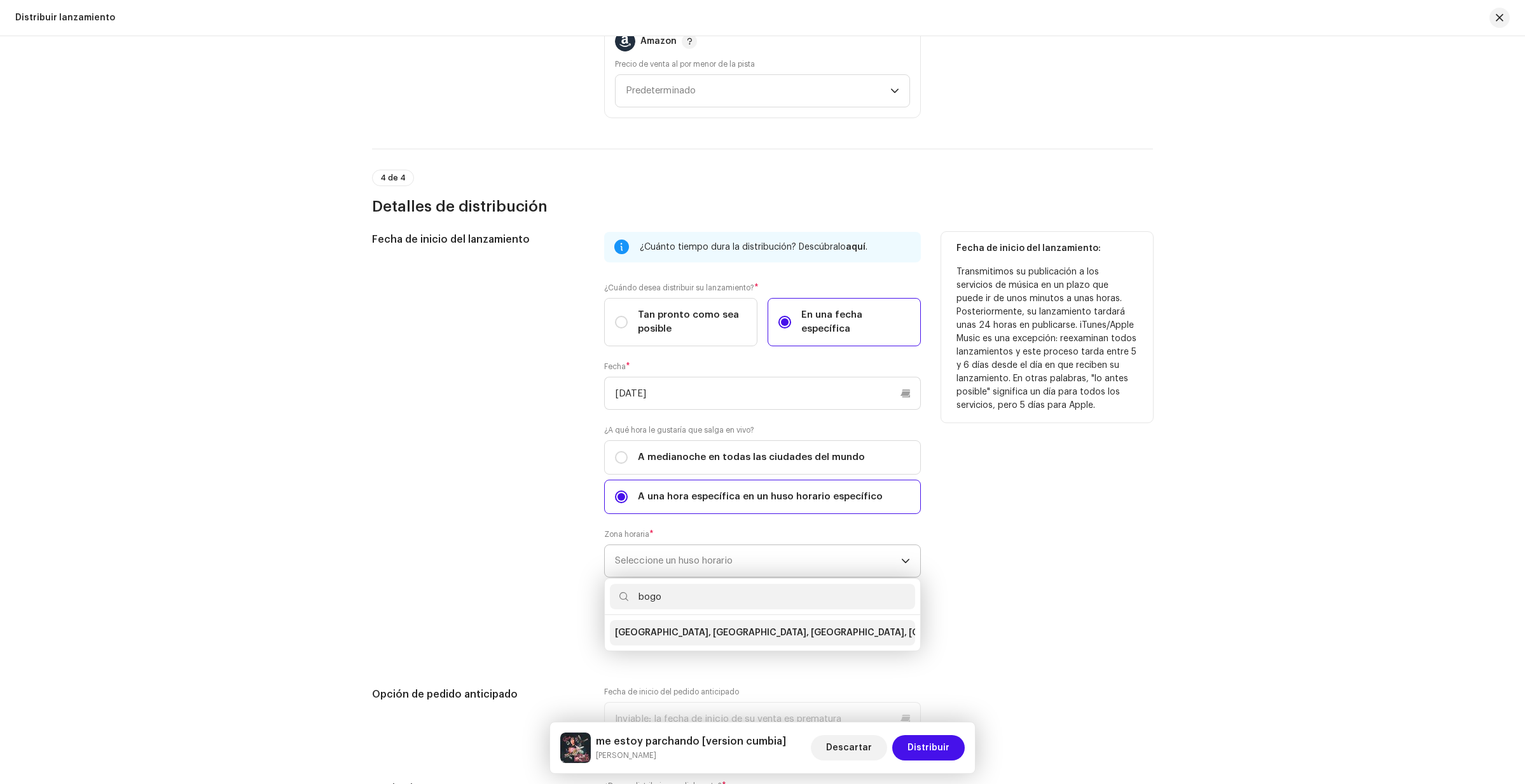
type input "bogo"
click at [710, 631] on span "[GEOGRAPHIC_DATA], [GEOGRAPHIC_DATA], [GEOGRAPHIC_DATA], [GEOGRAPHIC_DATA][PERS…" at bounding box center [844, 633] width 459 height 13
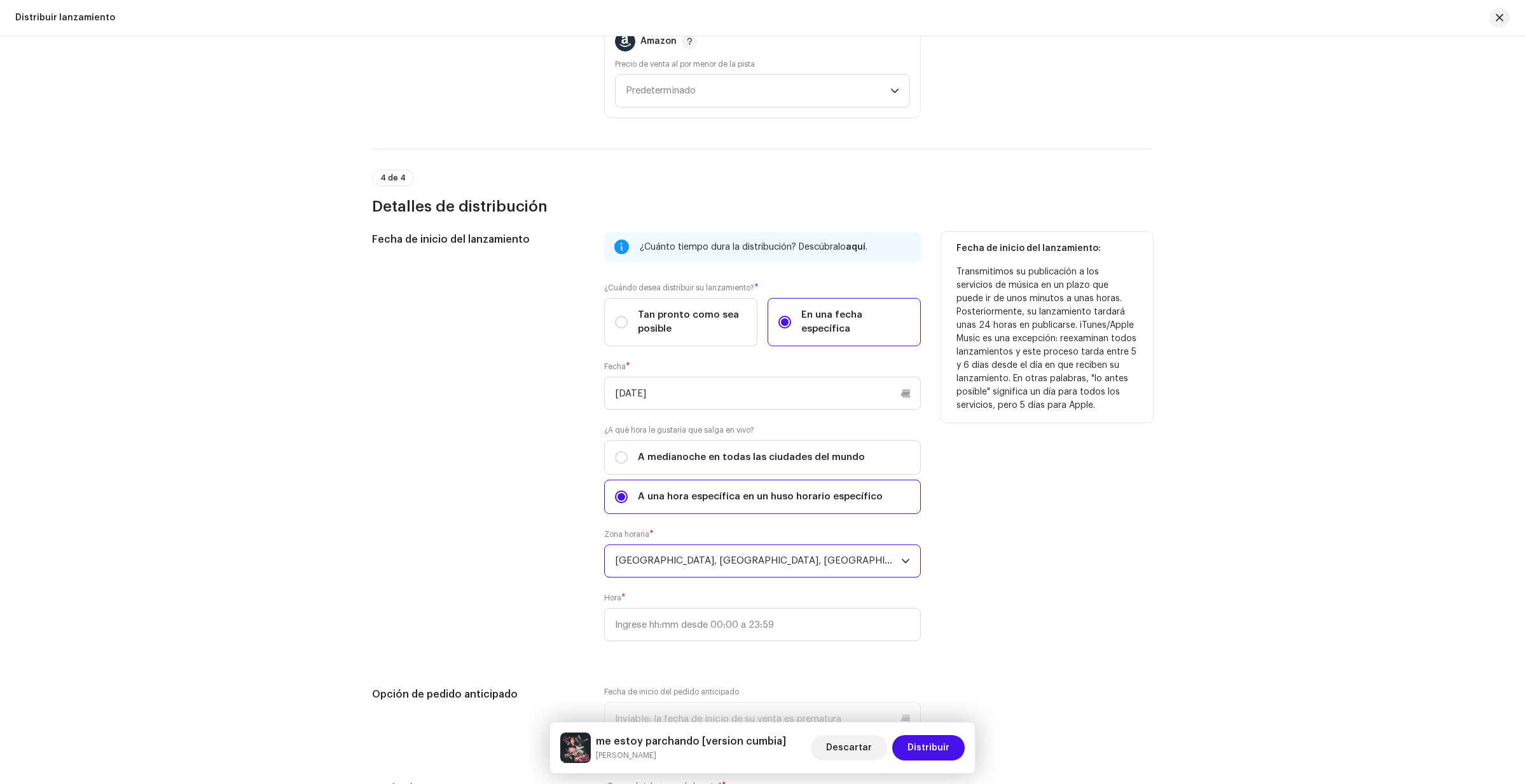
scroll to position [2006, 0]
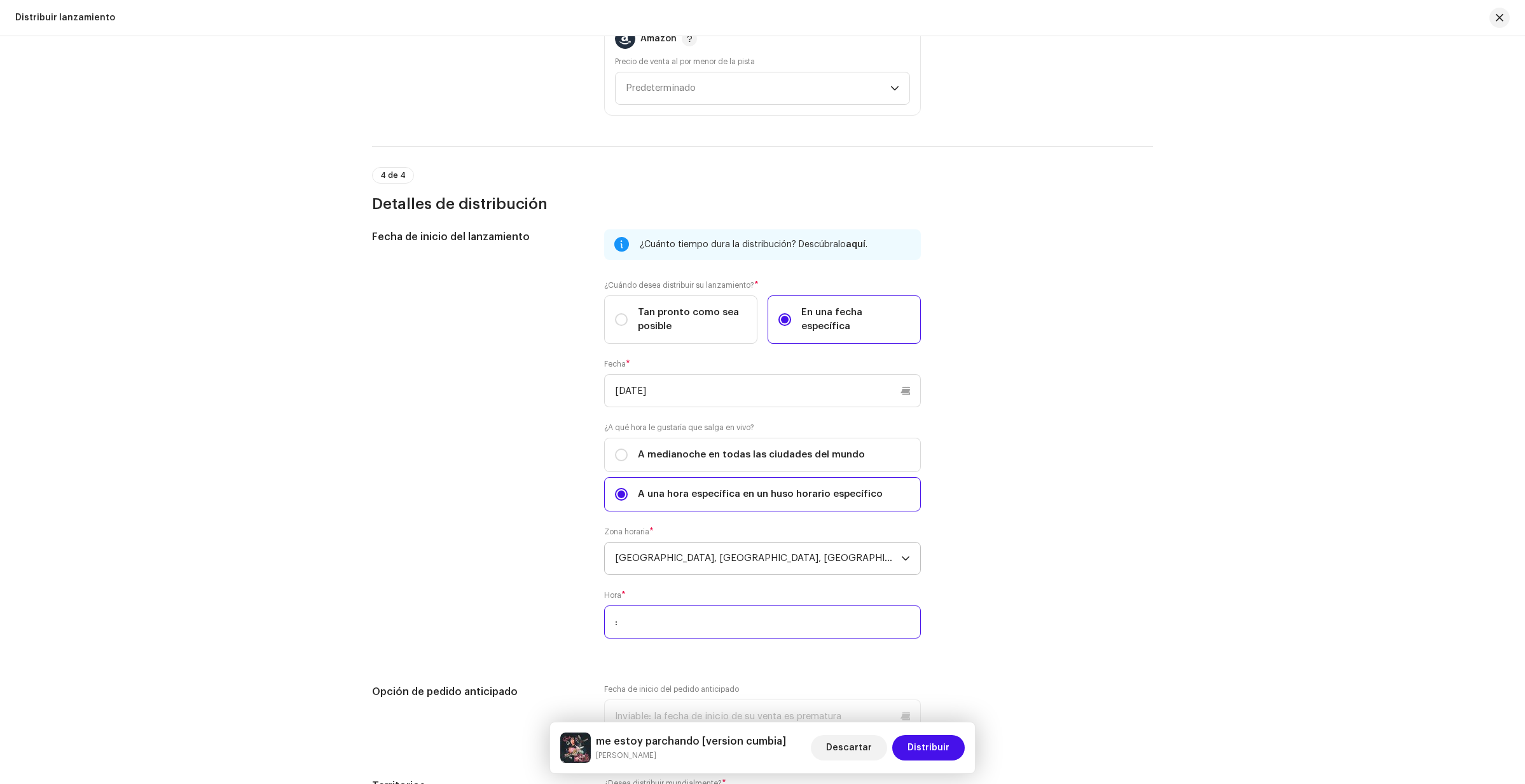
click at [732, 621] on input ":" at bounding box center [762, 622] width 317 height 33
type input "12:00"
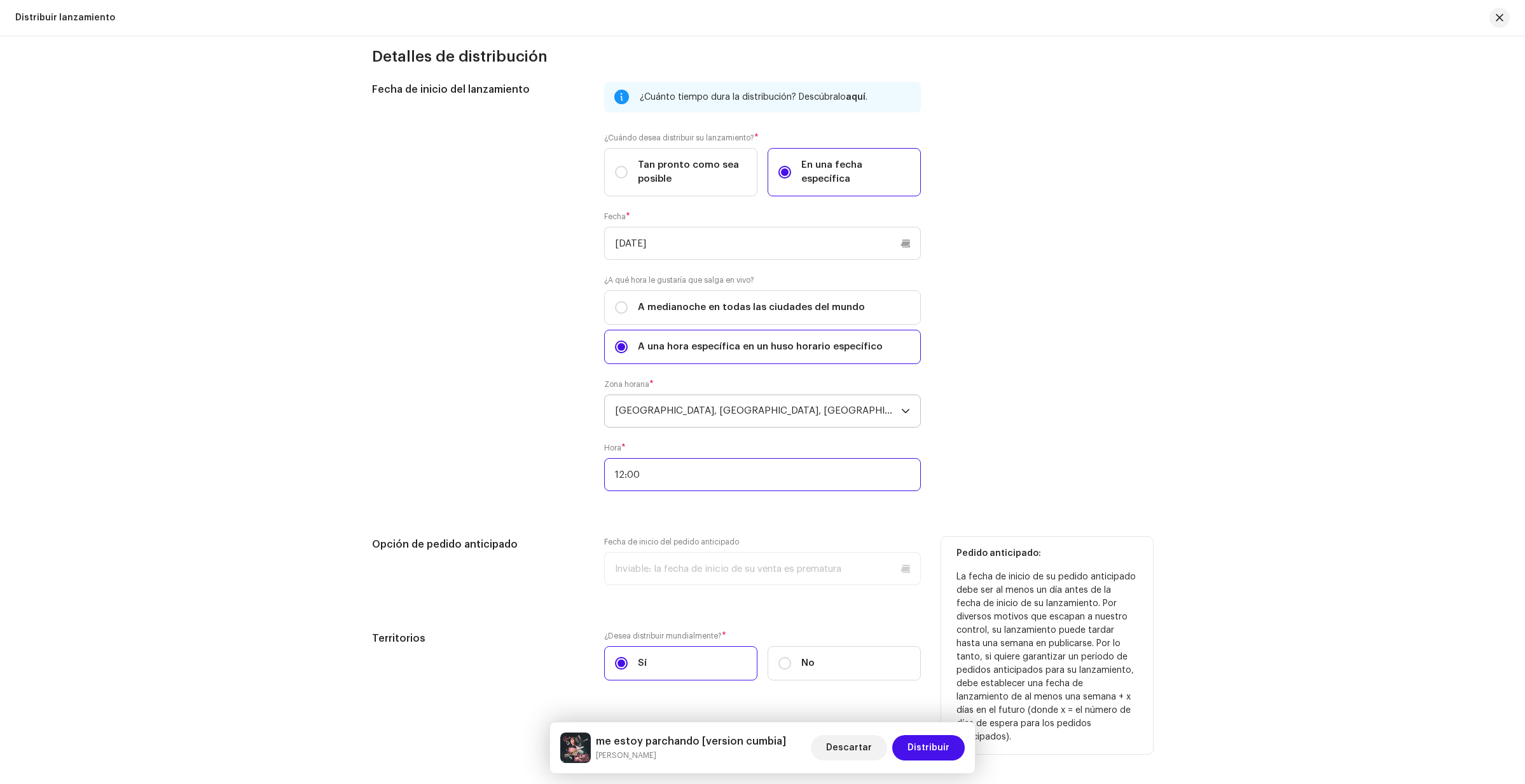
scroll to position [2187, 0]
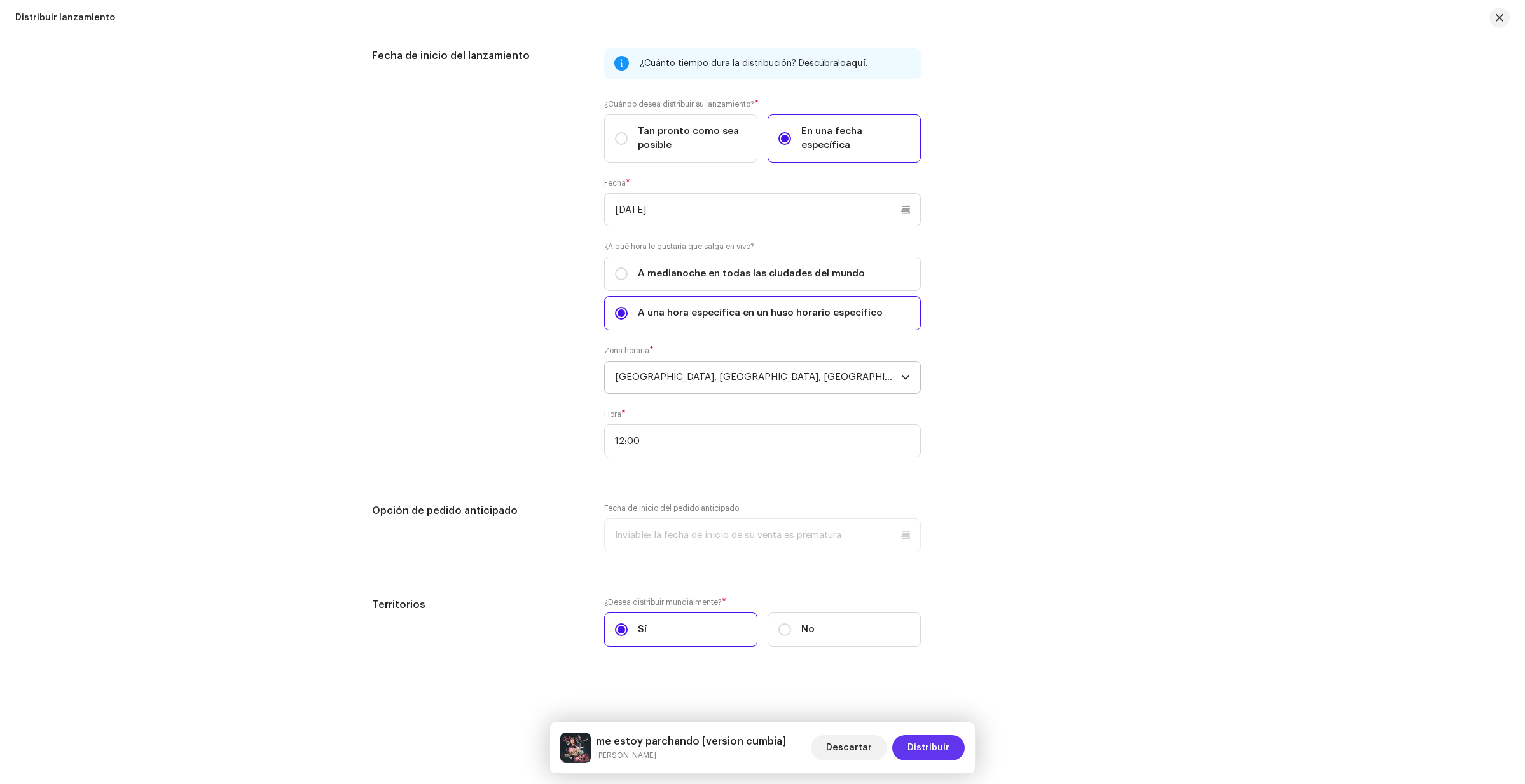
click at [950, 750] on button "Distribuir" at bounding box center [928, 748] width 72 height 25
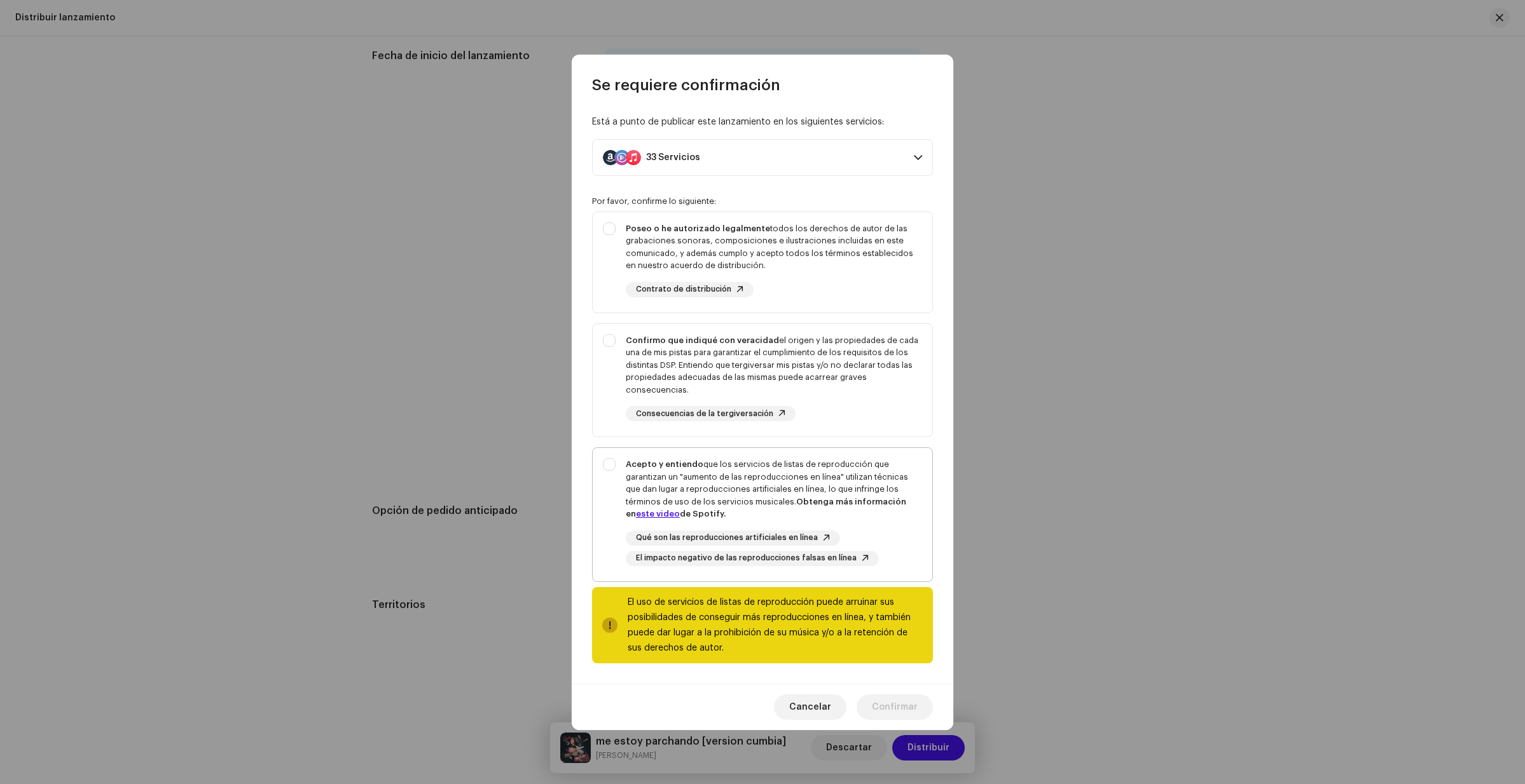
click at [609, 471] on div "Acepto y entiendo que los servicios de listas de reproducción que garantizan un…" at bounding box center [762, 513] width 339 height 128
checkbox input "true"
click at [608, 342] on div "Confirmo que indiqué con veracidad el origen y las propiedades de cada una de m…" at bounding box center [762, 378] width 339 height 108
checkbox input "true"
click at [607, 231] on div "Poseo o he autorizado legalmente todos los derechos de autor de las grabaciones…" at bounding box center [762, 260] width 339 height 95
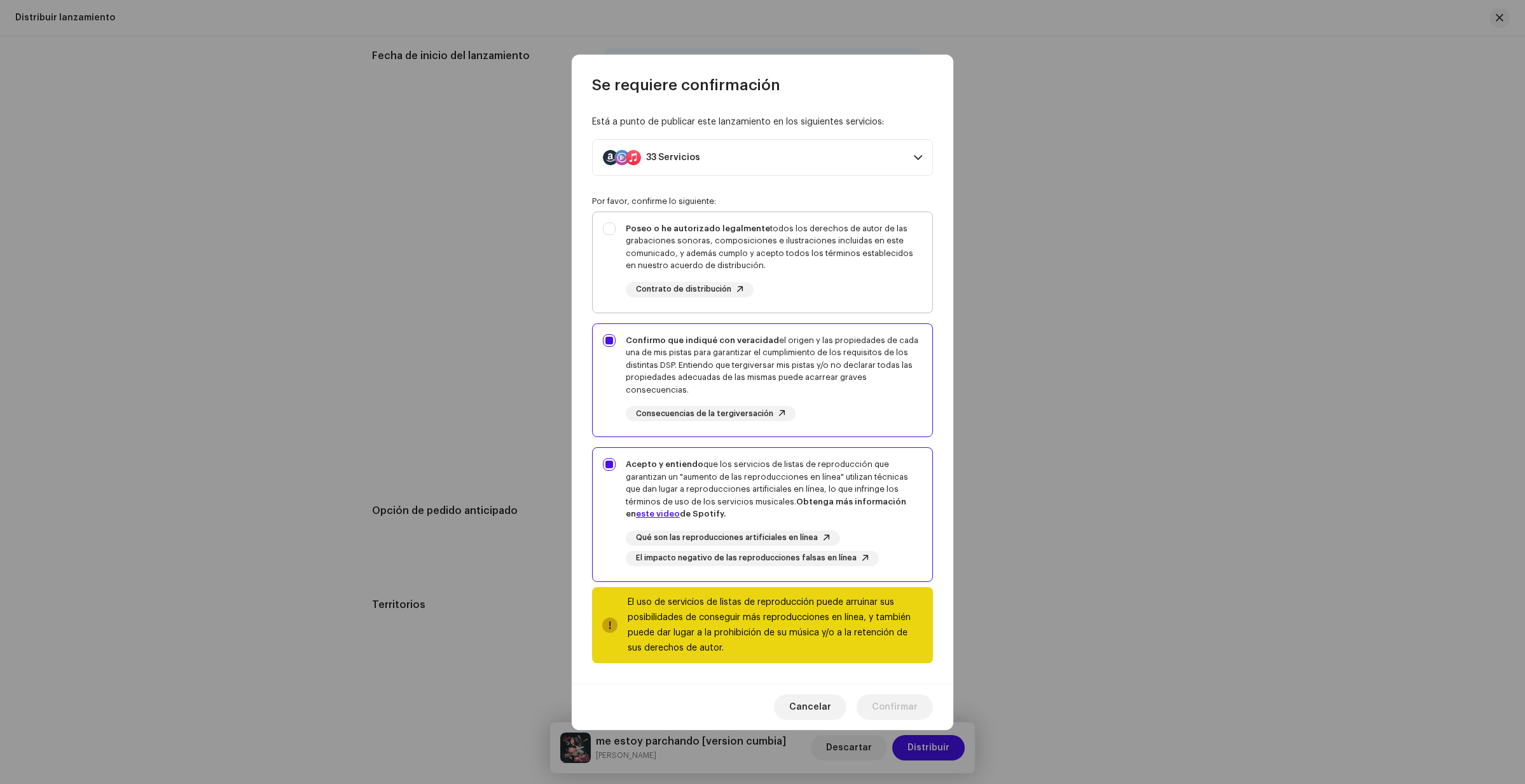
checkbox input "true"
click at [913, 155] on span at bounding box center [917, 158] width 8 height 10
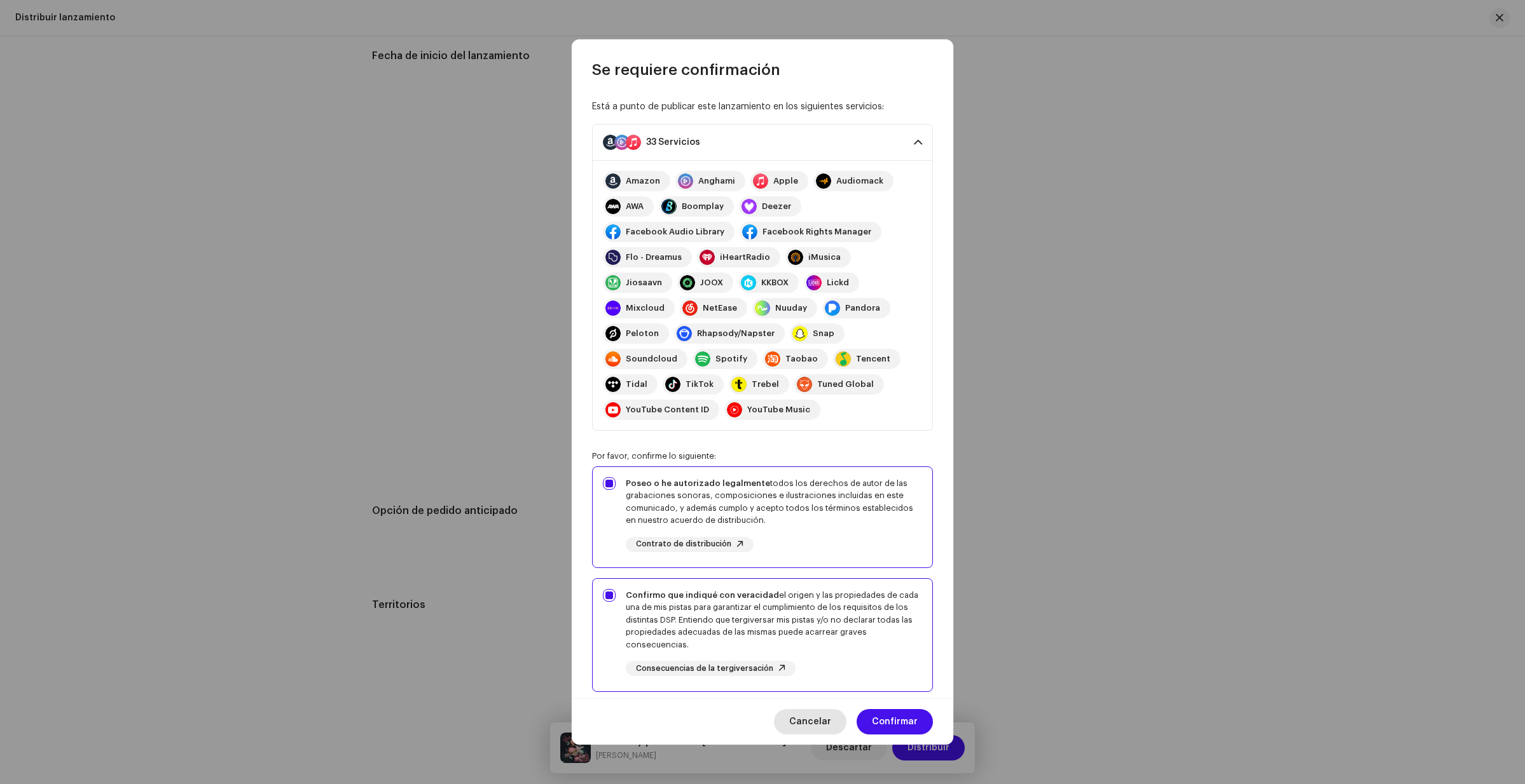
click at [812, 718] on span "Cancelar" at bounding box center [809, 722] width 42 height 25
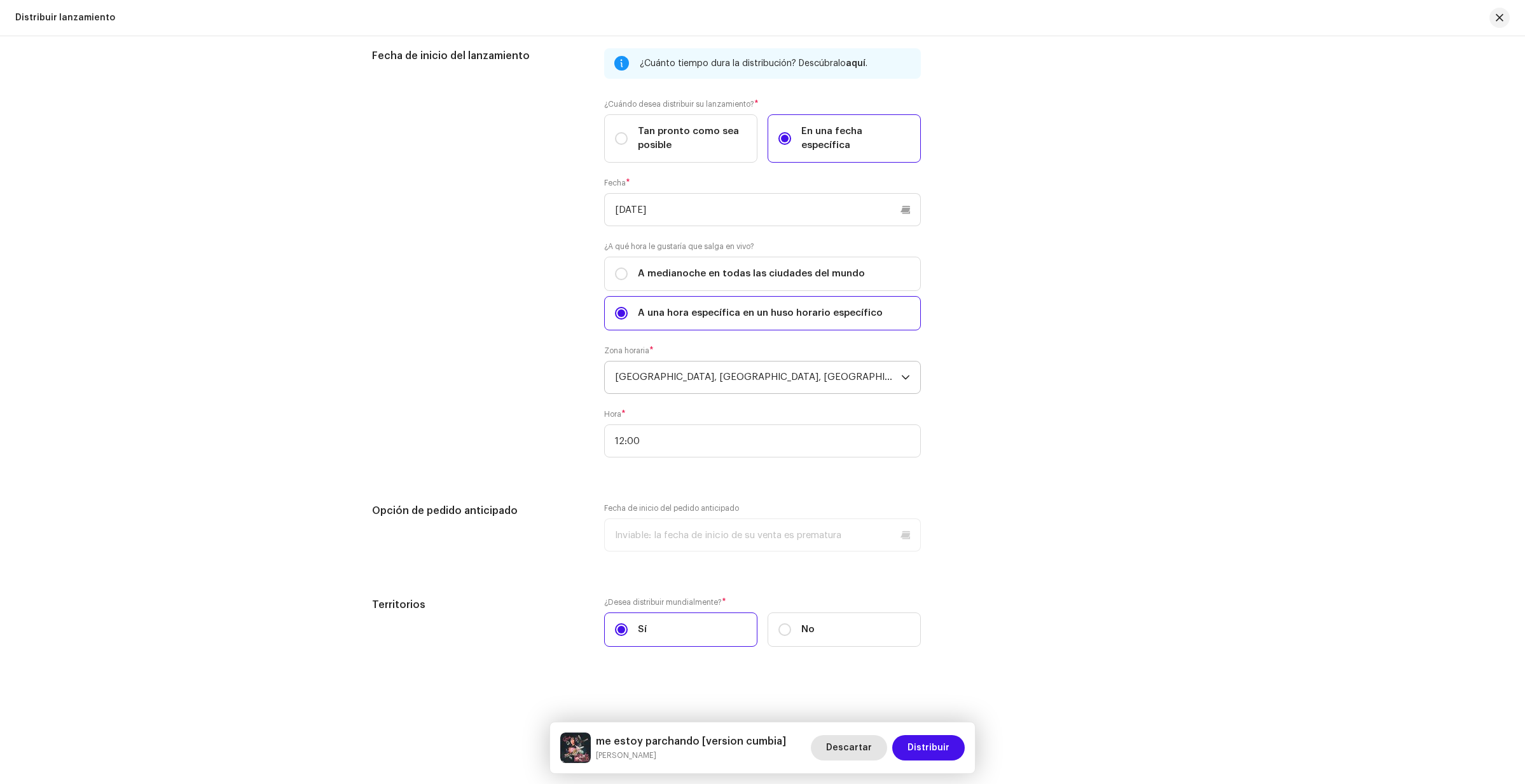
click at [859, 747] on span "Descartar" at bounding box center [848, 748] width 46 height 25
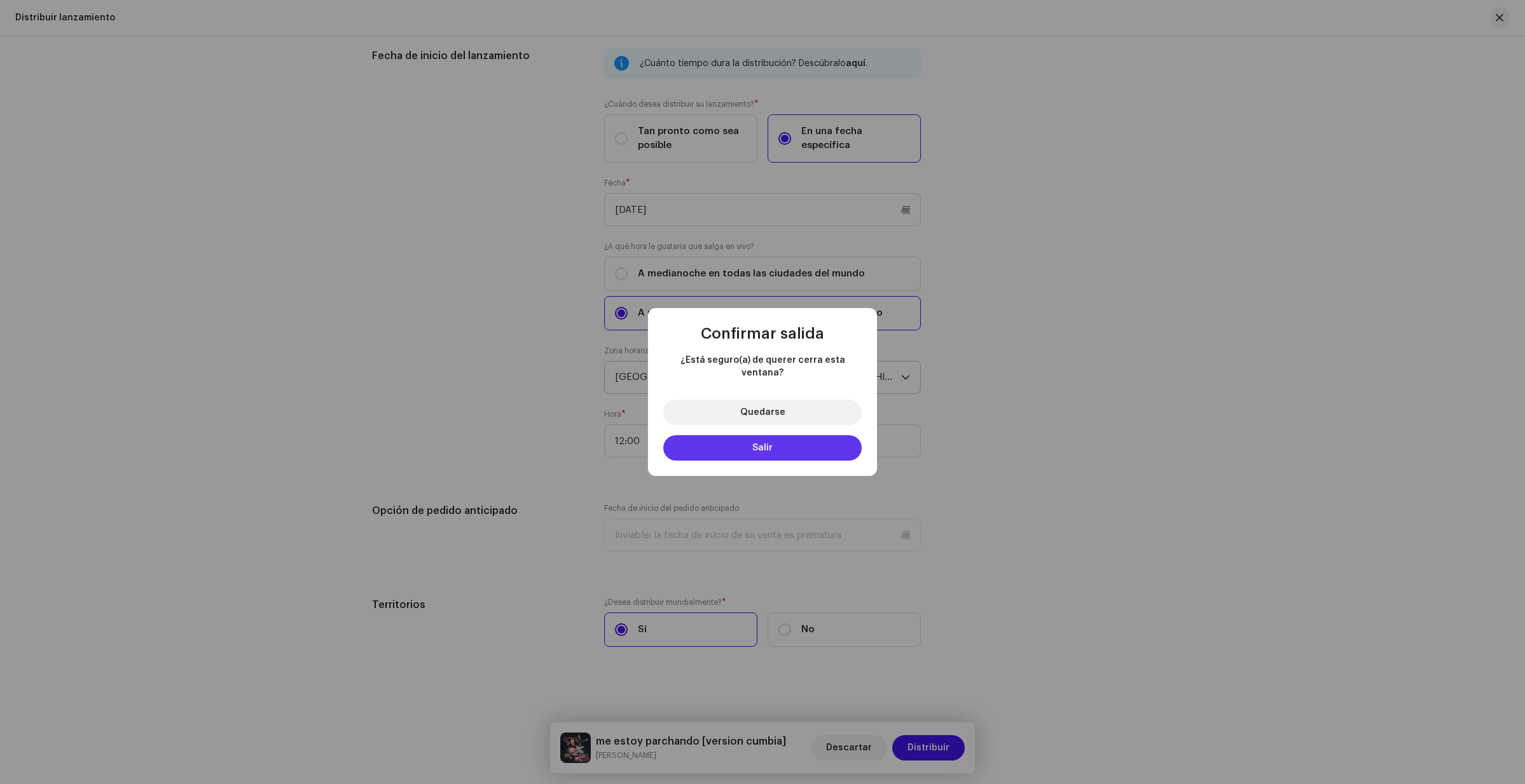
click at [803, 444] on button "Salir" at bounding box center [762, 448] width 198 height 25
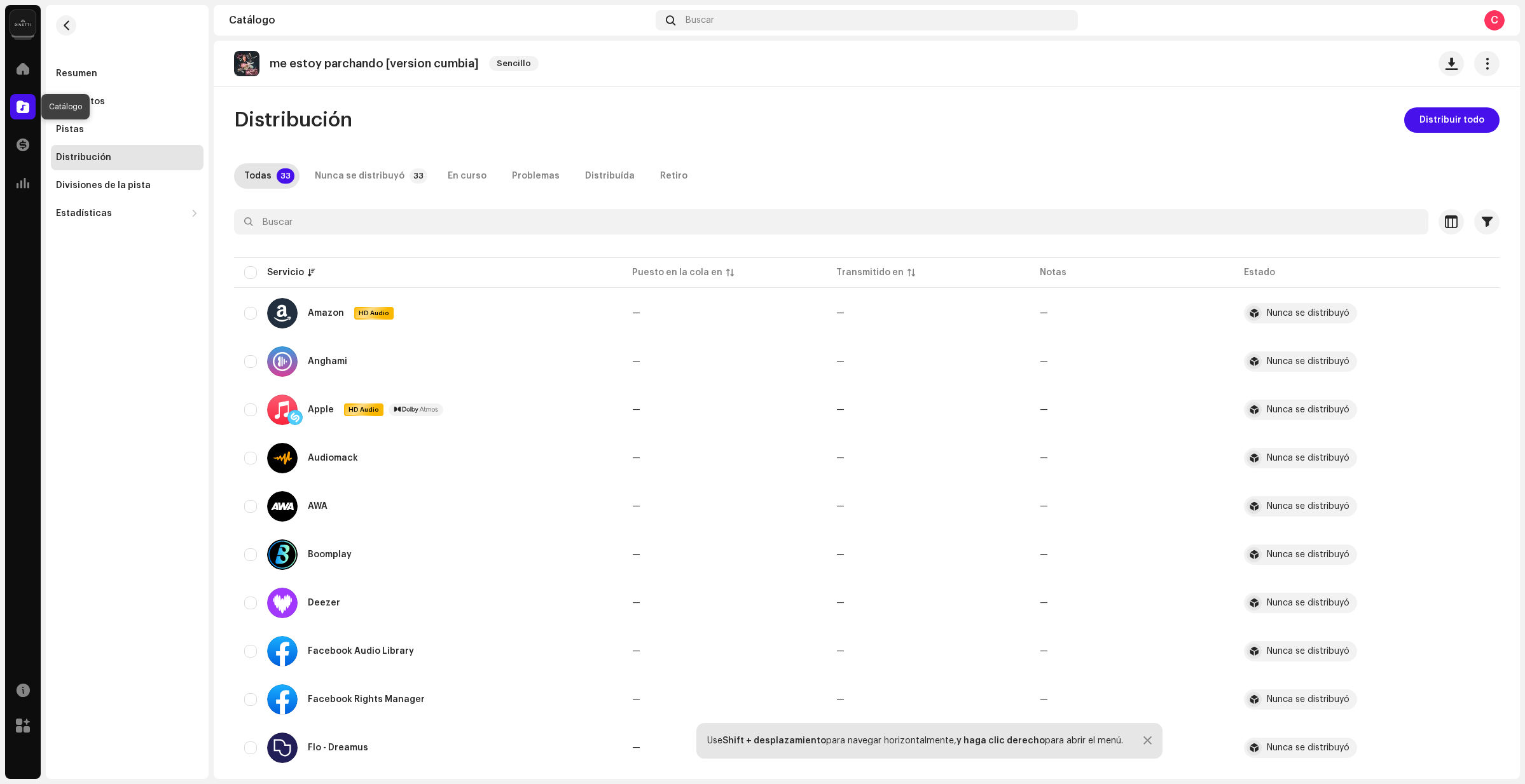
click at [24, 103] on span at bounding box center [22, 107] width 13 height 10
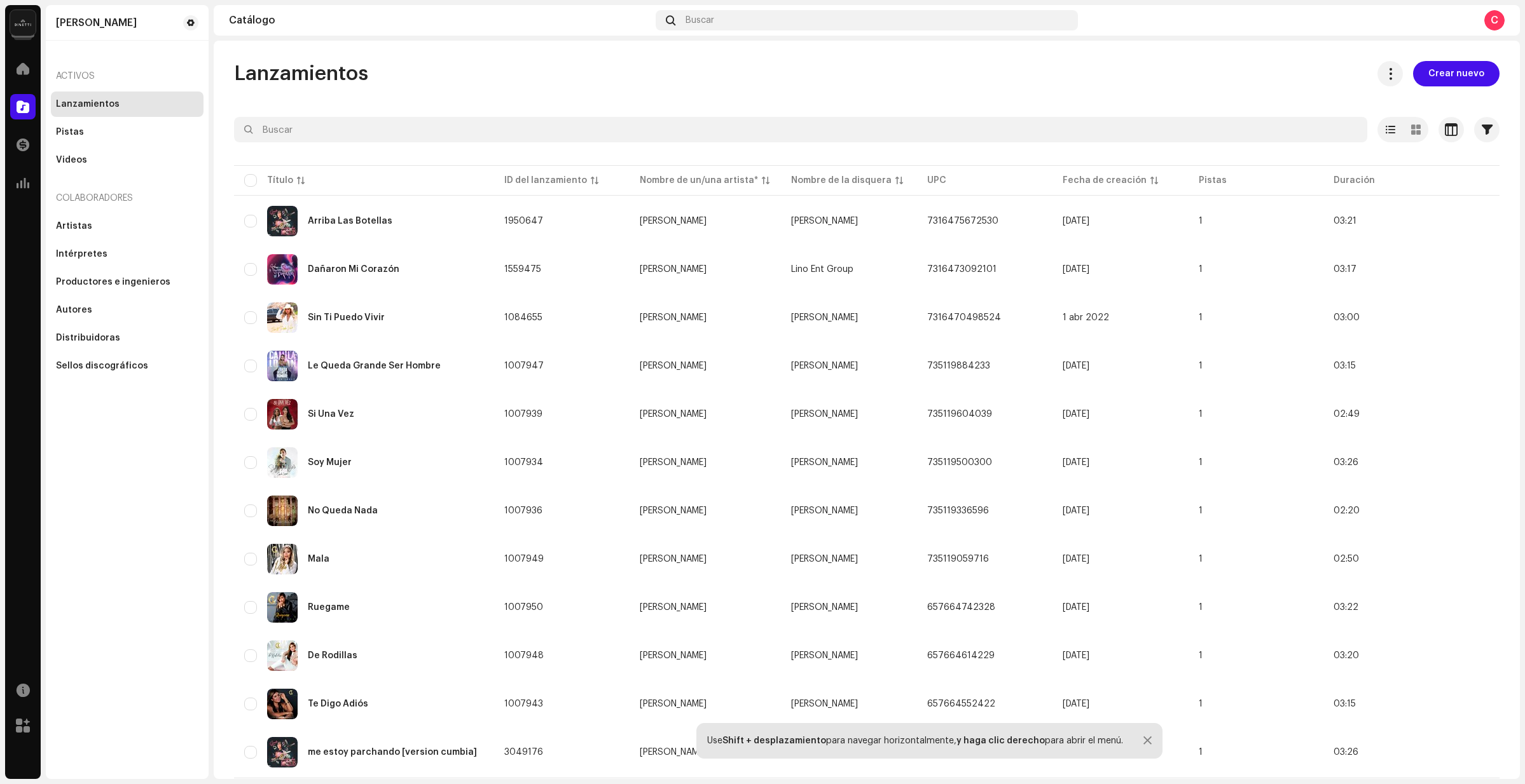
scroll to position [30, 0]
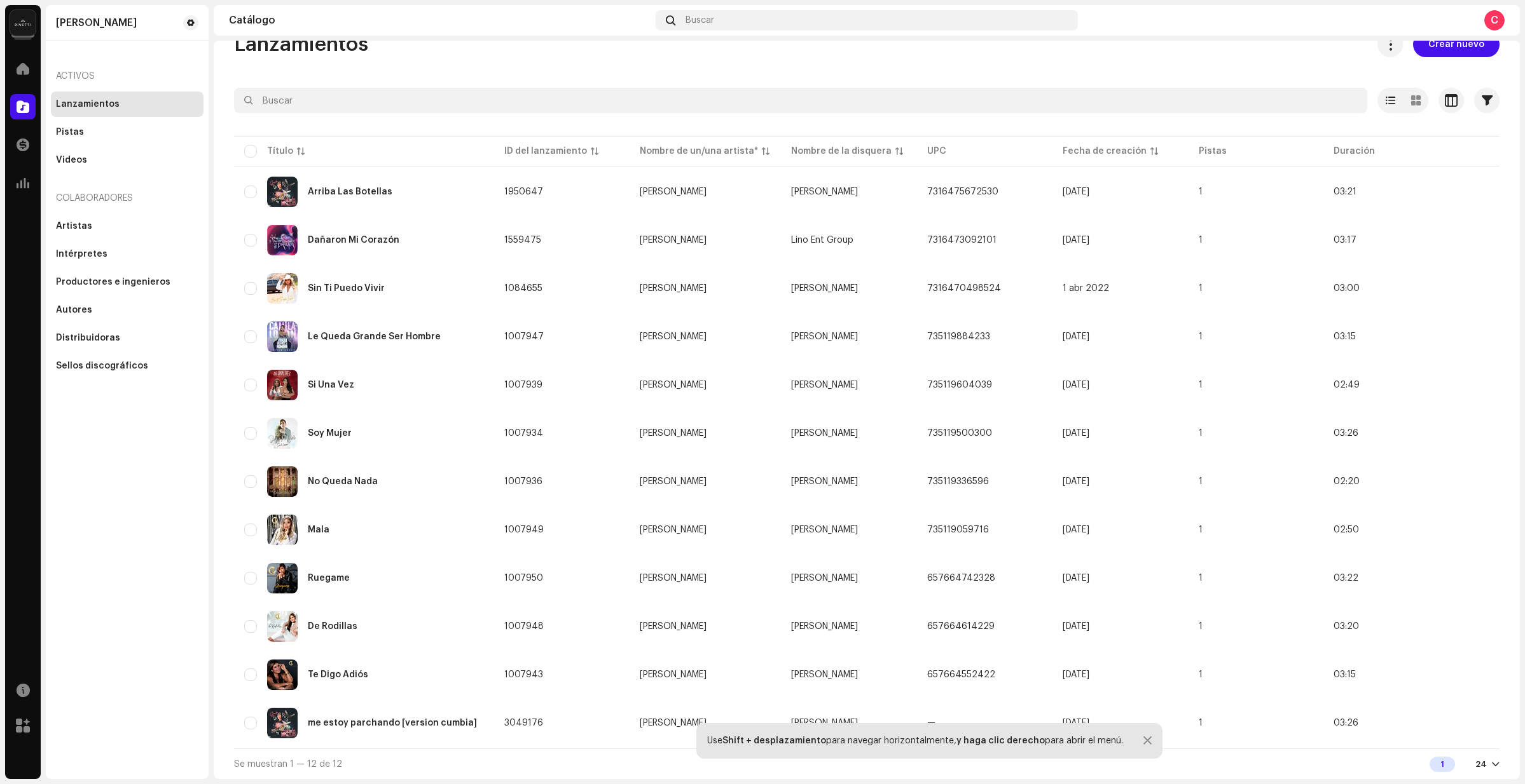
click at [1143, 741] on div at bounding box center [1147, 741] width 8 height 10
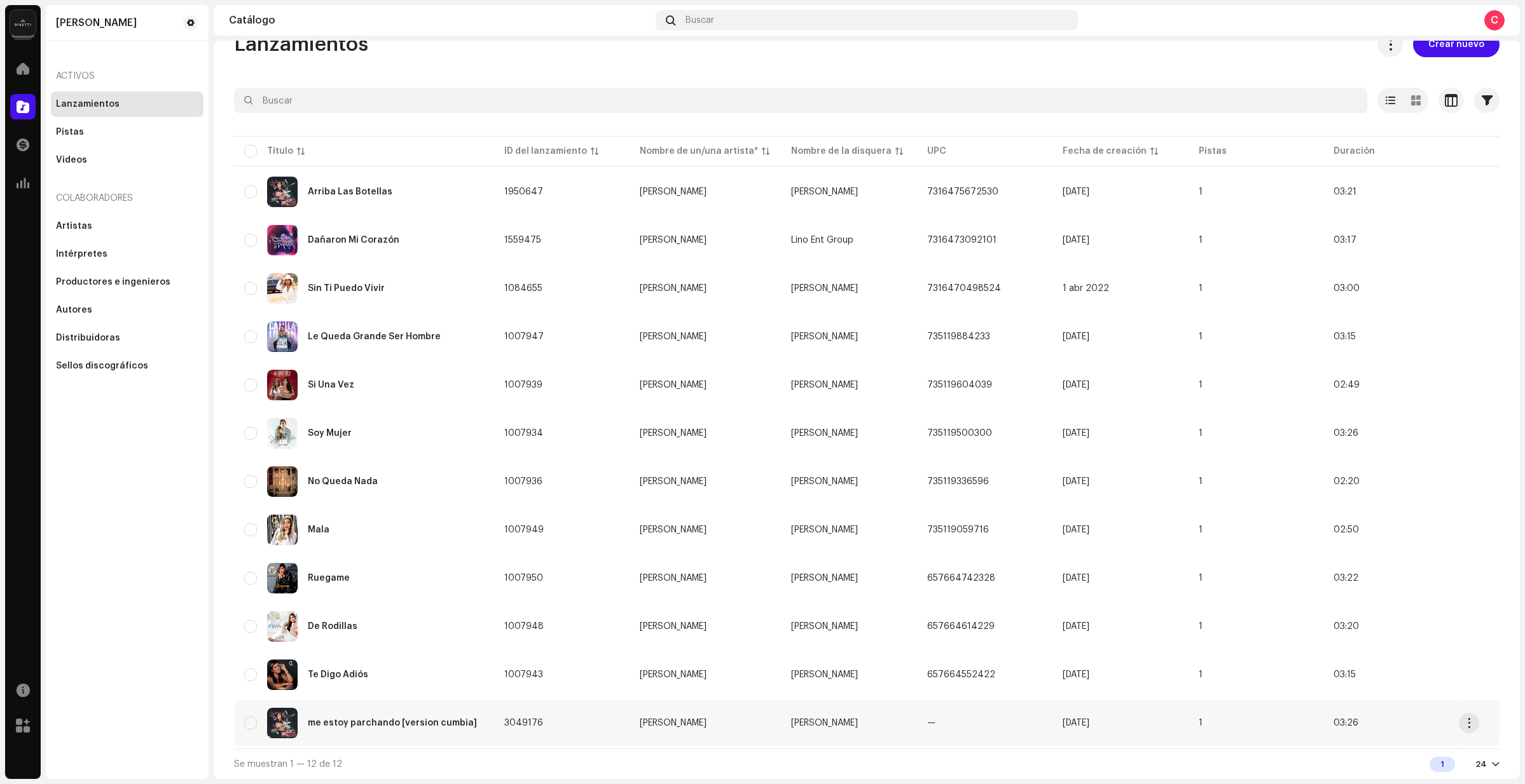
click at [265, 720] on div "me estoy parchando [version cumbia]" at bounding box center [364, 723] width 240 height 30
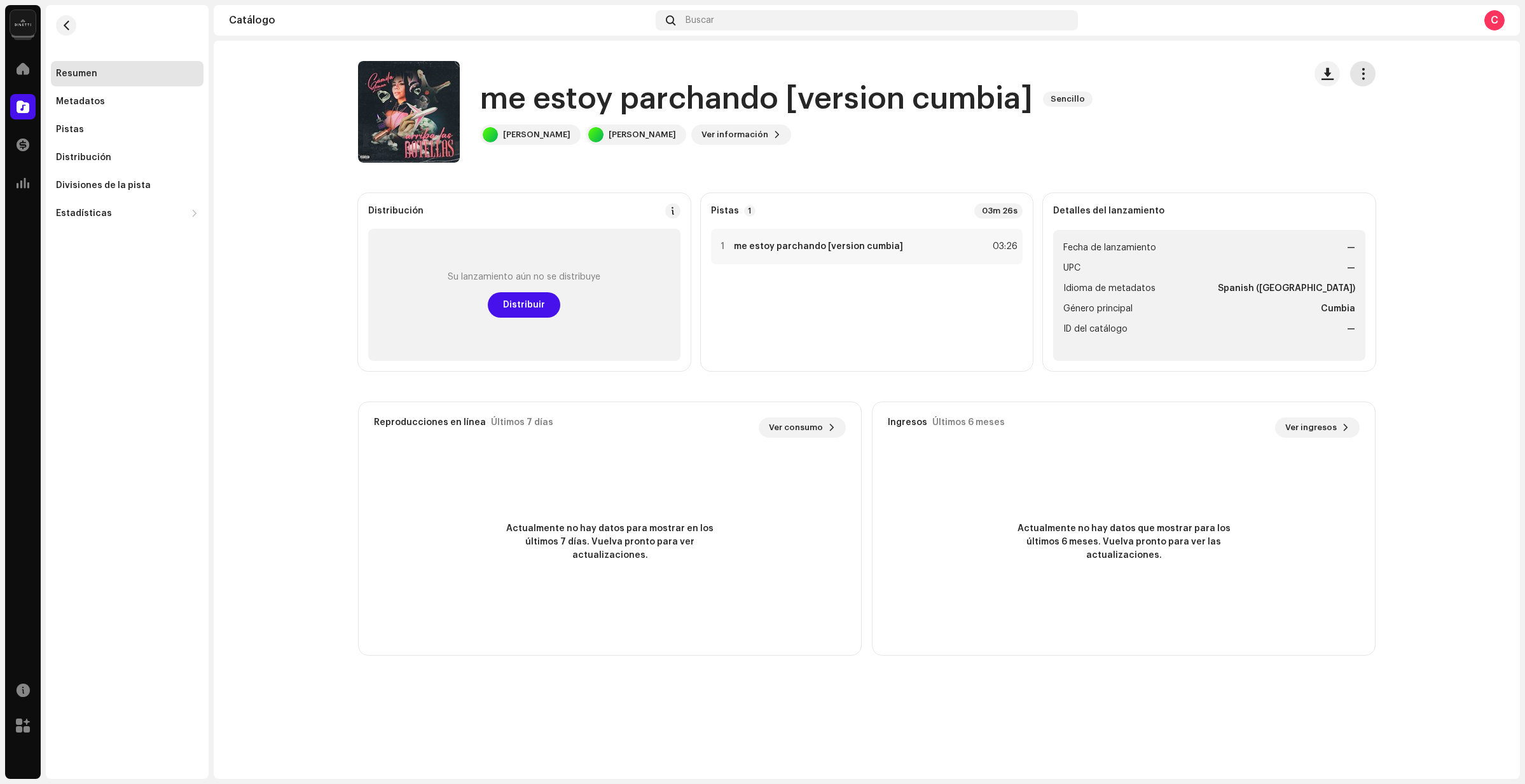
click at [1363, 77] on span "button" at bounding box center [1363, 74] width 12 height 10
click at [1369, 131] on span "Editar" at bounding box center [1374, 131] width 27 height 10
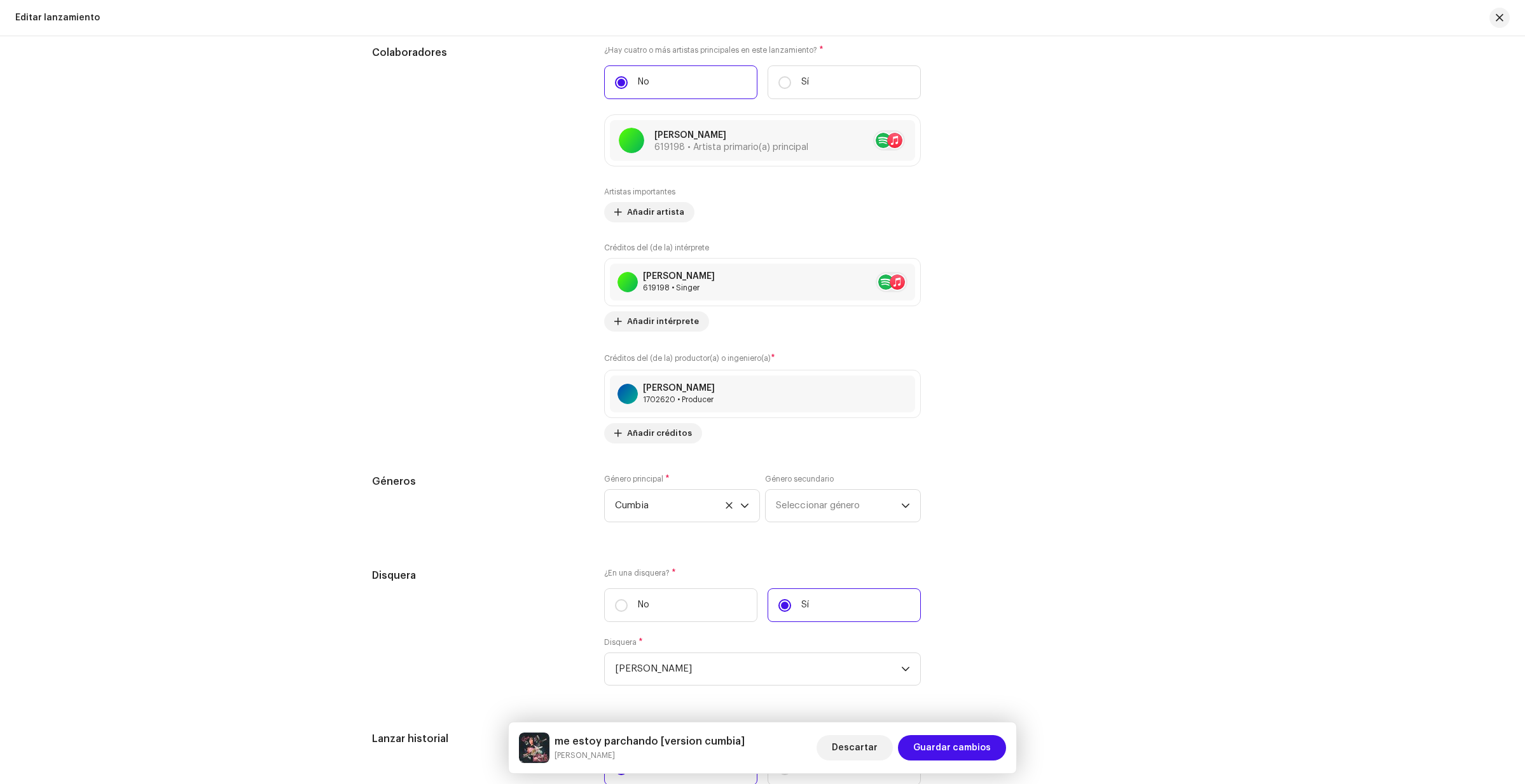
scroll to position [1782, 0]
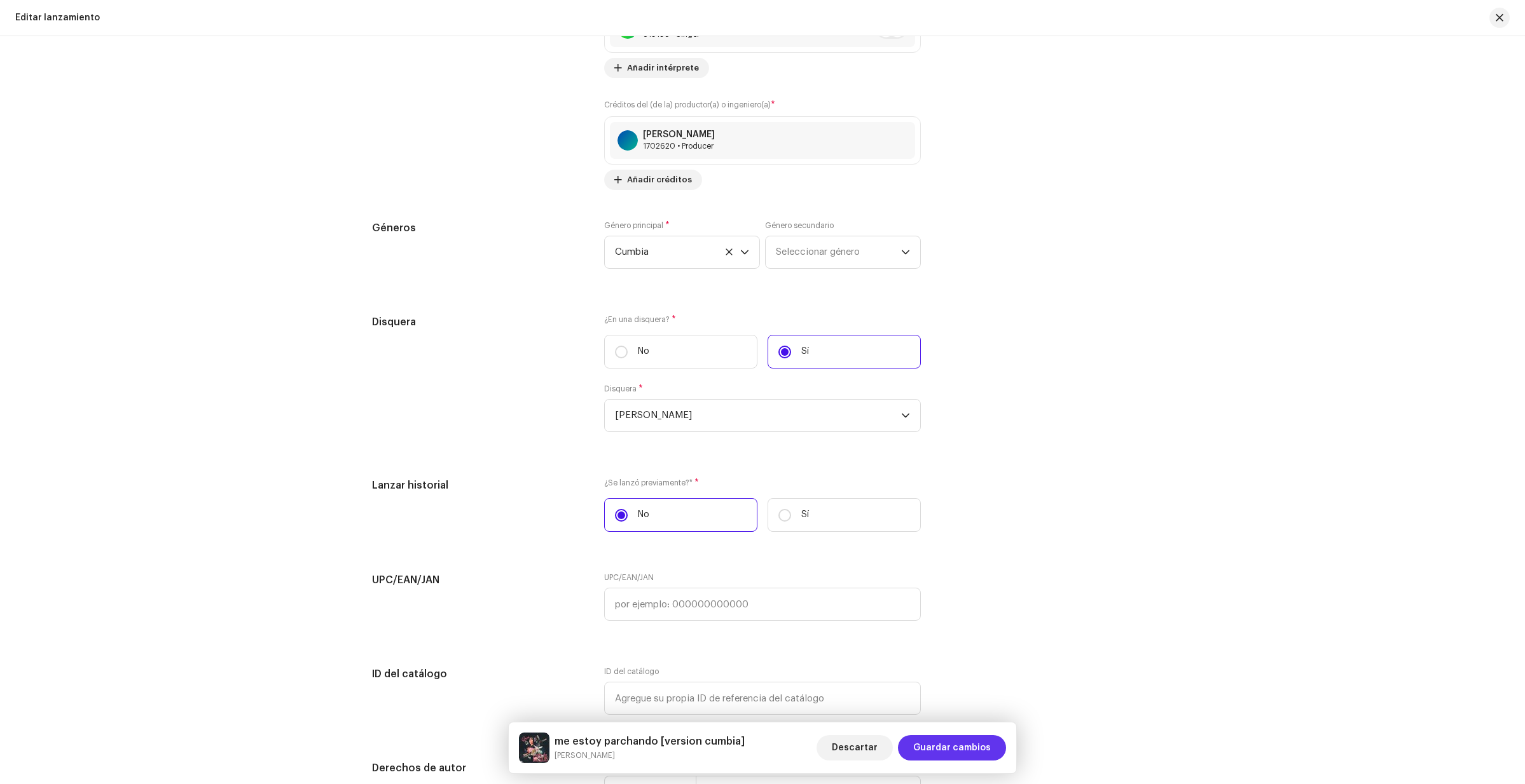
click at [973, 752] on span "Guardar cambios" at bounding box center [952, 748] width 77 height 25
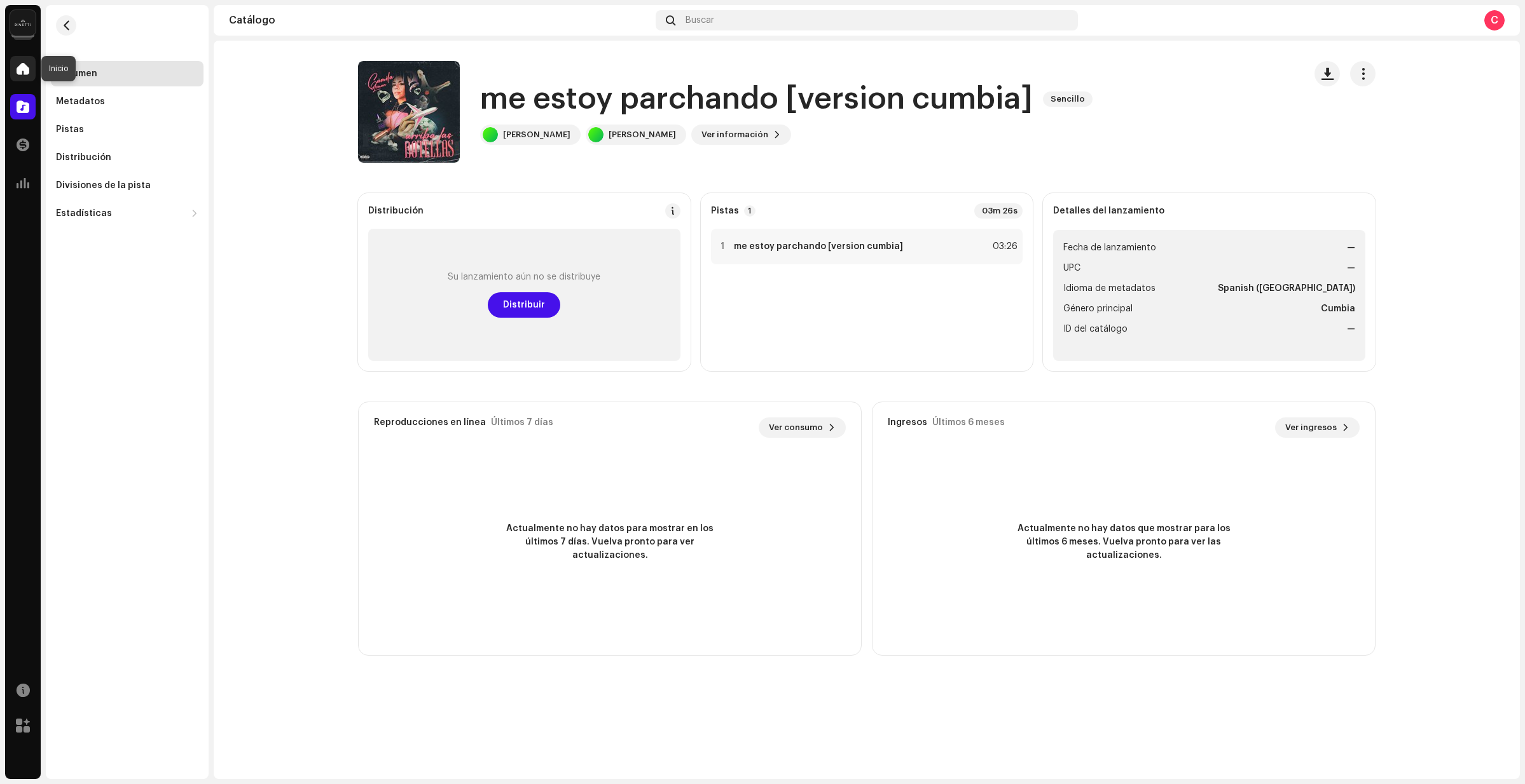
click at [25, 69] on span at bounding box center [22, 69] width 13 height 10
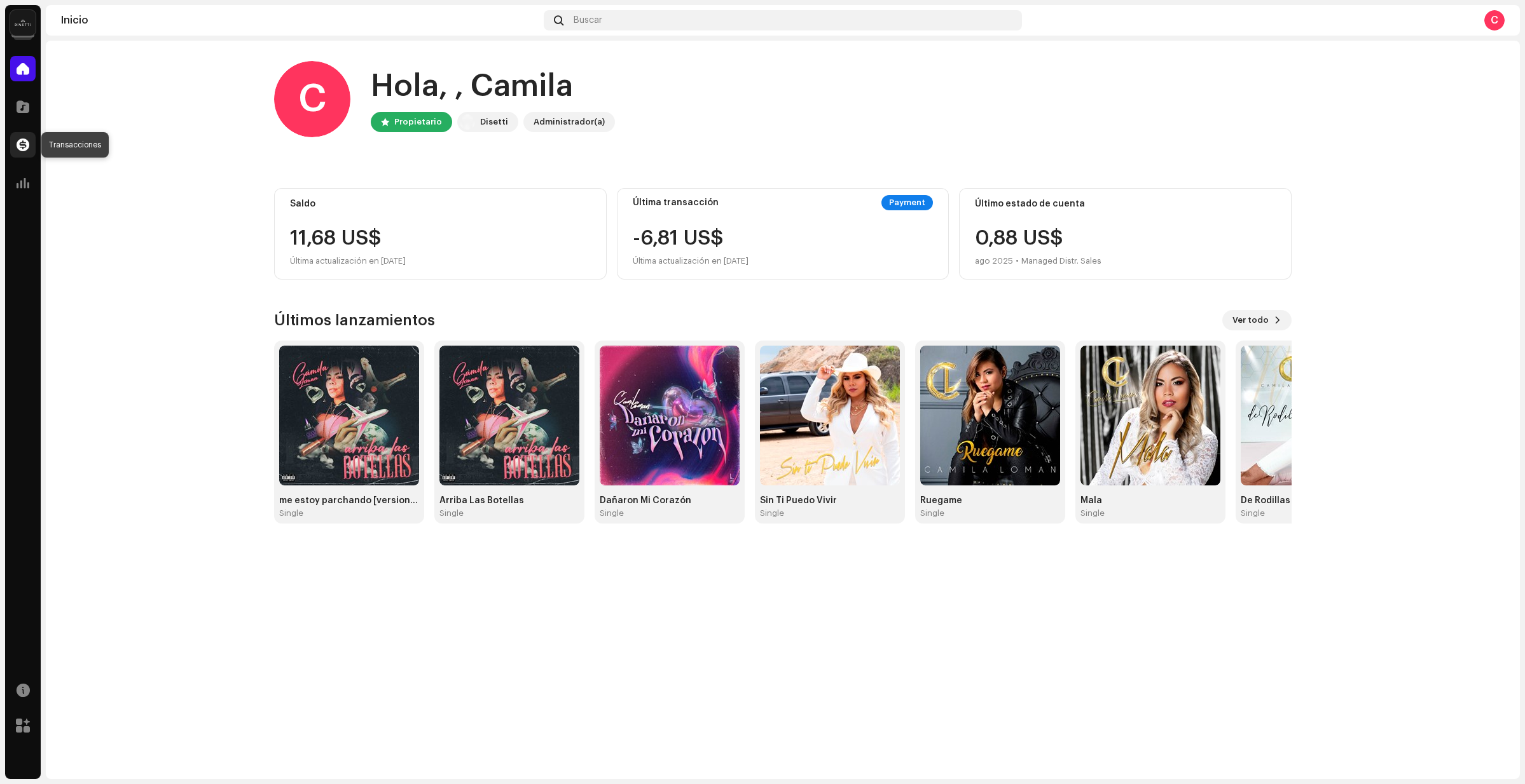
click at [26, 150] on span at bounding box center [22, 145] width 13 height 10
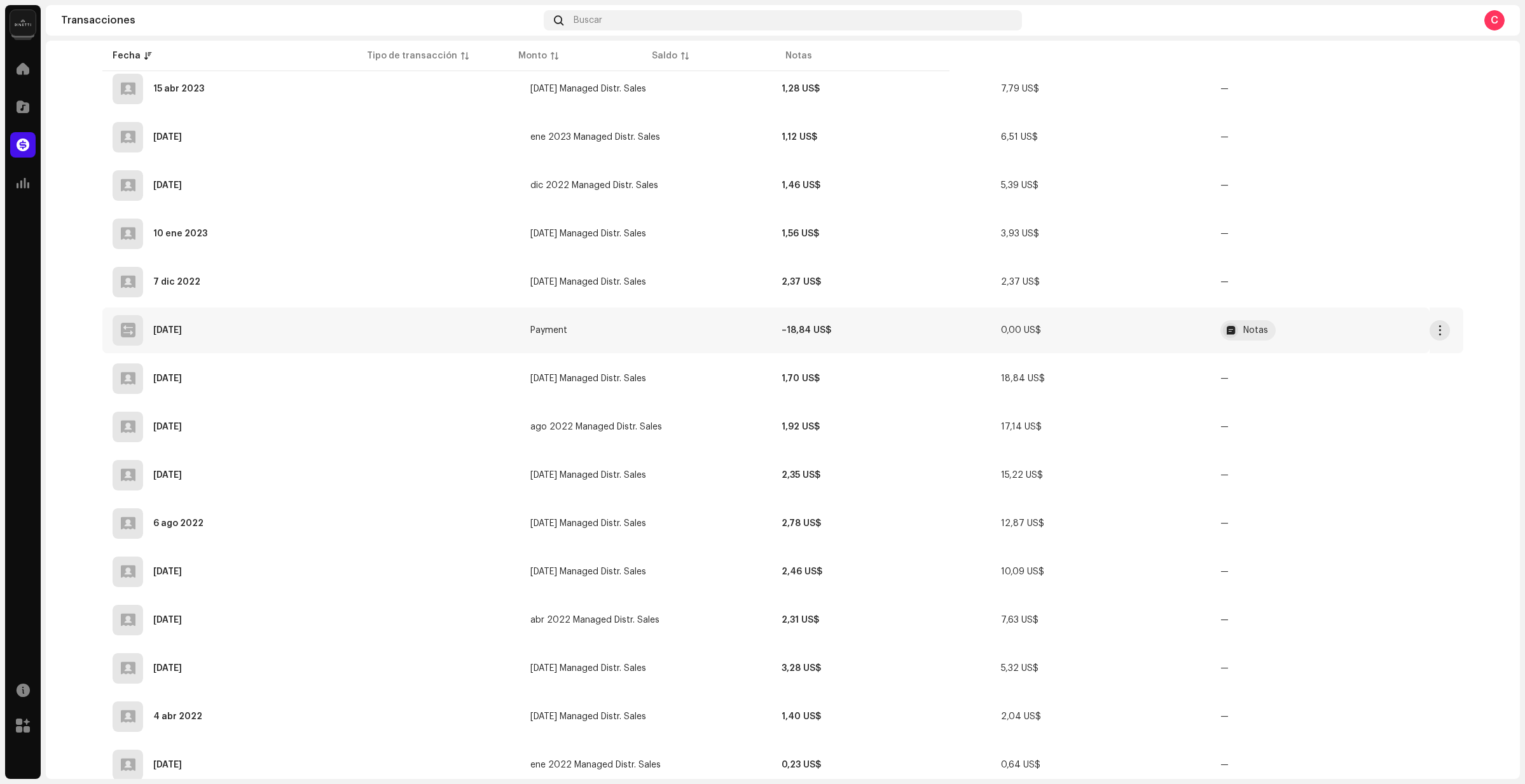
scroll to position [1836, 0]
click at [771, 471] on td "2,35 US$" at bounding box center [880, 473] width 219 height 46
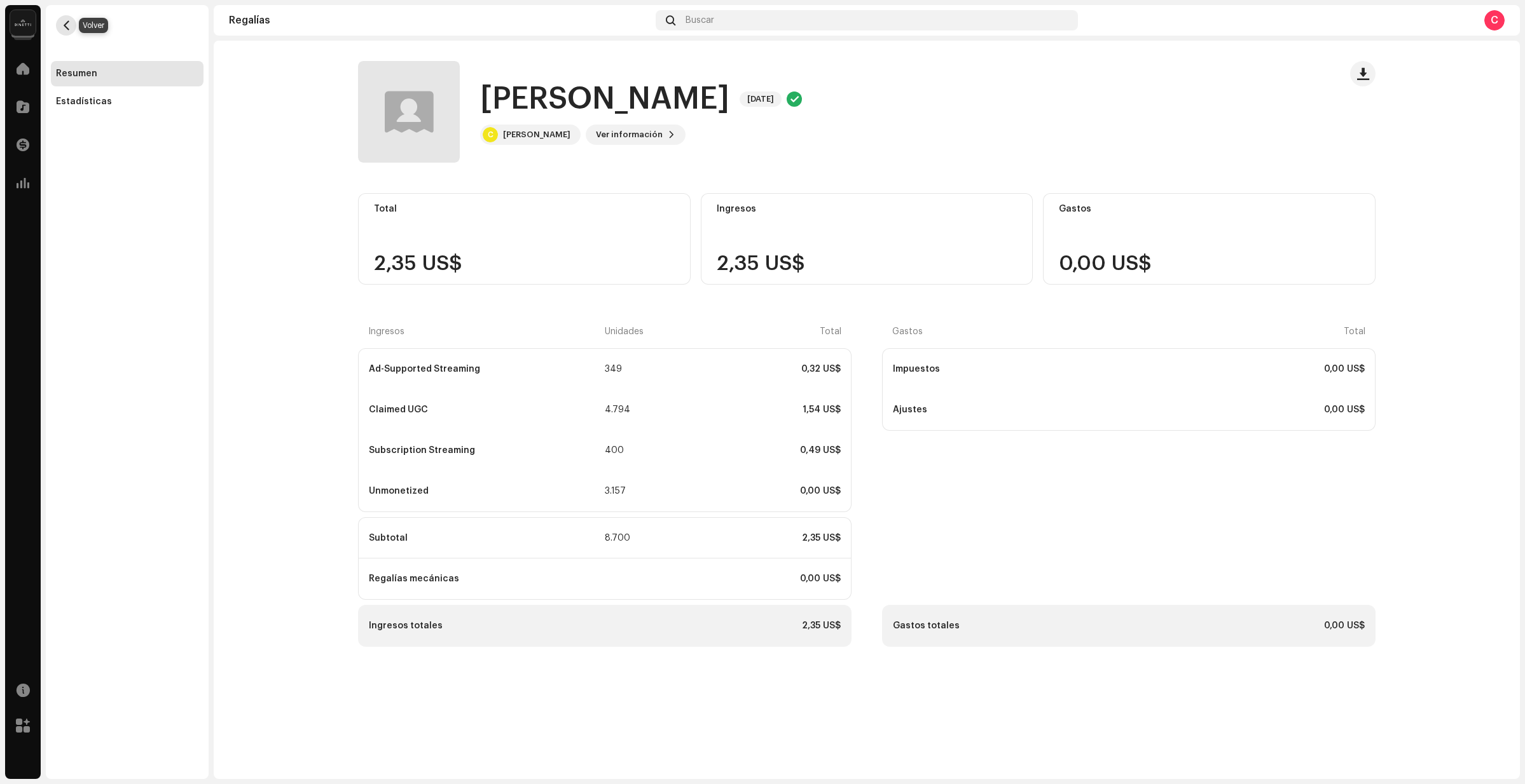
click at [67, 28] on span "button" at bounding box center [66, 26] width 10 height 10
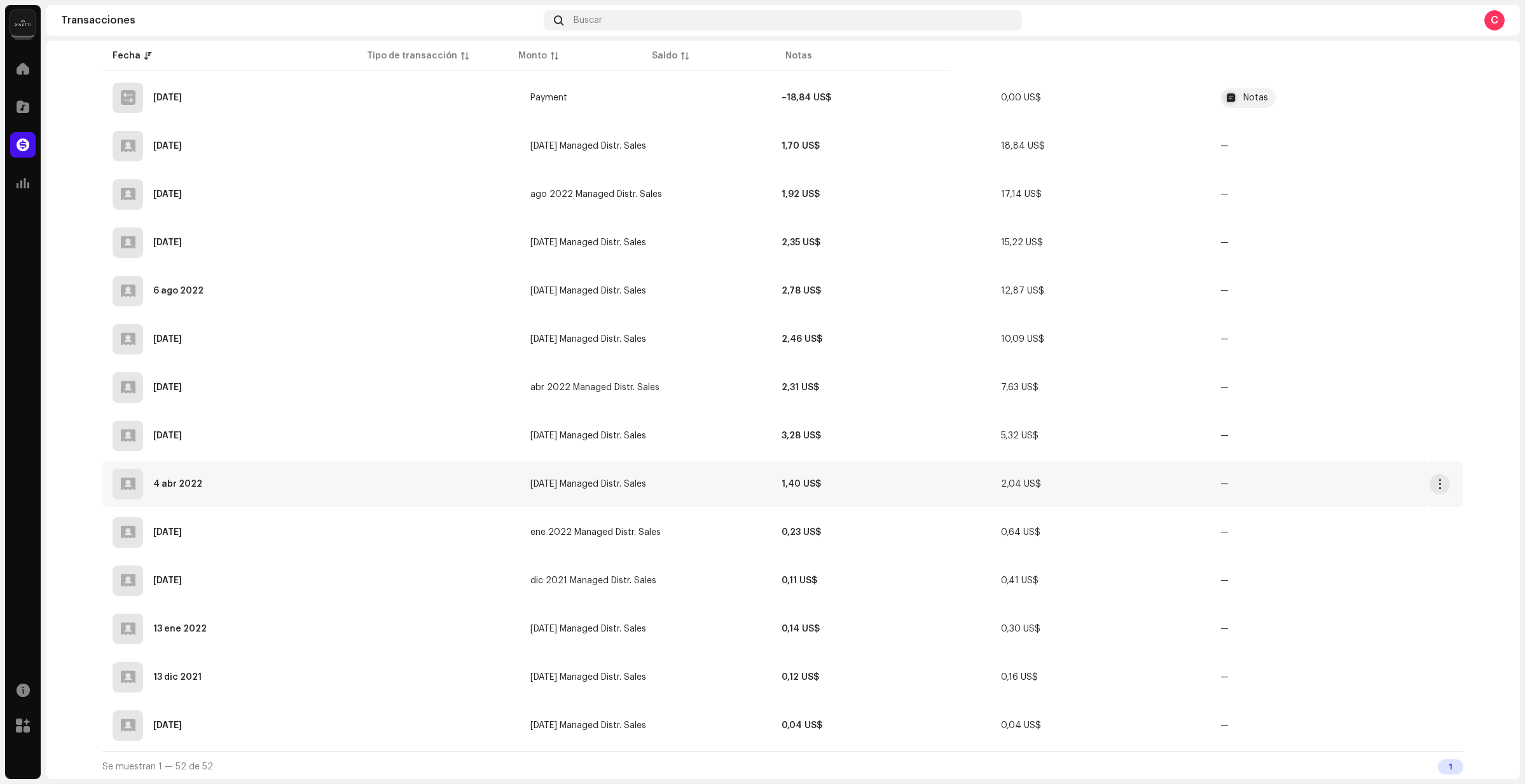
scroll to position [1964, 0]
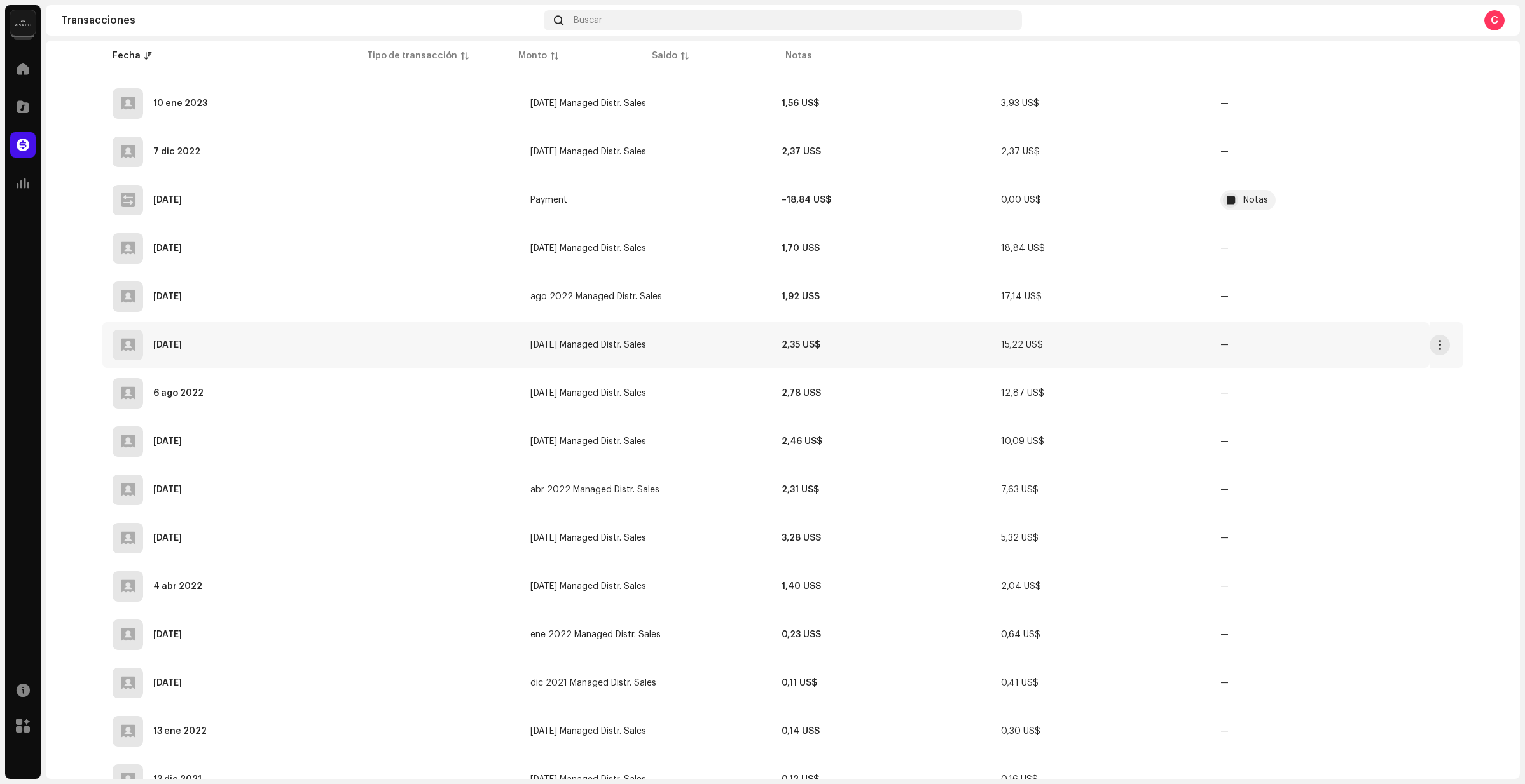
click at [771, 350] on td "2,35 US$" at bounding box center [880, 345] width 219 height 46
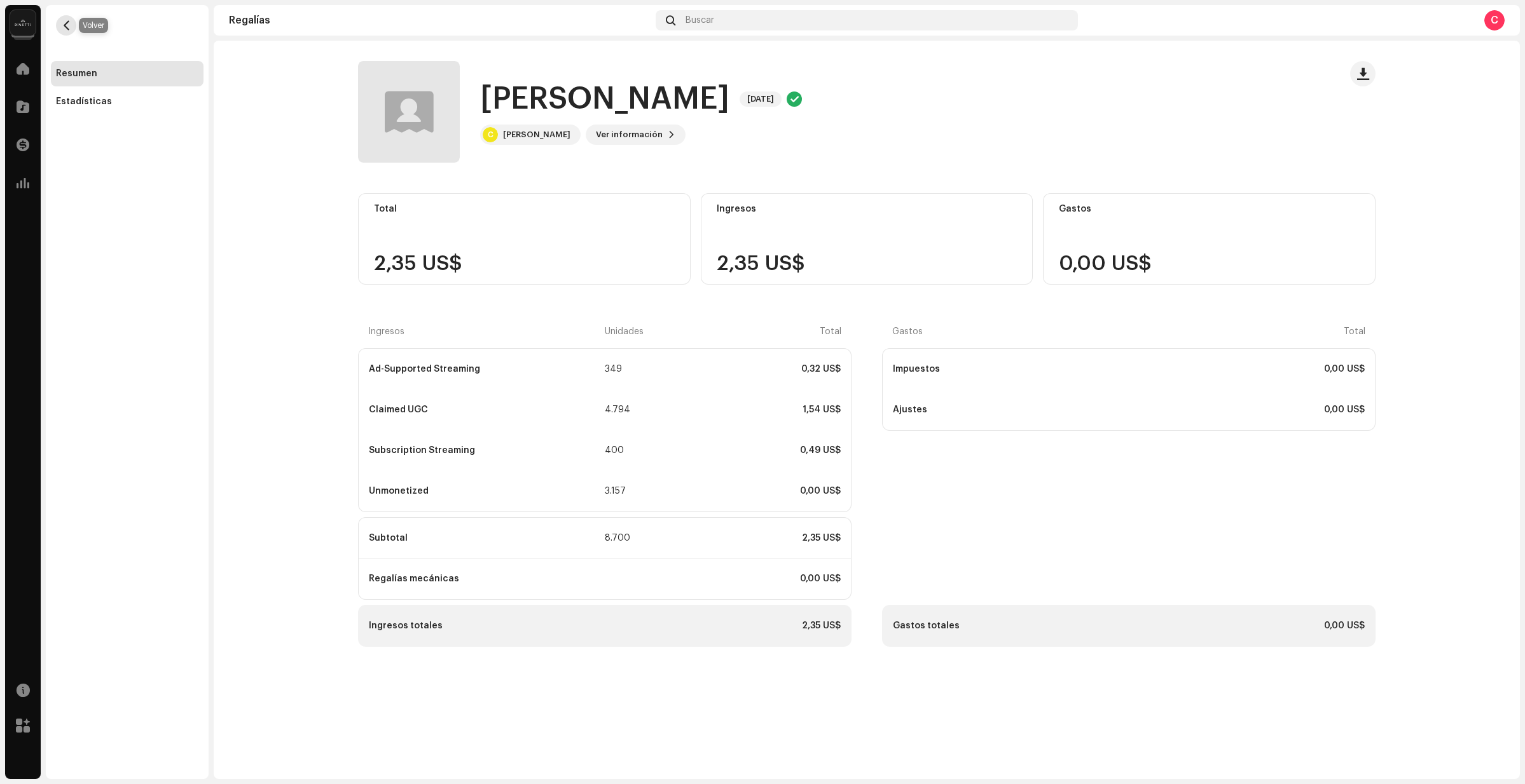
click at [62, 25] on span "button" at bounding box center [66, 26] width 10 height 10
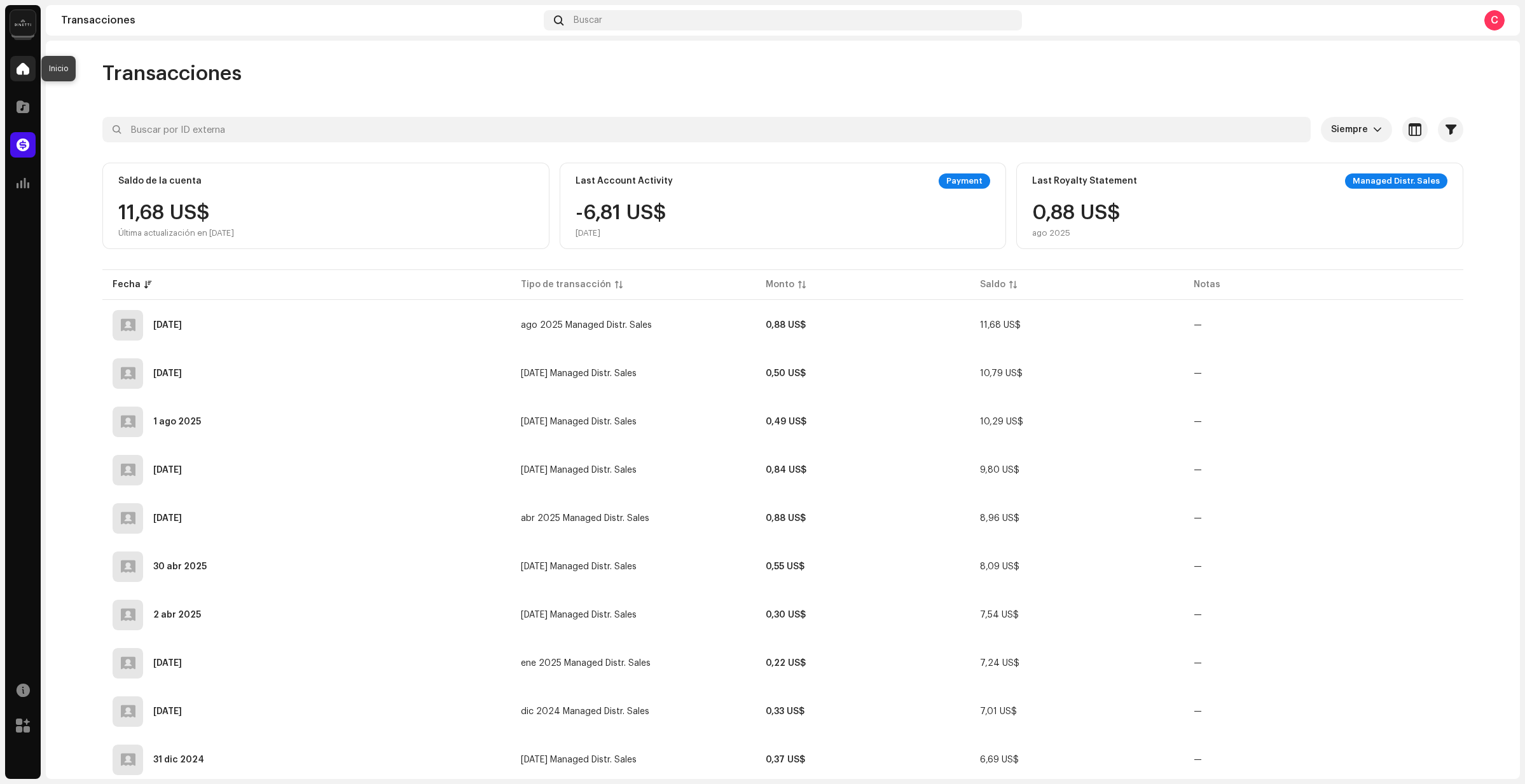
click at [21, 77] on div at bounding box center [23, 69] width 25 height 25
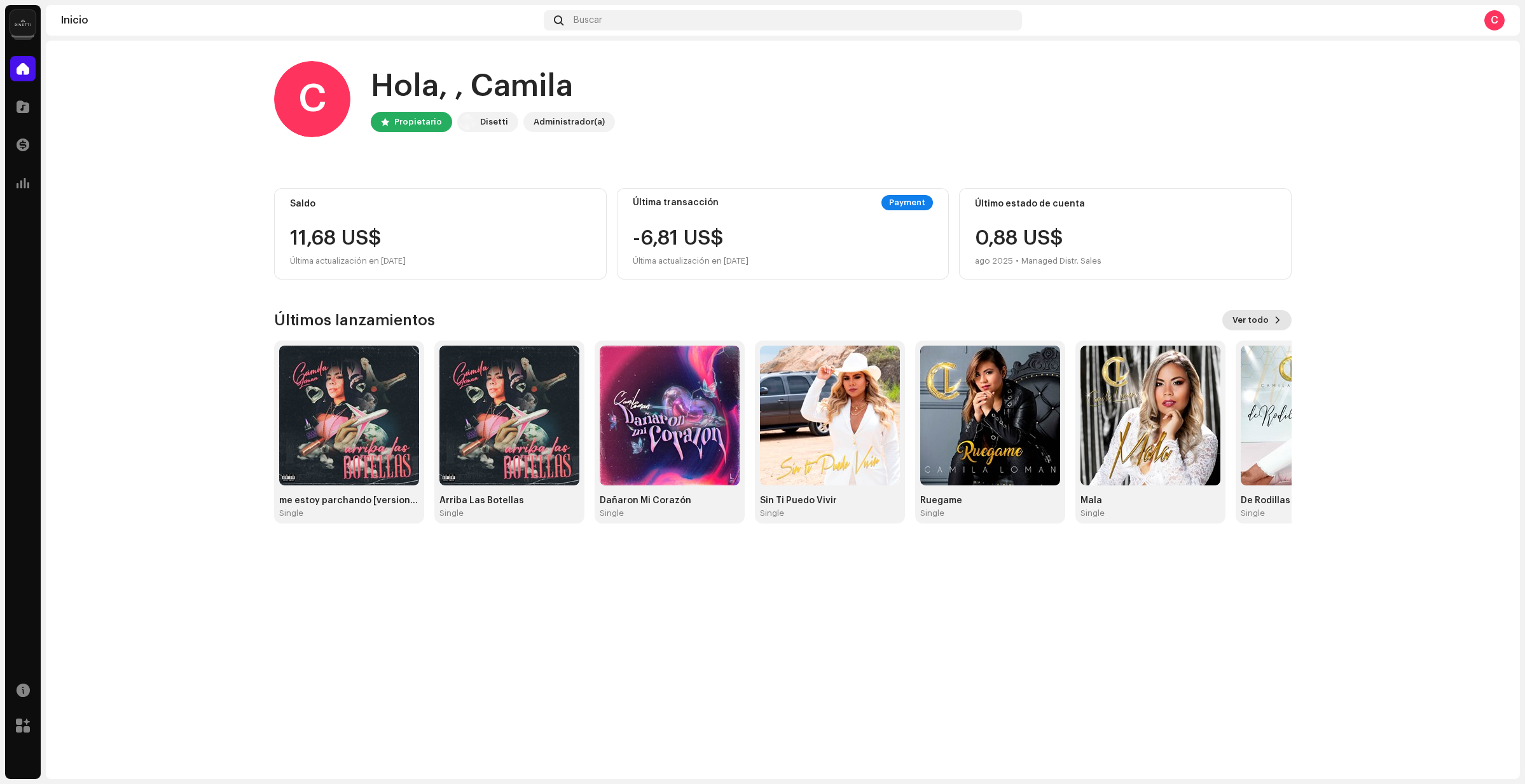
click at [1242, 314] on span "Ver todo" at bounding box center [1250, 320] width 36 height 25
